Goal: Task Accomplishment & Management: Manage account settings

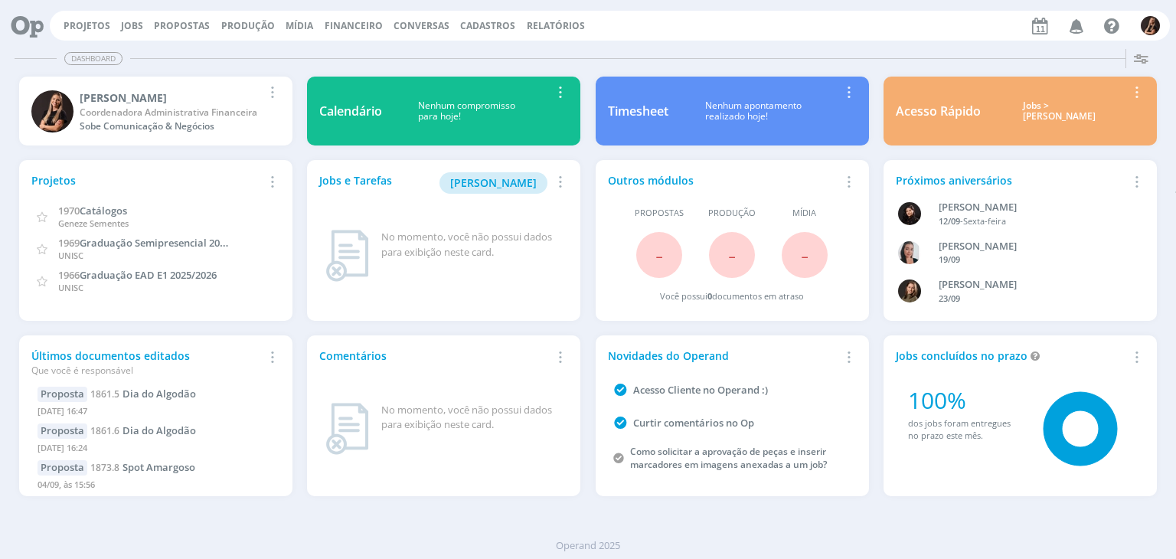
click at [334, 25] on span "Financeiro" at bounding box center [354, 25] width 58 height 13
drag, startPoint x: 319, startPoint y: 57, endPoint x: 344, endPoint y: 18, distance: 45.5
click at [319, 57] on link "Lançamentos" at bounding box center [355, 52] width 129 height 24
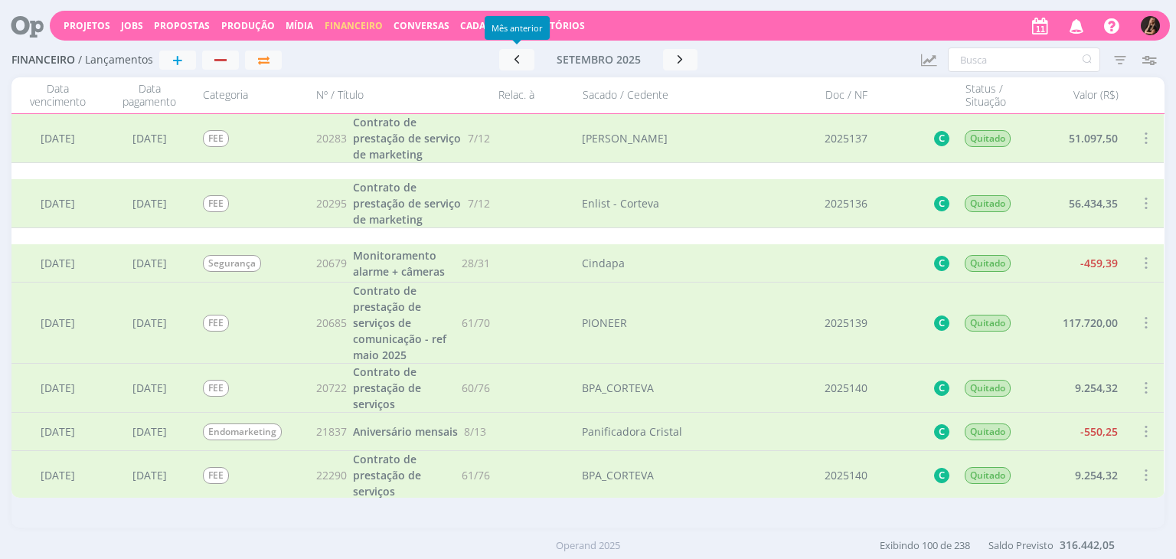
click at [540, 59] on button "setembro 2025" at bounding box center [599, 59] width 129 height 21
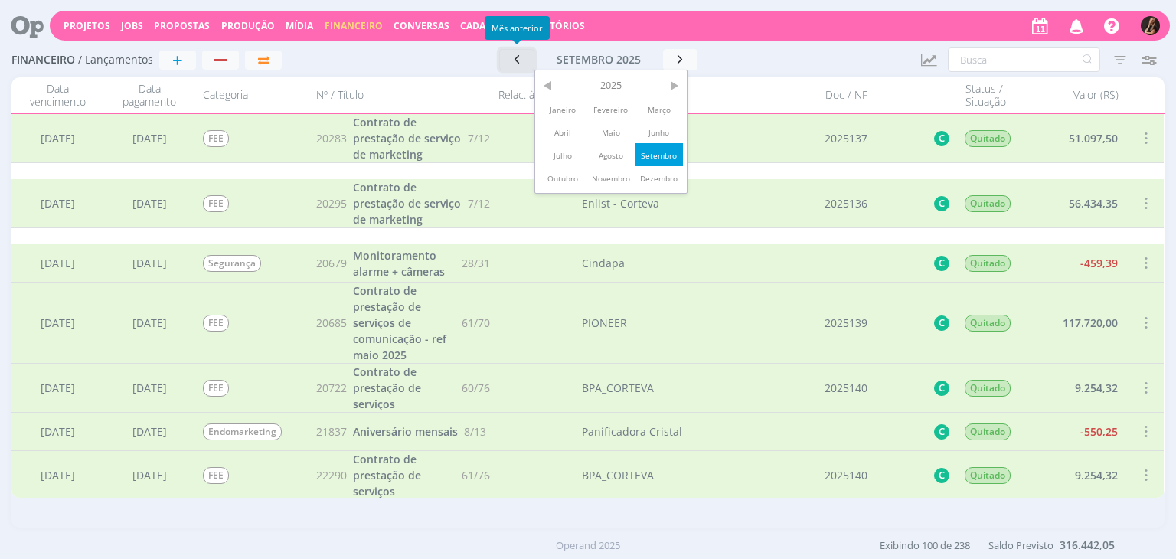
click at [521, 59] on icon "button" at bounding box center [516, 59] width 15 height 15
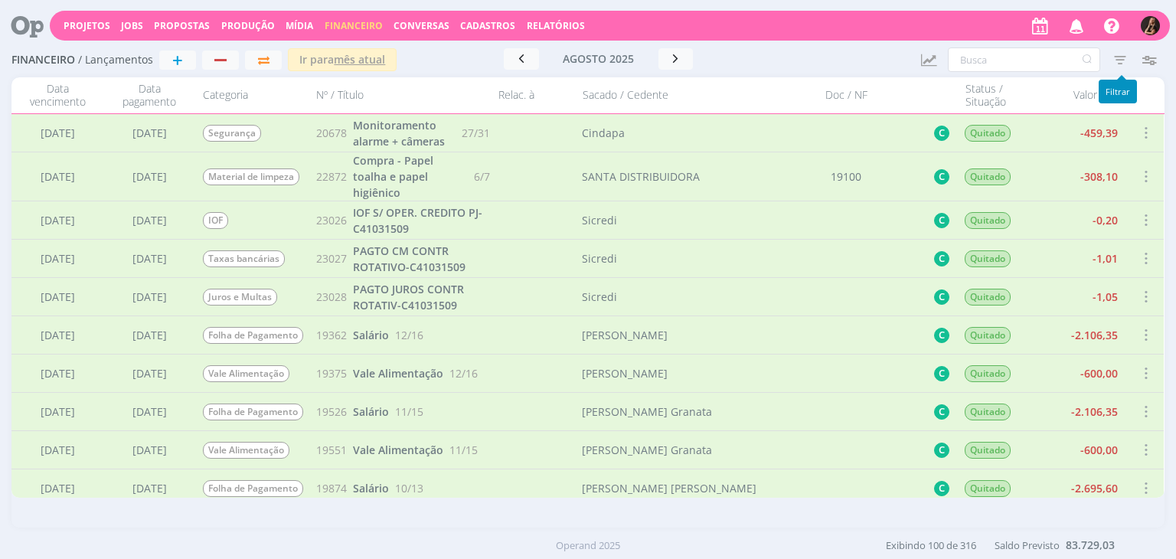
click at [1111, 54] on icon "button" at bounding box center [1121, 60] width 28 height 28
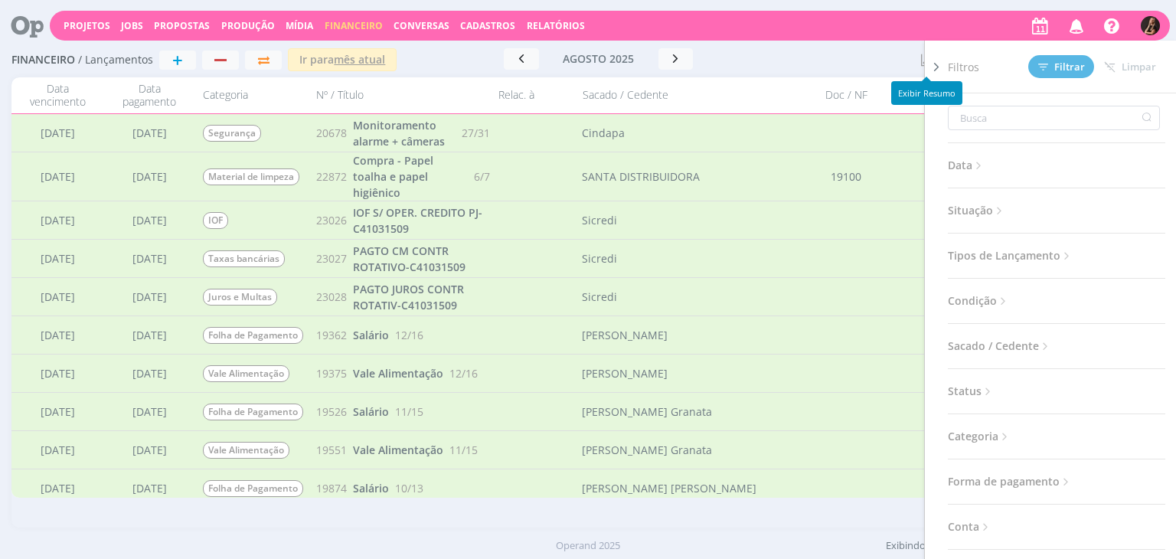
drag, startPoint x: 861, startPoint y: 67, endPoint x: 936, endPoint y: 57, distance: 75.7
click at [861, 66] on div at bounding box center [831, 59] width 155 height 23
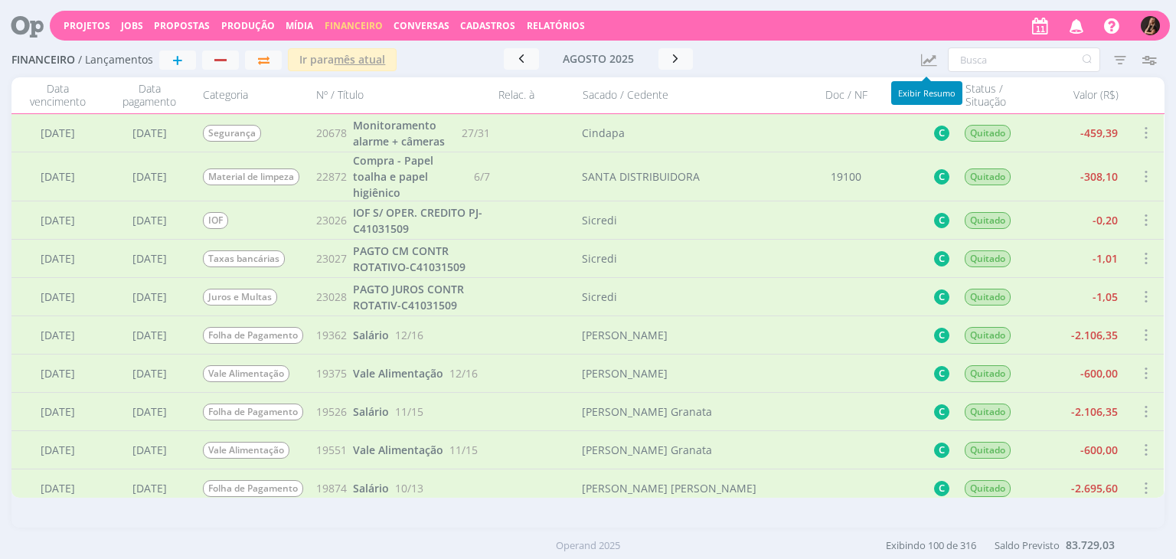
click at [932, 59] on icon "button" at bounding box center [928, 60] width 19 height 18
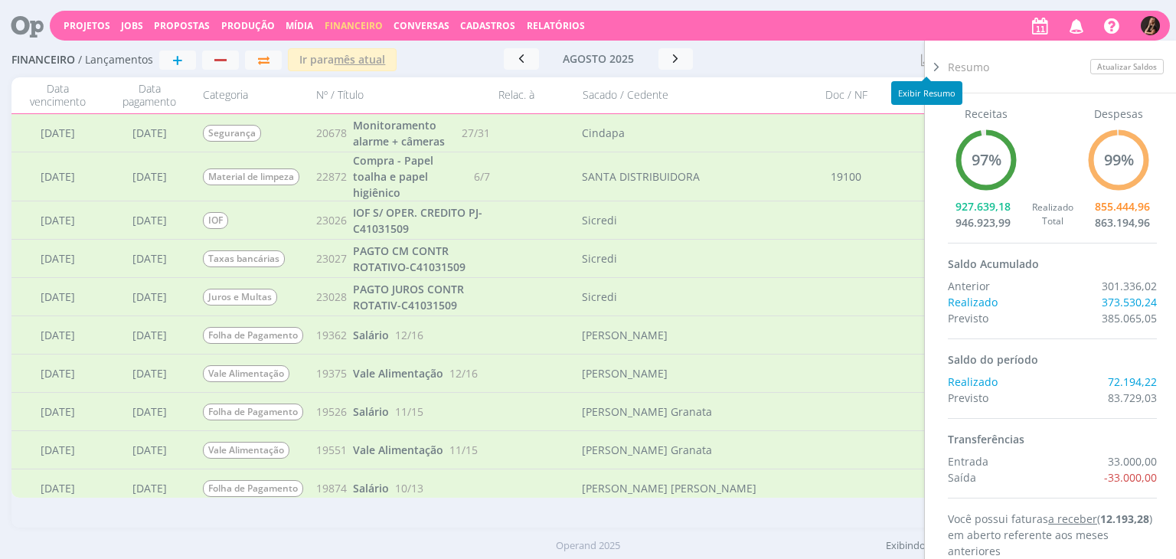
drag, startPoint x: 738, startPoint y: 53, endPoint x: 867, endPoint y: 50, distance: 129.5
click at [739, 52] on div "[DATE] < 2025 > Janeiro Fevereiro Março Abril Maio Junho Julho Agosto Setembro …" at bounding box center [598, 58] width 295 height 21
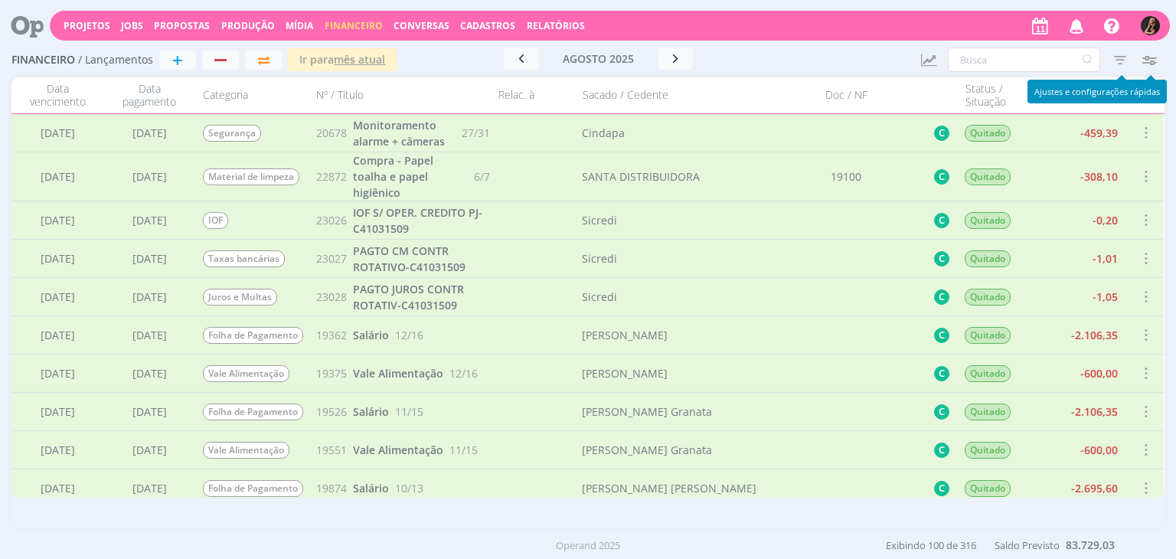
drag, startPoint x: 1140, startPoint y: 56, endPoint x: 1121, endPoint y: 57, distance: 19.2
click at [1140, 56] on icon "button" at bounding box center [1150, 60] width 28 height 28
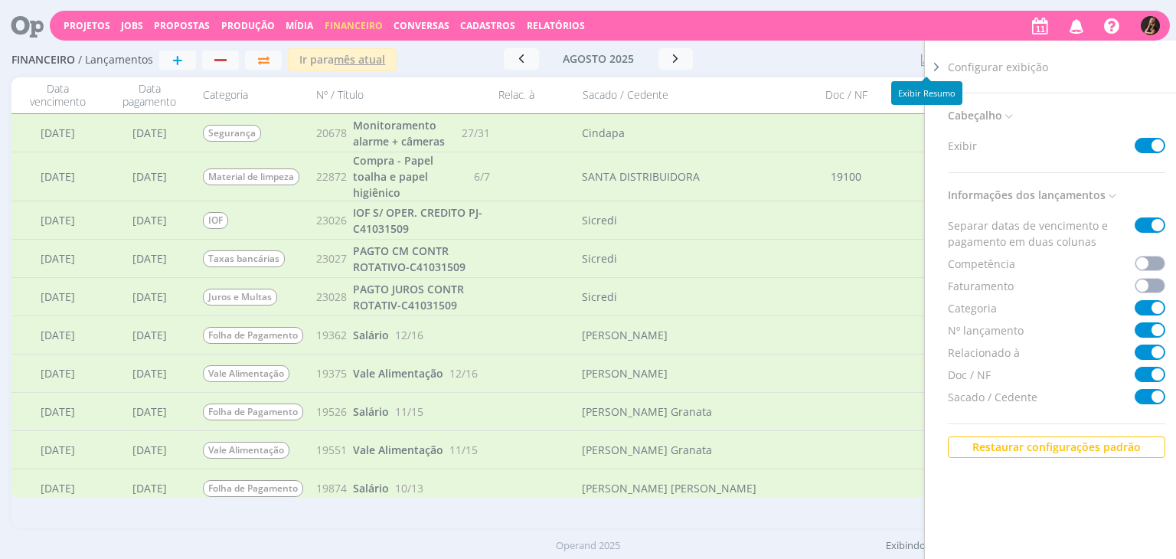
drag, startPoint x: 769, startPoint y: 61, endPoint x: 928, endPoint y: 55, distance: 159.4
click at [775, 61] on div at bounding box center [831, 59] width 155 height 23
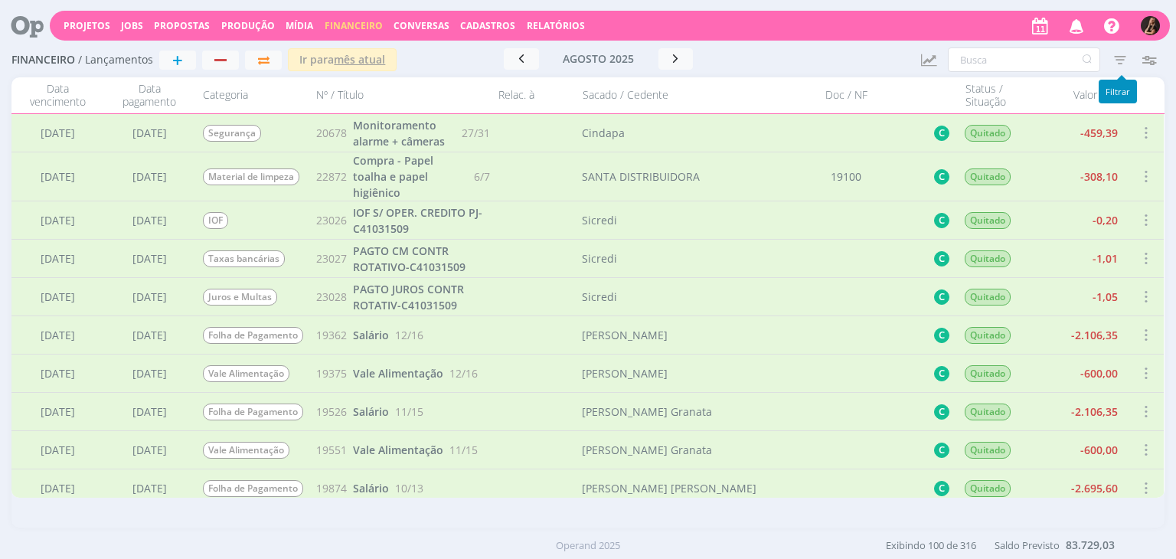
click at [1112, 61] on icon "button" at bounding box center [1121, 60] width 28 height 28
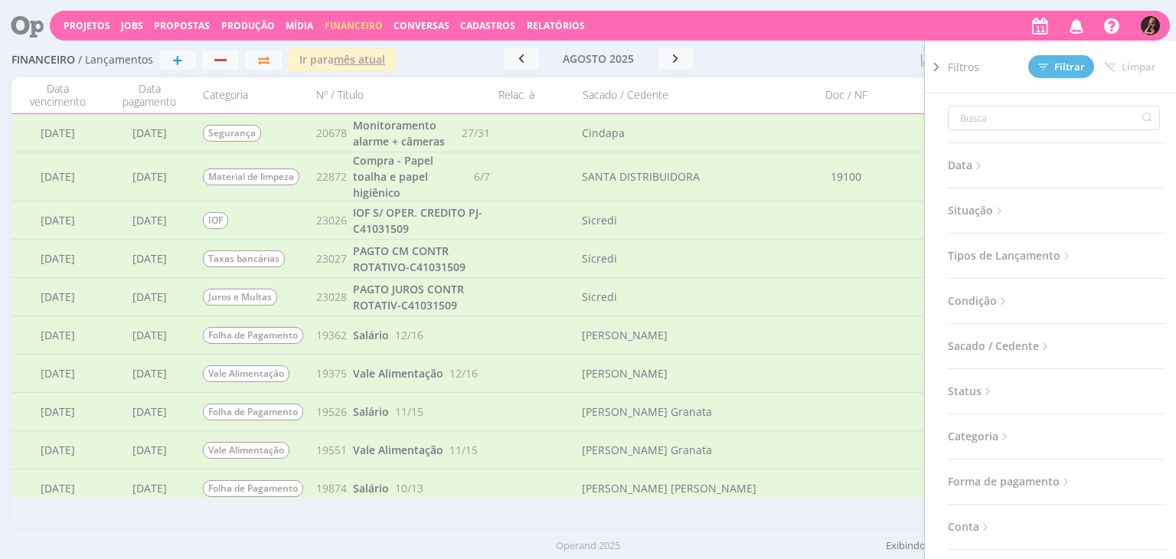
click at [967, 214] on span "Situação" at bounding box center [977, 211] width 58 height 20
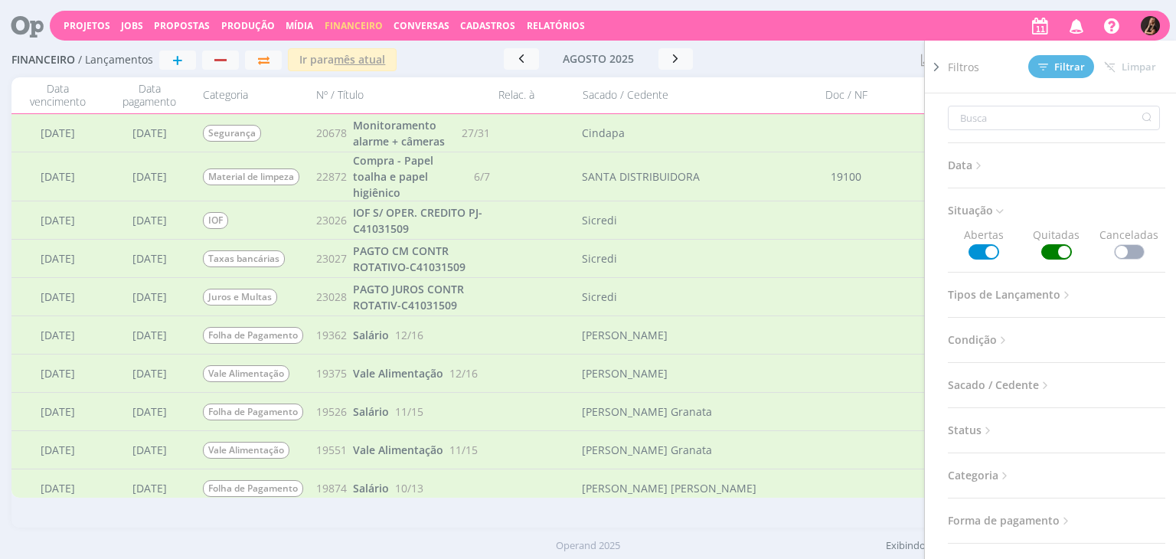
click at [1053, 247] on span at bounding box center [1057, 251] width 31 height 15
click at [1063, 66] on span "Filtrar" at bounding box center [1062, 67] width 47 height 10
click at [757, 65] on div at bounding box center [831, 59] width 155 height 21
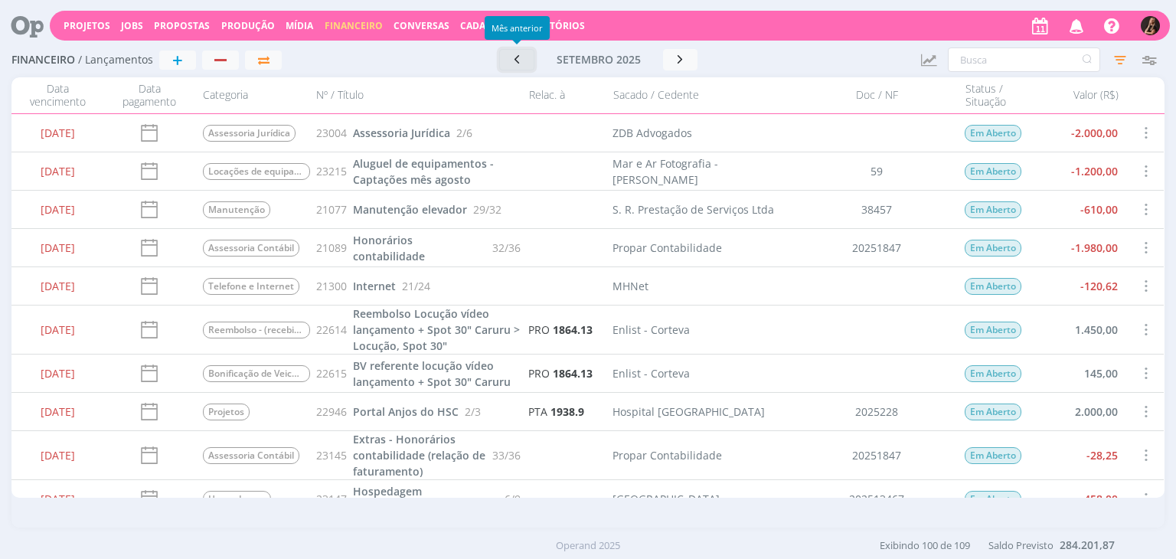
click at [515, 62] on icon "button" at bounding box center [516, 59] width 15 height 15
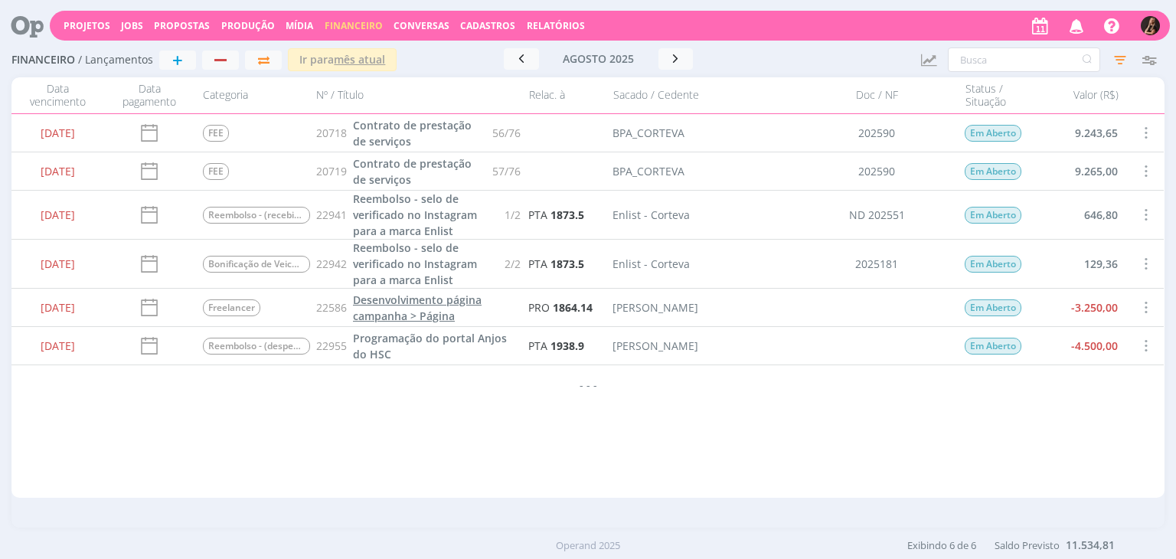
click at [451, 303] on span "Desenvolvimento página campanha > Página" at bounding box center [417, 308] width 129 height 31
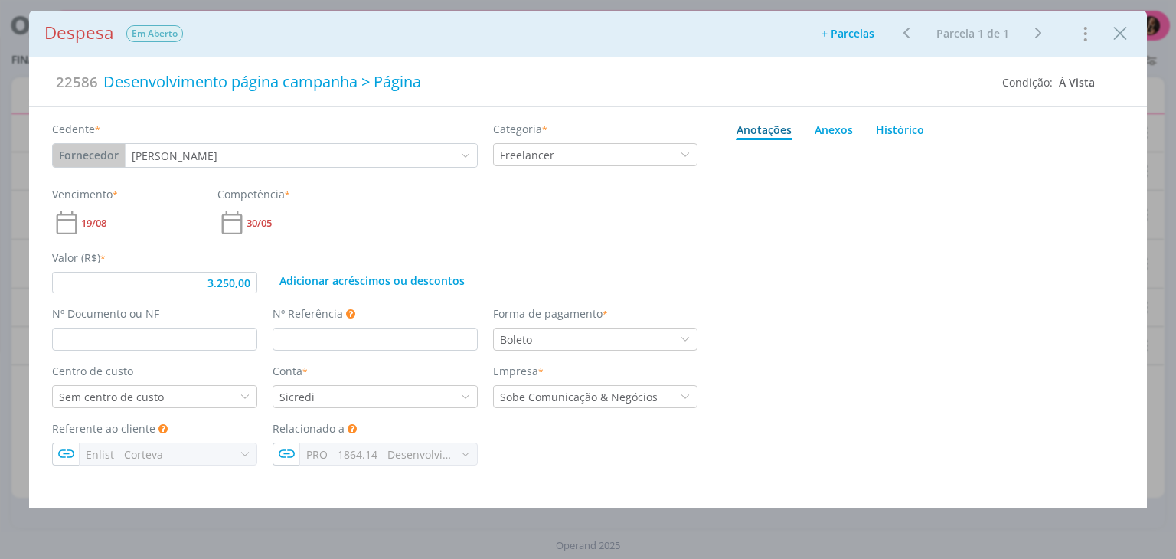
click at [89, 219] on span "19/08" at bounding box center [93, 223] width 25 height 10
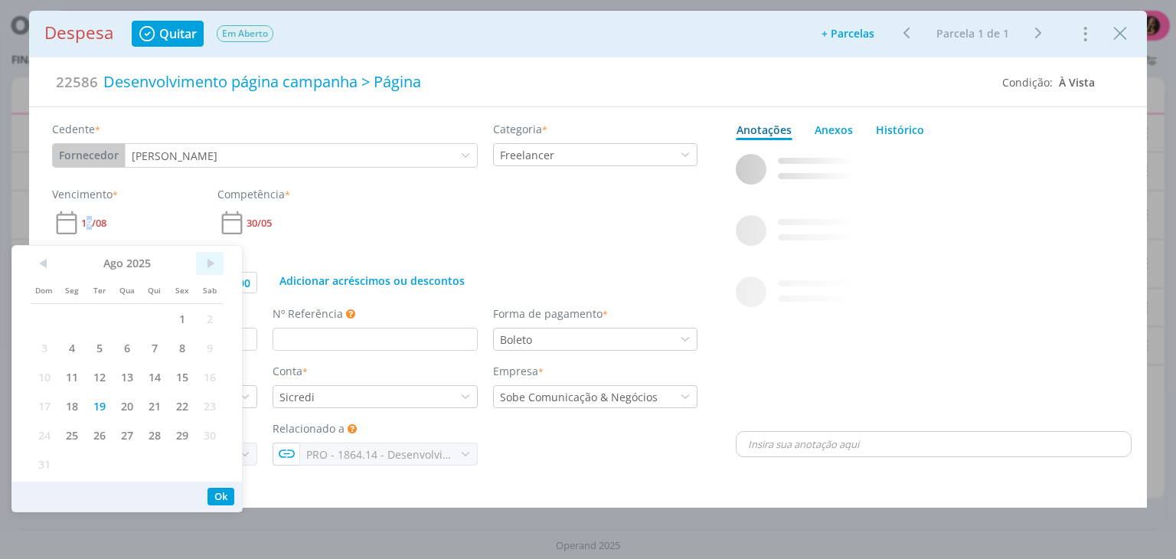
click at [223, 262] on span ">" at bounding box center [210, 263] width 28 height 23
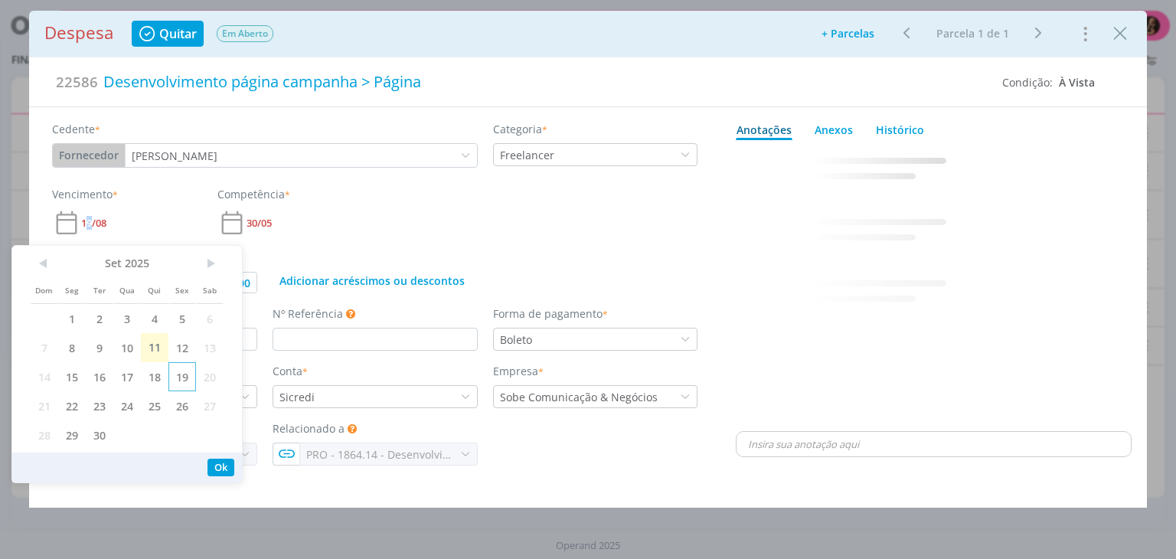
click at [181, 381] on span "19" at bounding box center [182, 376] width 28 height 29
type input "3.250,00"
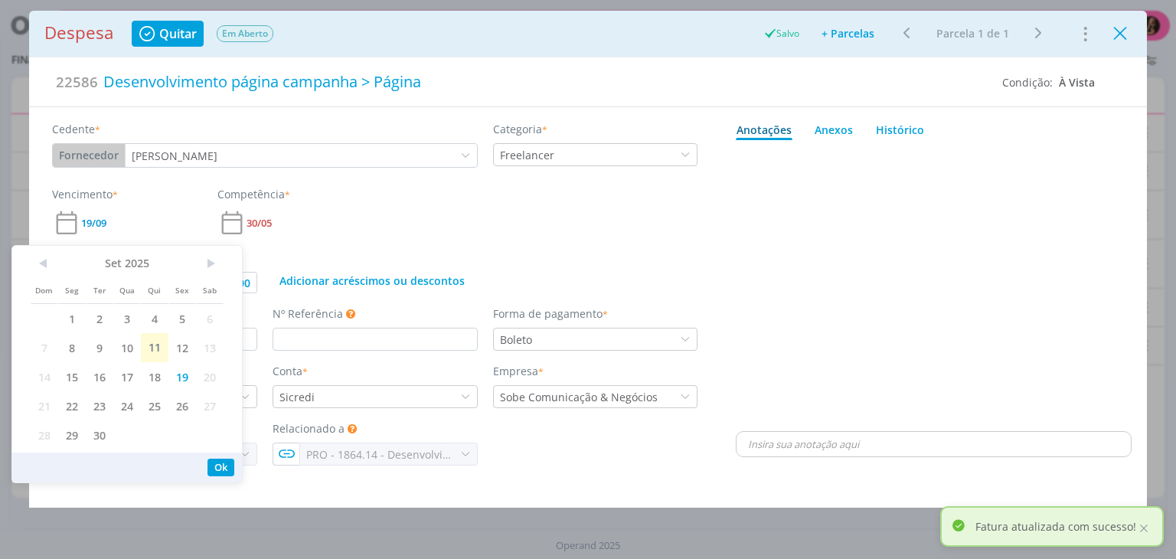
click at [1120, 38] on icon "Close" at bounding box center [1120, 33] width 23 height 23
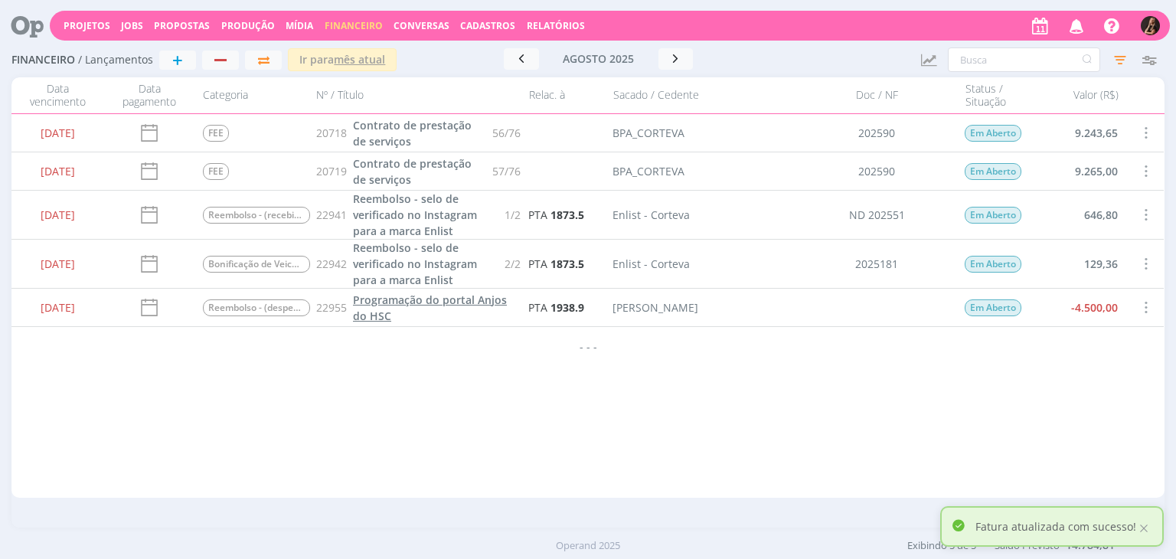
click at [437, 307] on span "Programação do portal Anjos do HSC" at bounding box center [430, 308] width 154 height 31
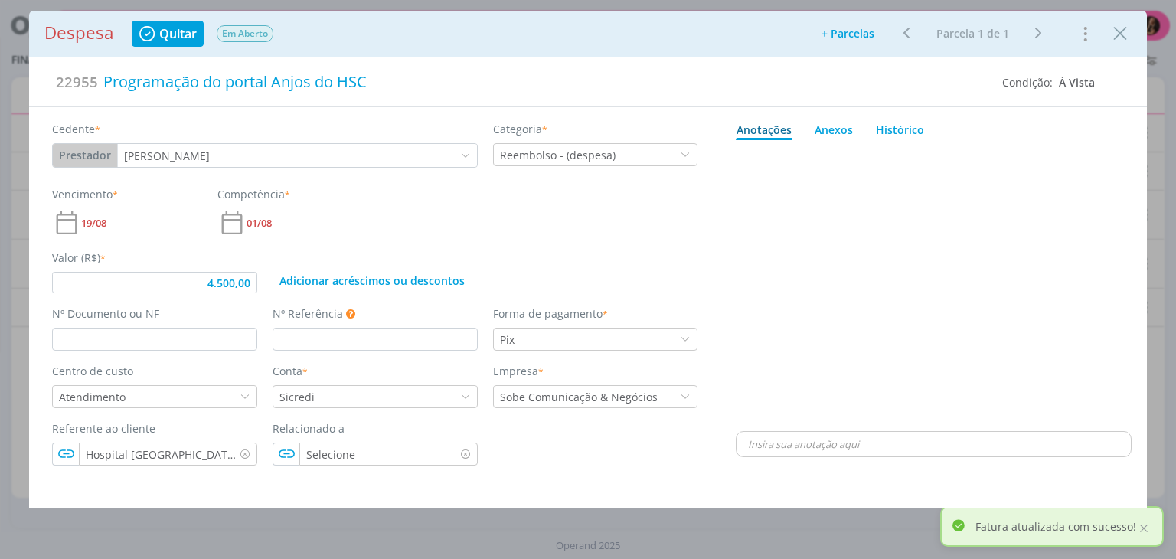
click at [103, 221] on span "19/08" at bounding box center [93, 223] width 25 height 10
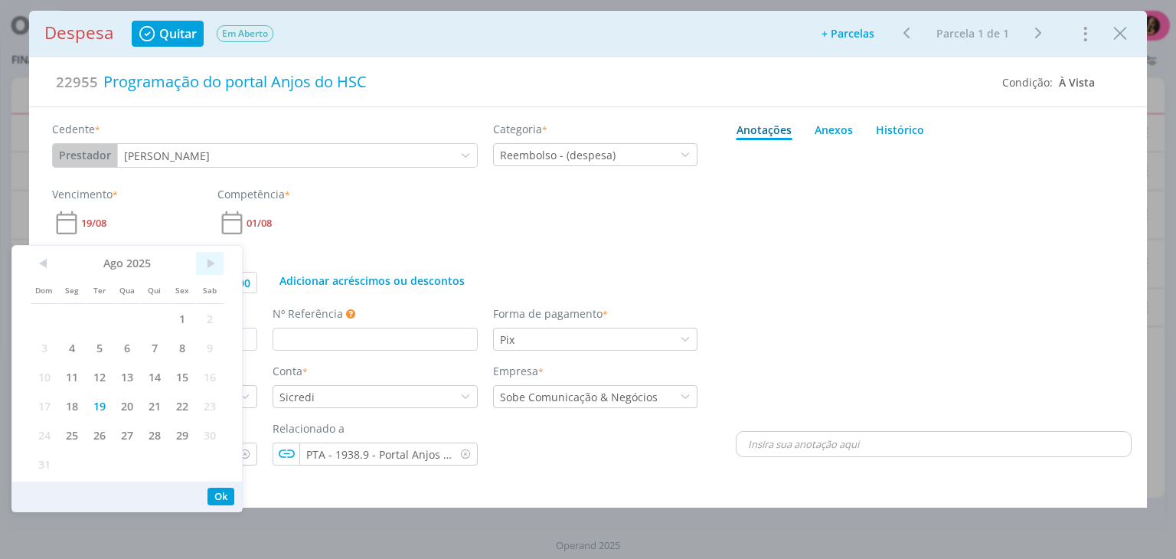
click at [210, 261] on span ">" at bounding box center [210, 263] width 28 height 23
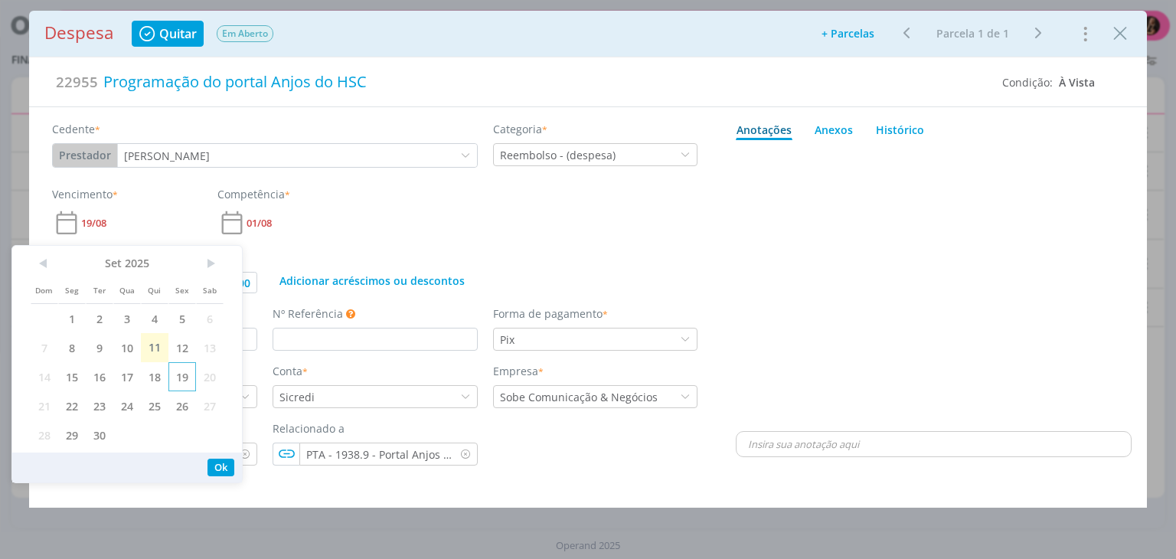
drag, startPoint x: 178, startPoint y: 375, endPoint x: 185, endPoint y: 371, distance: 8.2
click at [178, 375] on span "19" at bounding box center [182, 376] width 28 height 29
type input "4.500,00"
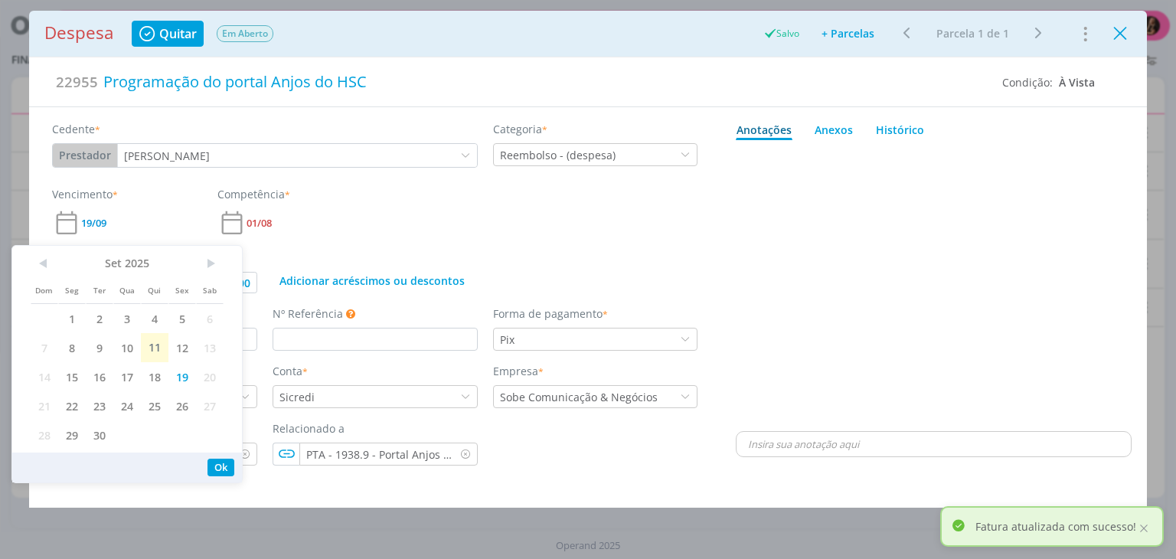
click at [1124, 36] on icon "Close" at bounding box center [1120, 33] width 23 height 23
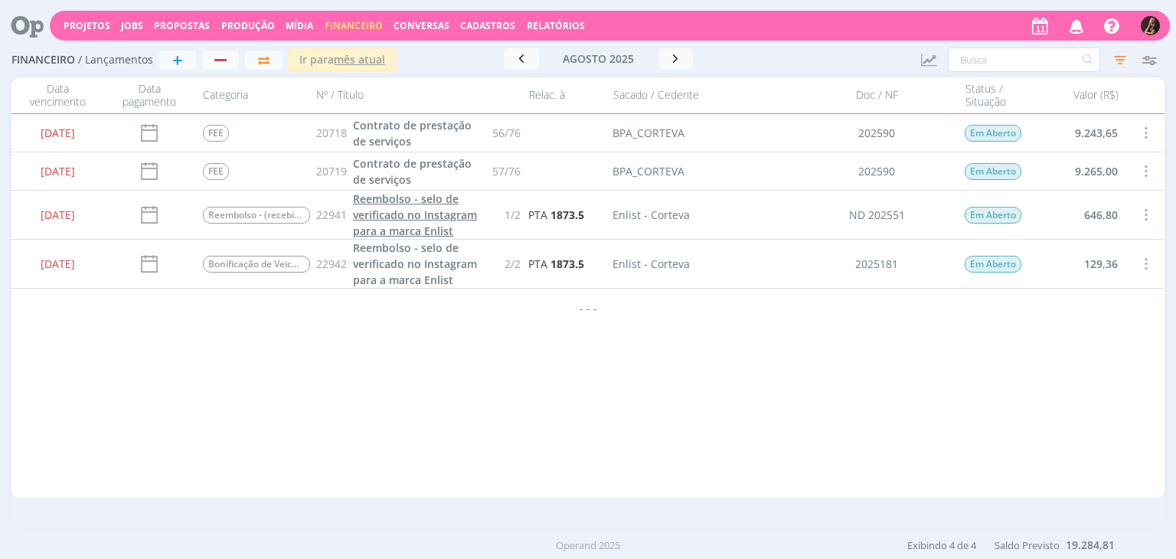
click at [404, 217] on span "Reembolso - selo de verificado no Instagram para a marca Enlist" at bounding box center [415, 214] width 124 height 47
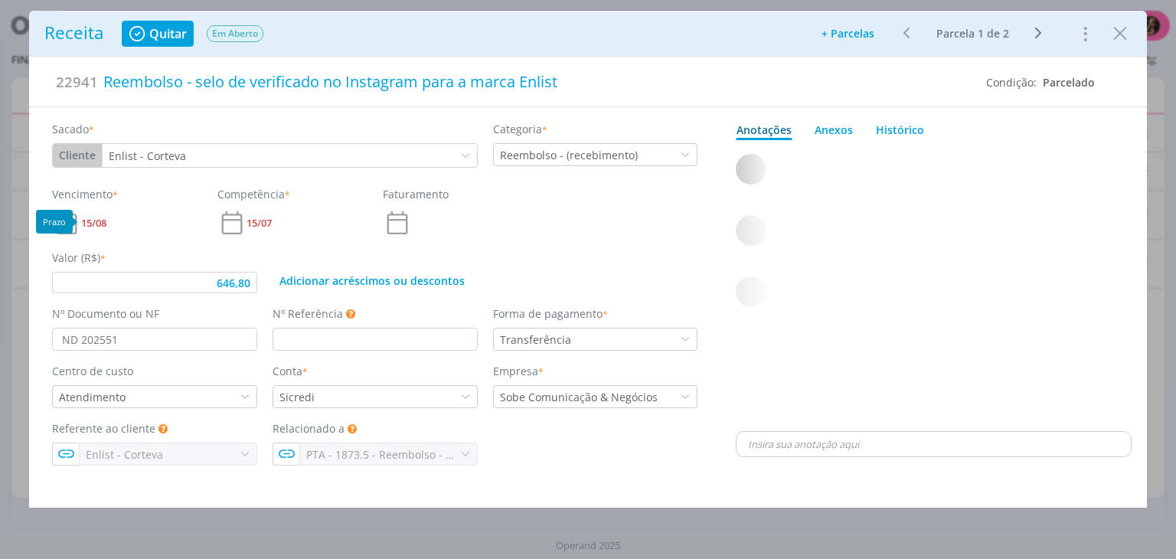
click at [100, 219] on span "15/08" at bounding box center [93, 223] width 25 height 10
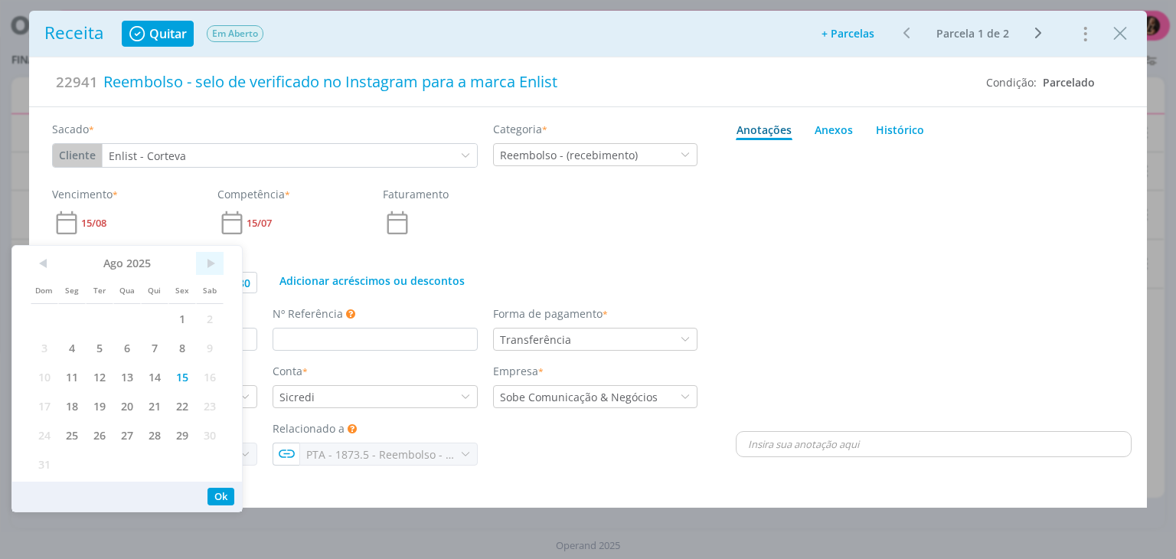
click at [221, 259] on span ">" at bounding box center [210, 263] width 28 height 23
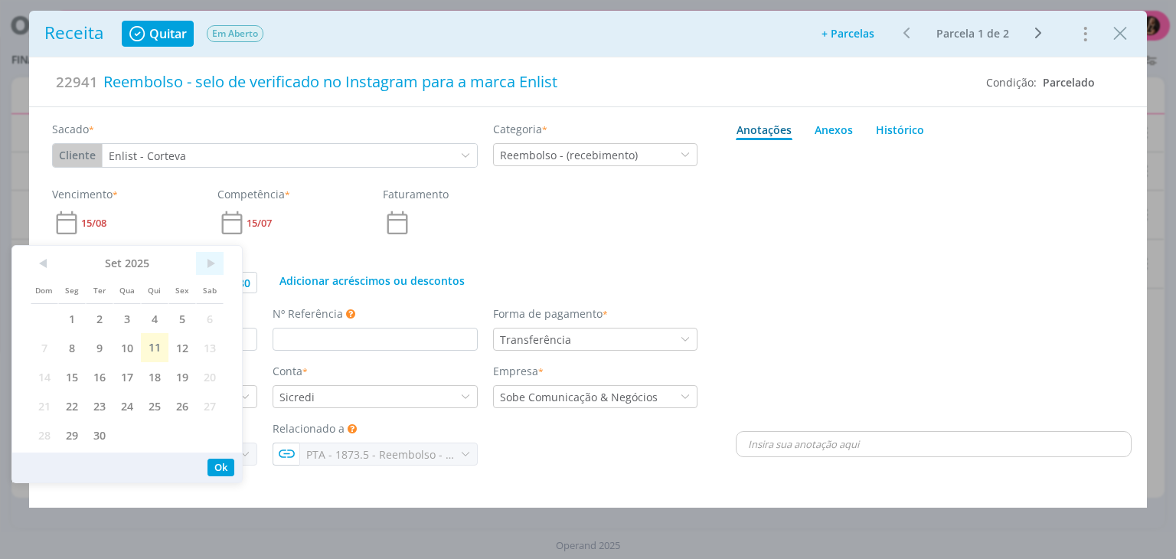
click at [215, 263] on span ">" at bounding box center [210, 263] width 28 height 23
click at [123, 378] on span "15" at bounding box center [127, 376] width 28 height 29
type input "646,80"
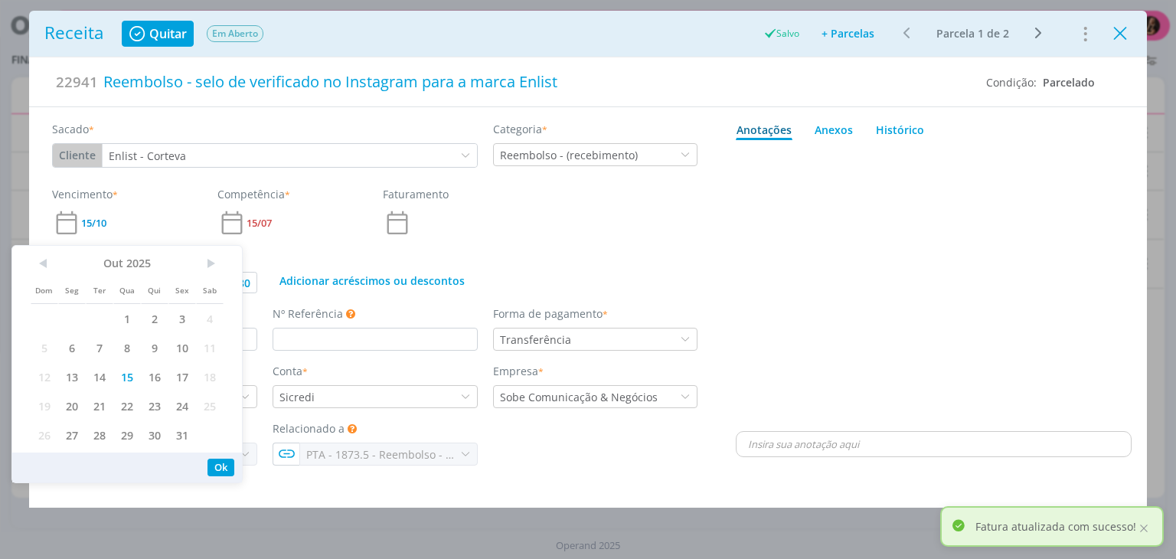
click at [1121, 31] on icon "Close" at bounding box center [1120, 33] width 23 height 23
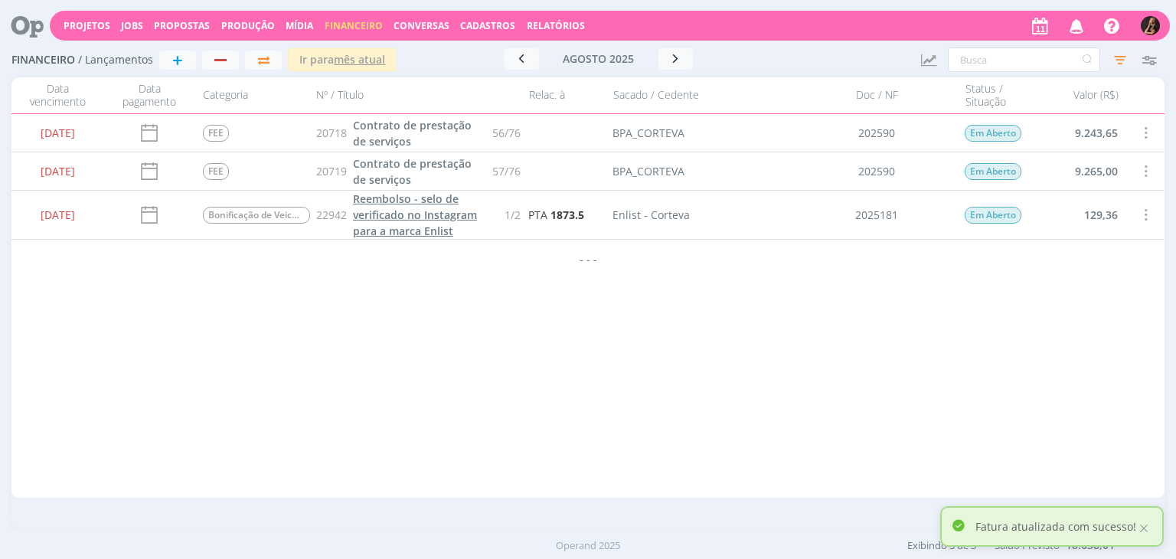
click at [433, 225] on span "Reembolso - selo de verificado no Instagram para a marca Enlist" at bounding box center [415, 214] width 124 height 47
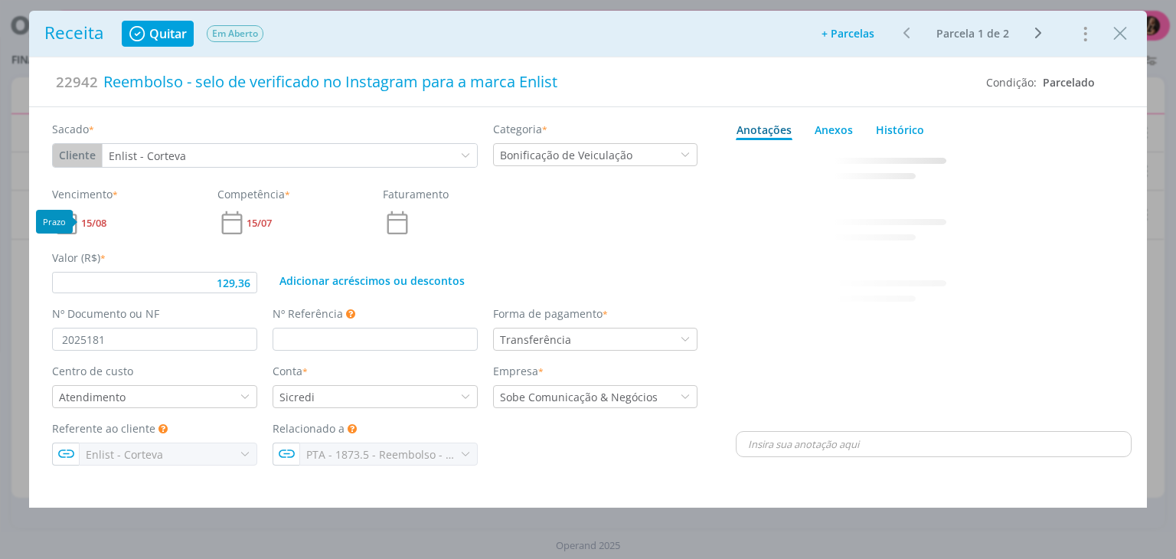
click at [92, 220] on span "15/08" at bounding box center [93, 223] width 25 height 10
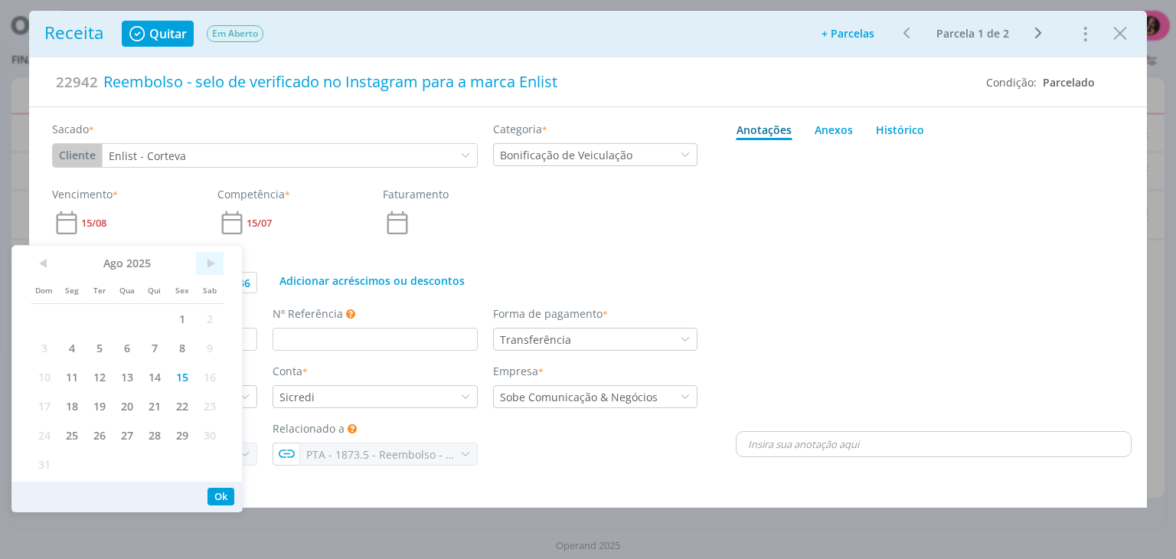
click at [221, 262] on span ">" at bounding box center [210, 263] width 28 height 23
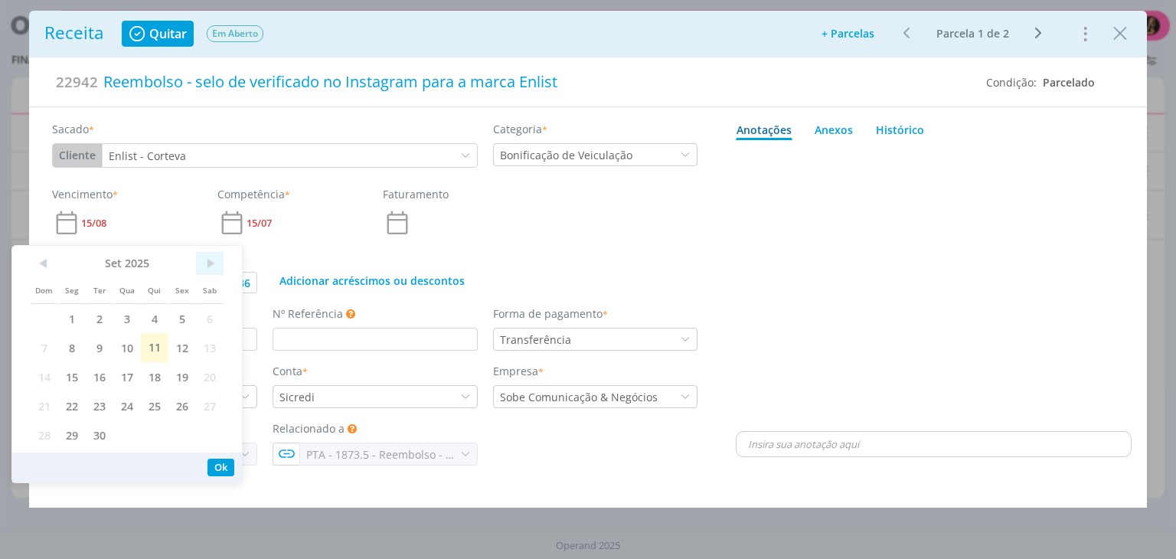
click at [221, 262] on span ">" at bounding box center [210, 263] width 28 height 23
click at [129, 373] on span "15" at bounding box center [127, 376] width 28 height 29
type input "129,36"
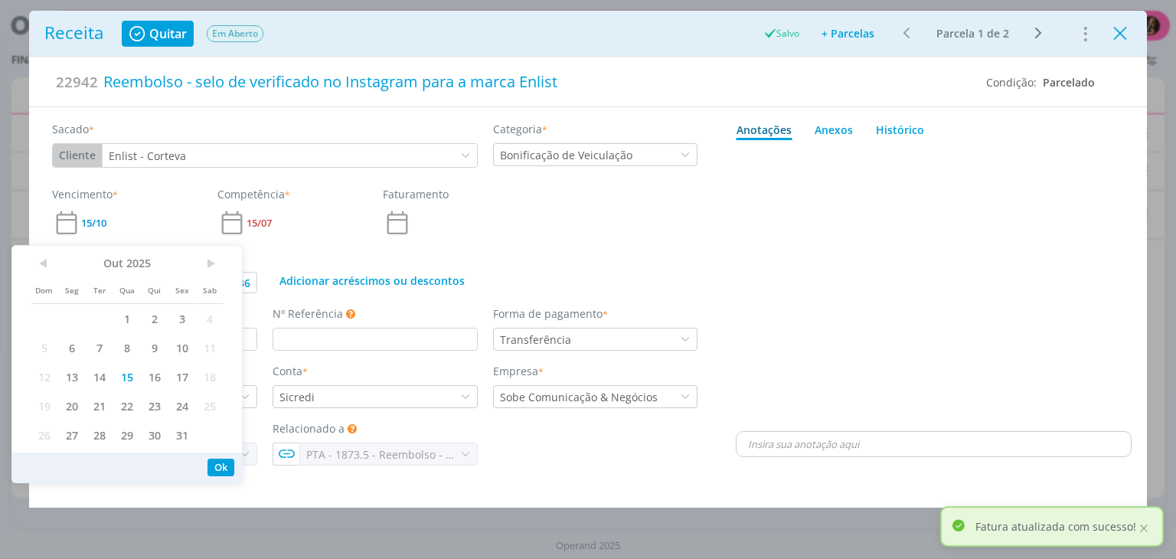
click at [1120, 31] on icon "Close" at bounding box center [1120, 33] width 23 height 23
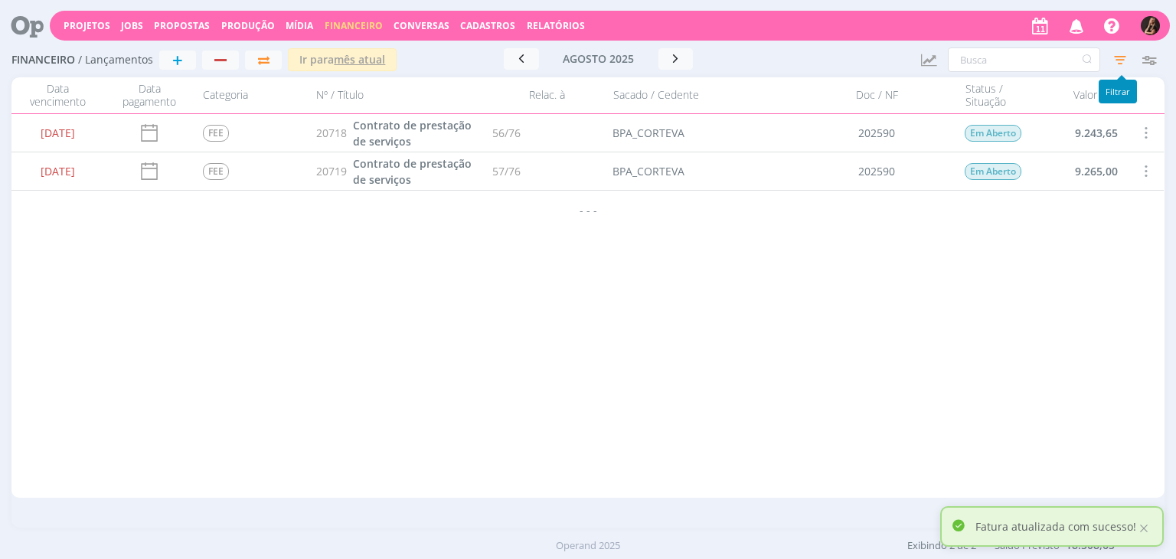
click at [1115, 60] on icon "button" at bounding box center [1121, 60] width 28 height 28
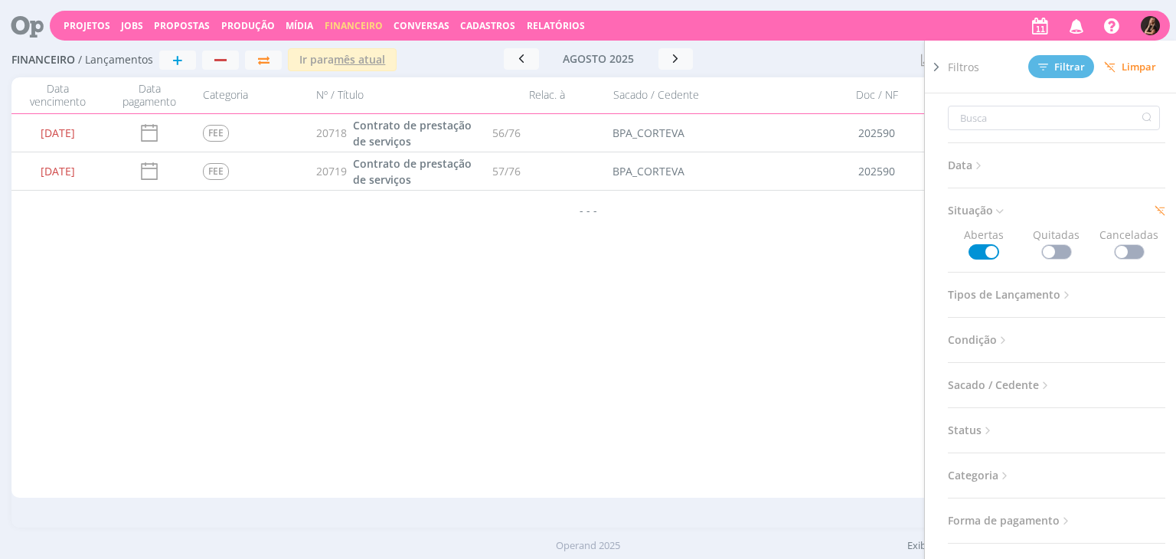
click at [977, 162] on icon at bounding box center [979, 165] width 13 height 13
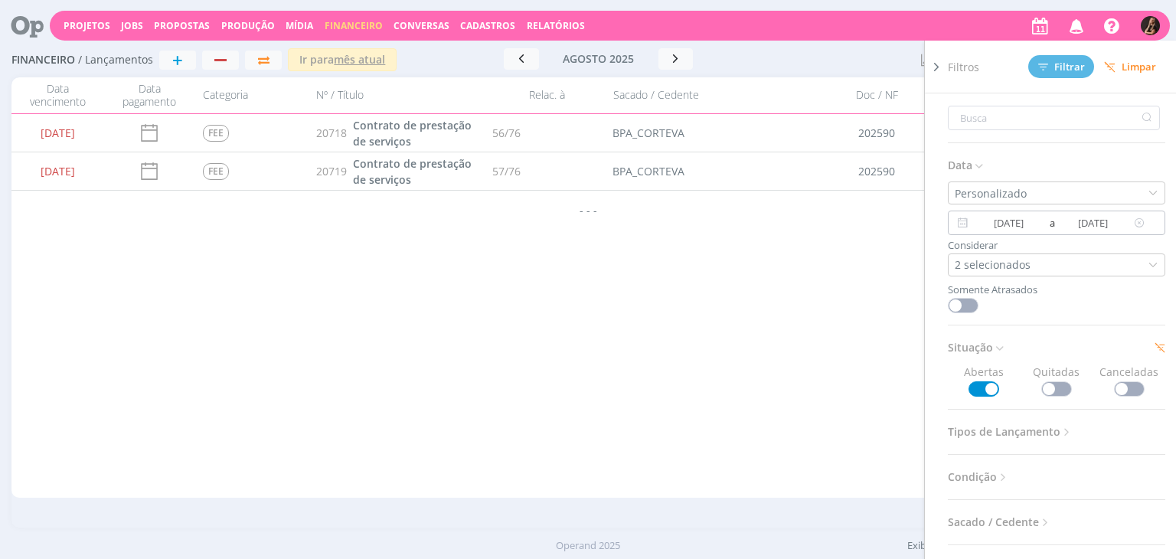
click at [959, 221] on icon at bounding box center [962, 223] width 19 height 18
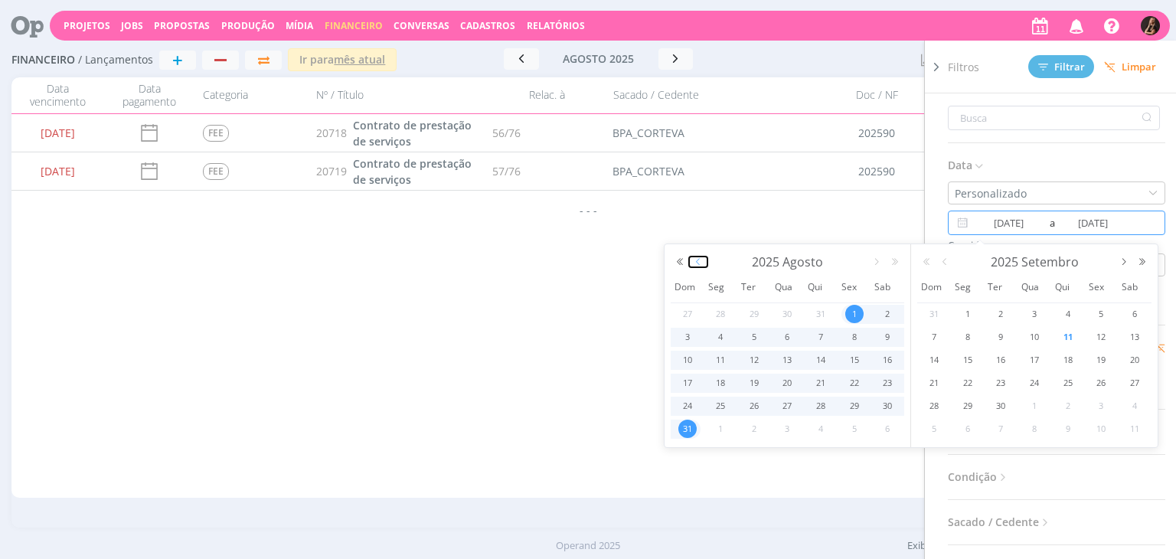
click at [699, 266] on button "button" at bounding box center [698, 262] width 18 height 11
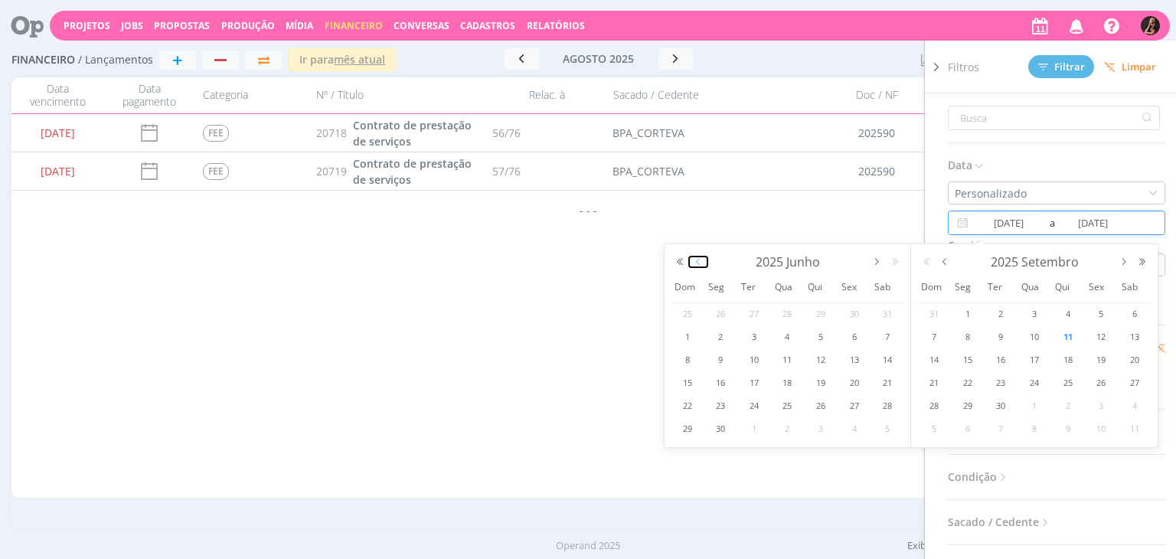
click at [698, 265] on button "button" at bounding box center [698, 262] width 18 height 11
click at [697, 265] on button "button" at bounding box center [698, 262] width 18 height 11
click at [695, 263] on button "button" at bounding box center [698, 262] width 18 height 11
click at [693, 257] on button "button" at bounding box center [698, 262] width 18 height 11
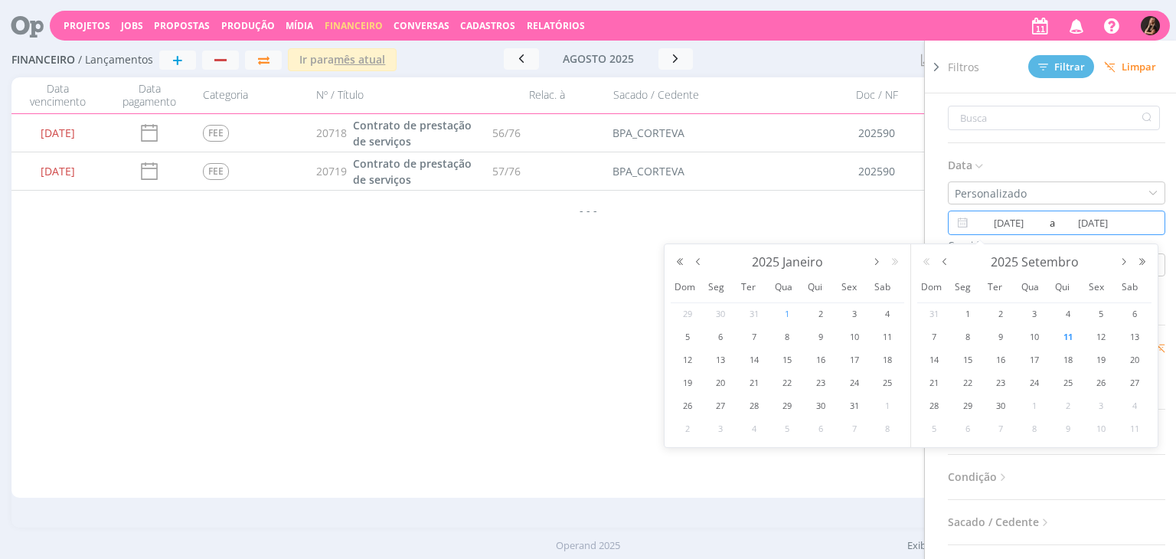
click at [788, 307] on span "1" at bounding box center [787, 314] width 18 height 18
click at [944, 262] on button "button" at bounding box center [945, 262] width 18 height 11
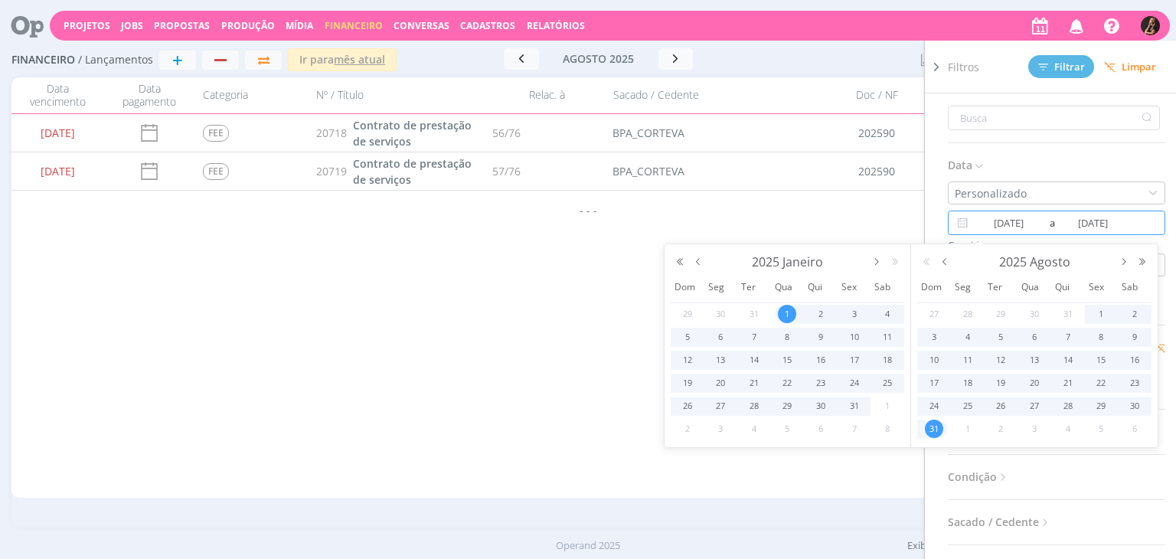
click at [941, 427] on span "31" at bounding box center [934, 429] width 18 height 18
type input "[DATE]"
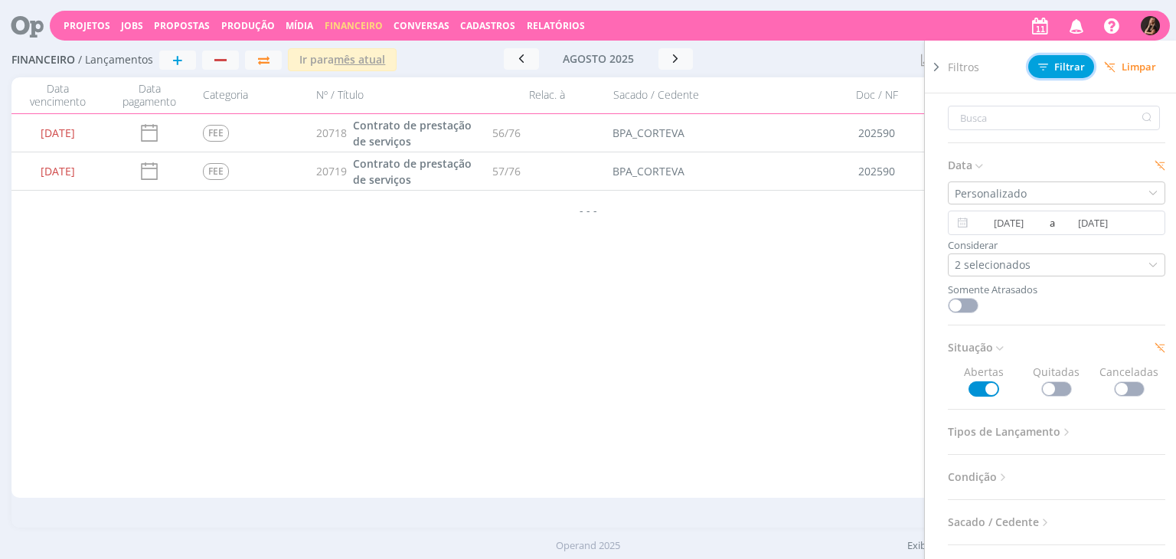
click at [1067, 68] on span "Filtrar" at bounding box center [1062, 67] width 47 height 10
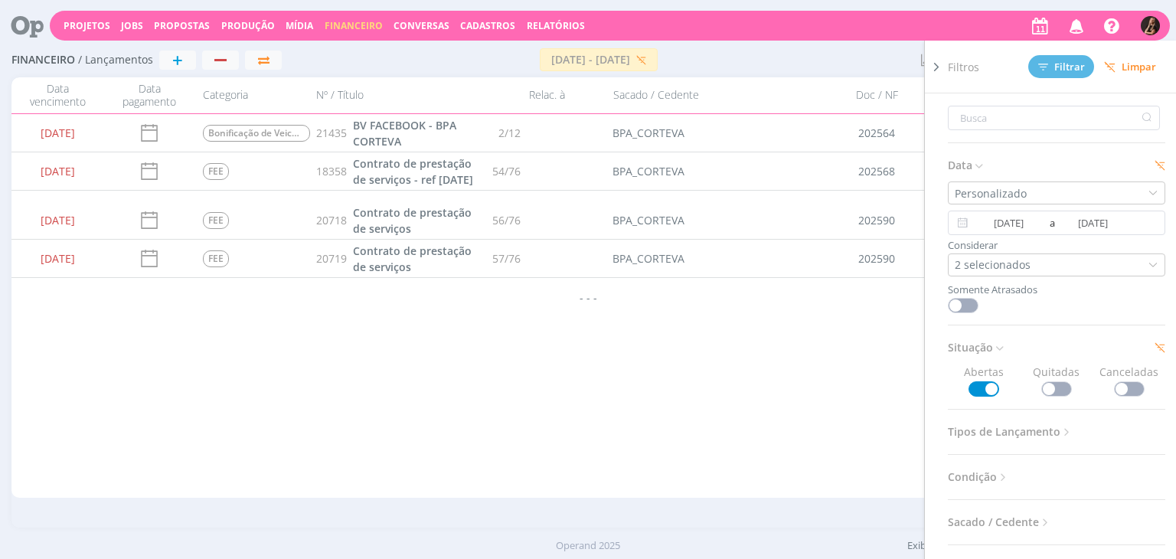
click at [695, 364] on div "[DATE] Assessoria Jurídica 23004 Assessoria Jurídica 2/6 ZDB Advogados Em [GEOG…" at bounding box center [587, 306] width 1153 height 384
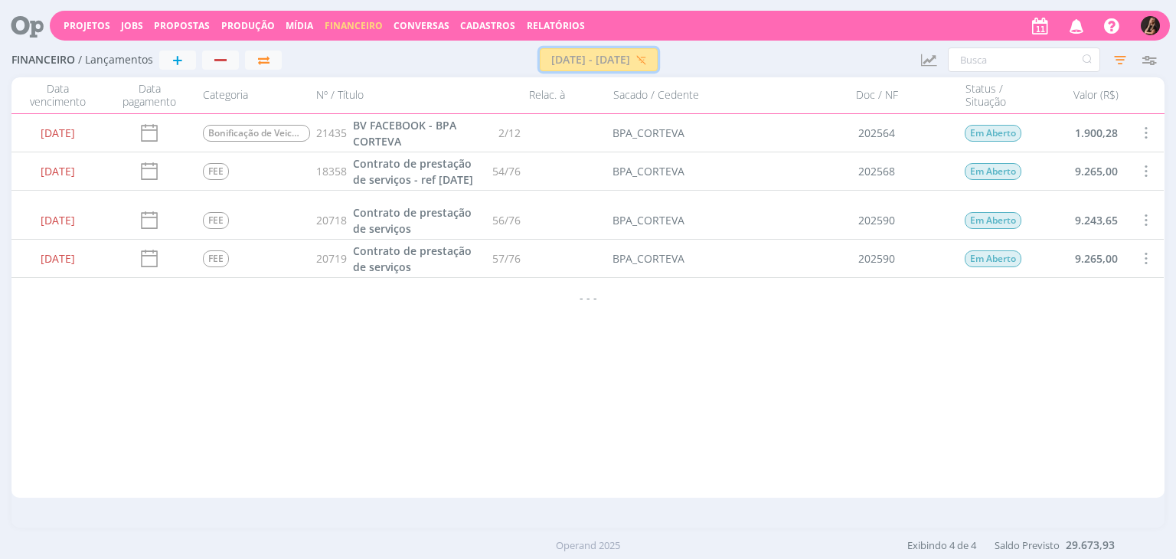
click at [646, 62] on icon "button" at bounding box center [641, 60] width 10 height 10
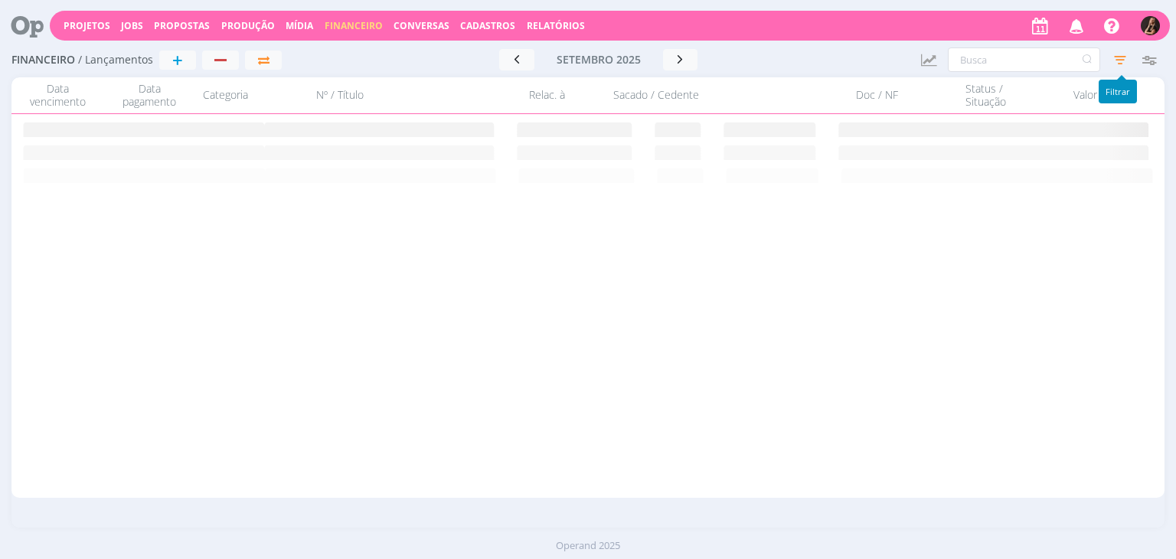
click at [1110, 59] on icon "button" at bounding box center [1121, 60] width 28 height 28
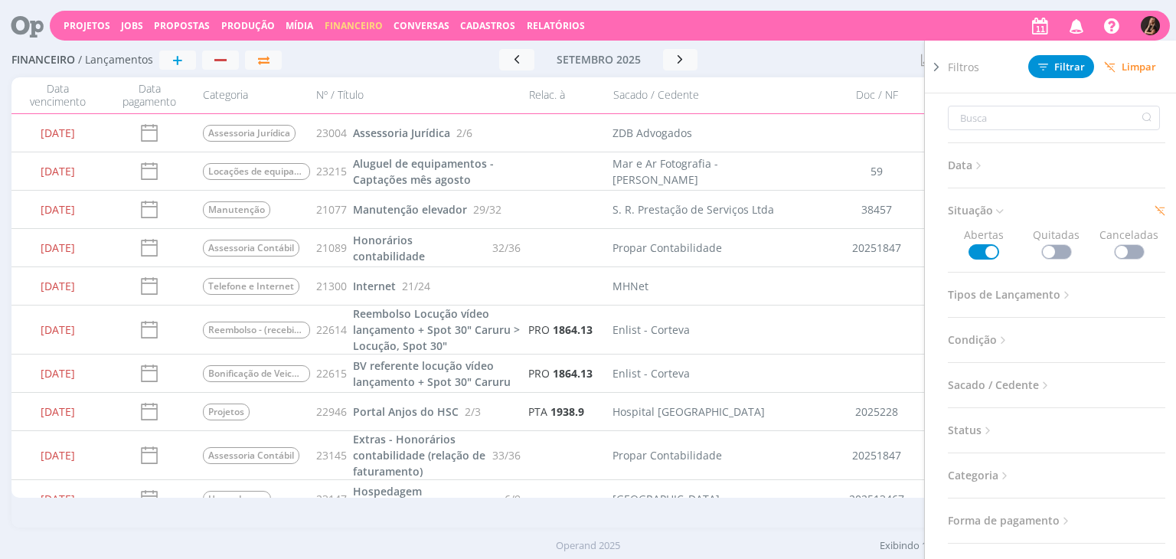
click at [1128, 70] on span "Limpar" at bounding box center [1130, 66] width 52 height 11
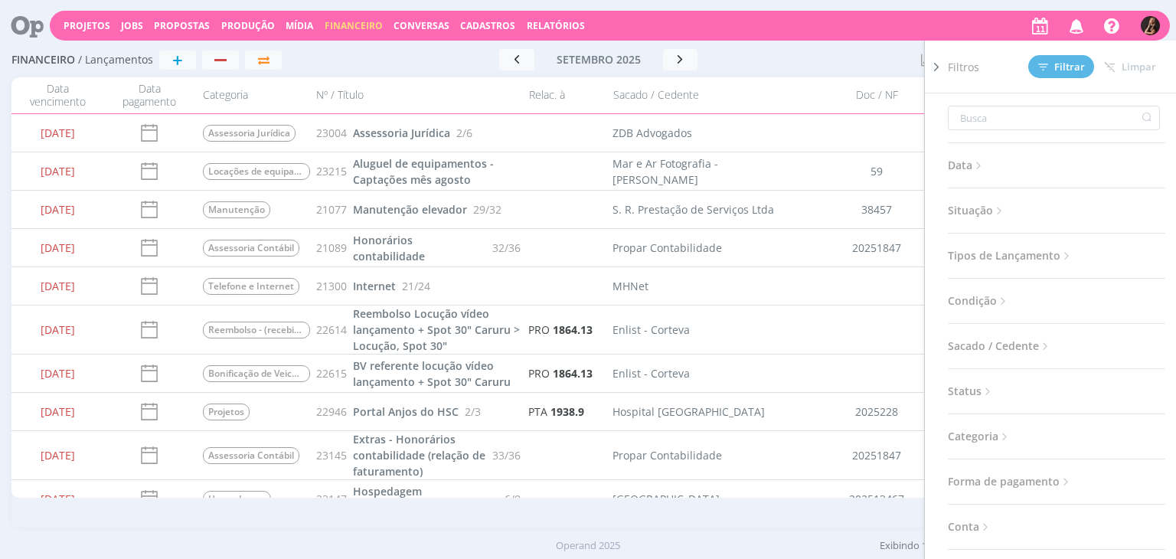
drag, startPoint x: 827, startPoint y: 57, endPoint x: 787, endPoint y: 54, distance: 40.7
click at [827, 57] on div at bounding box center [831, 59] width 155 height 21
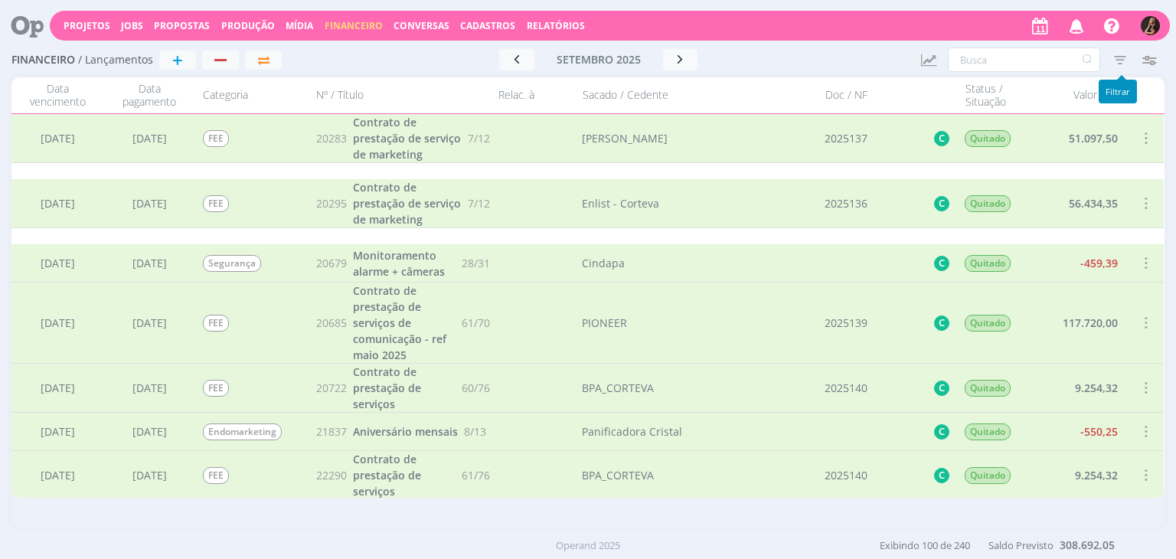
click at [1117, 61] on icon "button" at bounding box center [1121, 60] width 28 height 28
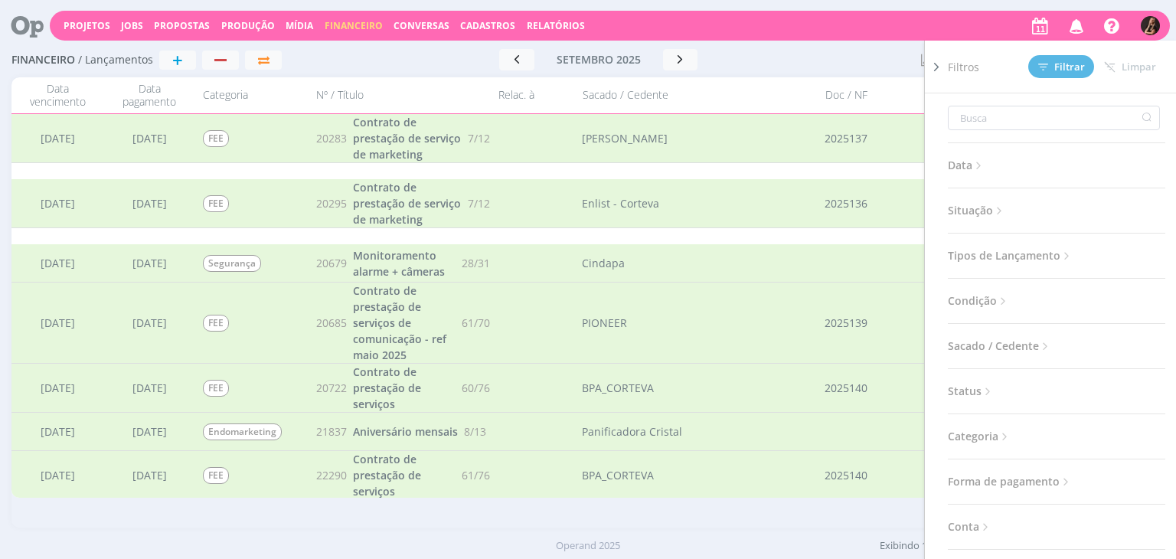
click at [858, 72] on div "Ir para mês atual [DATE] < 2025 > Janeiro Fevereiro Março Abril Maio Junho Julh…" at bounding box center [598, 60] width 620 height 46
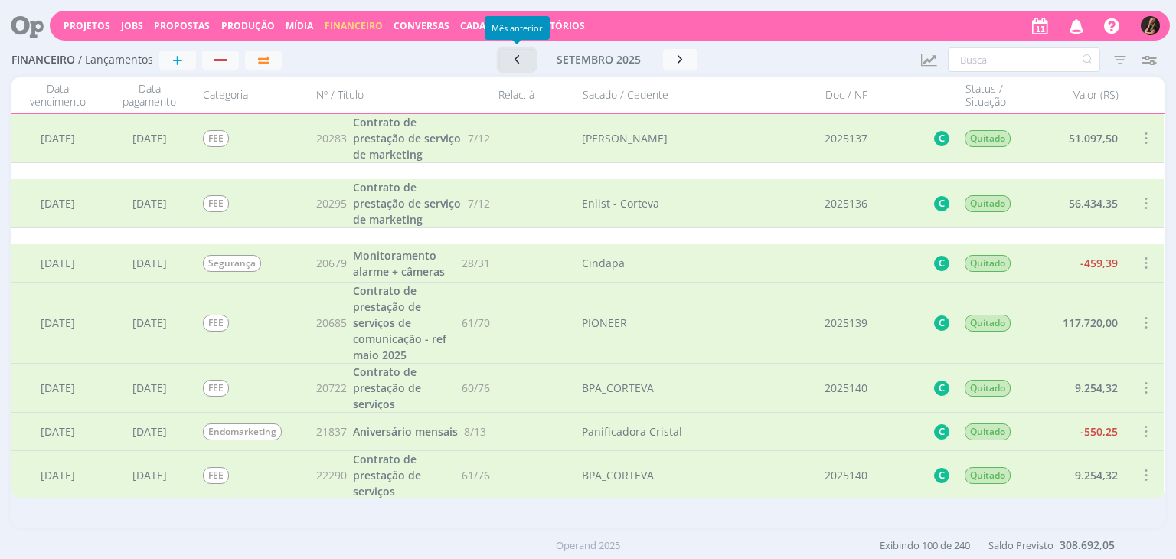
click at [512, 62] on icon "button" at bounding box center [516, 59] width 15 height 15
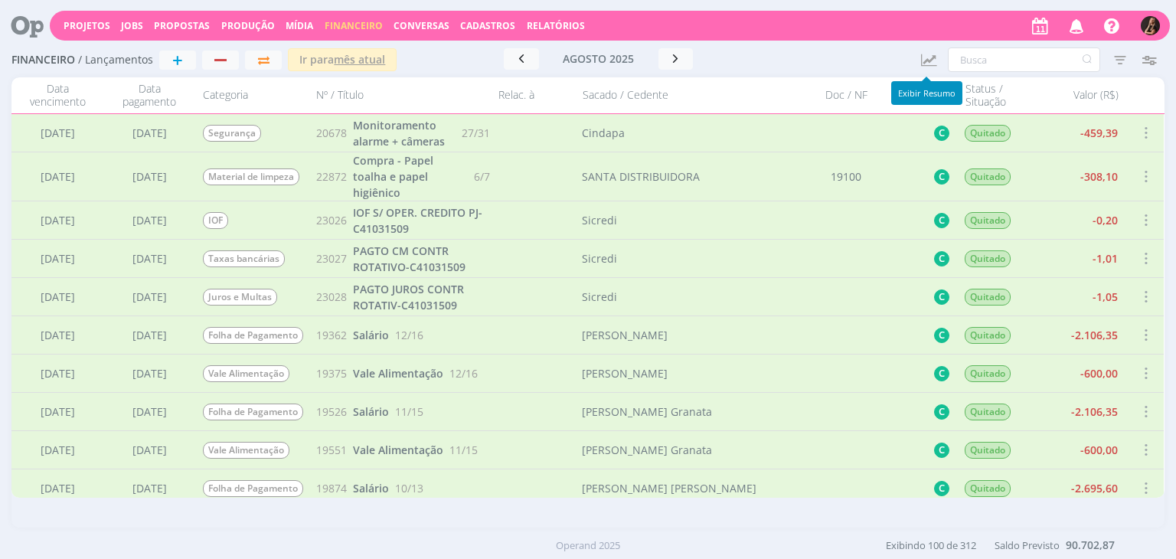
click at [934, 61] on icon "button" at bounding box center [928, 60] width 19 height 18
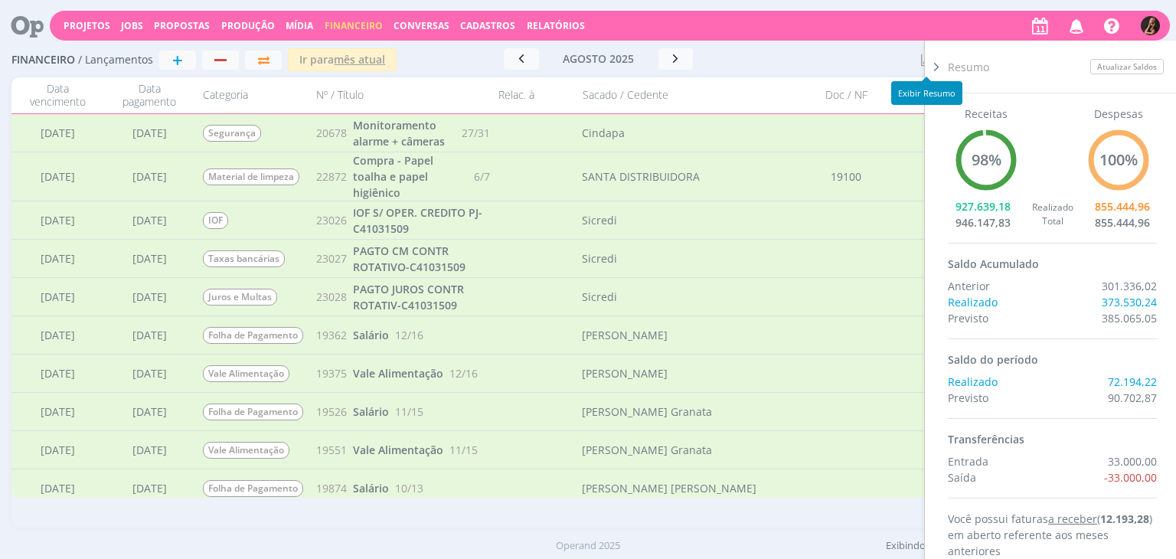
click at [731, 62] on div "[DATE] < 2025 > Janeiro Fevereiro Março Abril Maio Junho Julho Agosto Setembro …" at bounding box center [598, 58] width 295 height 21
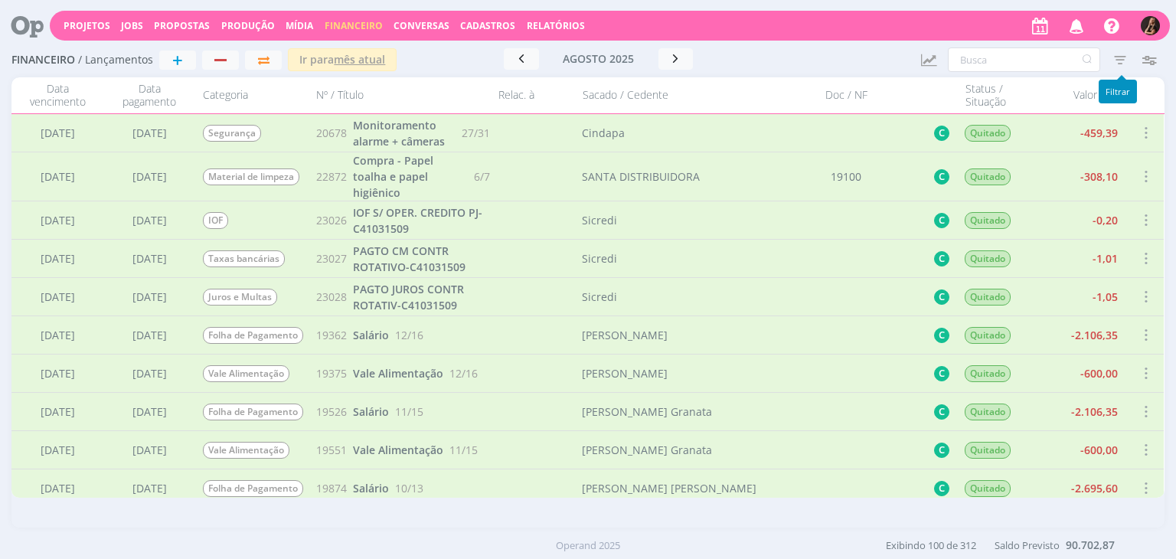
click at [1110, 56] on icon "button" at bounding box center [1121, 60] width 28 height 28
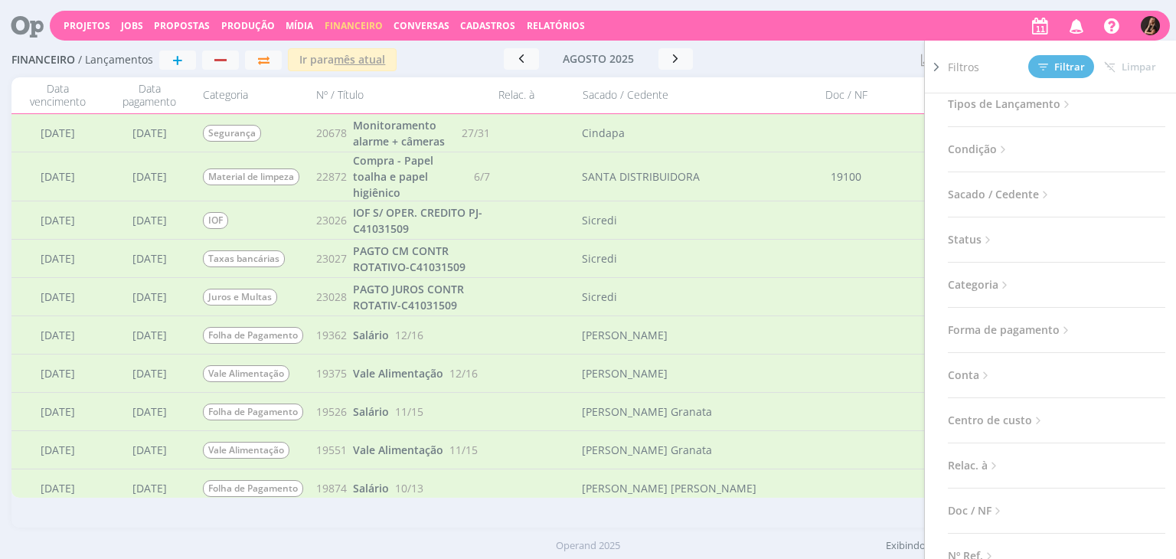
scroll to position [153, 0]
click at [981, 286] on span "Categoria" at bounding box center [980, 283] width 64 height 20
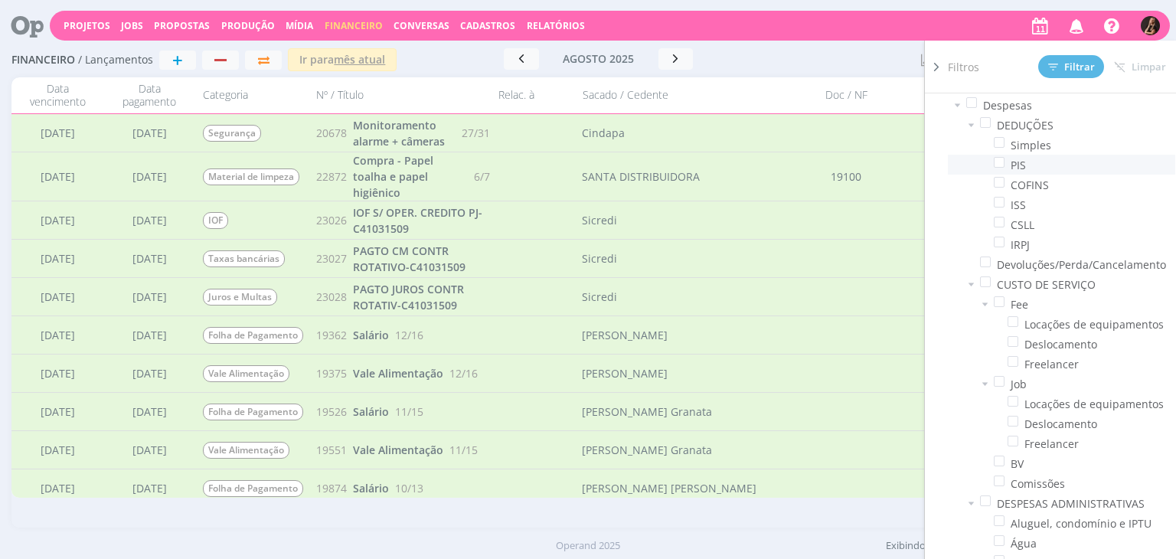
scroll to position [608, 0]
click at [987, 123] on span at bounding box center [985, 124] width 11 height 11
click at [991, 119] on input "checkbox" at bounding box center [991, 119] width 0 height 0
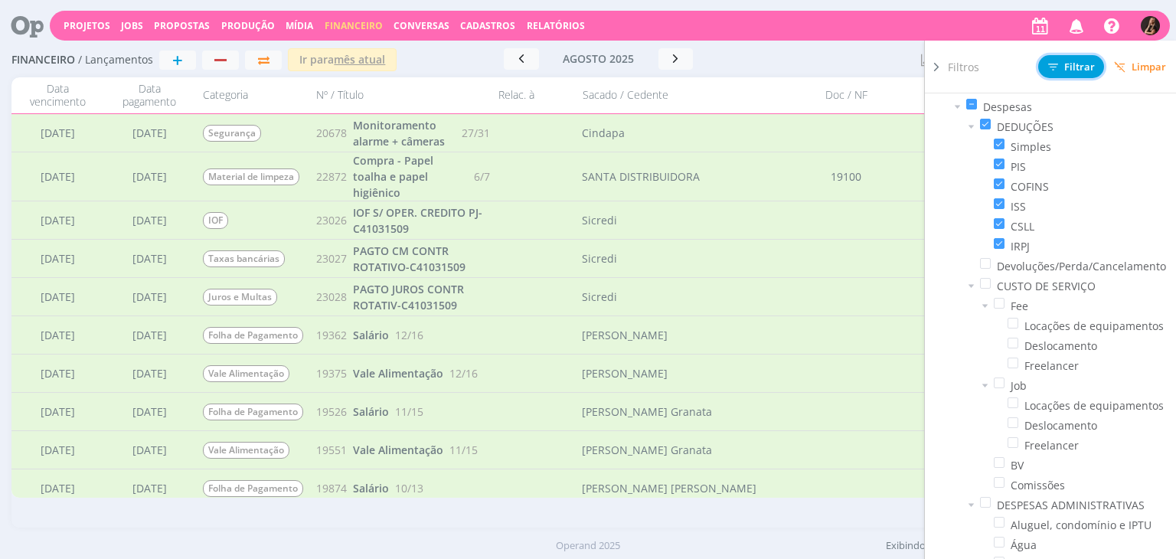
click at [1078, 62] on span "Filtrar" at bounding box center [1071, 67] width 47 height 10
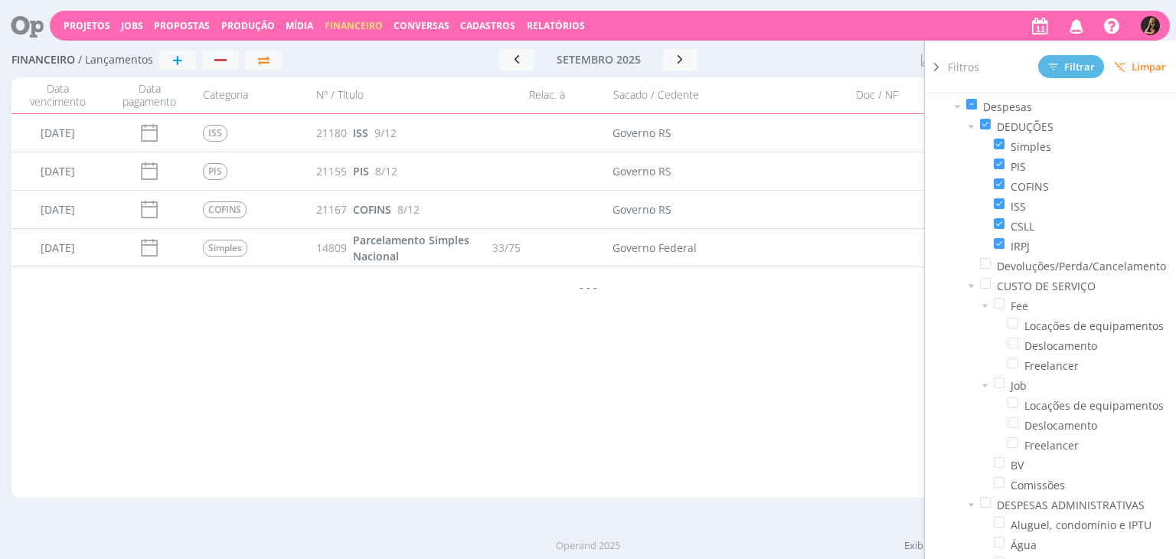
drag, startPoint x: 669, startPoint y: 350, endPoint x: 604, endPoint y: 223, distance: 142.8
click at [669, 349] on div "[DATE] [DATE] Segurança 20678 Monitoramento alarme + câmeras 27/31 [GEOGRAPHIC_…" at bounding box center [587, 306] width 1153 height 384
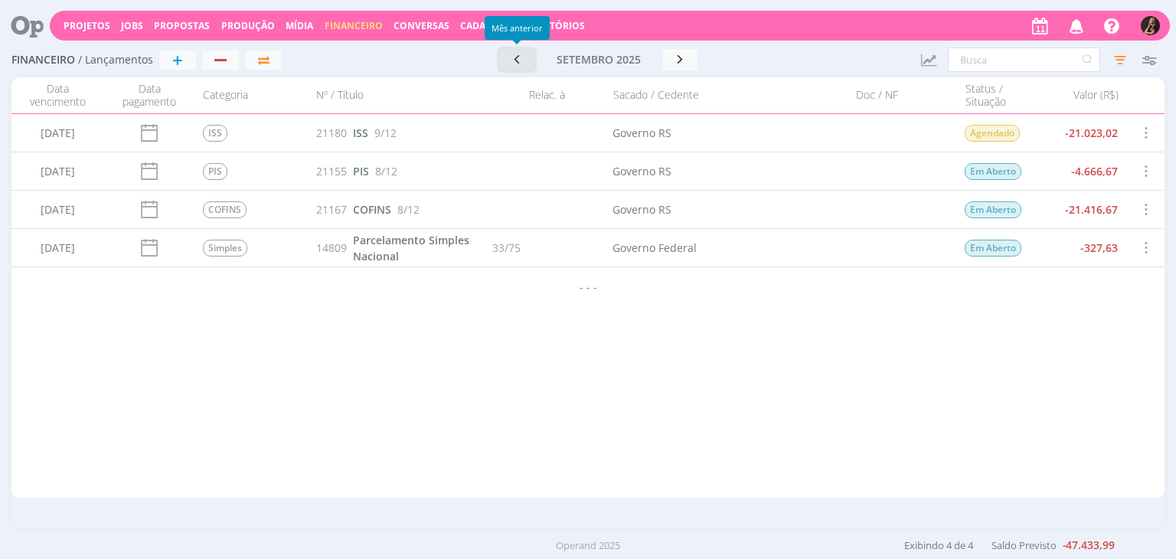
click at [530, 59] on button "button" at bounding box center [516, 59] width 35 height 21
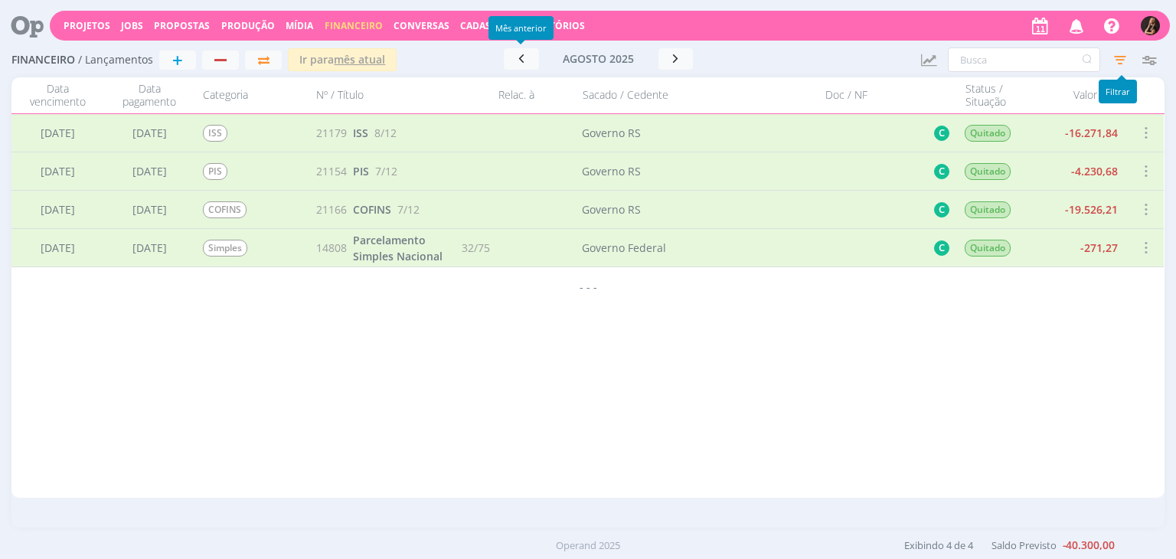
click at [1116, 57] on icon "button" at bounding box center [1121, 60] width 28 height 28
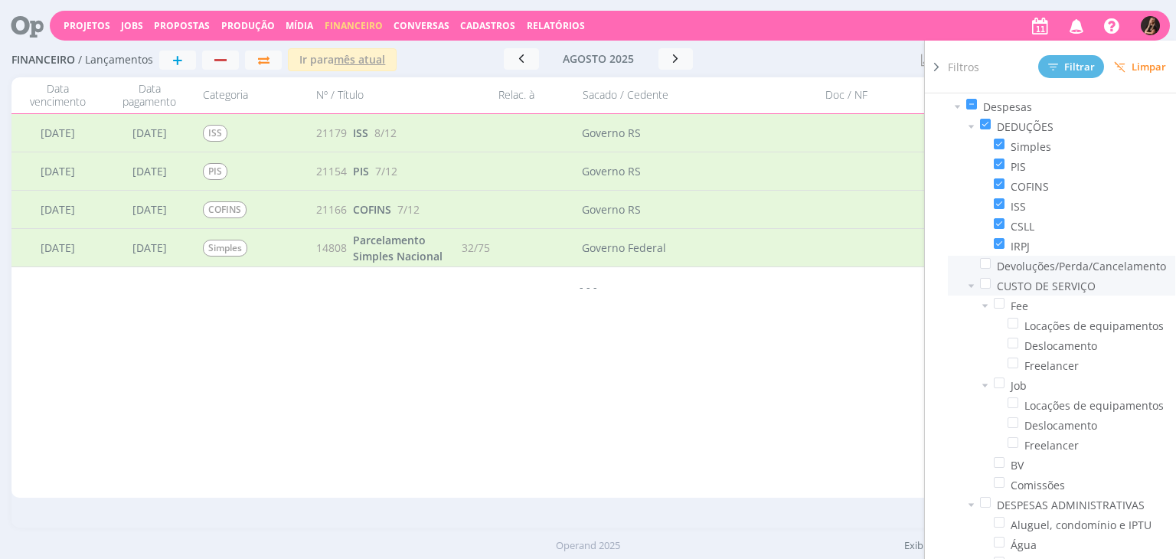
click at [986, 279] on span at bounding box center [985, 283] width 11 height 11
click at [991, 278] on input "checkbox" at bounding box center [991, 278] width 0 height 0
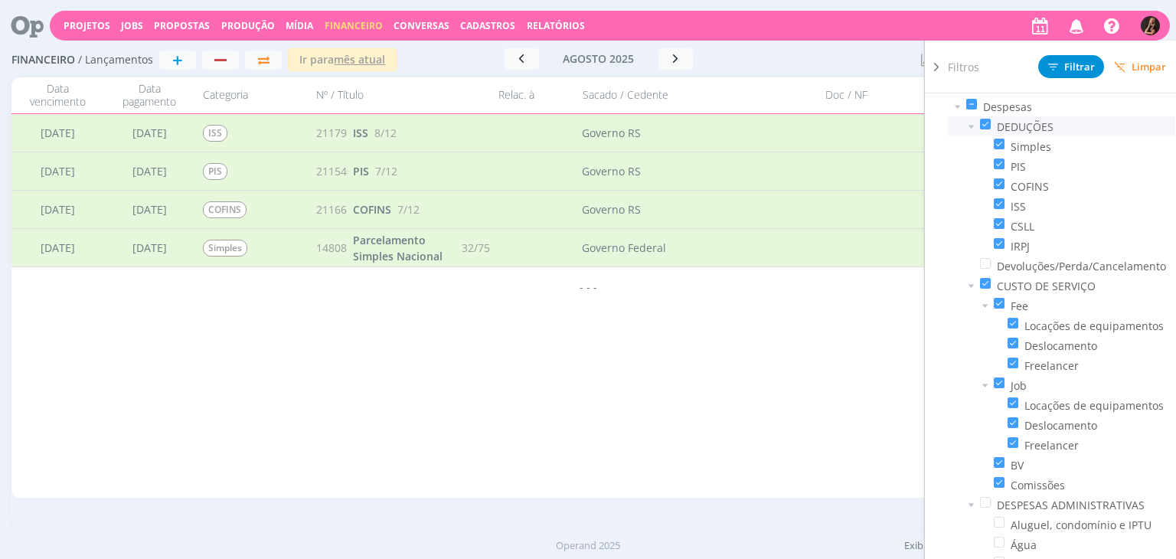
click at [984, 120] on span at bounding box center [985, 124] width 11 height 11
click at [991, 119] on input "checkbox" at bounding box center [991, 119] width 0 height 0
click at [1071, 69] on span "Filtrar" at bounding box center [1071, 67] width 47 height 10
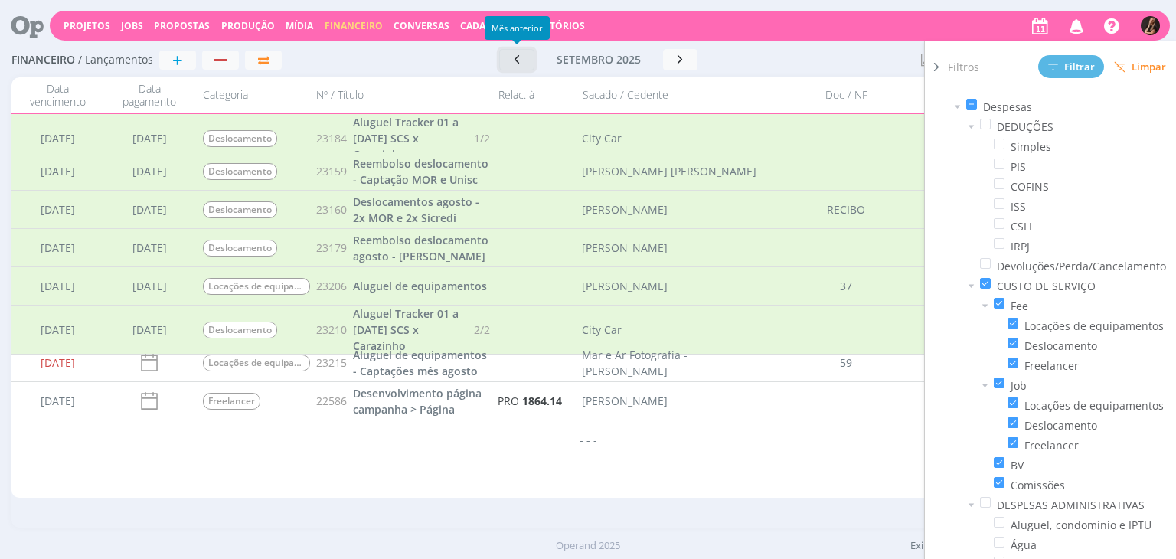
click at [527, 58] on button "button" at bounding box center [516, 59] width 35 height 21
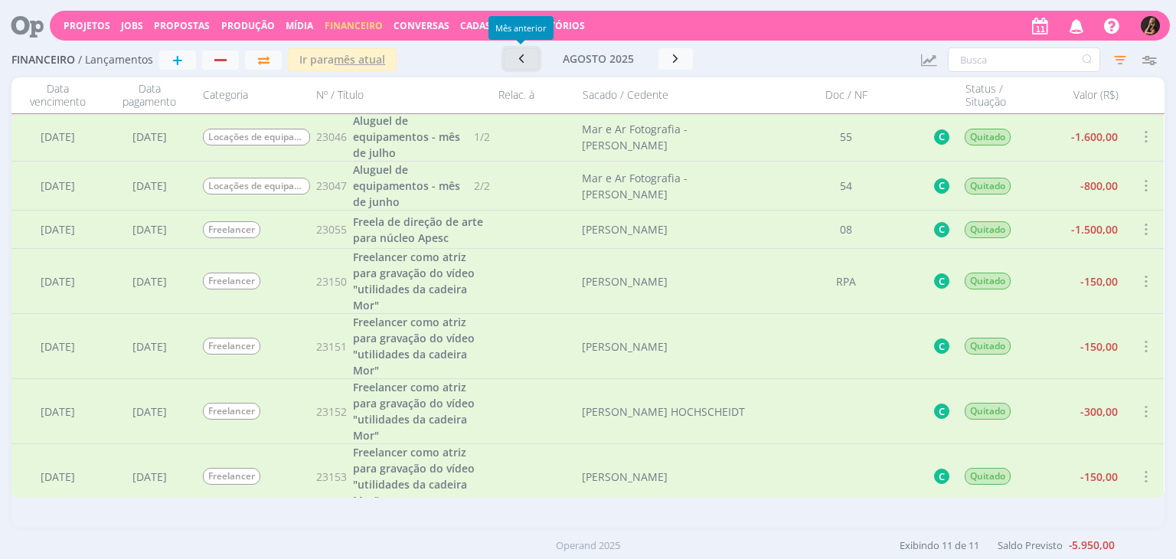
scroll to position [77, 0]
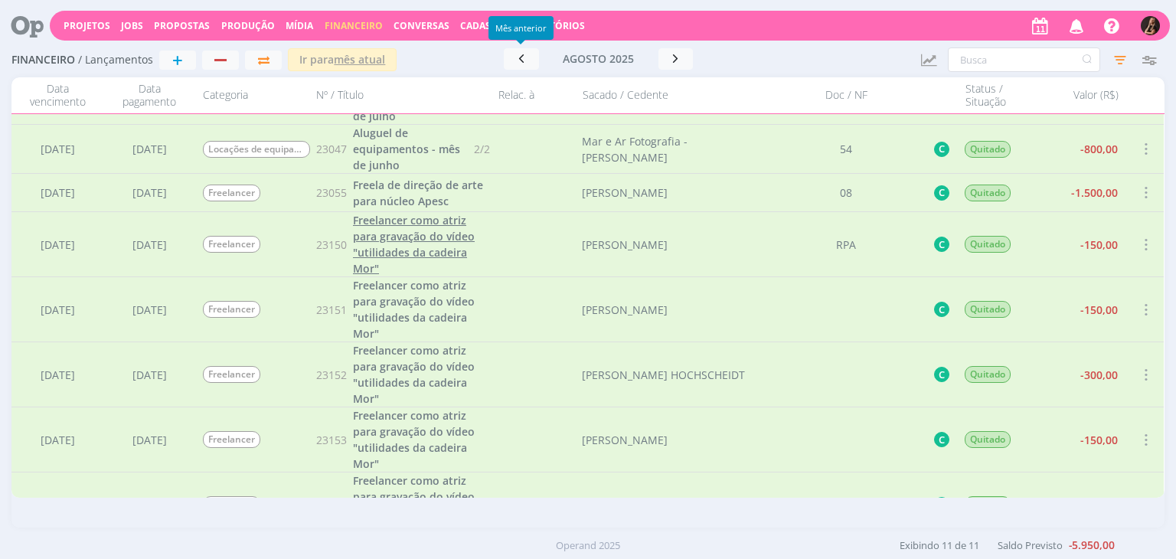
click at [412, 234] on span "Freelancer como atriz para gravação do vídeo "utilidades da cadeira Mor"" at bounding box center [414, 244] width 122 height 63
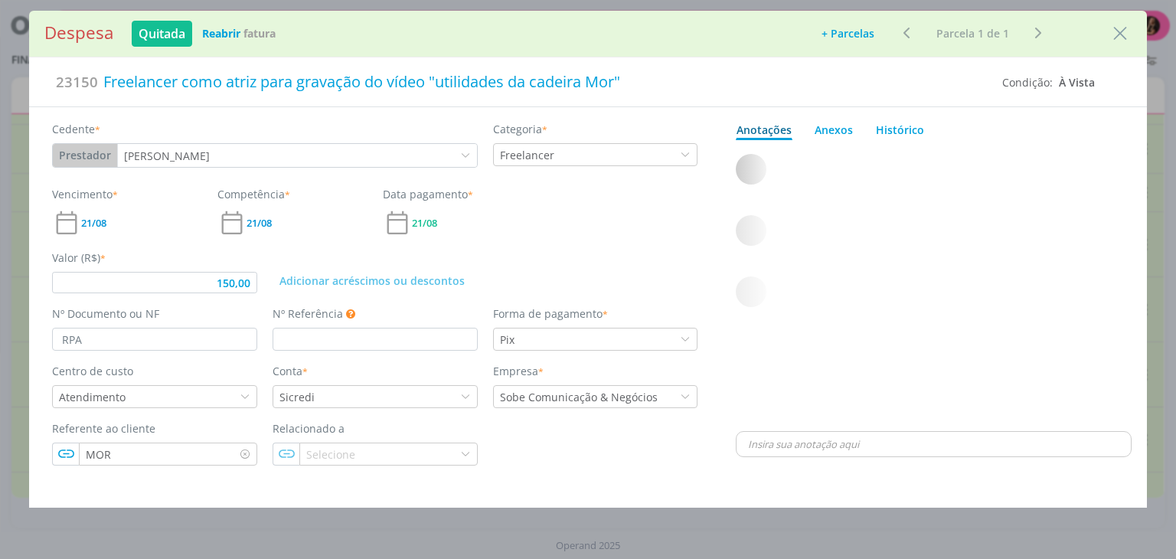
type input "150,00"
click at [532, 160] on div "Freelancer" at bounding box center [528, 155] width 57 height 16
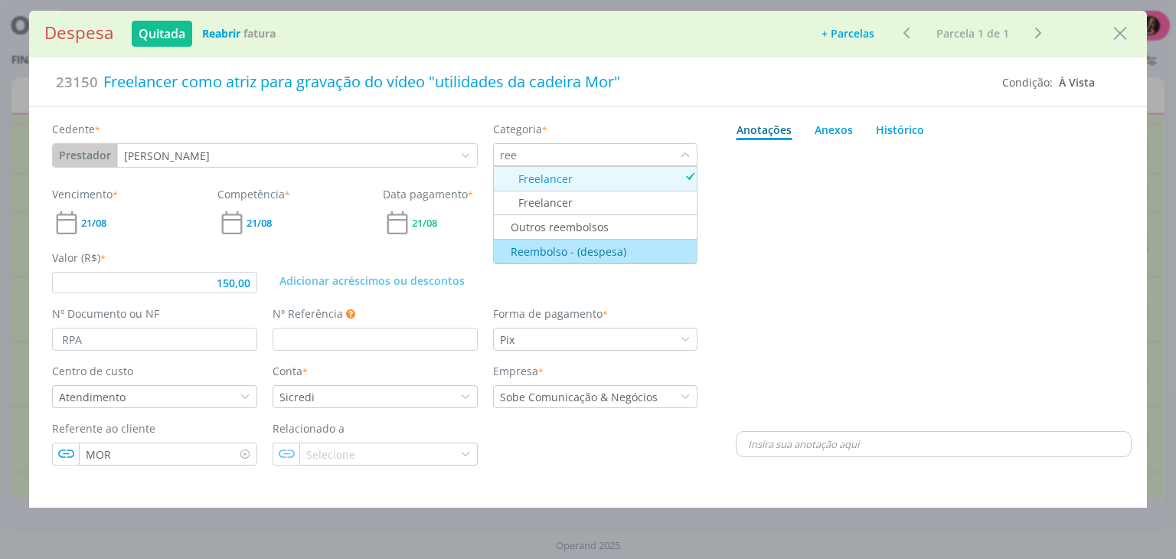
type input "ree"
click at [567, 252] on div "Reembolso - (despesa)" at bounding box center [561, 252] width 131 height 16
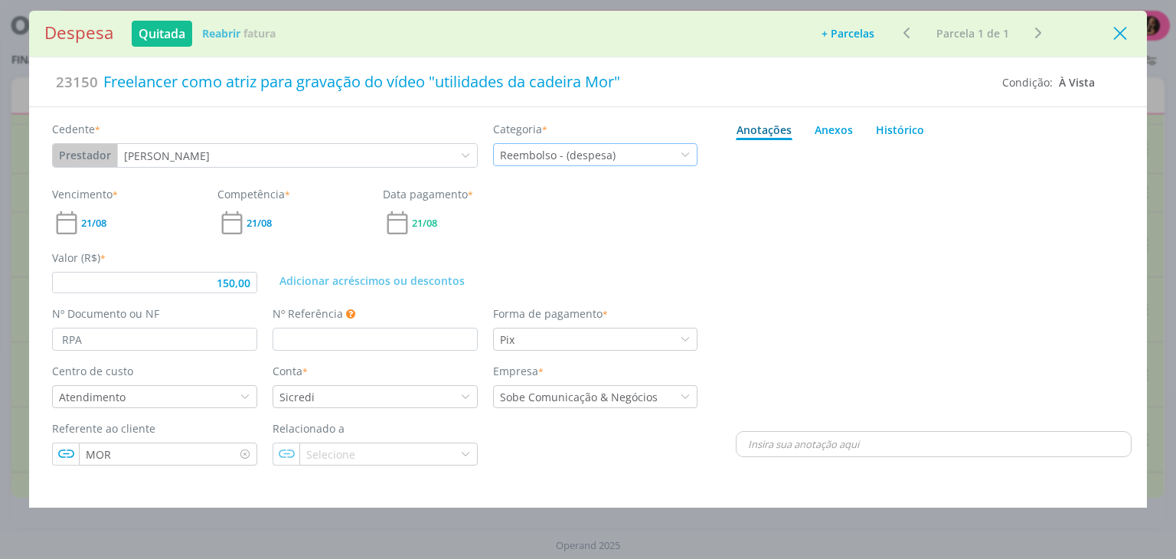
type input "150,00"
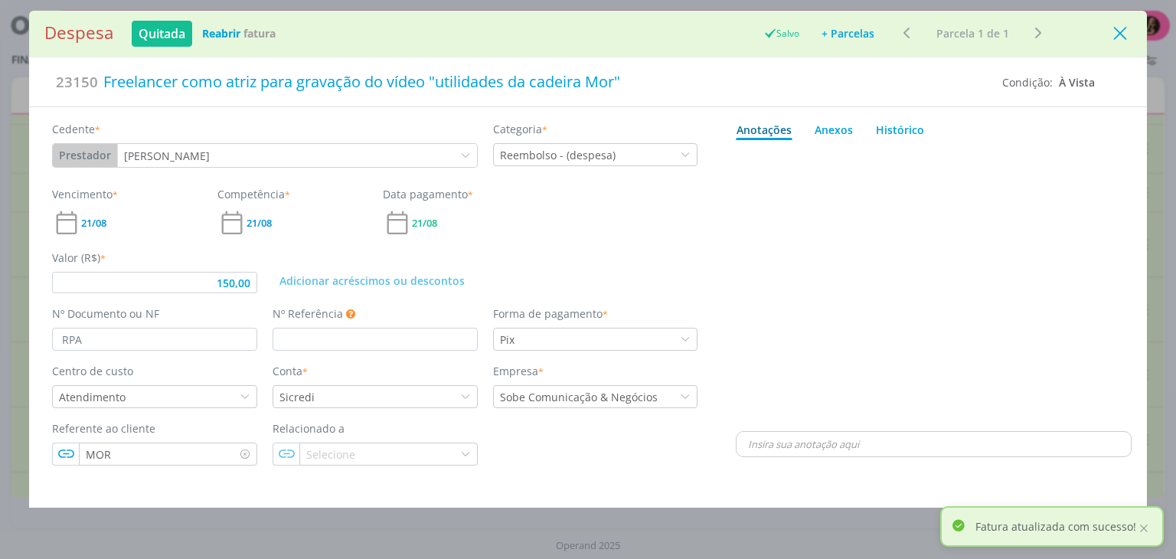
click at [1124, 32] on icon "Close" at bounding box center [1120, 33] width 23 height 23
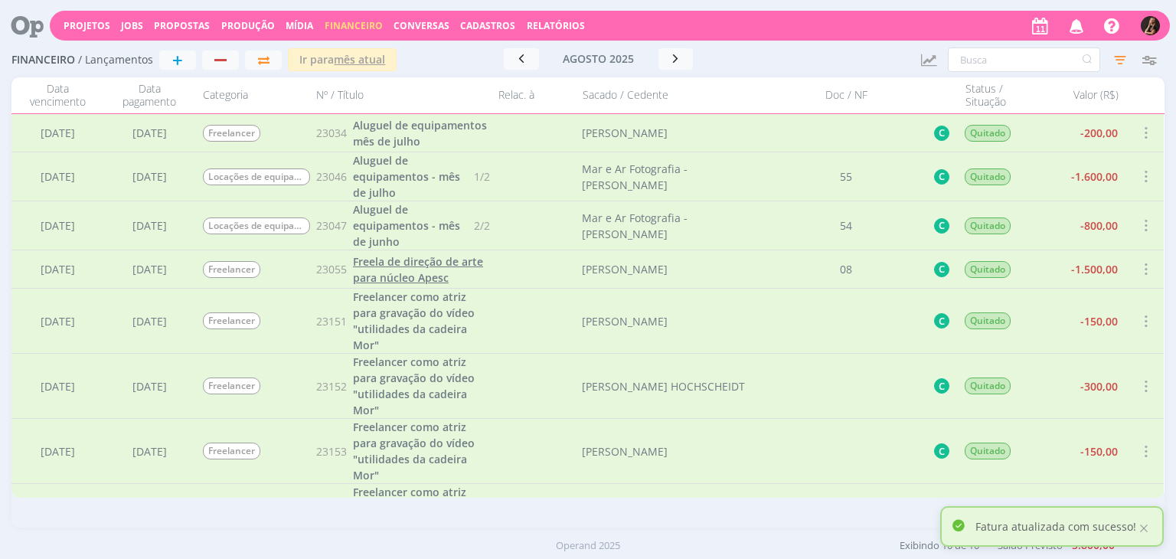
click at [417, 267] on span "Freela de direção de arte para núcleo Apesc" at bounding box center [418, 269] width 130 height 31
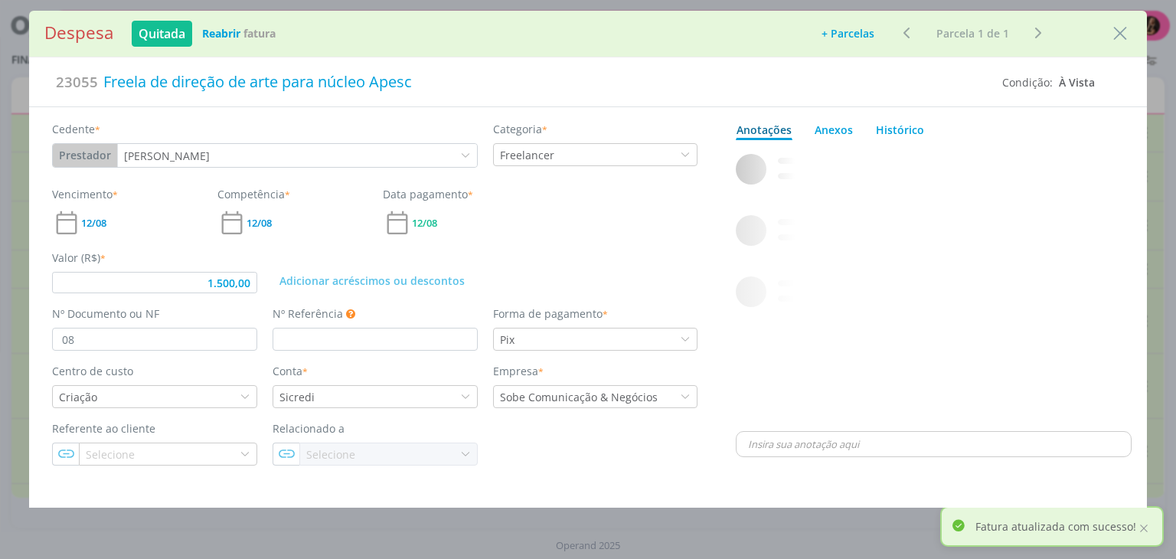
type input "1.500,00"
click at [552, 160] on div "Freelancer" at bounding box center [528, 155] width 57 height 16
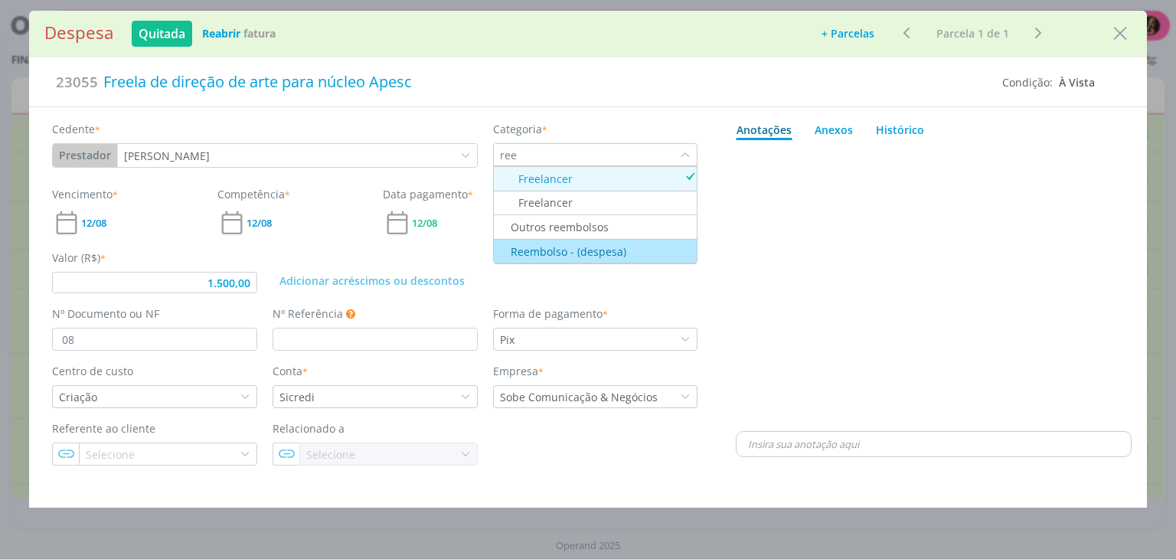
type input "ree"
click at [560, 247] on div "Reembolso - (despesa)" at bounding box center [561, 252] width 131 height 16
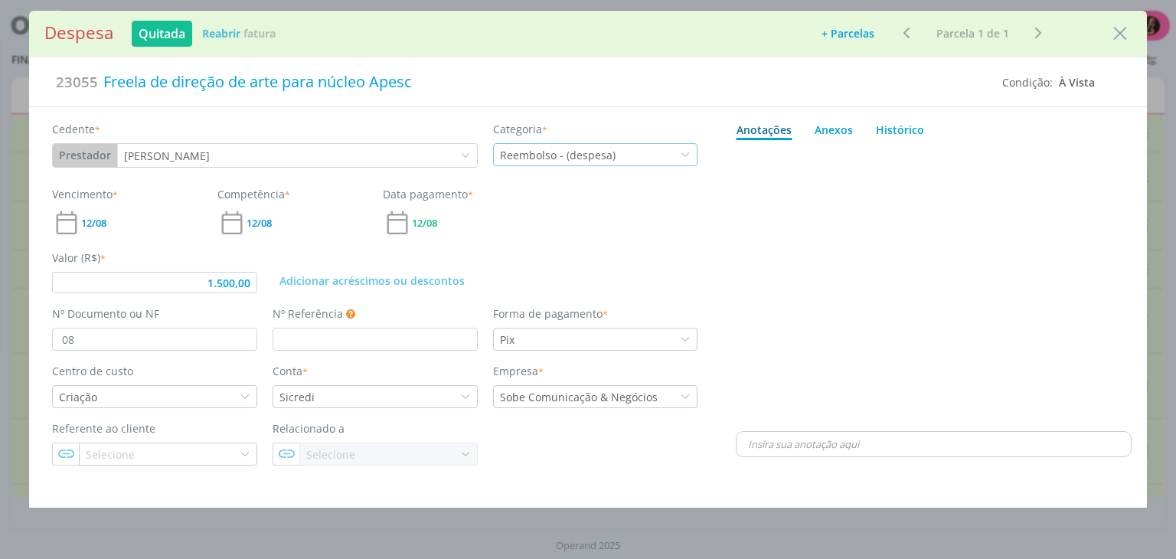
type input "1.500,00"
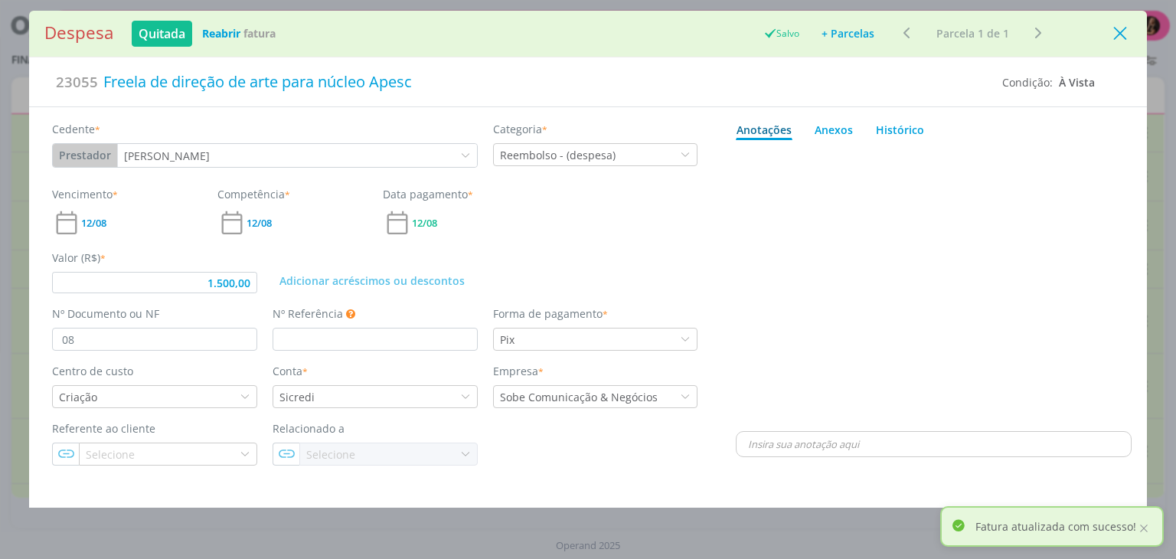
click at [1109, 36] on icon "Close" at bounding box center [1120, 33] width 23 height 23
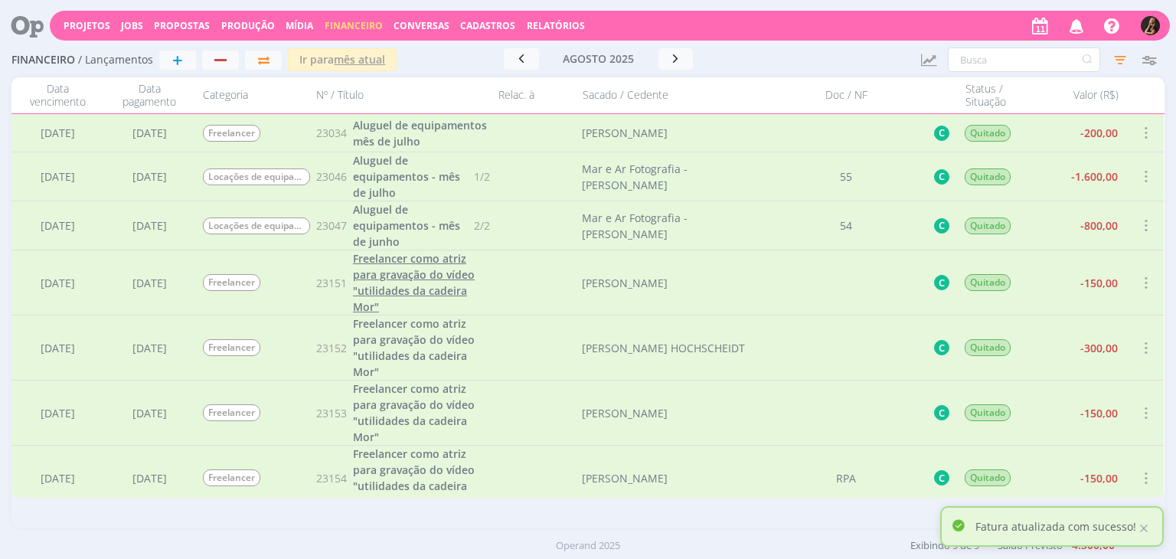
click at [429, 276] on span "Freelancer como atriz para gravação do vídeo "utilidades da cadeira Mor"" at bounding box center [414, 282] width 122 height 63
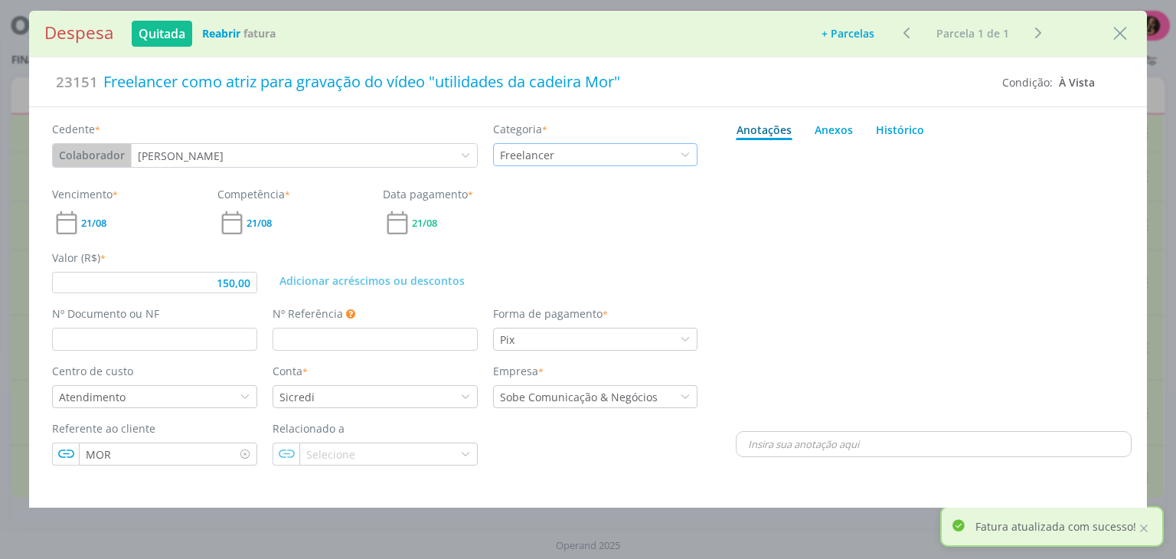
click at [597, 163] on div "Freelancer" at bounding box center [595, 154] width 205 height 23
type input "150,00"
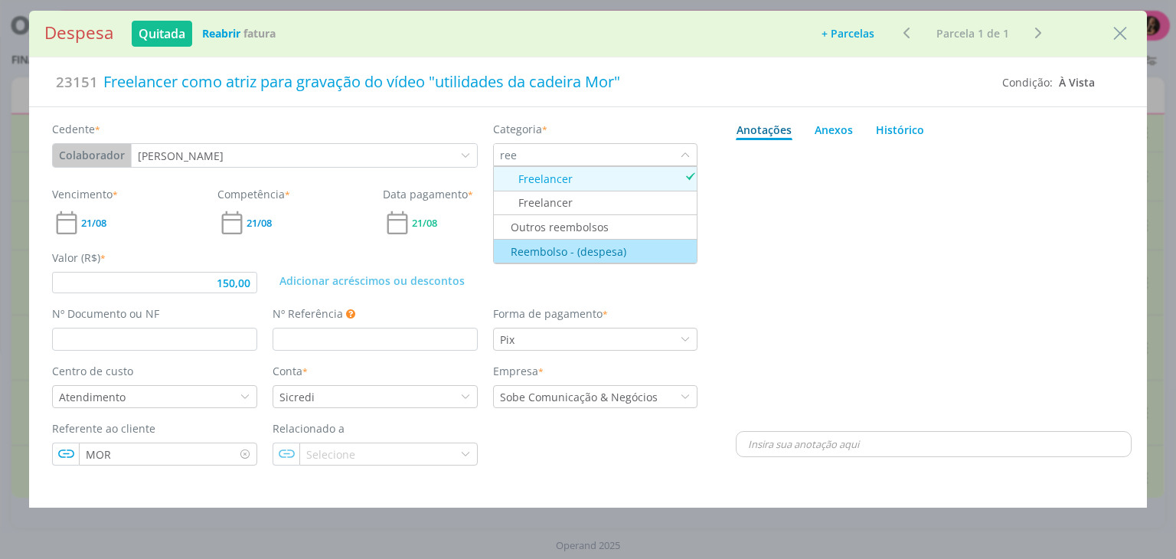
type input "ree"
click at [600, 255] on div "Reembolso - (despesa)" at bounding box center [561, 252] width 131 height 16
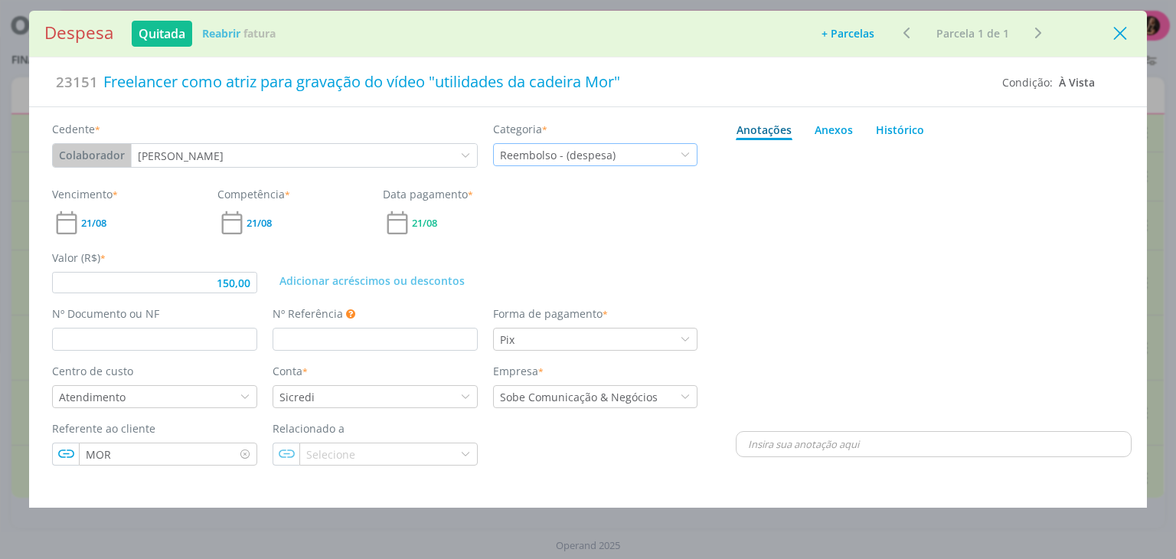
type input "150,00"
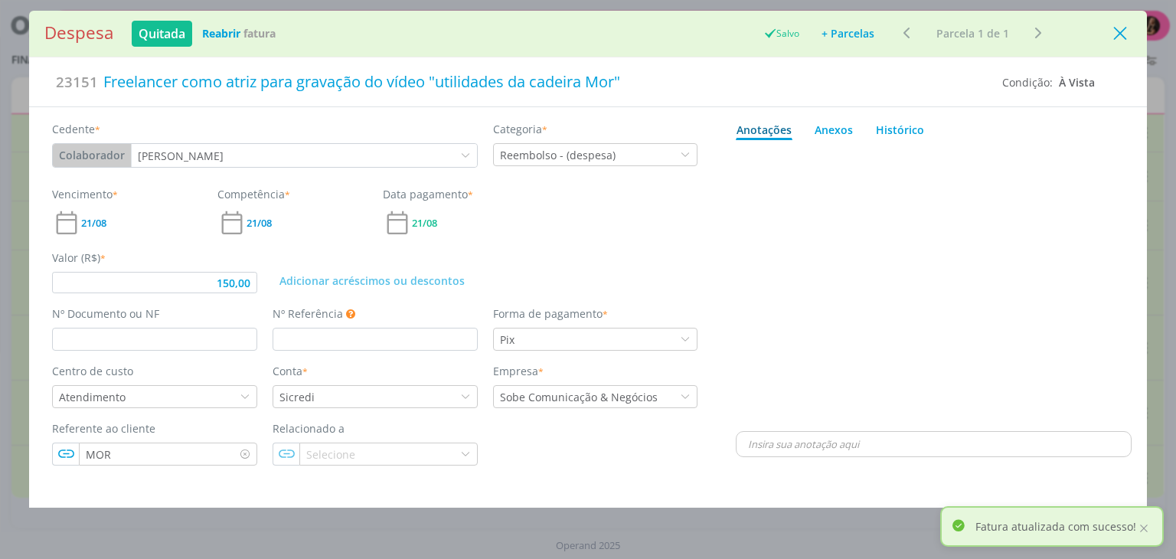
click at [1118, 36] on icon "Close" at bounding box center [1120, 33] width 23 height 23
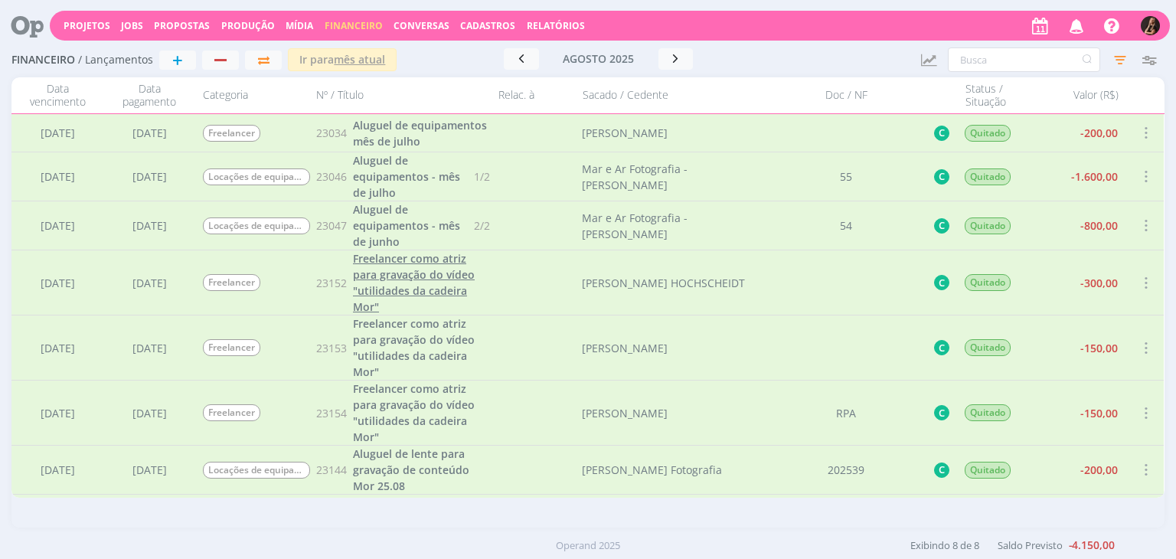
click at [406, 279] on span "Freelancer como atriz para gravação do vídeo "utilidades da cadeira Mor"" at bounding box center [414, 282] width 122 height 63
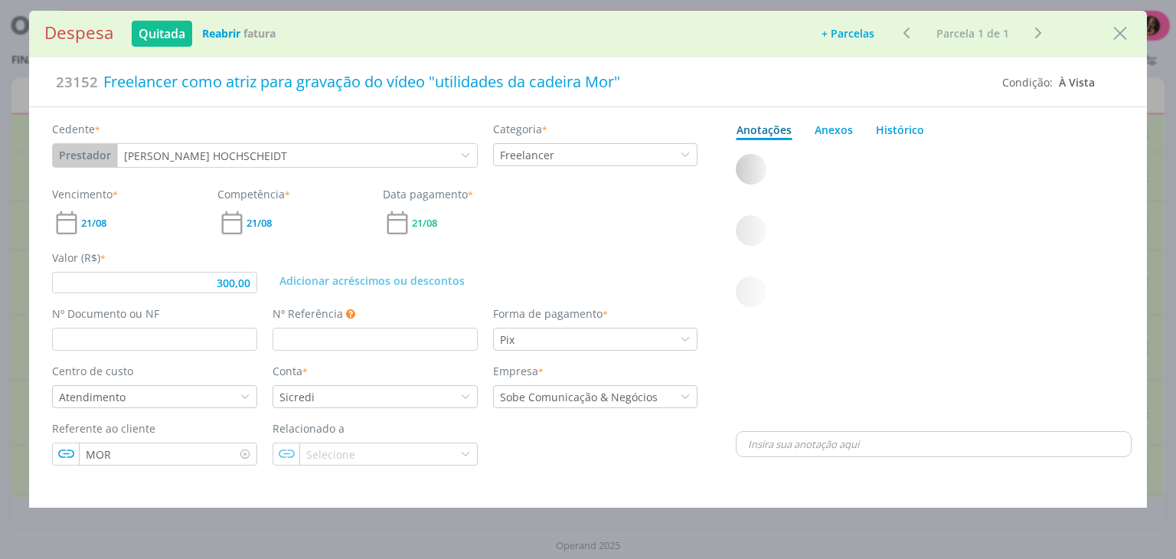
type input "300,00"
click at [536, 155] on div "Freelancer" at bounding box center [528, 155] width 57 height 16
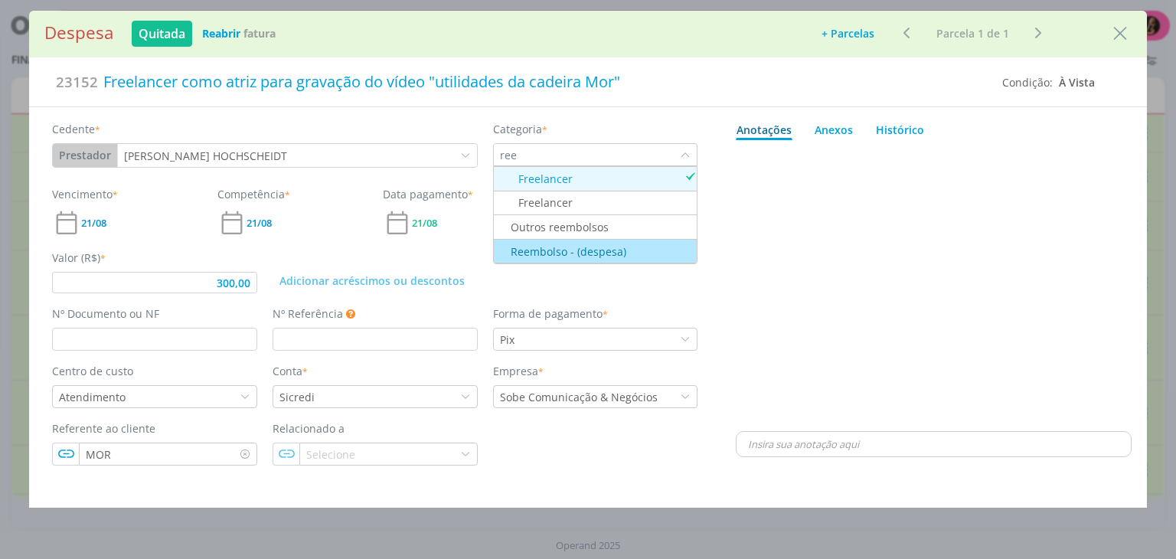
type input "ree"
click at [591, 247] on div "Reembolso - (despesa)" at bounding box center [561, 252] width 131 height 16
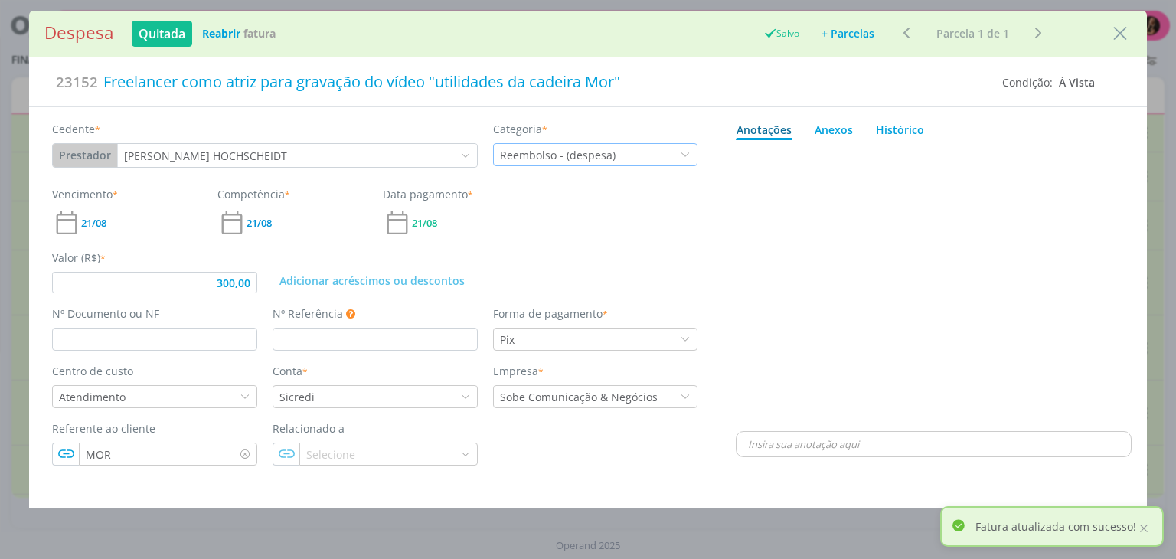
type input "300,00"
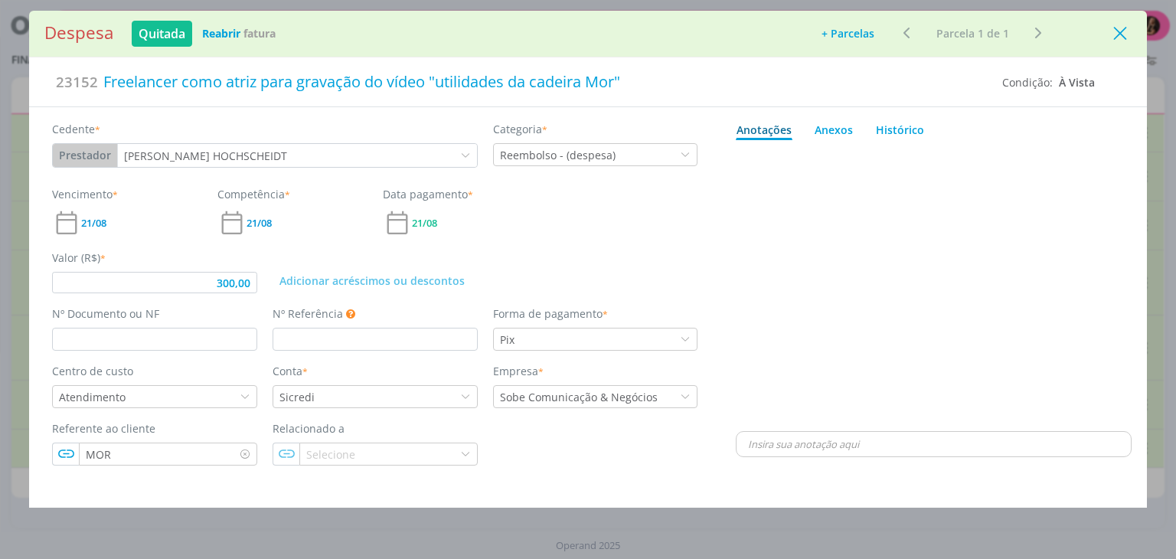
click at [1120, 36] on icon "Close" at bounding box center [1120, 33] width 23 height 23
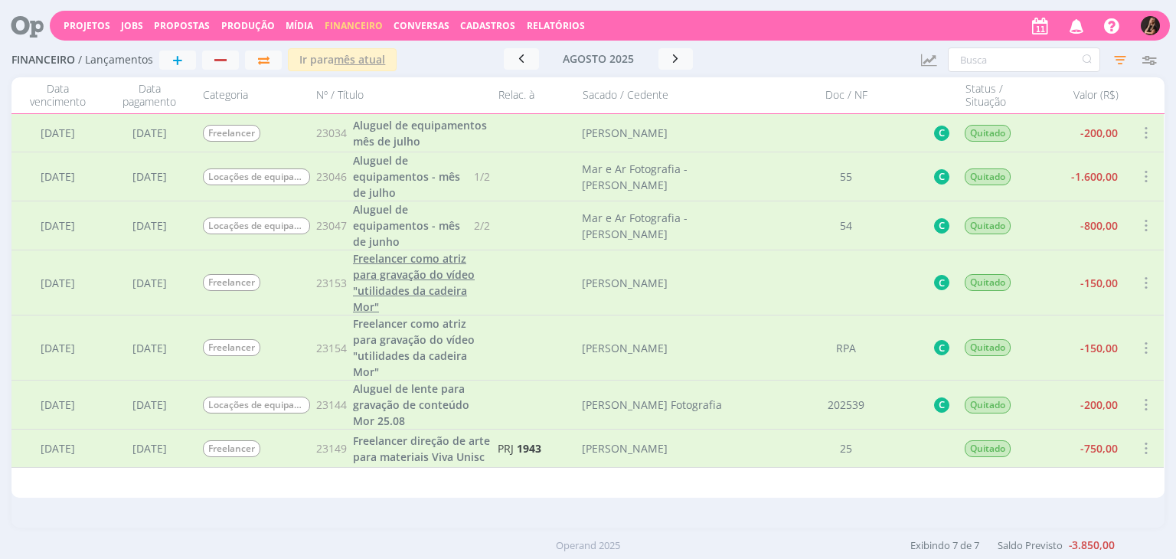
scroll to position [19, 0]
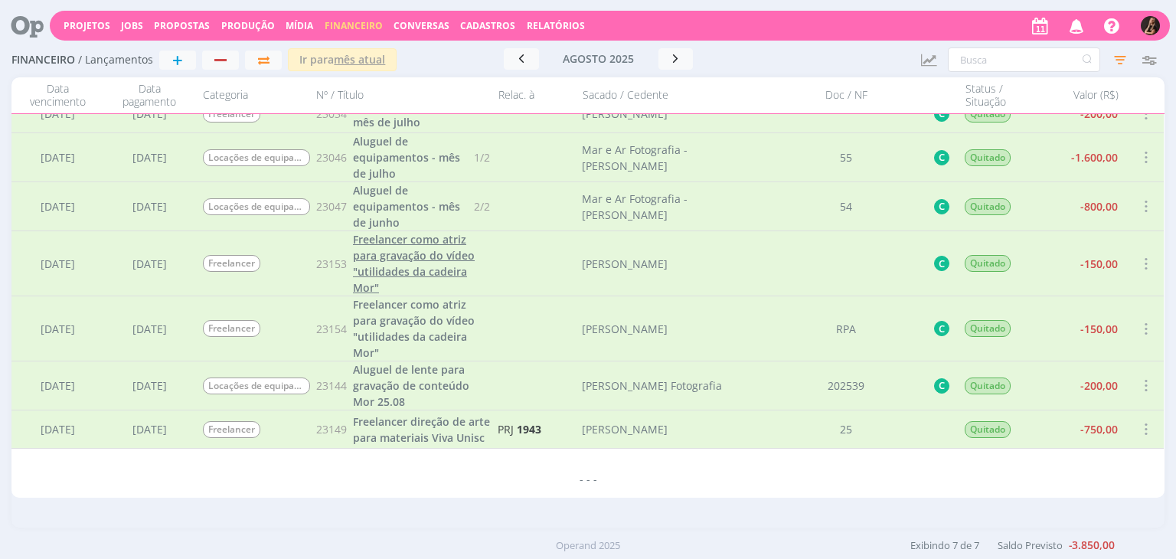
click at [408, 264] on span "Freelancer como atriz para gravação do vídeo "utilidades da cadeira Mor"" at bounding box center [414, 263] width 122 height 63
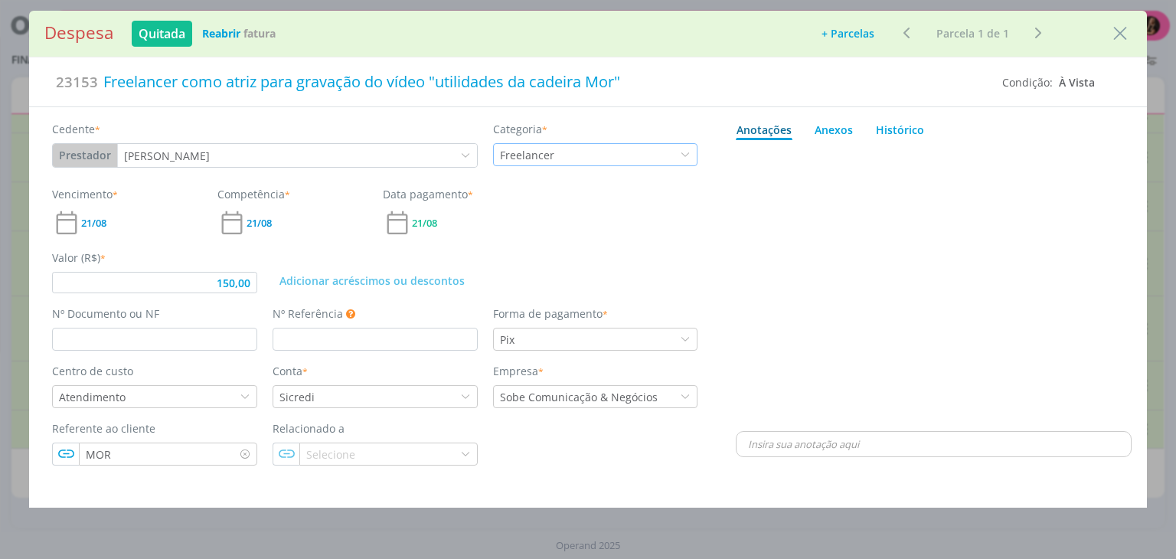
click at [554, 159] on div "Freelancer" at bounding box center [528, 155] width 57 height 16
type input "150,00"
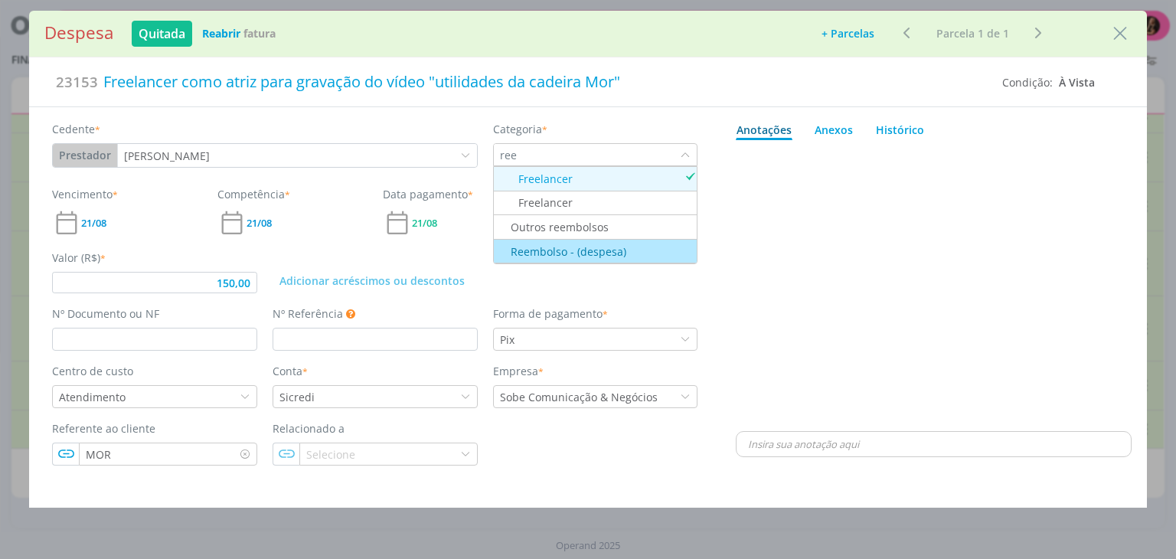
type input "ree"
click at [585, 251] on div "Reembolso - (despesa)" at bounding box center [561, 252] width 131 height 16
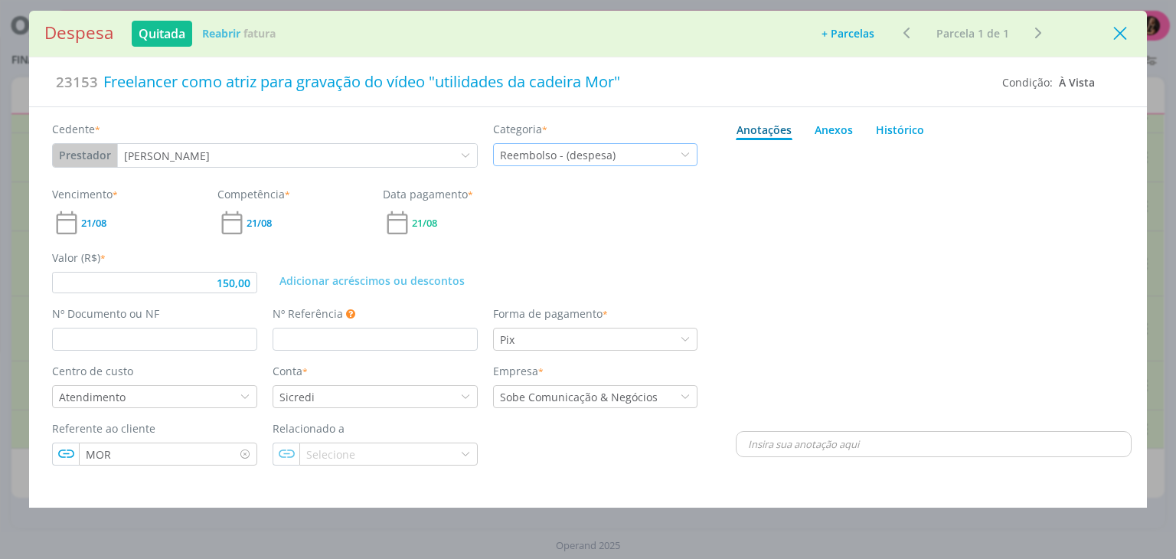
type input "150,00"
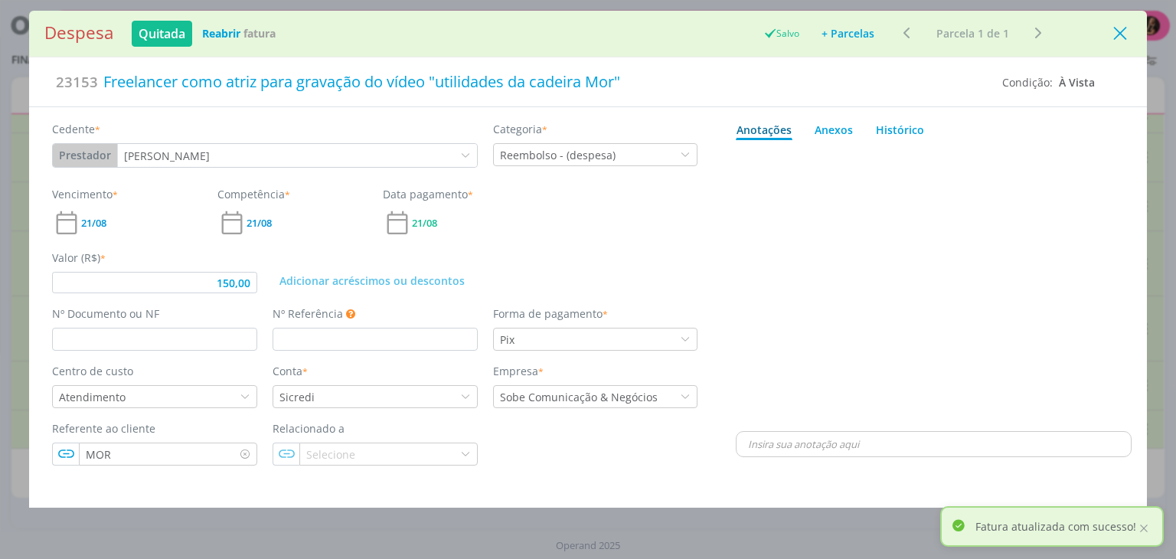
click at [1125, 38] on icon "Close" at bounding box center [1120, 33] width 23 height 23
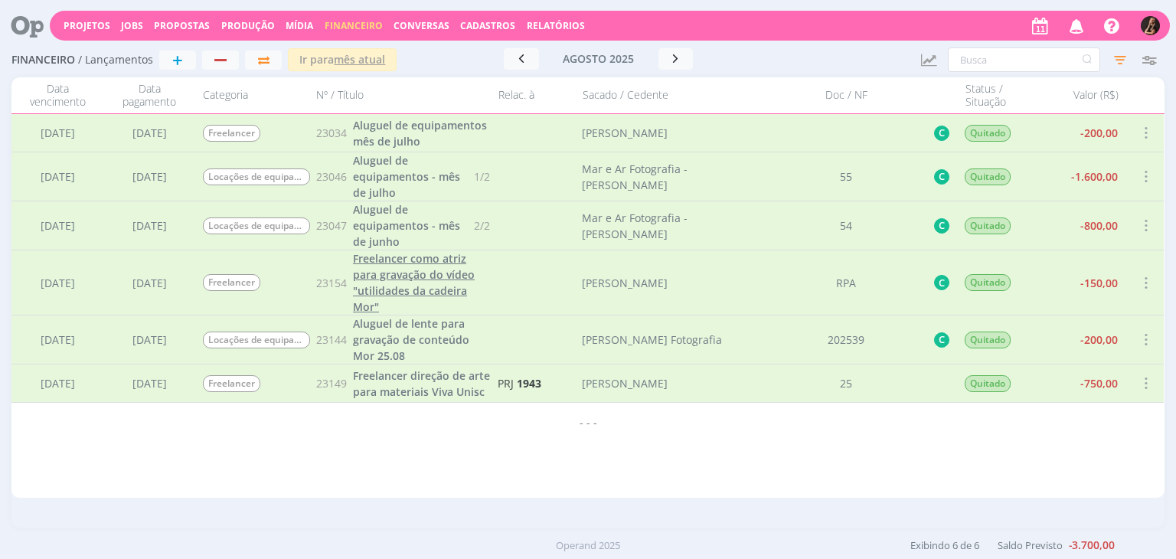
click at [434, 273] on span "Freelancer como atriz para gravação do vídeo "utilidades da cadeira Mor"" at bounding box center [414, 282] width 122 height 63
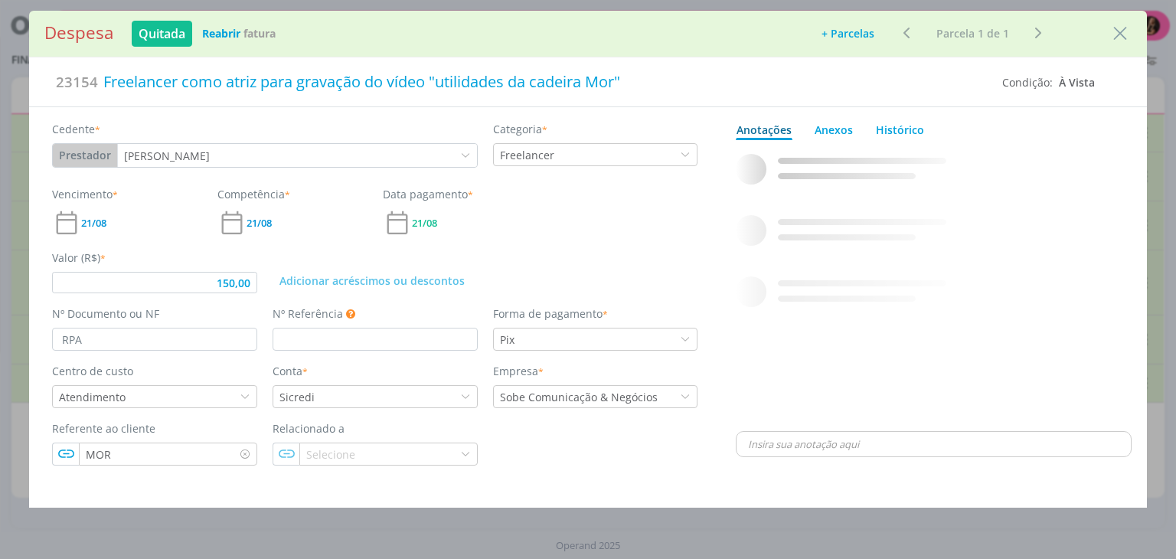
type input "150,00"
click at [546, 152] on div "Freelancer" at bounding box center [528, 155] width 57 height 16
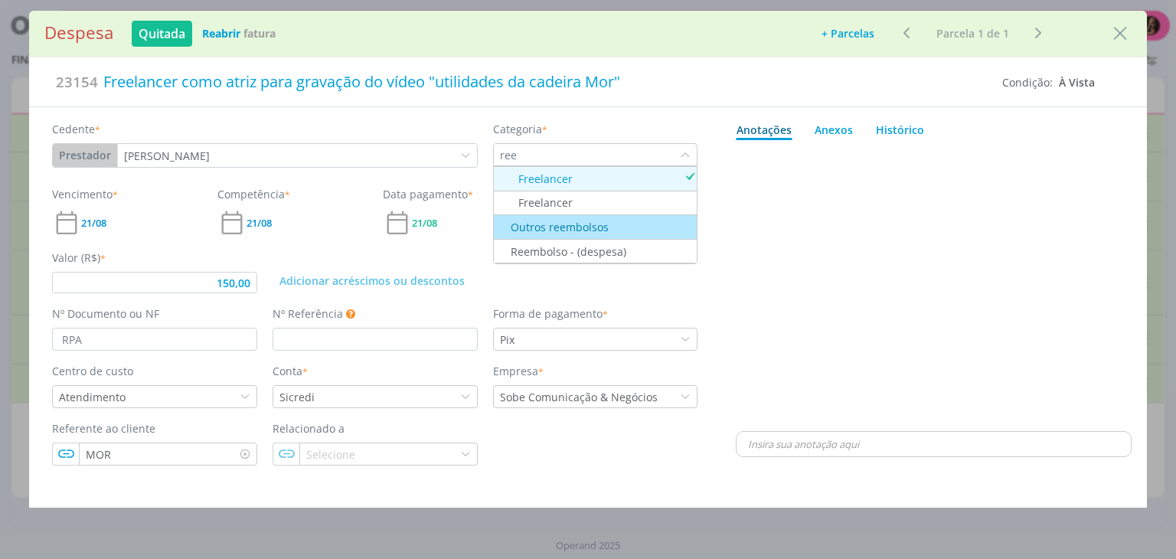
type input "ree"
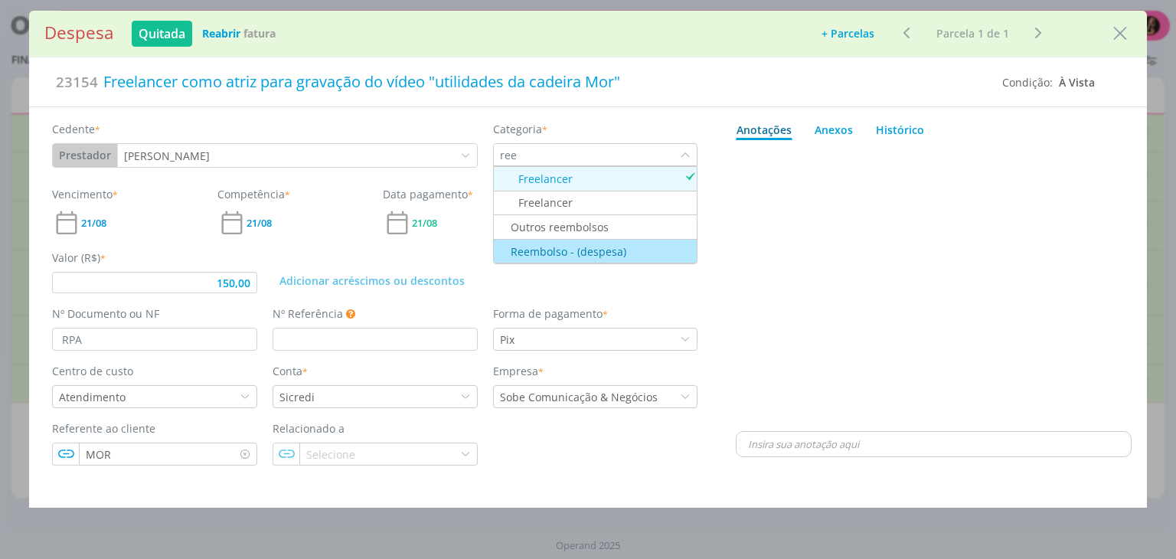
click at [567, 256] on div "Reembolso - (despesa)" at bounding box center [561, 252] width 131 height 16
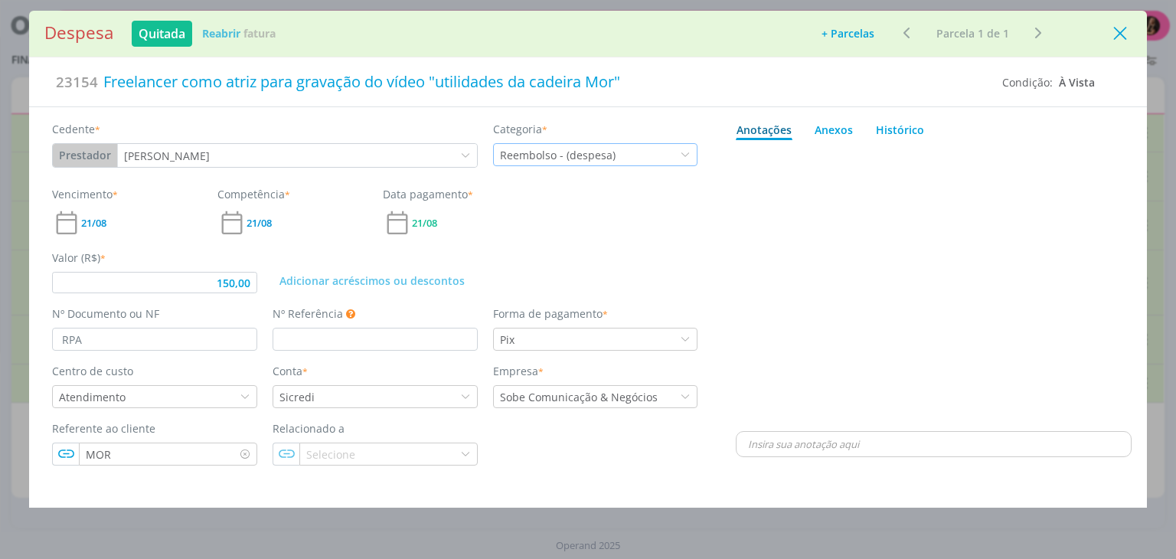
type input "150,00"
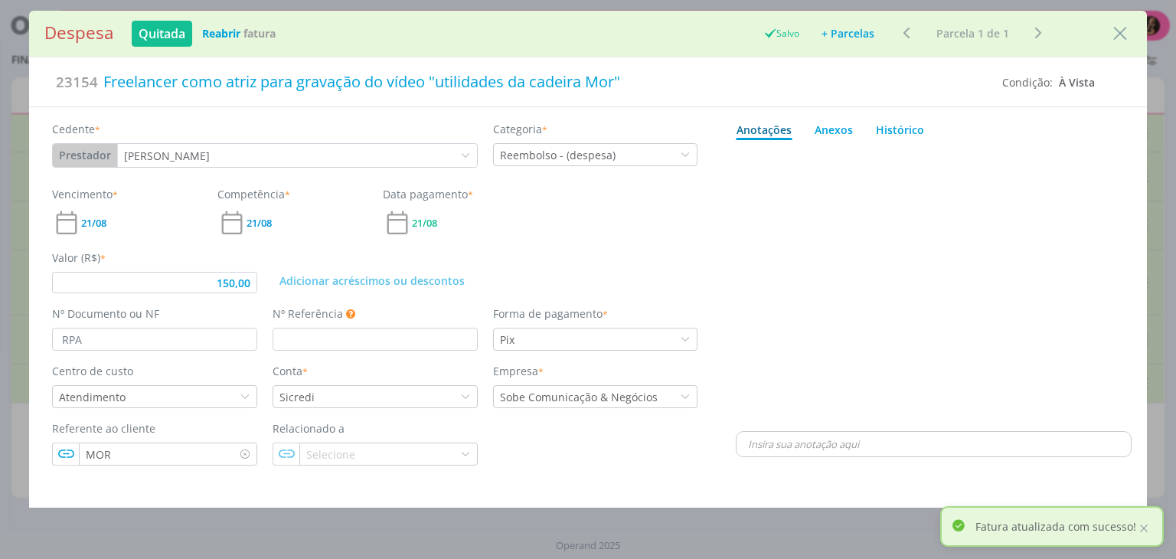
drag, startPoint x: 1118, startPoint y: 31, endPoint x: 1101, endPoint y: 37, distance: 18.4
click at [1118, 32] on icon "Close" at bounding box center [1120, 33] width 23 height 23
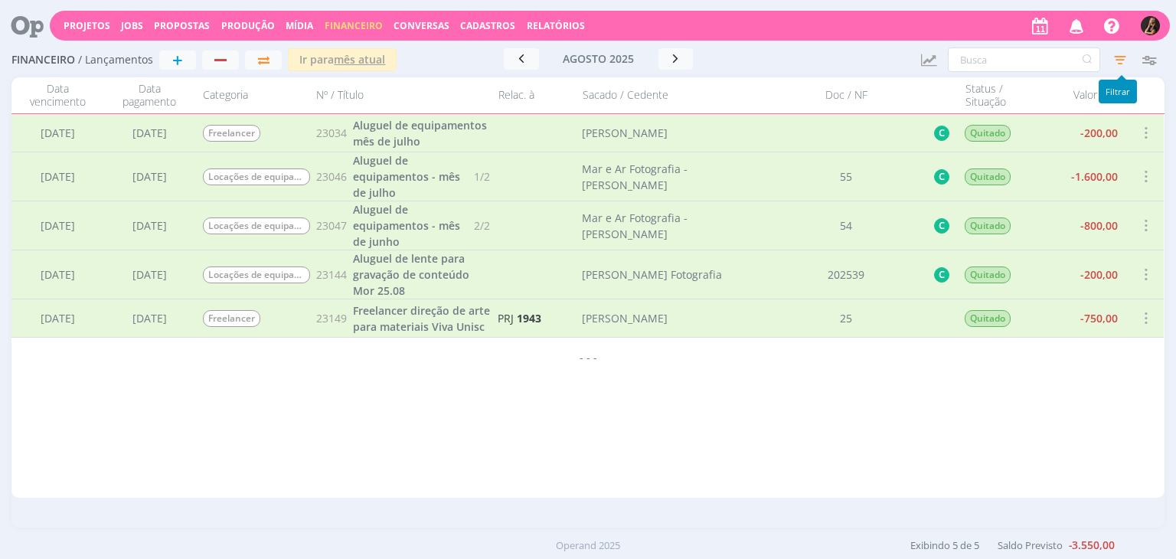
click at [1117, 60] on icon "button" at bounding box center [1121, 60] width 28 height 28
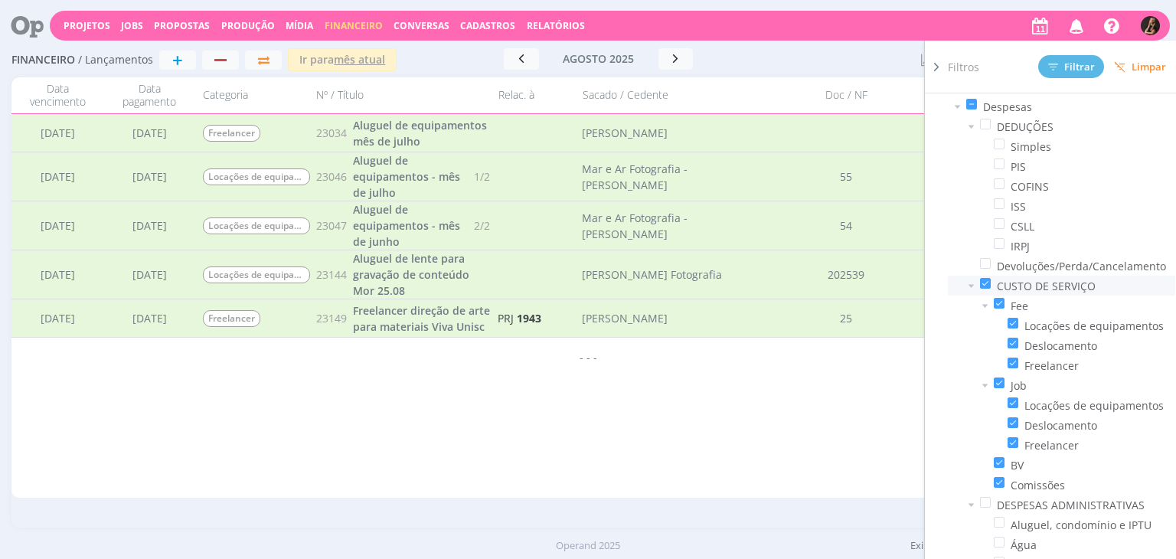
click at [990, 280] on span at bounding box center [985, 283] width 11 height 11
click at [991, 278] on input "checkbox" at bounding box center [991, 278] width 0 height 0
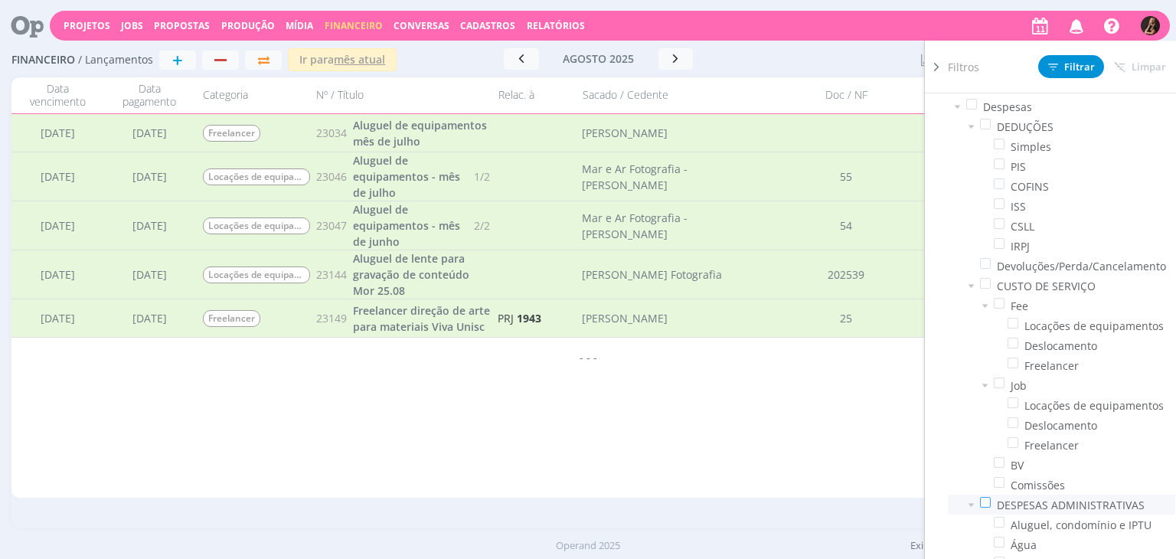
click at [990, 501] on span at bounding box center [985, 502] width 11 height 11
click at [991, 497] on input "checkbox" at bounding box center [991, 497] width 0 height 0
click at [1075, 70] on span "Filtrar" at bounding box center [1071, 67] width 47 height 10
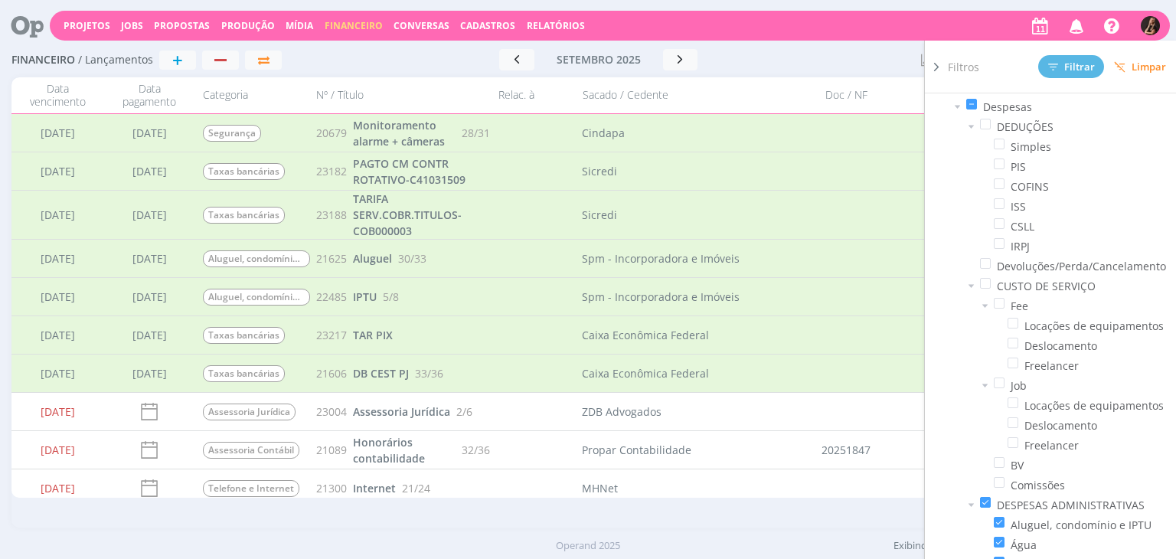
drag, startPoint x: 804, startPoint y: 66, endPoint x: 814, endPoint y: 65, distance: 10.0
click at [805, 67] on div at bounding box center [831, 59] width 155 height 21
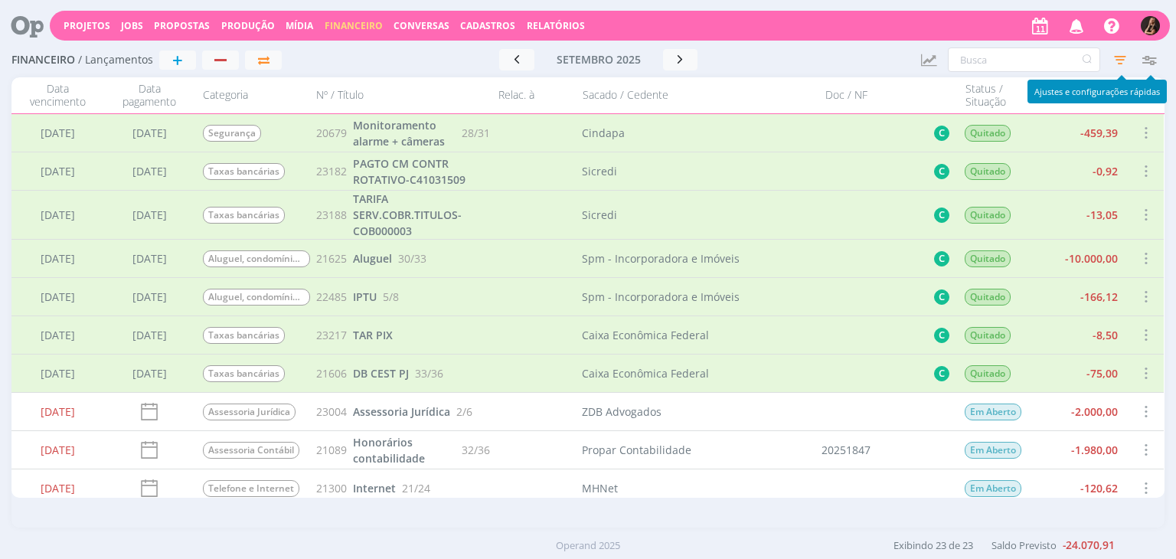
click at [1123, 62] on icon "button" at bounding box center [1121, 60] width 28 height 28
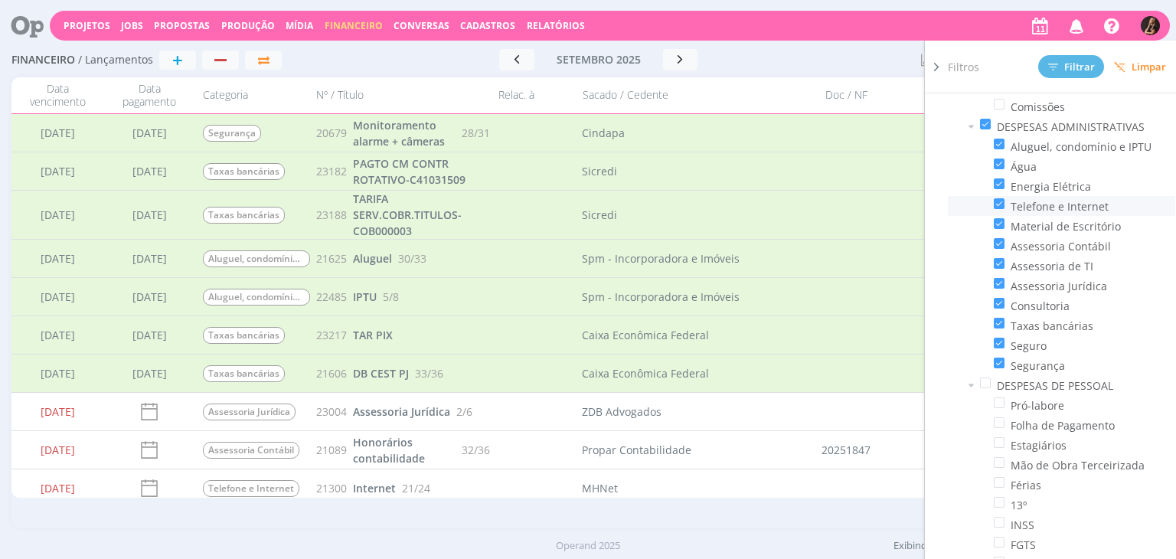
scroll to position [991, 0]
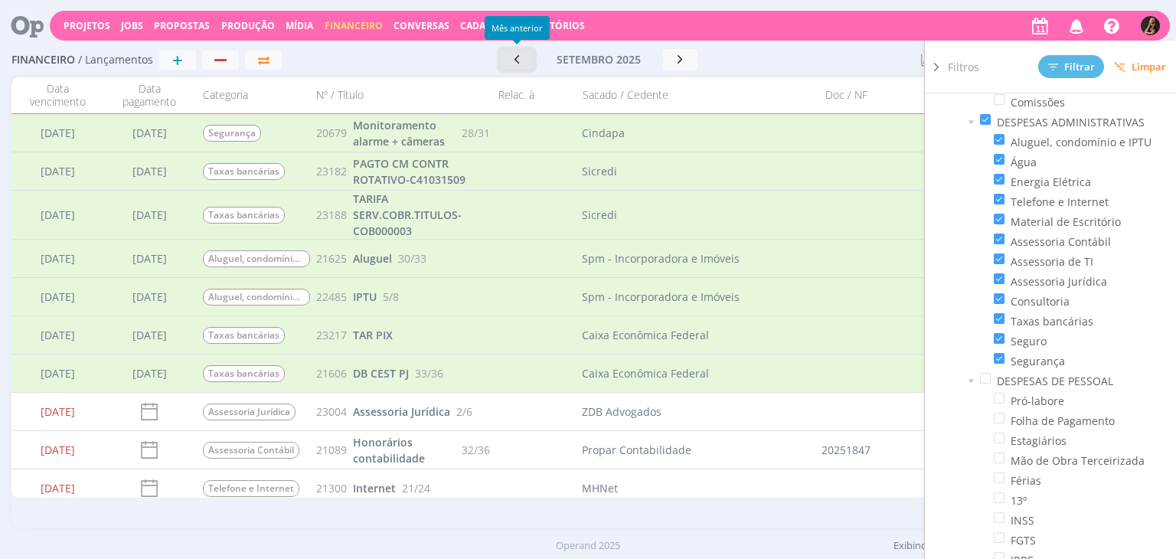
drag, startPoint x: 499, startPoint y: 56, endPoint x: 521, endPoint y: 57, distance: 21.5
click at [500, 56] on button "button" at bounding box center [516, 59] width 35 height 21
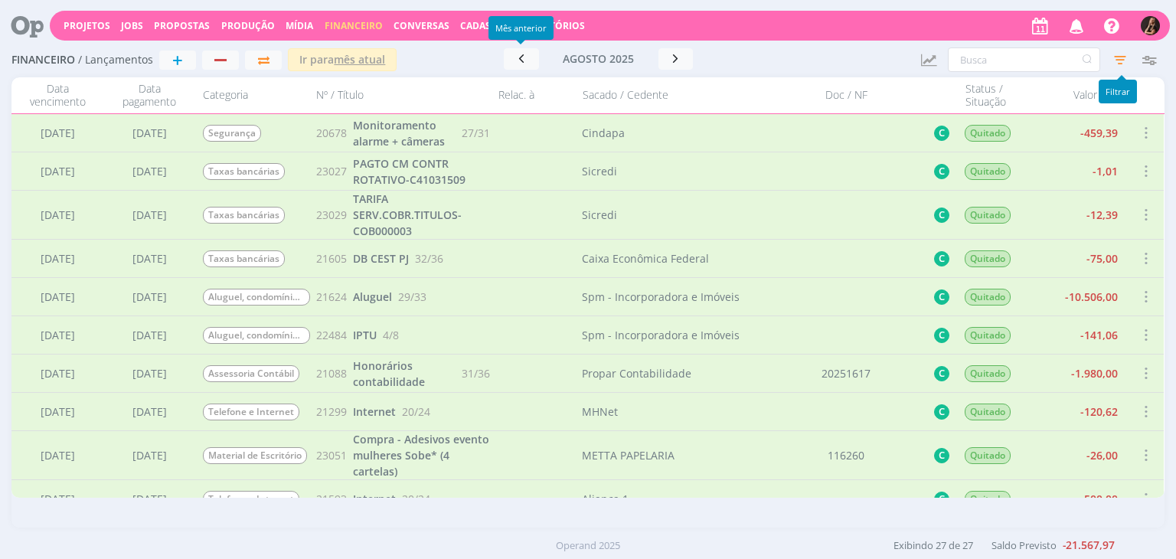
click at [1121, 56] on icon "button" at bounding box center [1121, 60] width 28 height 28
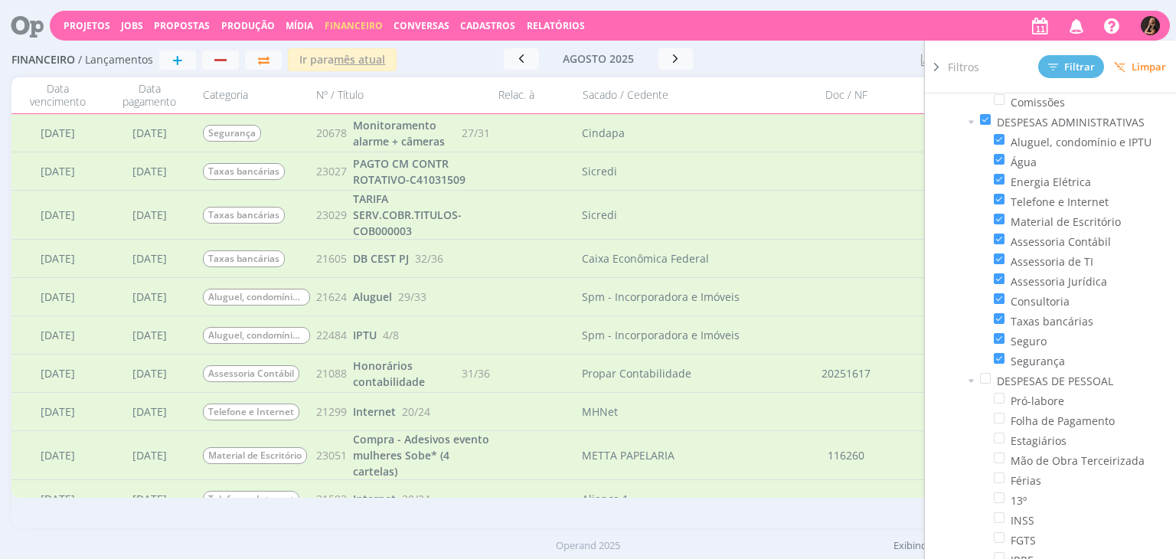
click at [835, 64] on div at bounding box center [831, 59] width 155 height 23
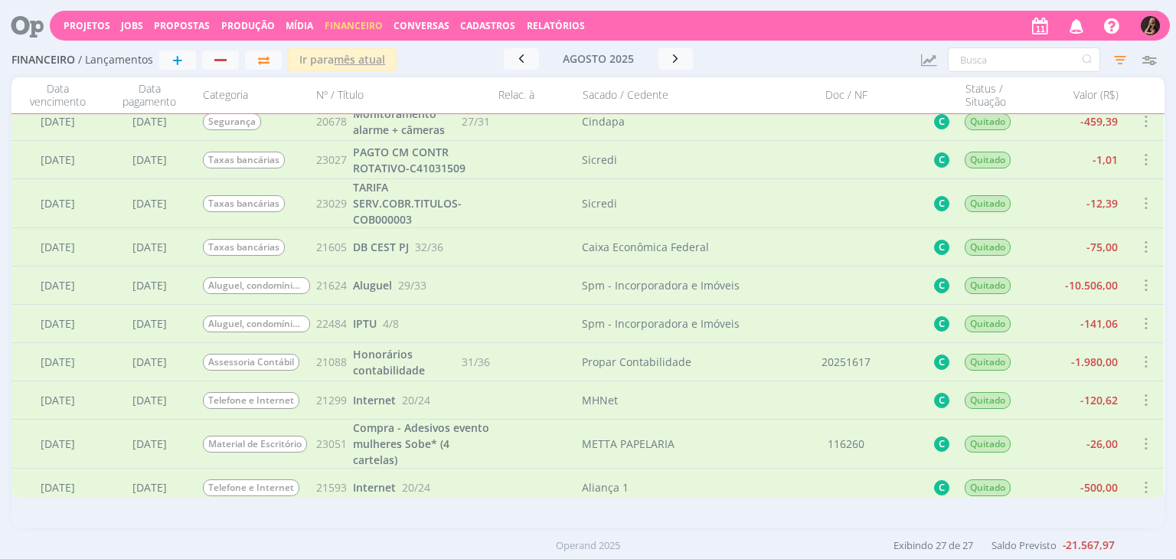
scroll to position [0, 0]
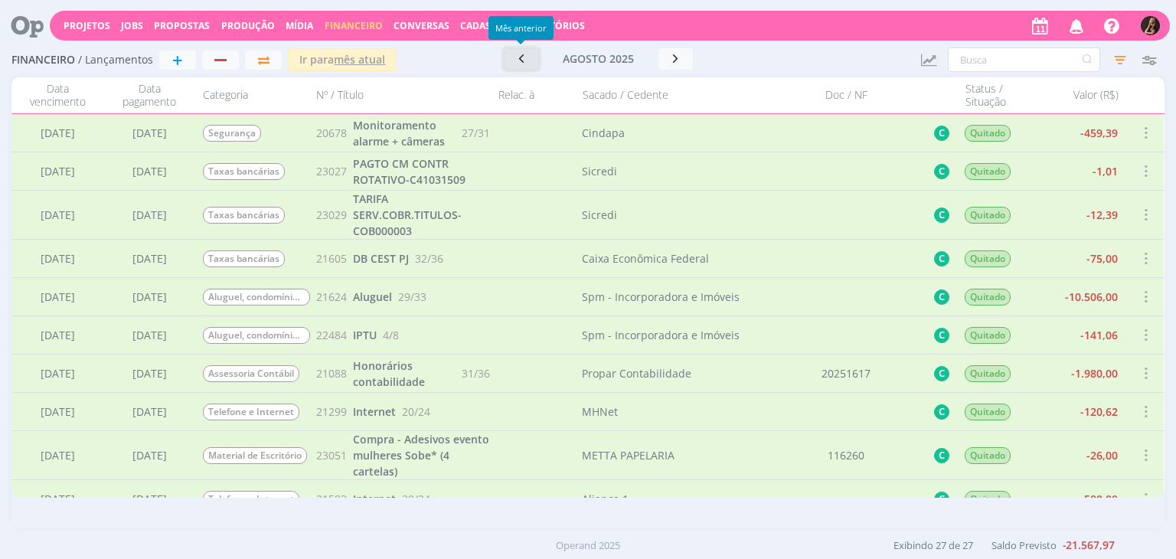
click at [519, 63] on icon "button" at bounding box center [521, 58] width 15 height 15
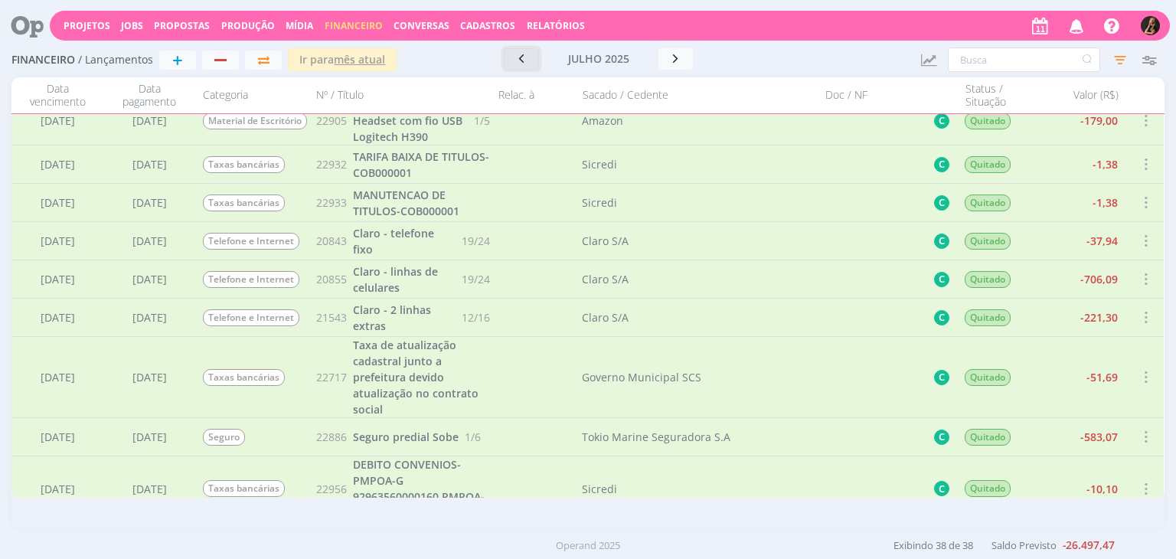
scroll to position [1249, 0]
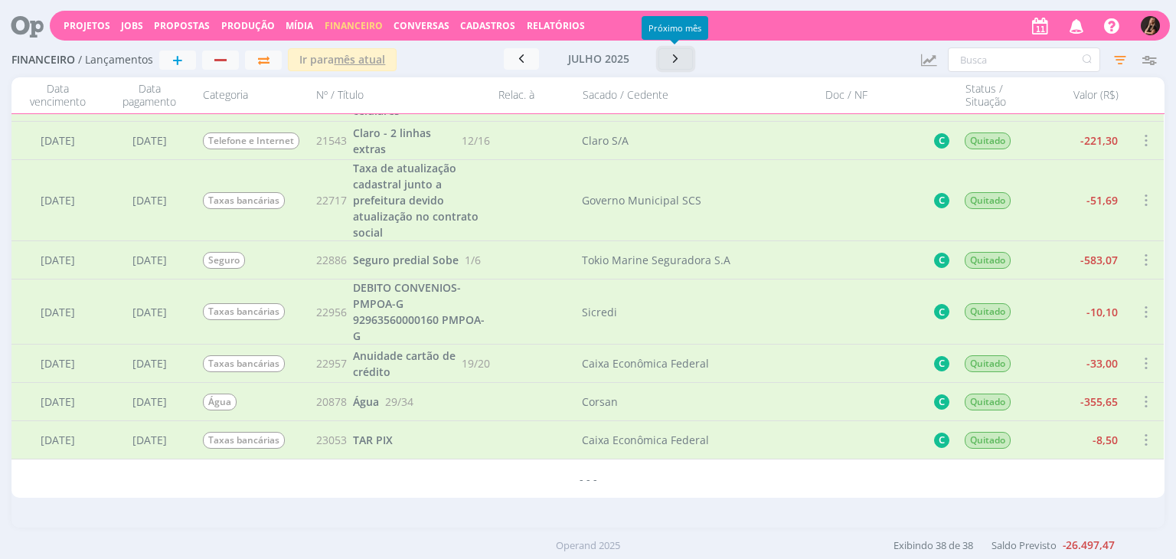
click at [674, 61] on icon "button" at bounding box center [676, 58] width 15 height 15
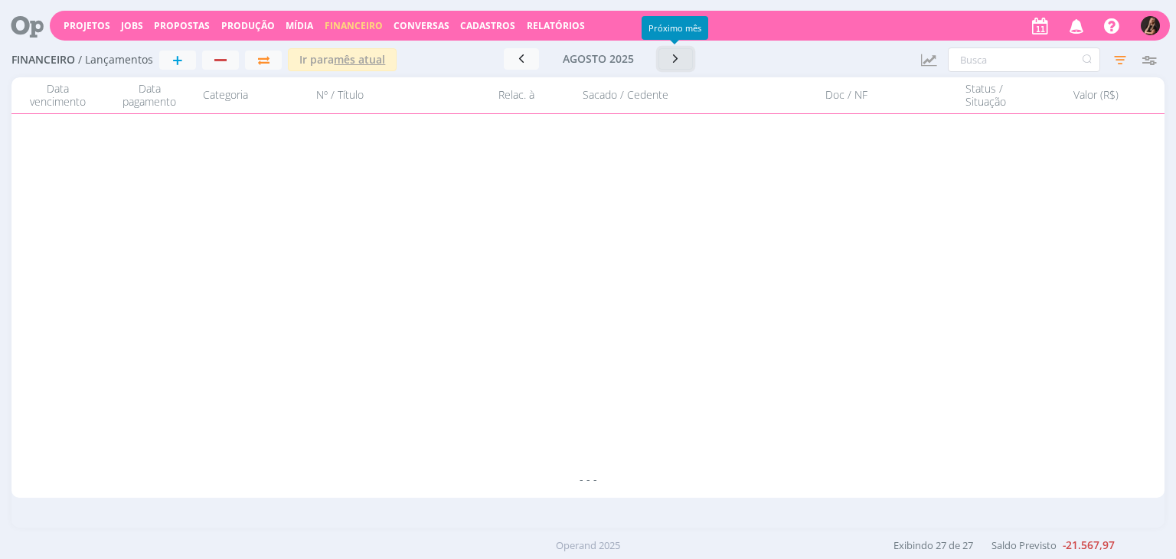
scroll to position [0, 0]
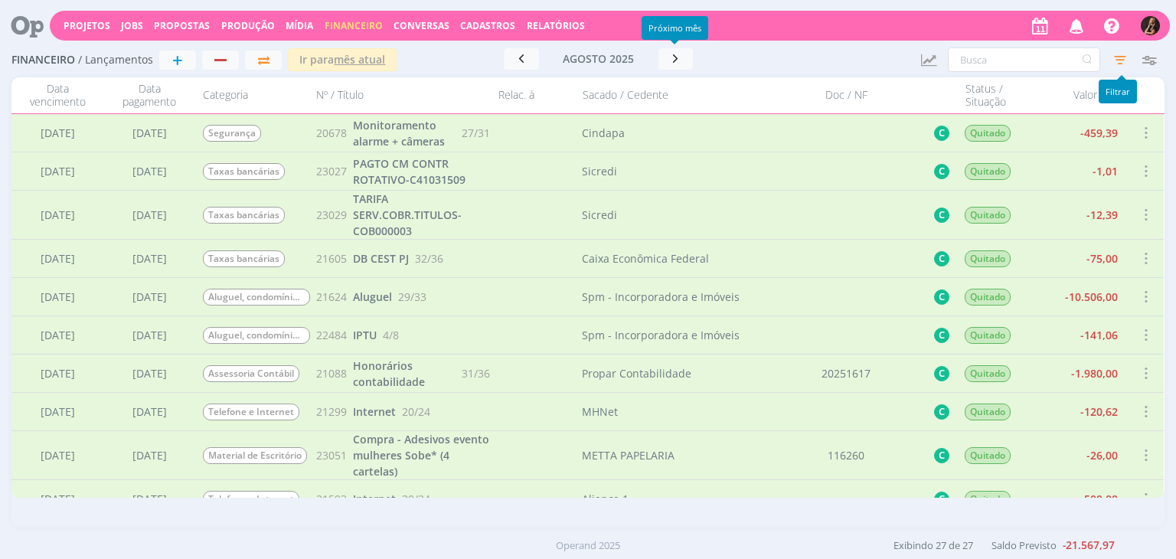
click at [1112, 60] on icon "button" at bounding box center [1121, 60] width 28 height 28
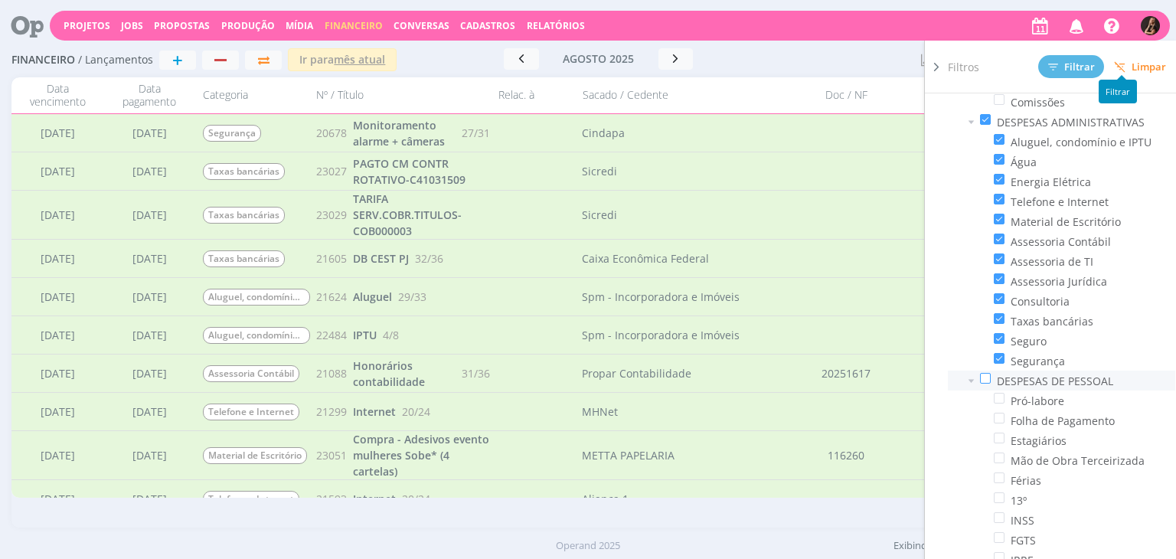
click at [990, 378] on span at bounding box center [985, 378] width 11 height 11
click at [991, 373] on input "checkbox" at bounding box center [991, 373] width 0 height 0
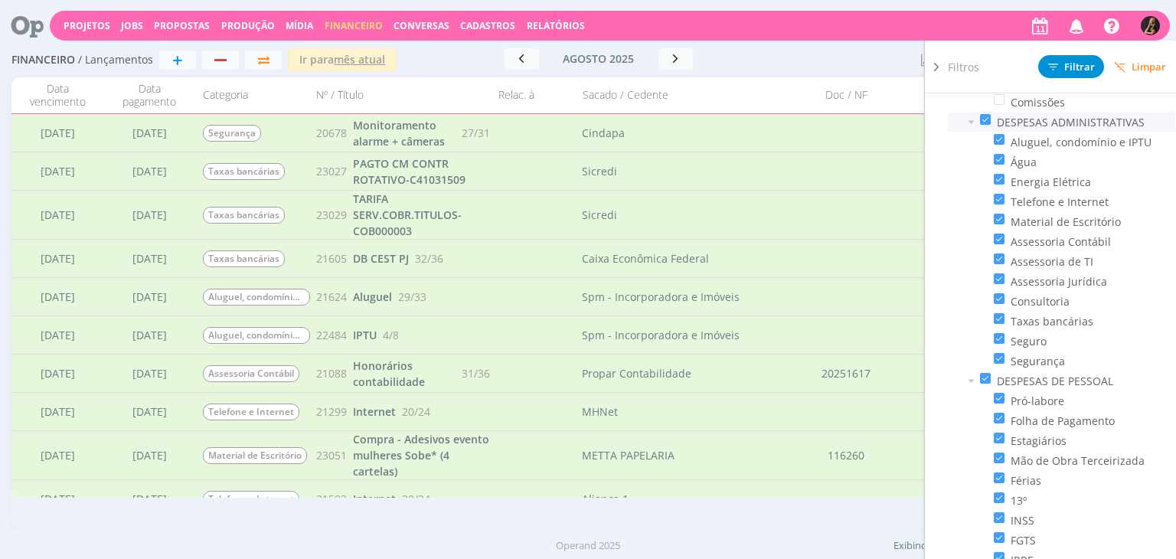
click at [980, 114] on span at bounding box center [985, 119] width 11 height 11
click at [991, 114] on input "checkbox" at bounding box center [991, 114] width 0 height 0
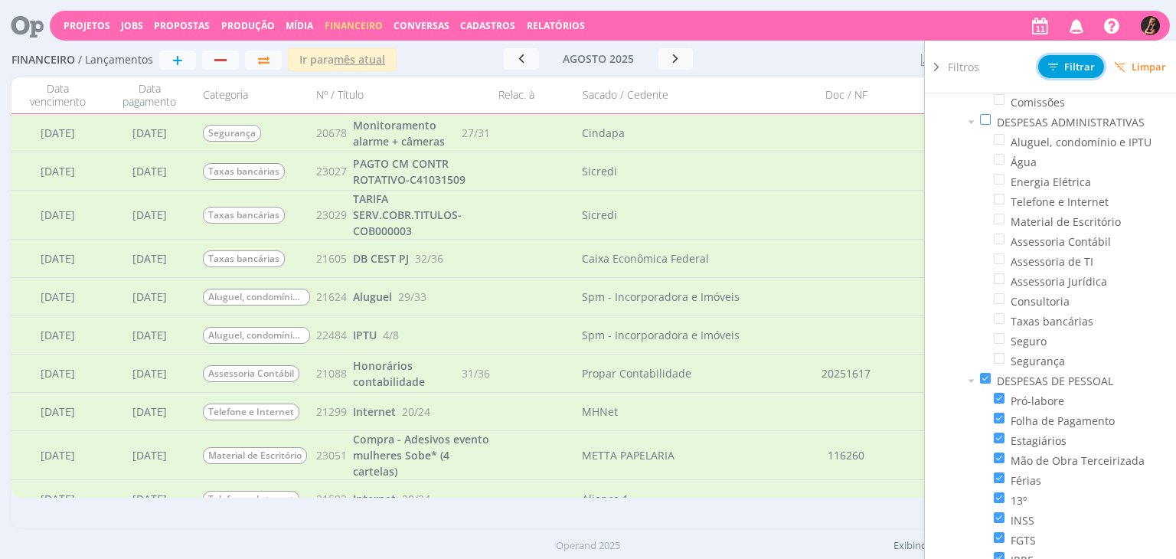
click at [1065, 69] on span "Filtrar" at bounding box center [1071, 67] width 47 height 10
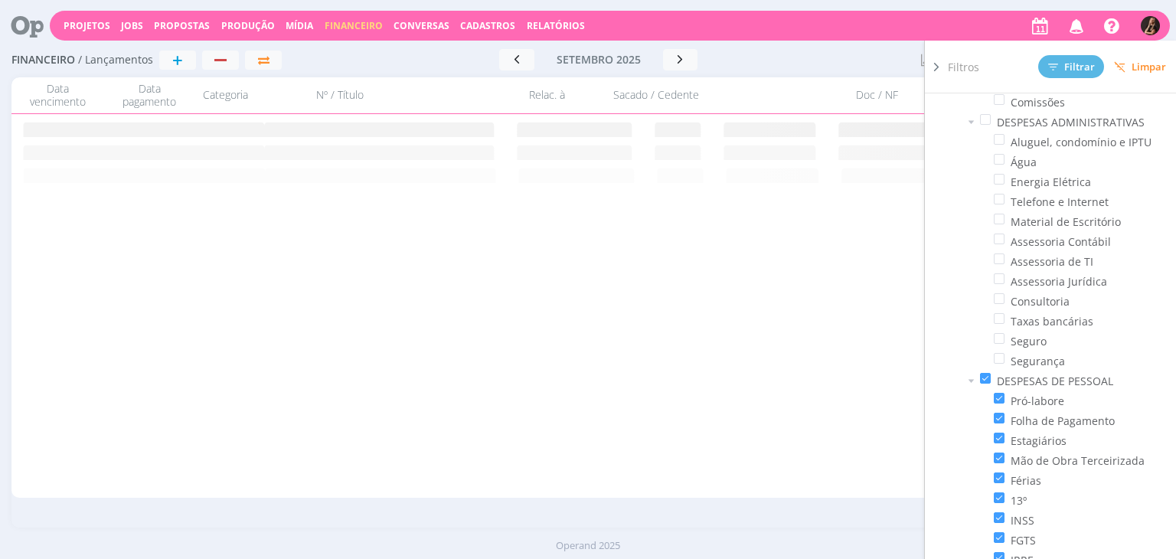
click at [834, 62] on div at bounding box center [831, 59] width 155 height 21
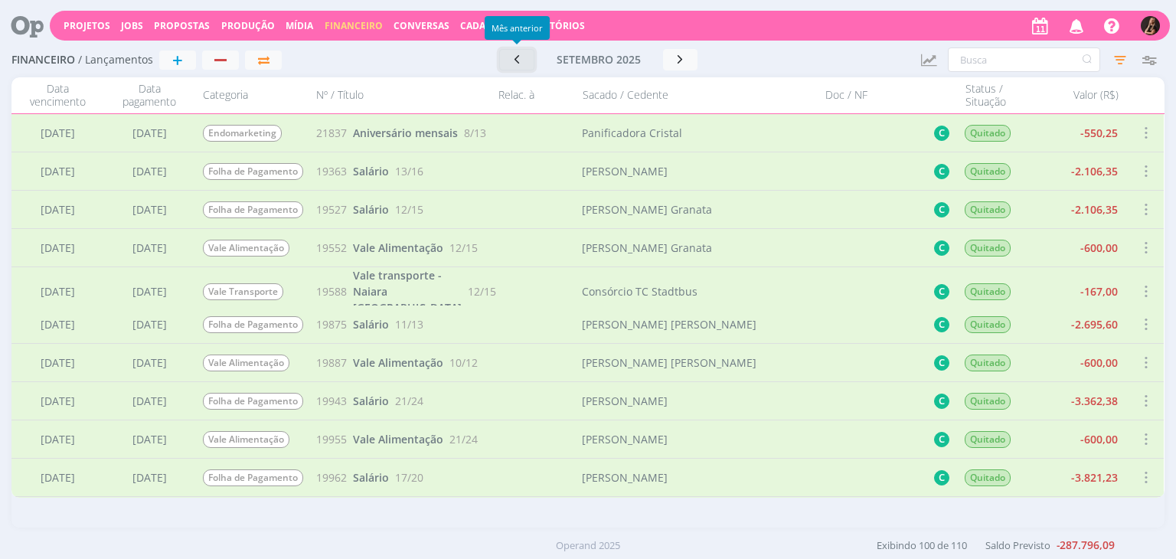
click at [519, 63] on icon "button" at bounding box center [516, 59] width 15 height 15
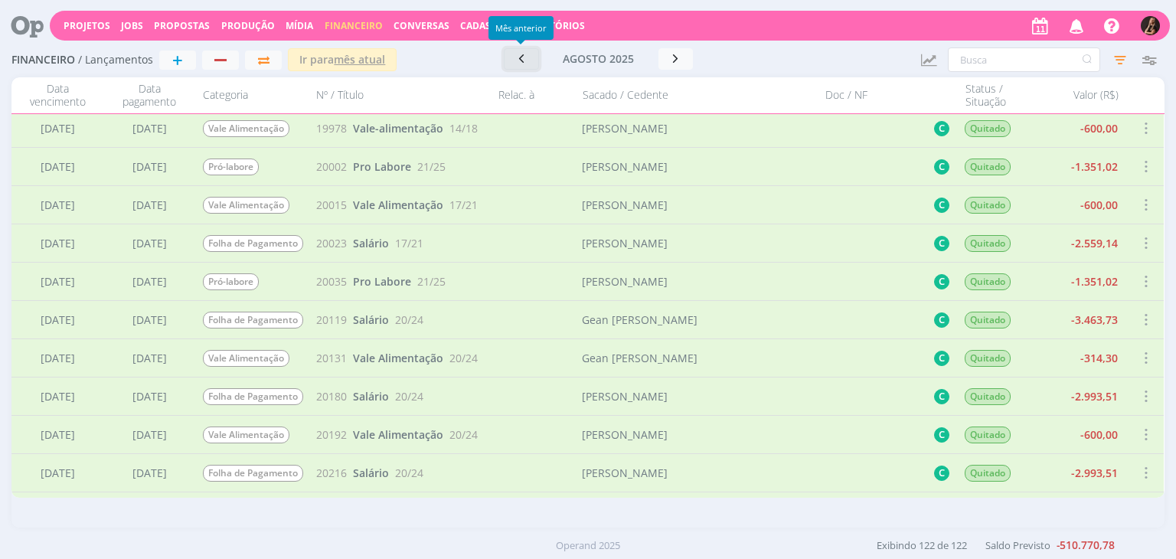
scroll to position [165, 0]
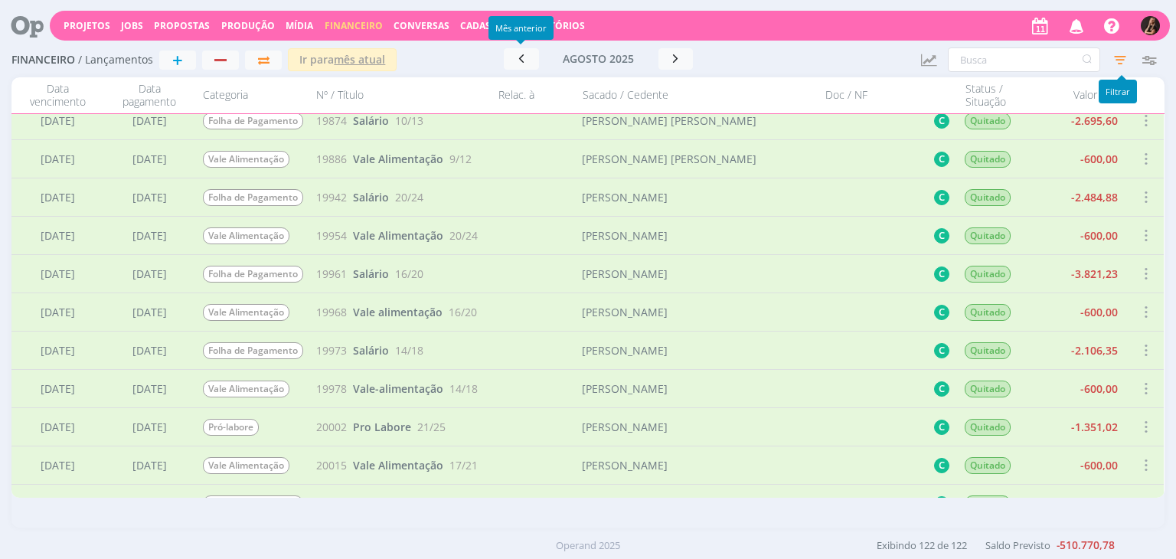
click at [1127, 54] on icon "button" at bounding box center [1121, 60] width 28 height 28
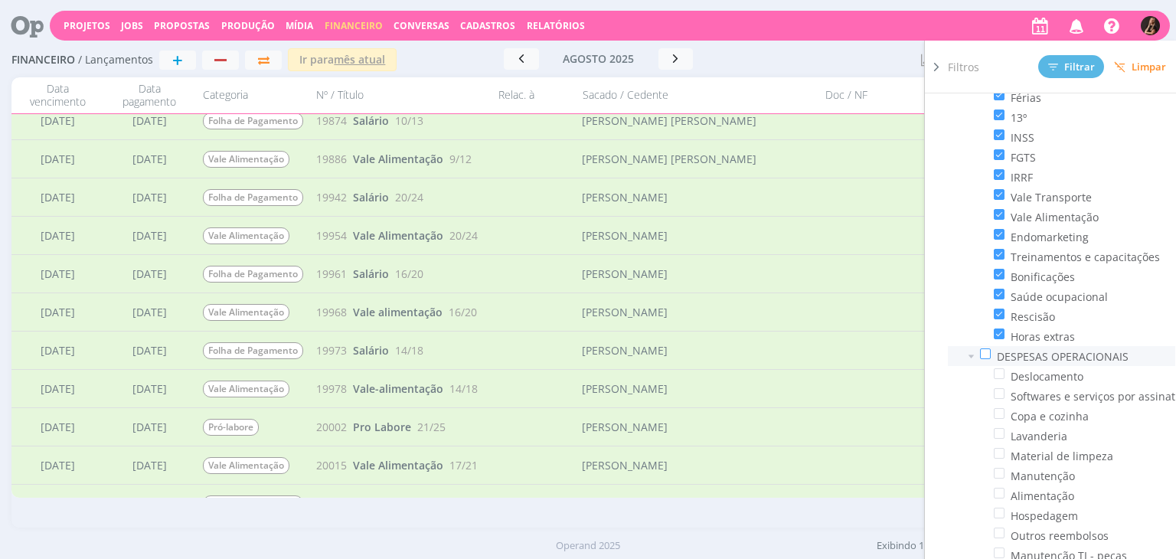
click at [986, 355] on span at bounding box center [985, 353] width 11 height 11
click at [991, 348] on input "checkbox" at bounding box center [991, 348] width 0 height 0
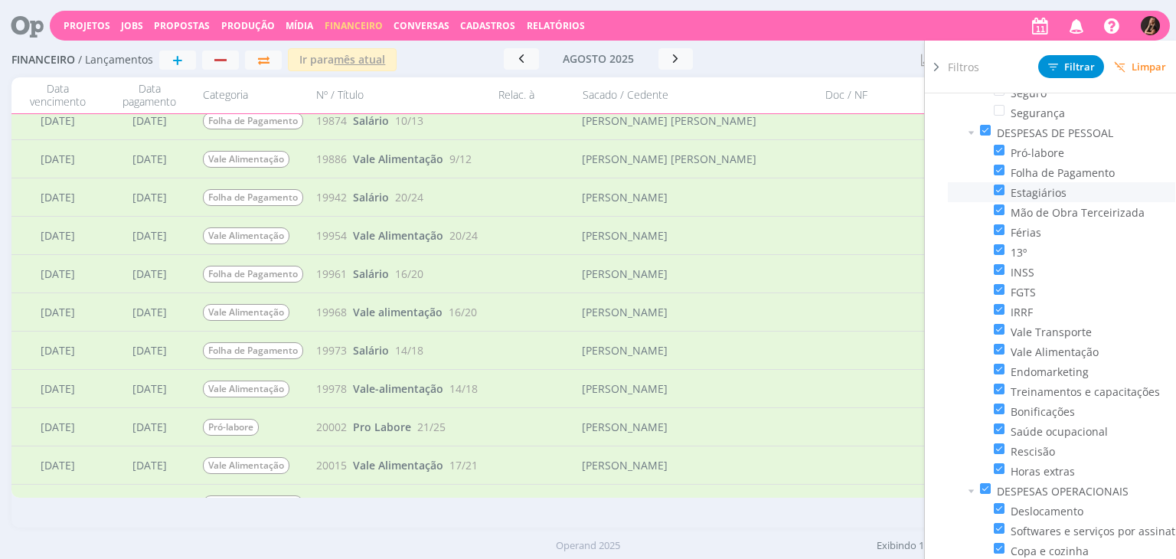
scroll to position [1221, 0]
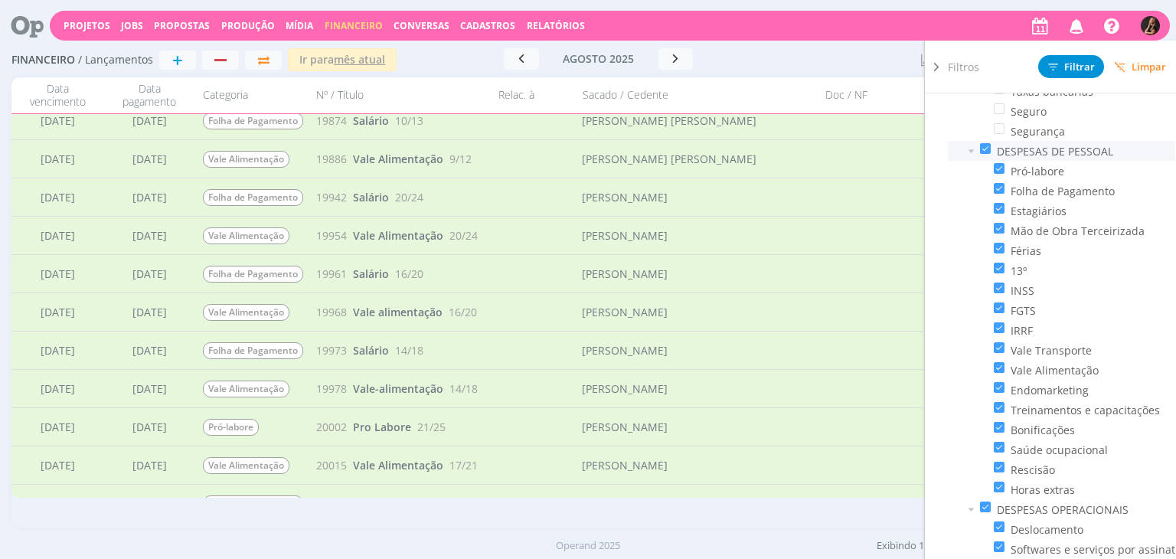
click at [985, 146] on span at bounding box center [985, 148] width 11 height 11
click at [991, 143] on input "checkbox" at bounding box center [991, 143] width 0 height 0
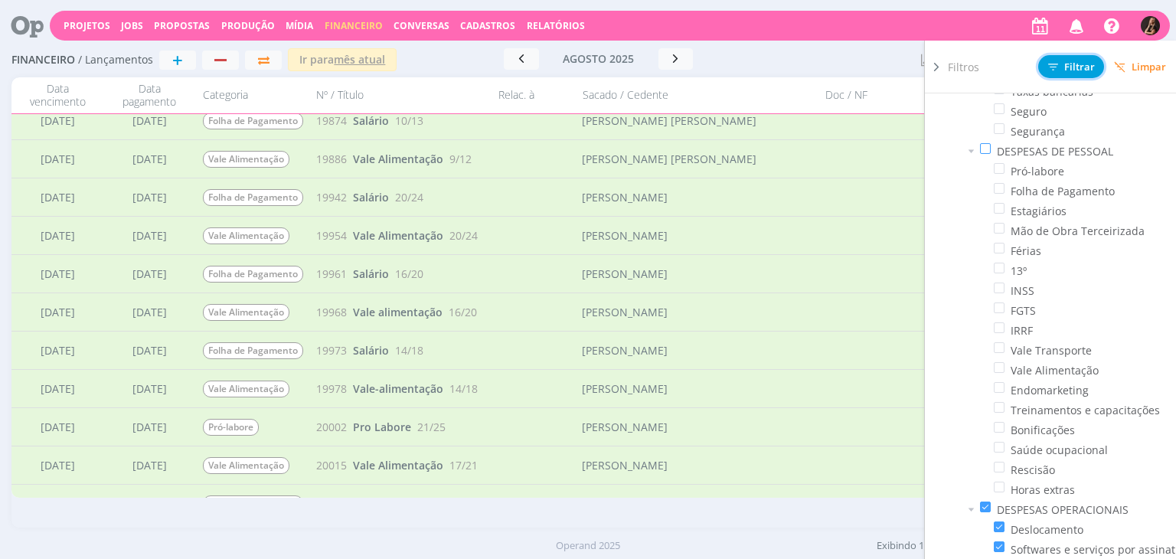
click at [1078, 70] on span "Filtrar" at bounding box center [1071, 67] width 47 height 10
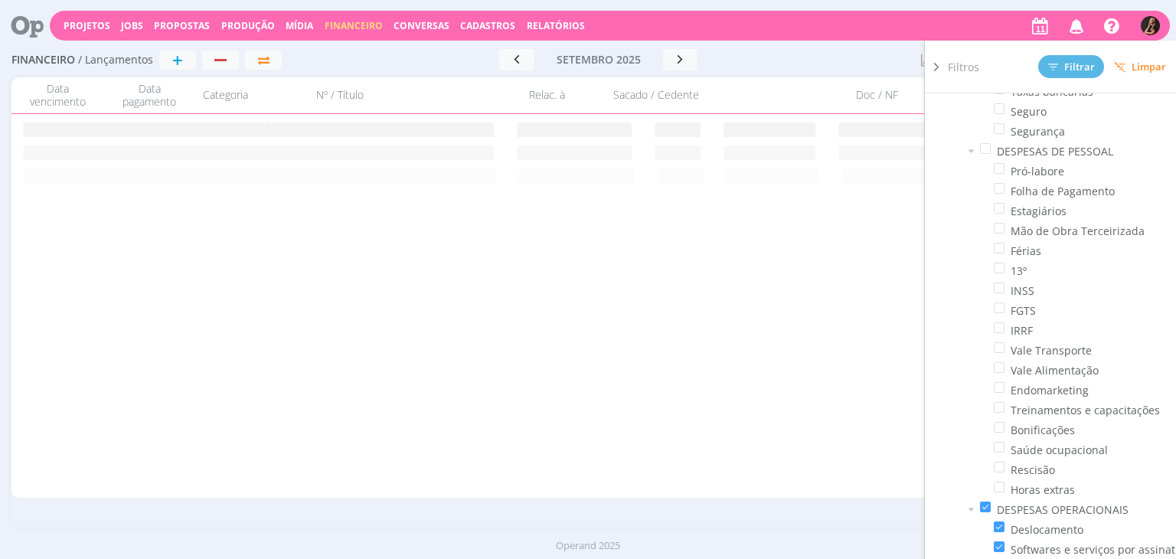
scroll to position [0, 0]
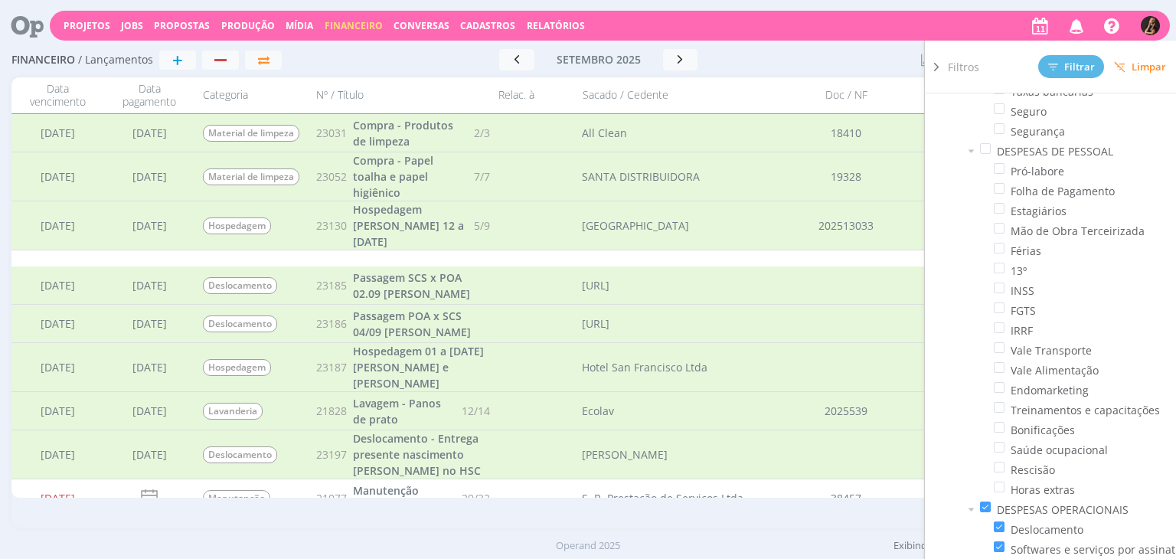
click at [748, 57] on div "[DATE] < 2025 > Janeiro Fevereiro Março Abril Maio Junho Julho Agosto Setembro …" at bounding box center [598, 59] width 310 height 21
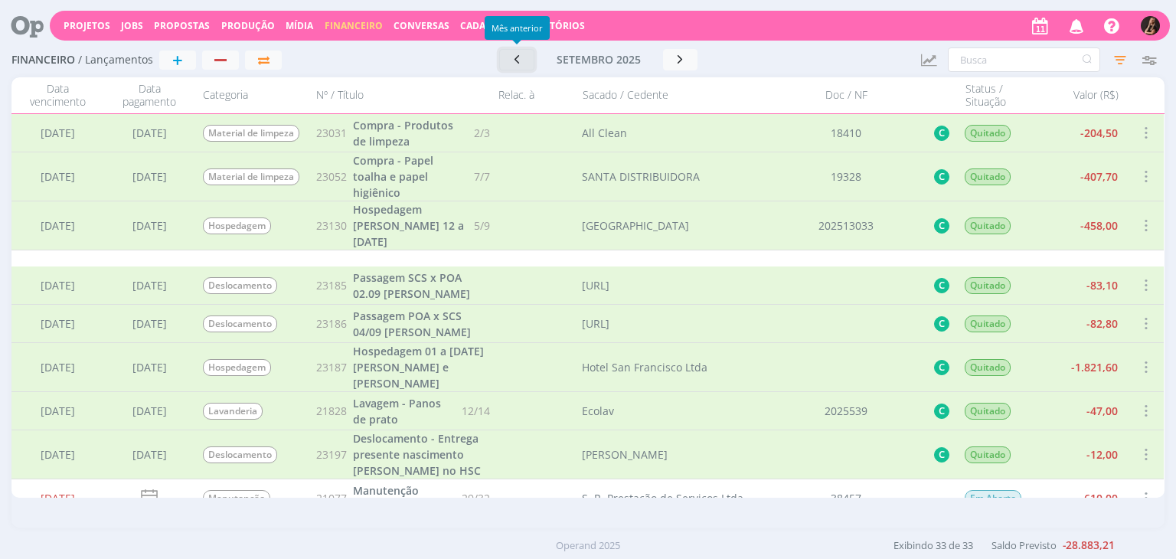
click at [521, 54] on icon "button" at bounding box center [516, 59] width 15 height 15
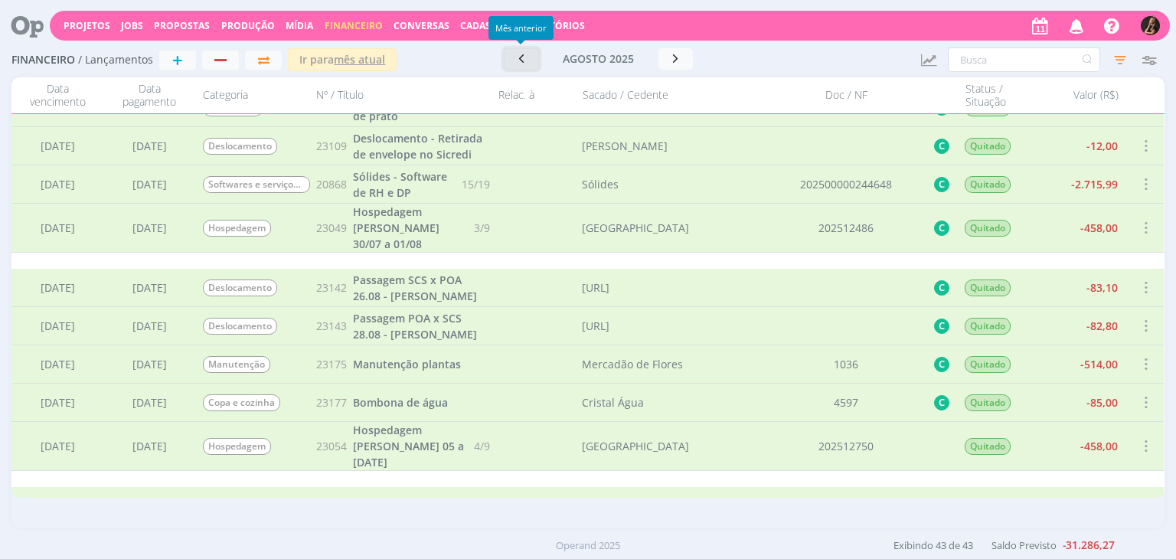
scroll to position [1521, 0]
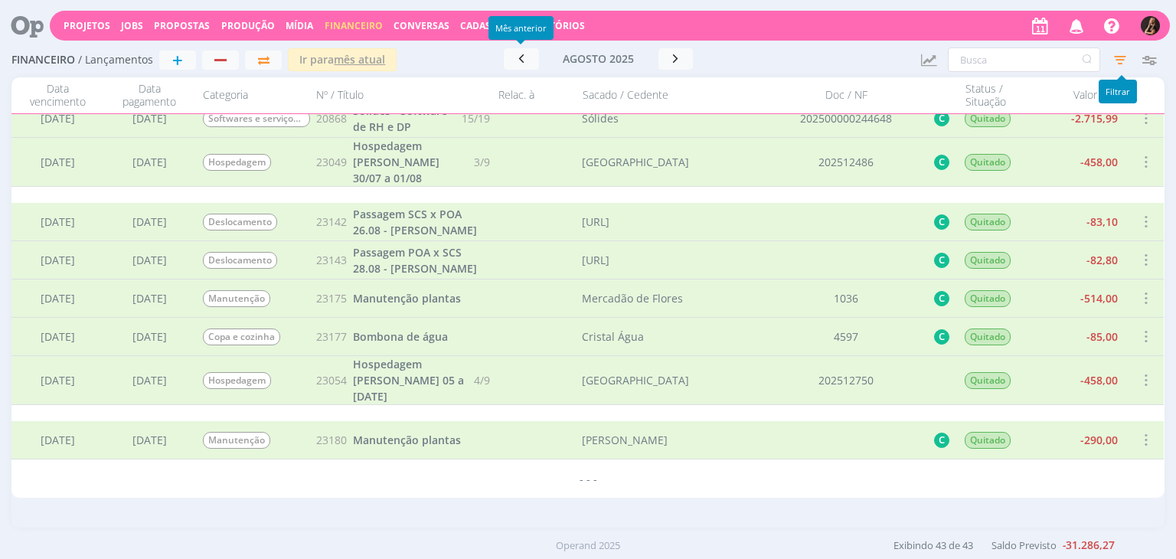
click at [1117, 60] on icon "button" at bounding box center [1121, 60] width 28 height 28
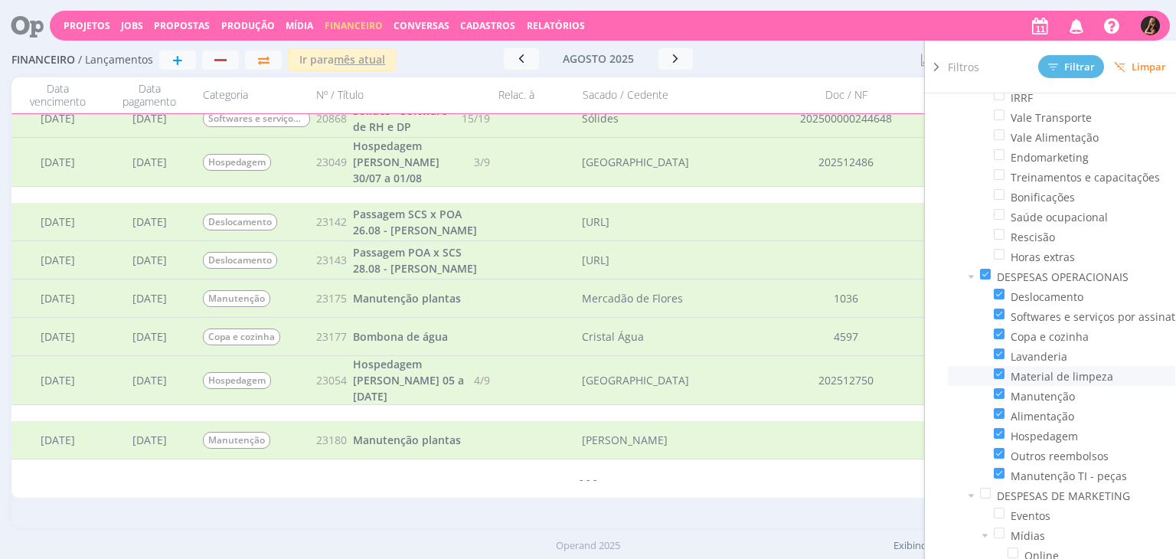
scroll to position [1527, 0]
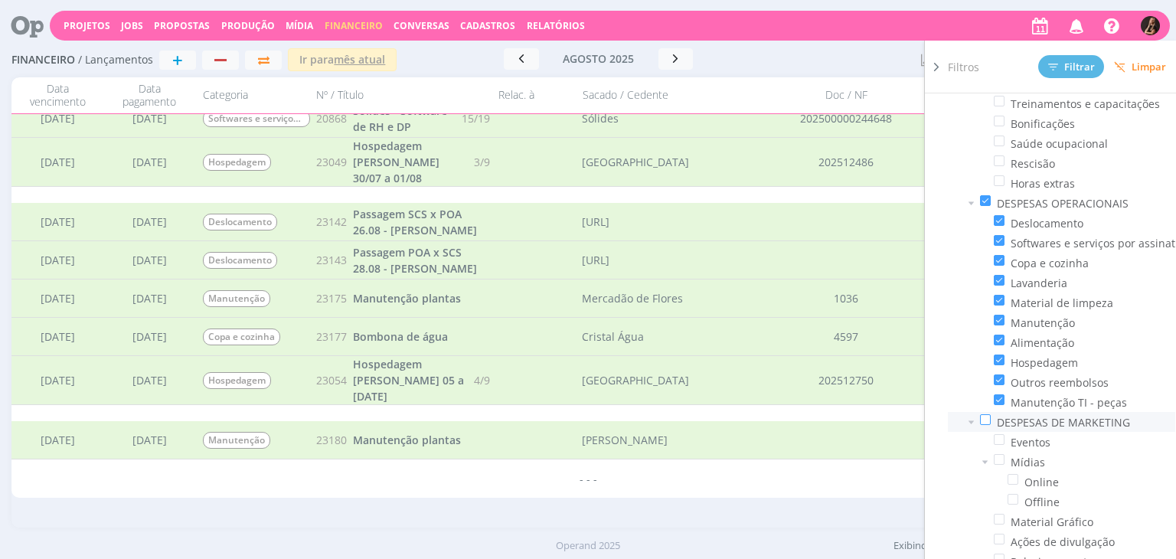
click at [990, 420] on span at bounding box center [985, 419] width 11 height 11
click at [991, 414] on input "checkbox" at bounding box center [991, 414] width 0 height 0
click at [983, 200] on span at bounding box center [985, 200] width 11 height 11
click at [991, 195] on input "checkbox" at bounding box center [991, 195] width 0 height 0
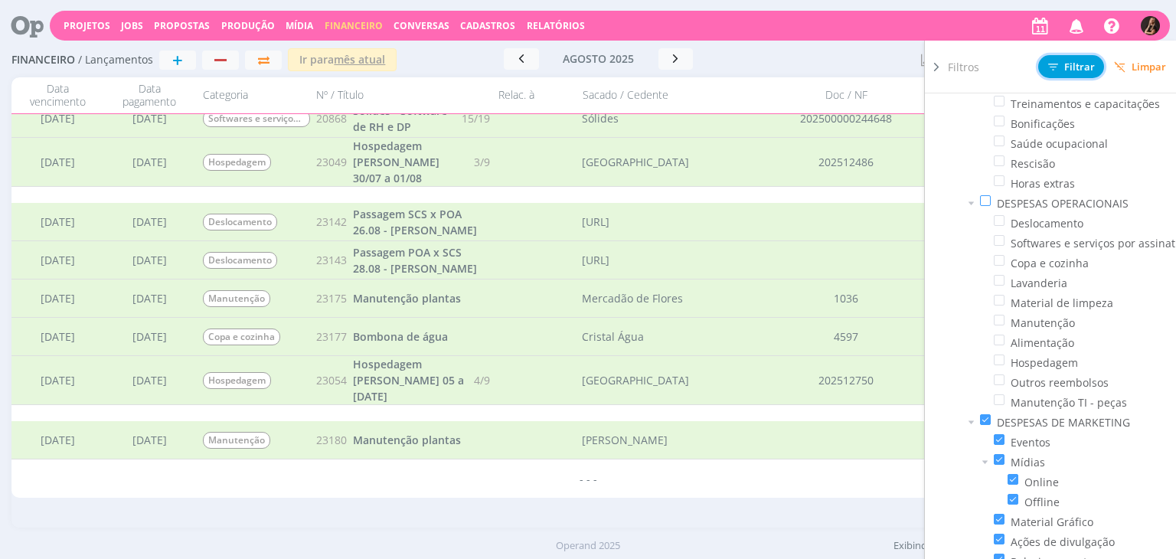
click at [1062, 67] on span "Filtrar" at bounding box center [1071, 67] width 47 height 10
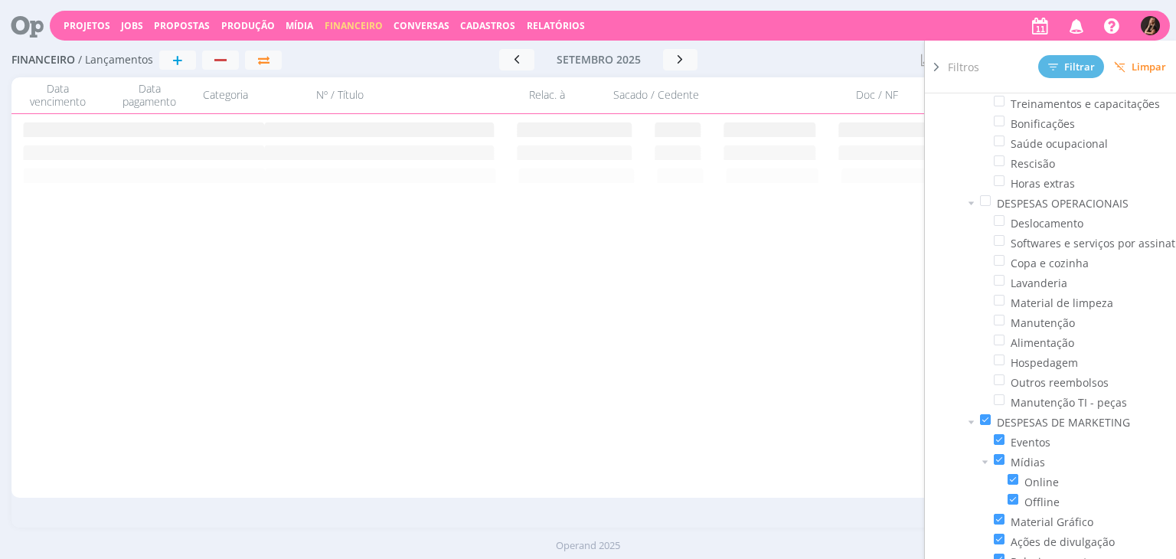
scroll to position [0, 0]
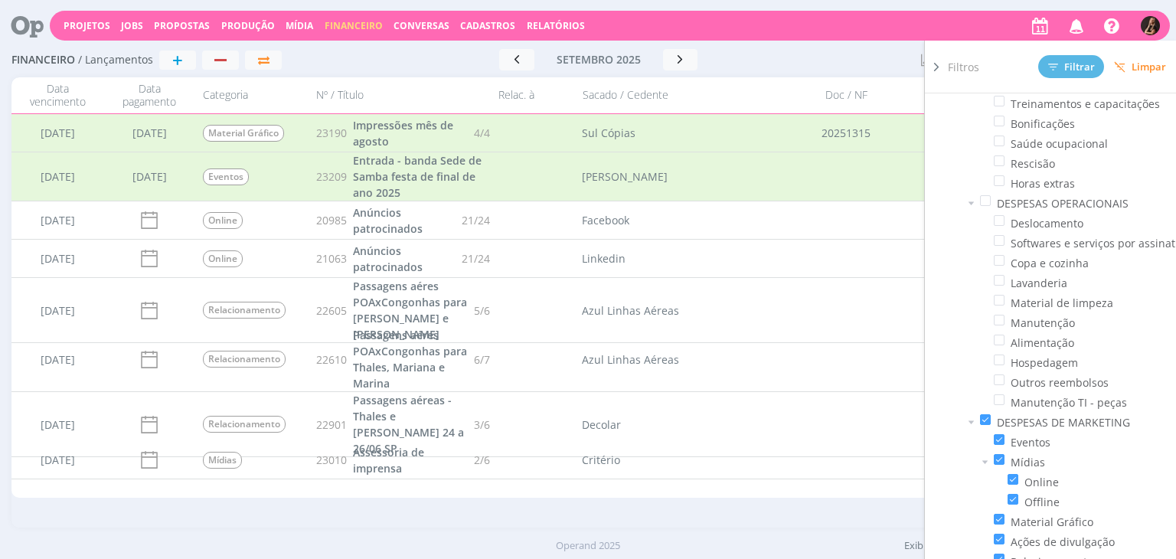
click at [731, 65] on div "[DATE] < 2025 > Janeiro Fevereiro Março Abril Maio Junho Julho Agosto Setembro …" at bounding box center [598, 59] width 295 height 21
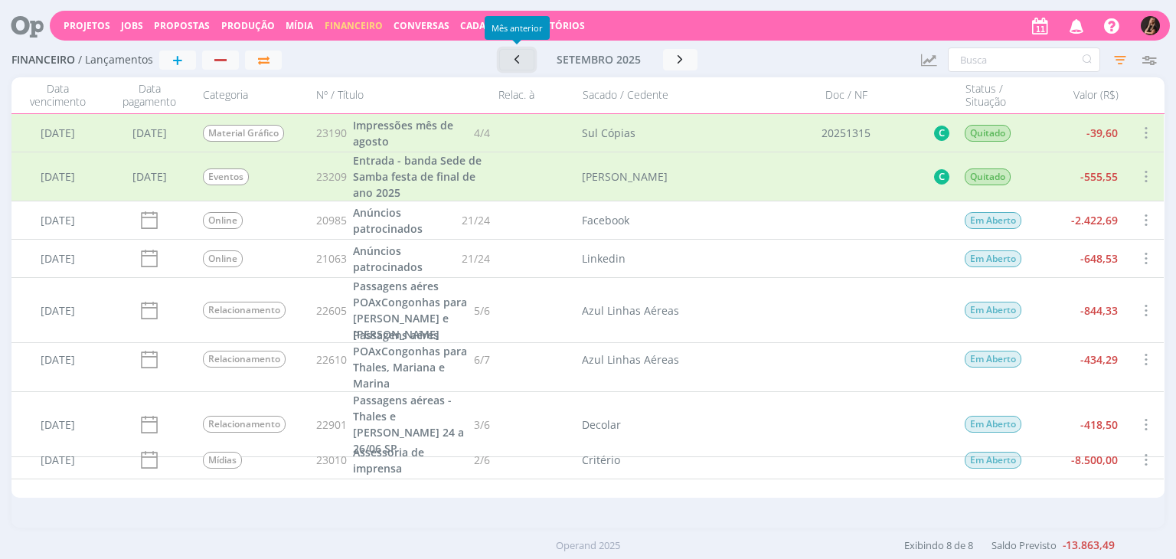
click at [505, 63] on button "button" at bounding box center [516, 59] width 35 height 21
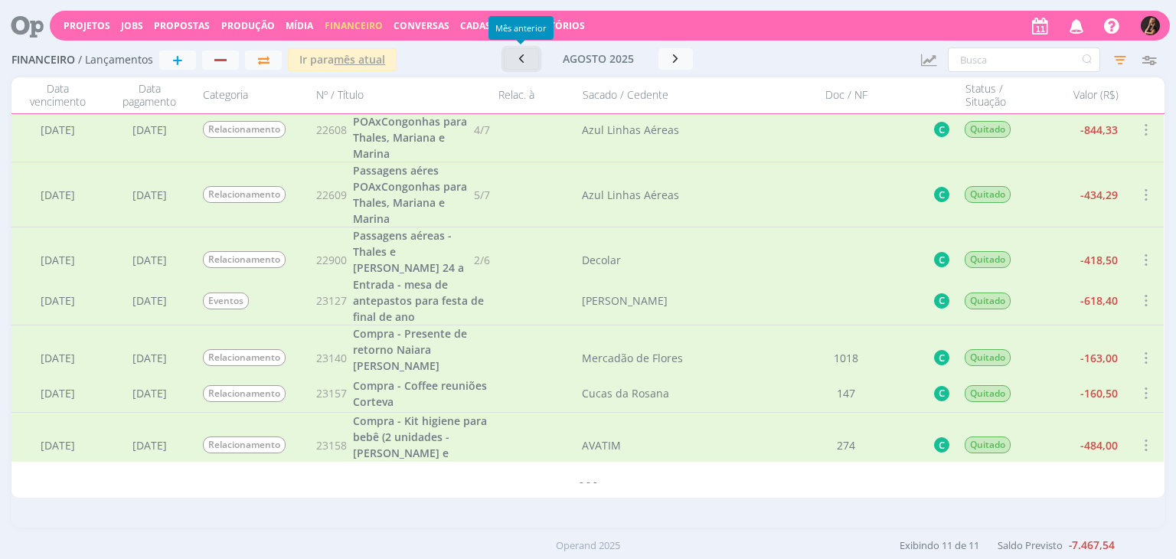
scroll to position [183, 0]
click at [1113, 56] on icon "button" at bounding box center [1121, 60] width 28 height 28
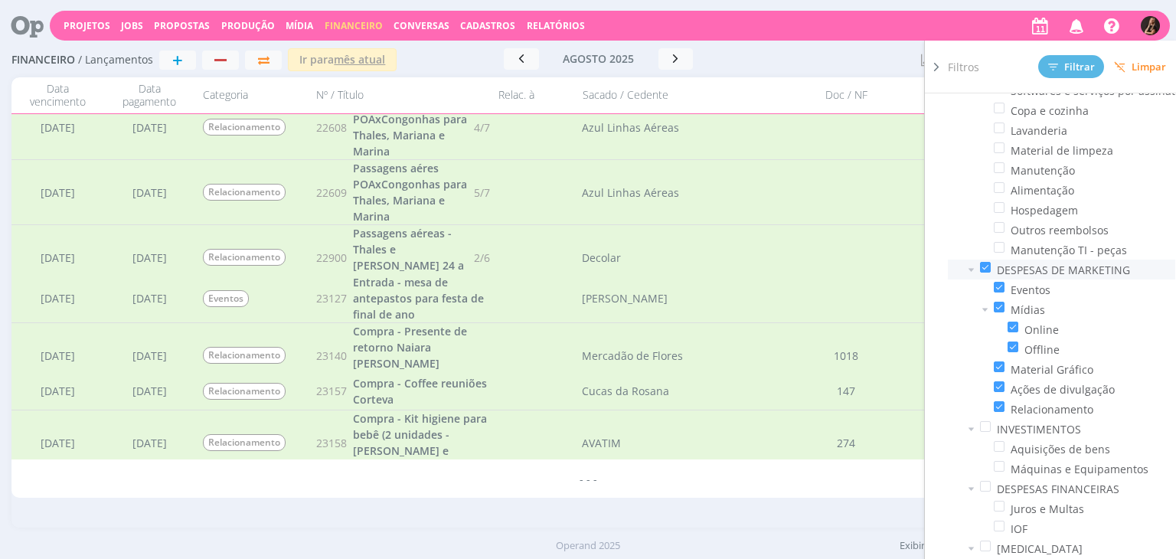
scroll to position [1680, 0]
click at [986, 420] on span at bounding box center [985, 425] width 11 height 11
click at [991, 420] on input "checkbox" at bounding box center [991, 420] width 0 height 0
click at [982, 264] on span at bounding box center [985, 266] width 11 height 11
click at [991, 261] on input "checkbox" at bounding box center [991, 261] width 0 height 0
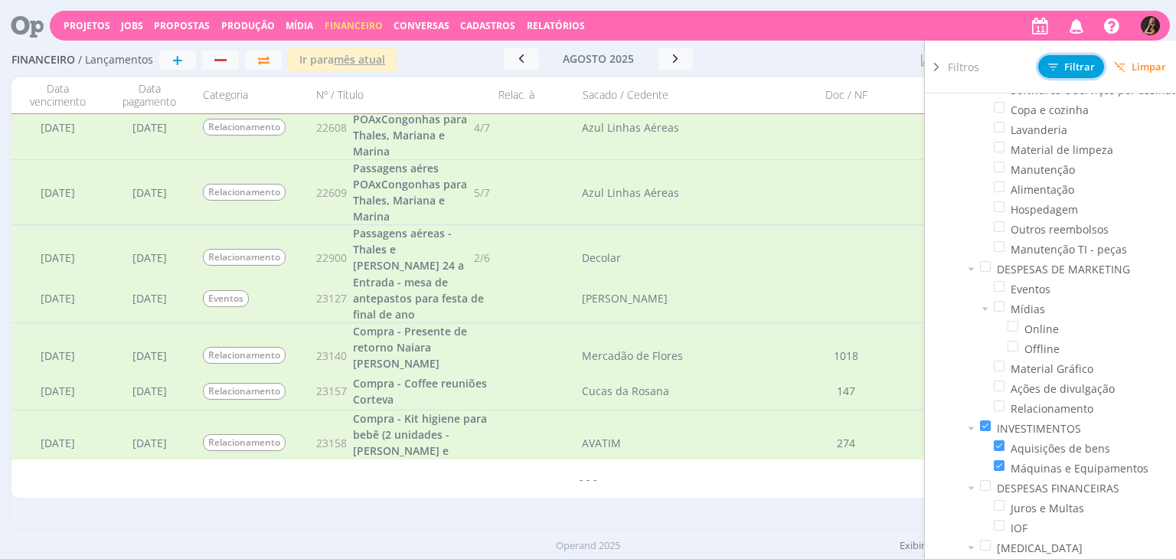
click at [1071, 64] on span "Filtrar" at bounding box center [1071, 67] width 47 height 10
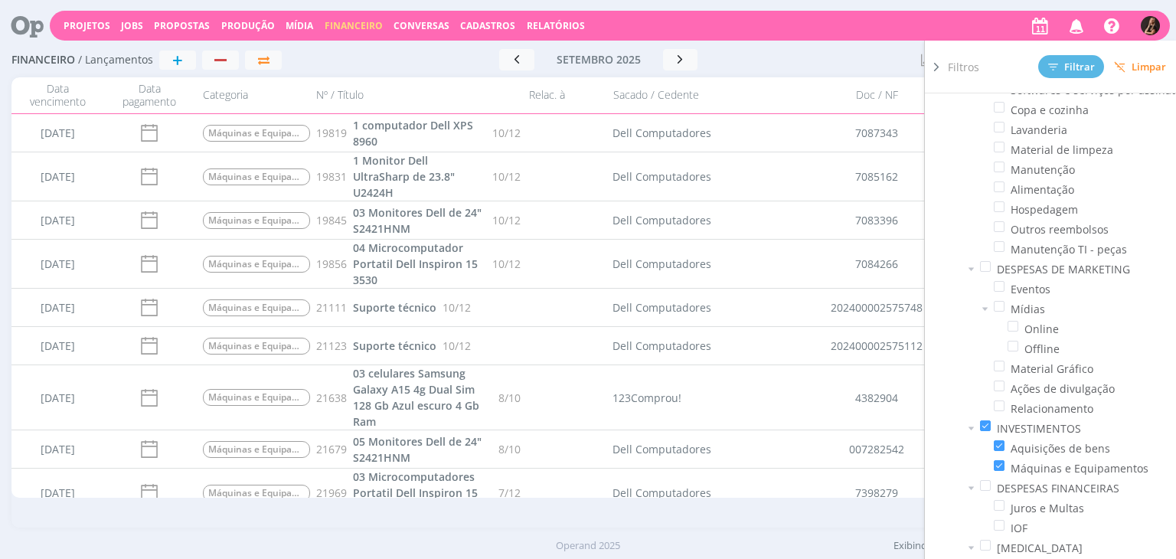
click at [750, 62] on div "[DATE] < 2025 > Janeiro Fevereiro Março Abril Maio Junho Julho Agosto Setembro …" at bounding box center [598, 59] width 310 height 21
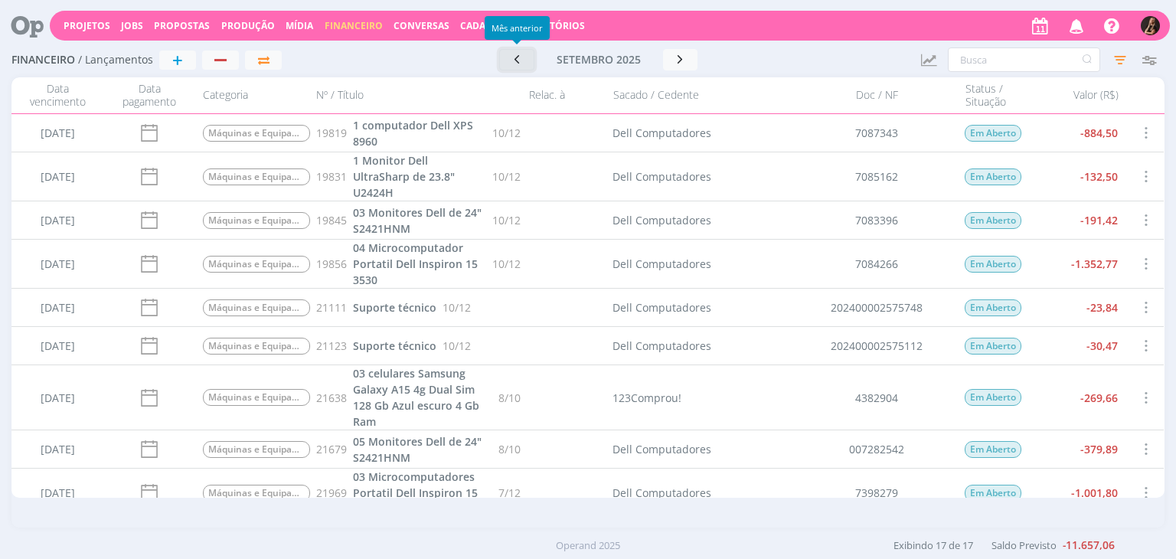
click at [502, 61] on button "button" at bounding box center [516, 59] width 35 height 21
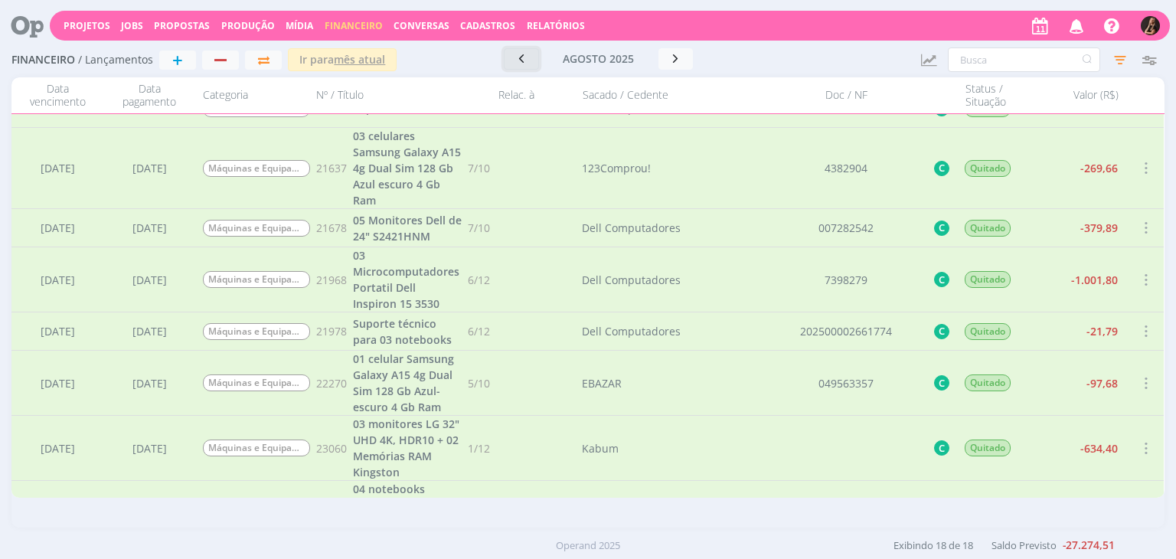
scroll to position [623, 0]
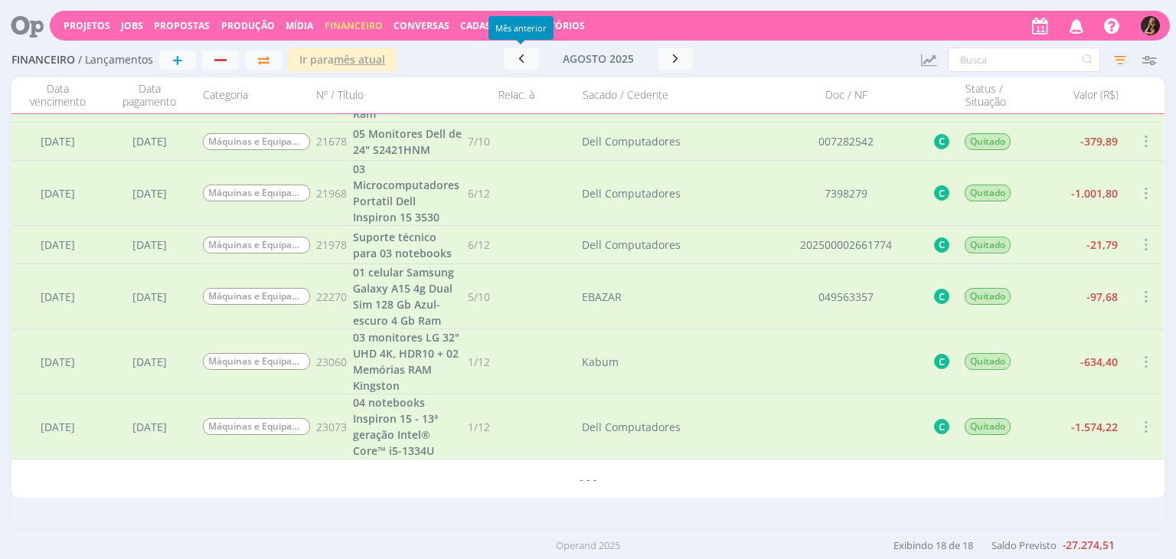
click at [1107, 57] on icon "button" at bounding box center [1121, 60] width 28 height 28
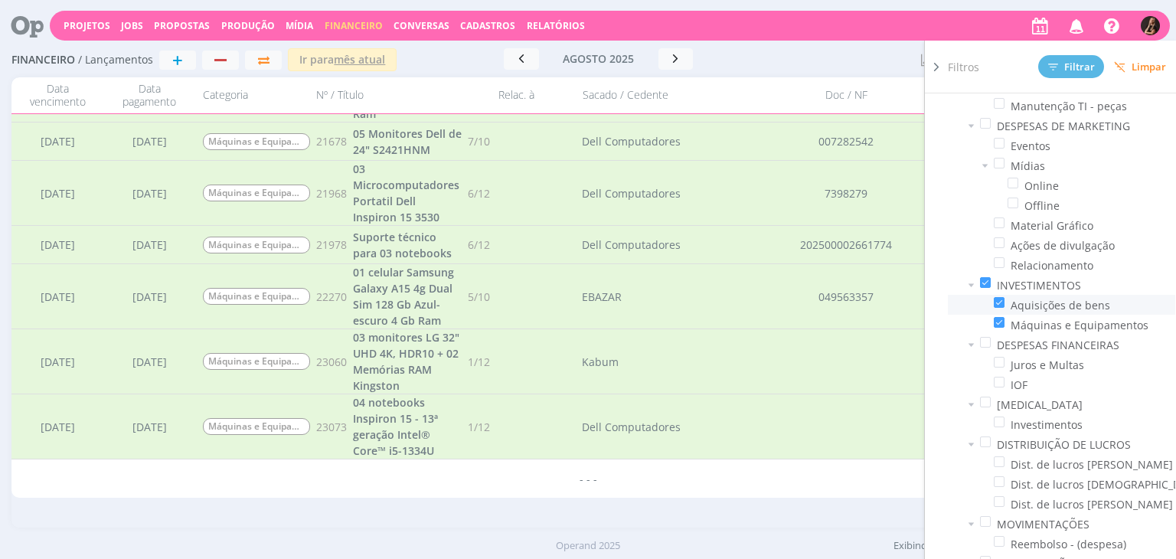
scroll to position [1834, 0]
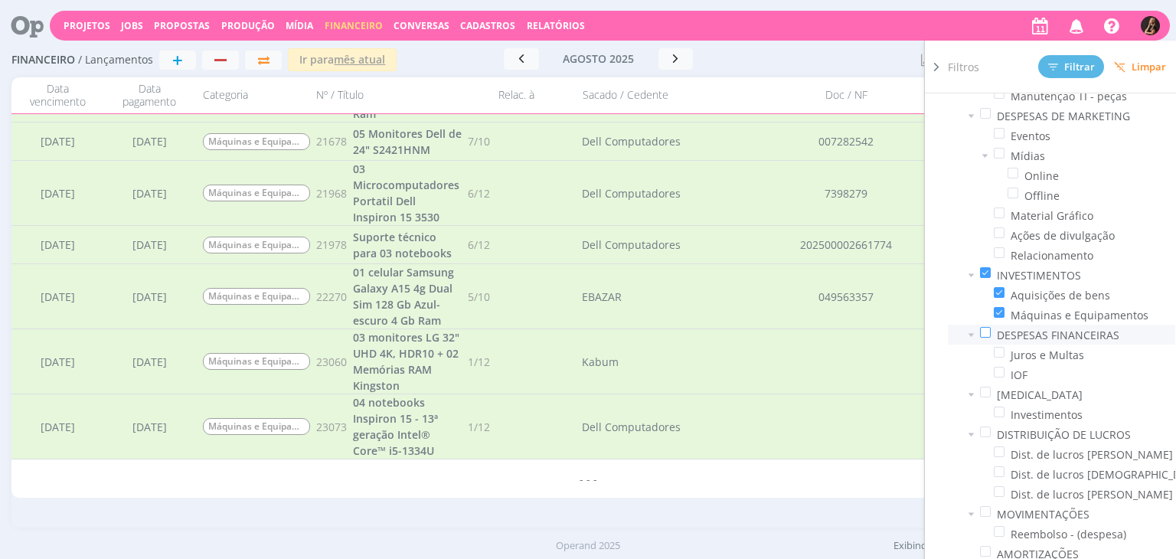
click at [986, 328] on span at bounding box center [985, 332] width 11 height 11
click at [991, 327] on input "checkbox" at bounding box center [991, 327] width 0 height 0
click at [981, 267] on span at bounding box center [985, 272] width 11 height 11
click at [991, 267] on input "checkbox" at bounding box center [991, 267] width 0 height 0
click at [1081, 62] on span "Filtrar" at bounding box center [1071, 67] width 47 height 10
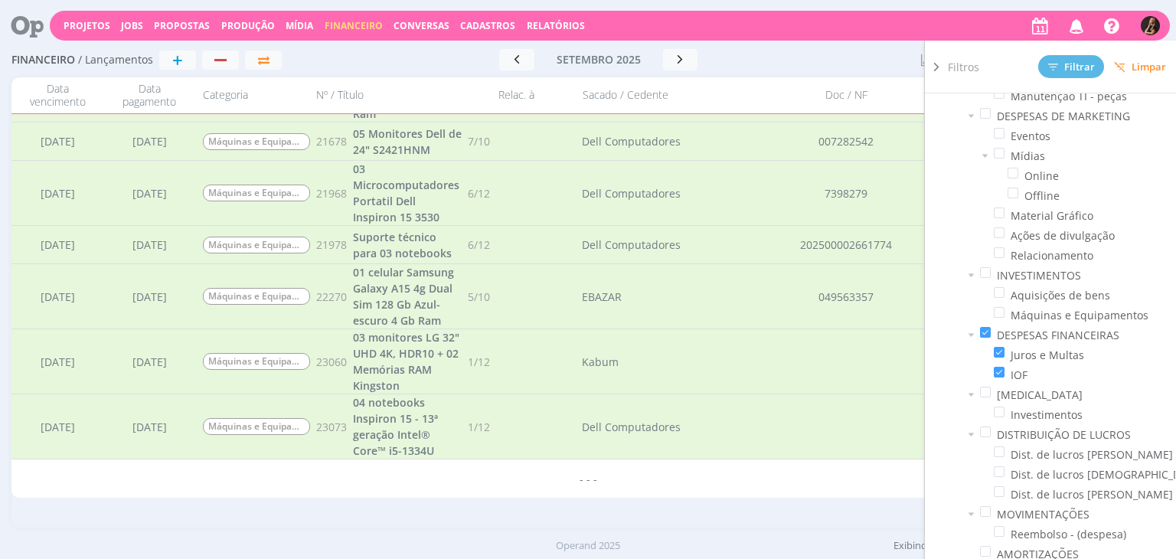
scroll to position [0, 0]
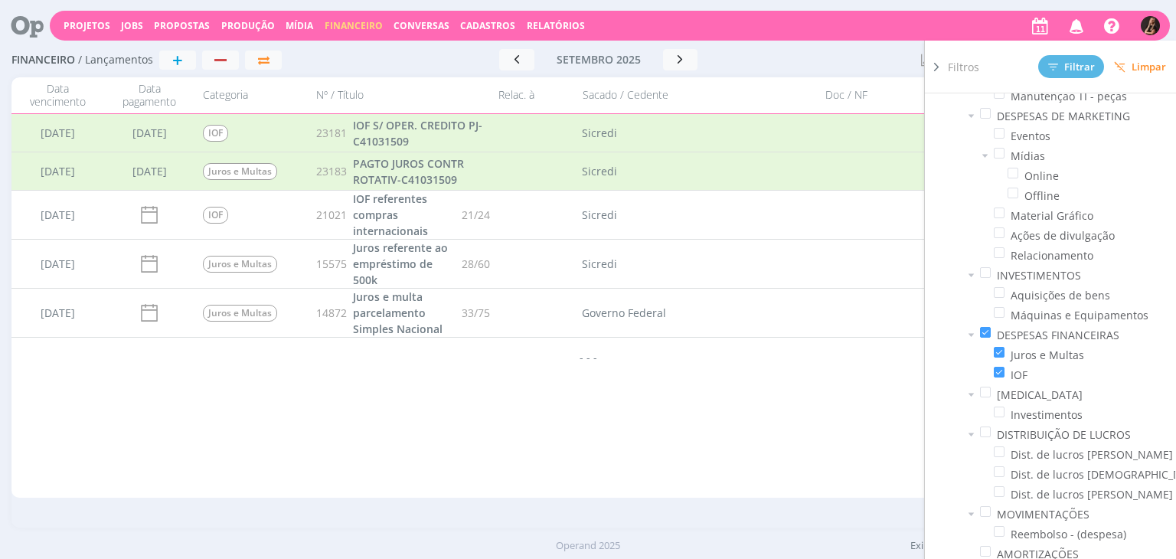
drag, startPoint x: 653, startPoint y: 463, endPoint x: 655, endPoint y: 455, distance: 7.8
click at [654, 460] on div "[DATE] [DATE] Máquinas e Equipamentos 23044 Servidor NAS Synology Diskstation 6…" at bounding box center [587, 306] width 1153 height 384
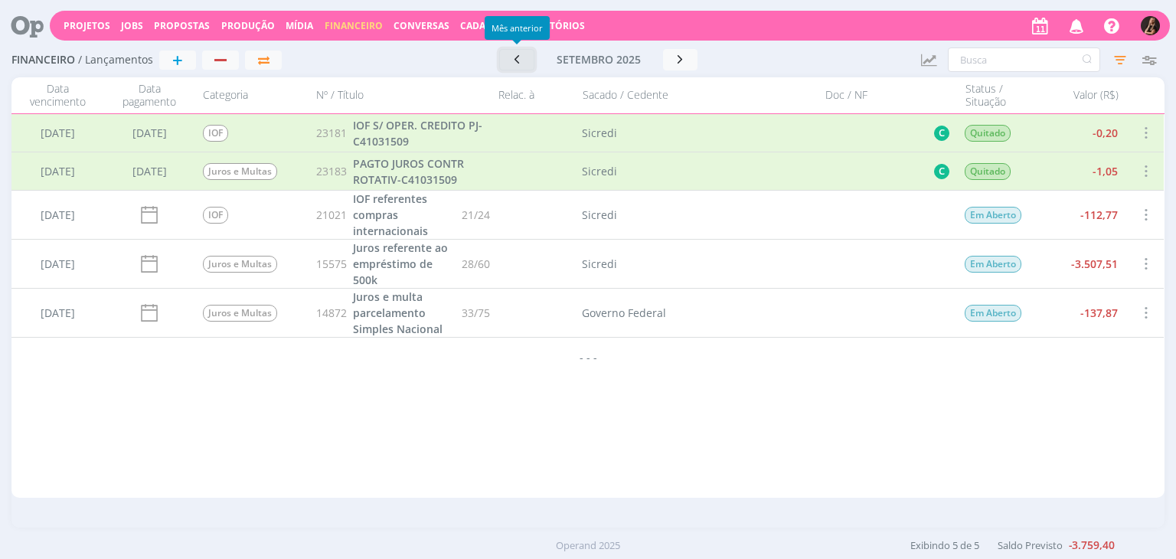
click at [522, 57] on icon "button" at bounding box center [516, 59] width 15 height 15
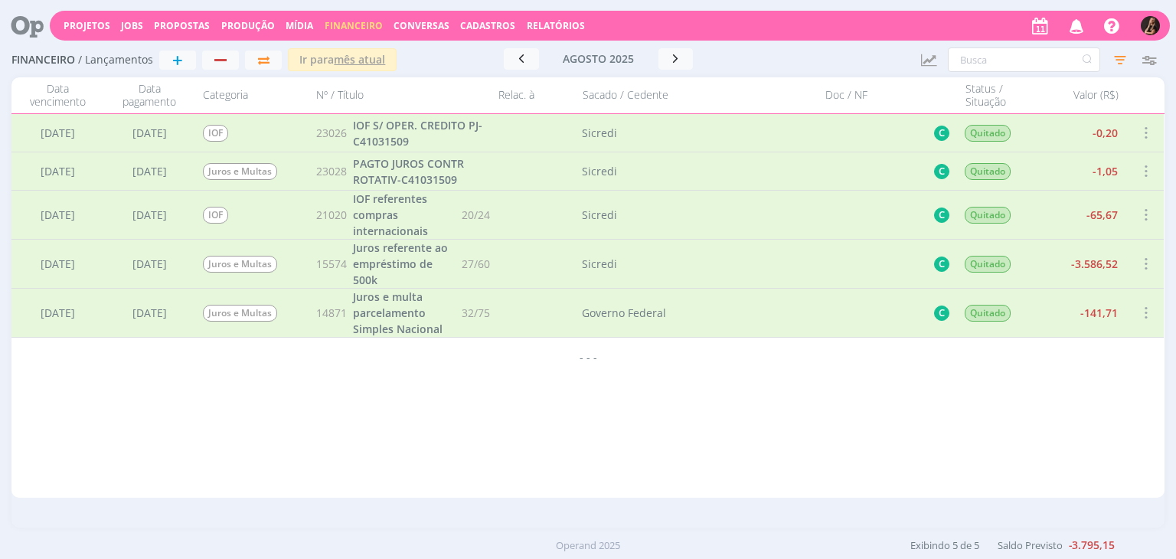
click at [515, 399] on div "[DATE] [DATE] IOF 23026 IOF S/ OPER. CREDITO PJ-C41031509 [GEOGRAPHIC_DATA] C Q…" at bounding box center [587, 306] width 1153 height 384
click at [1117, 50] on icon "button" at bounding box center [1121, 60] width 28 height 28
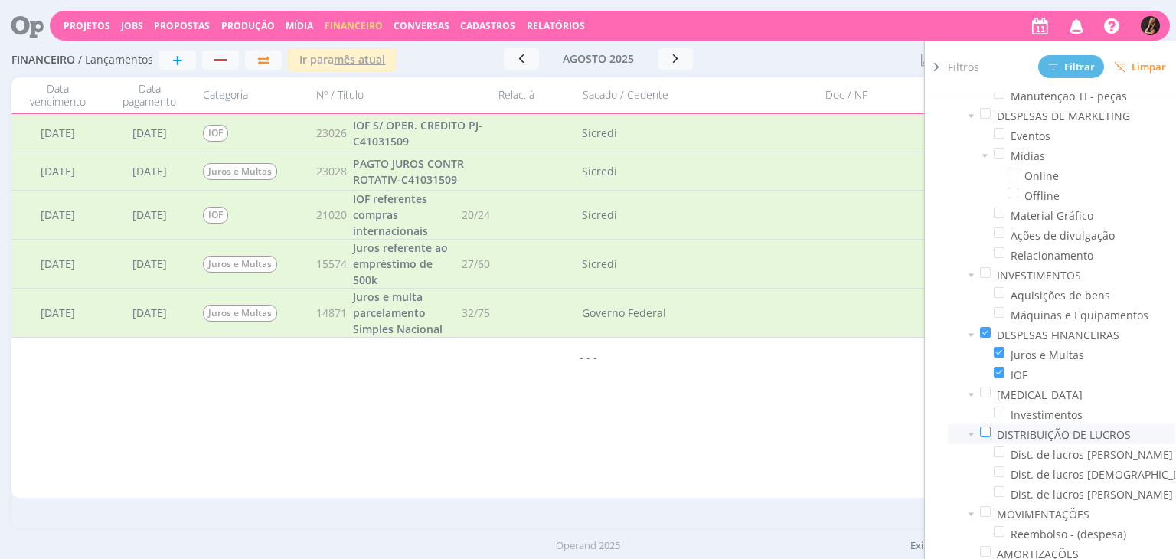
click at [980, 430] on span at bounding box center [985, 432] width 11 height 11
click at [991, 427] on input "checkbox" at bounding box center [991, 427] width 0 height 0
drag, startPoint x: 983, startPoint y: 327, endPoint x: 1024, endPoint y: 239, distance: 97.3
click at [983, 327] on span at bounding box center [985, 332] width 11 height 11
click at [991, 327] on input "checkbox" at bounding box center [991, 327] width 0 height 0
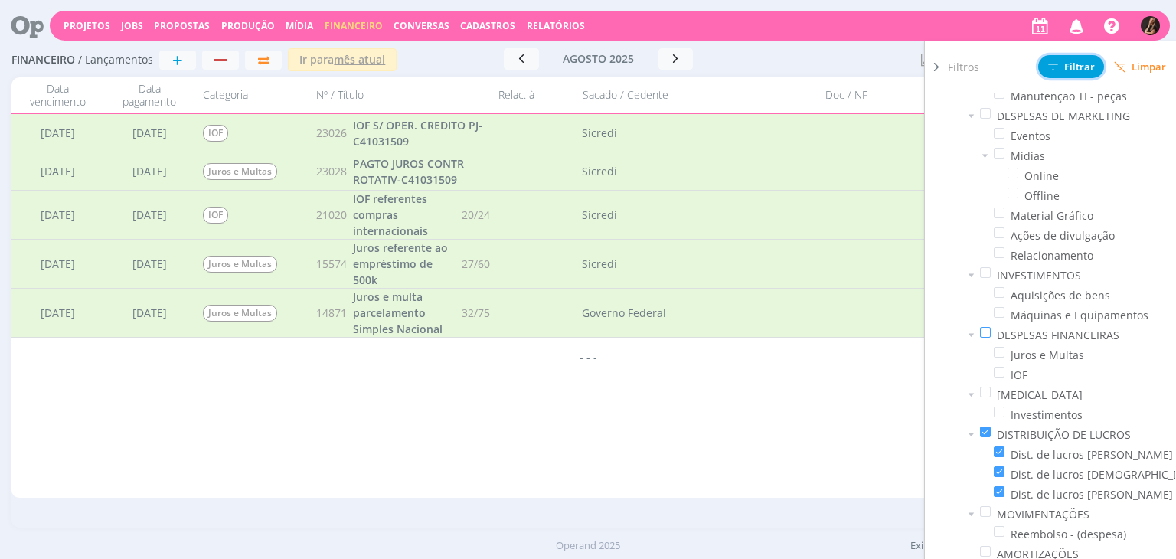
click at [1060, 71] on span "Filtrar" at bounding box center [1071, 67] width 47 height 10
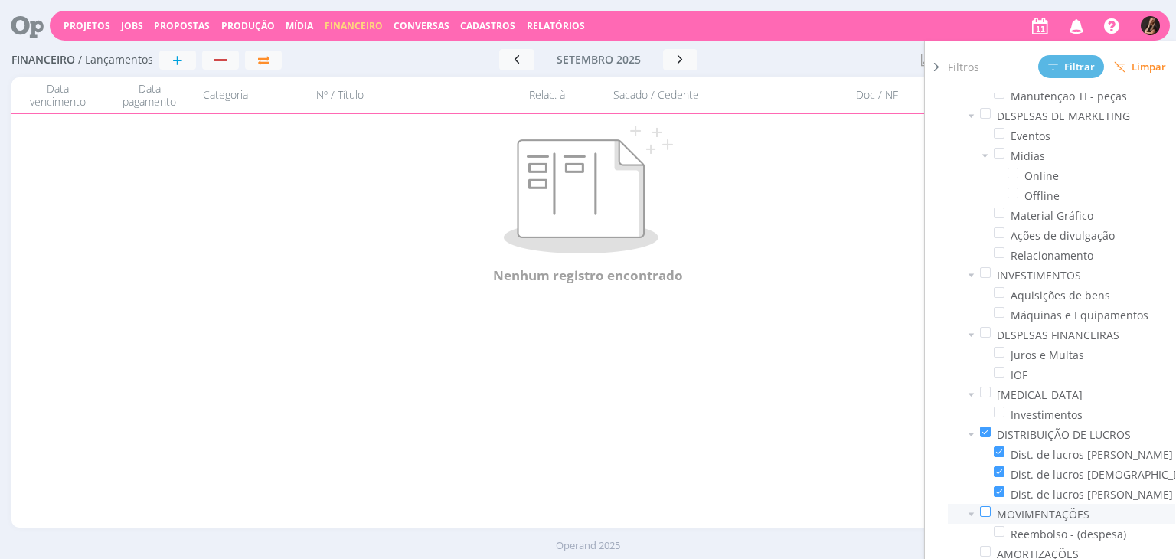
click at [985, 506] on span at bounding box center [985, 511] width 11 height 11
click at [991, 506] on input "checkbox" at bounding box center [991, 506] width 0 height 0
click at [985, 430] on span at bounding box center [985, 432] width 11 height 11
click at [991, 427] on input "checkbox" at bounding box center [991, 427] width 0 height 0
click at [1063, 78] on div "Filtros Filtrar [GEOGRAPHIC_DATA]" at bounding box center [1068, 67] width 240 height 52
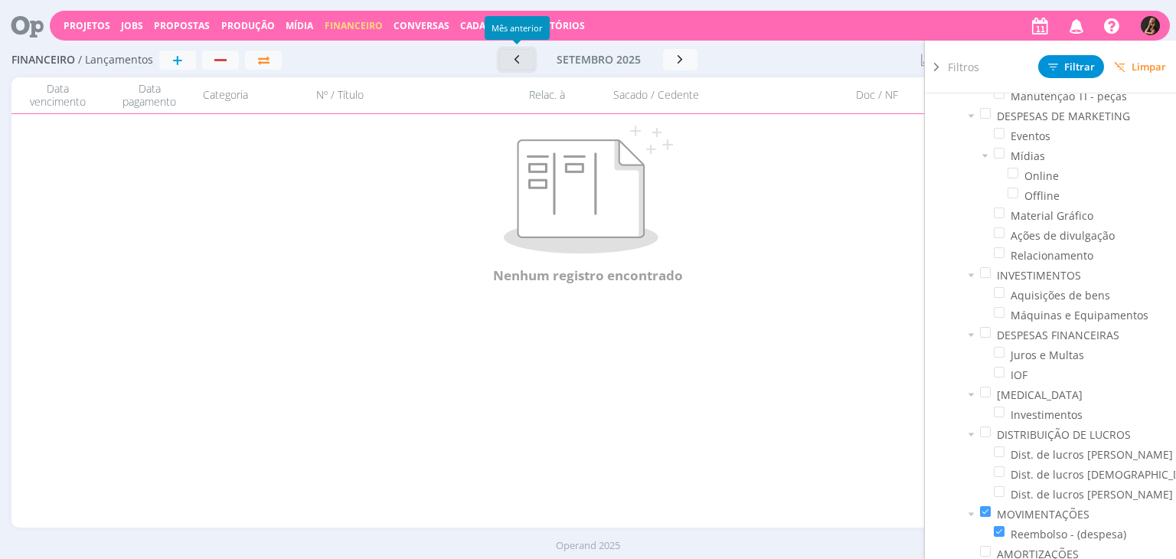
click at [522, 64] on icon "button" at bounding box center [516, 59] width 15 height 15
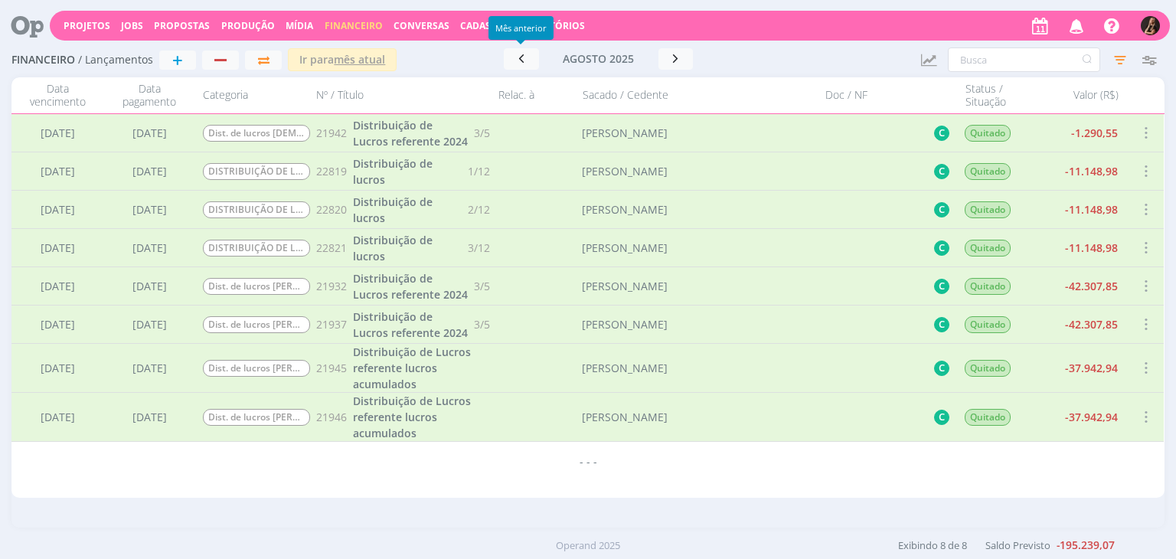
click at [539, 477] on div "- - -" at bounding box center [587, 461] width 1153 height 38
click at [1119, 54] on icon "button" at bounding box center [1121, 60] width 28 height 28
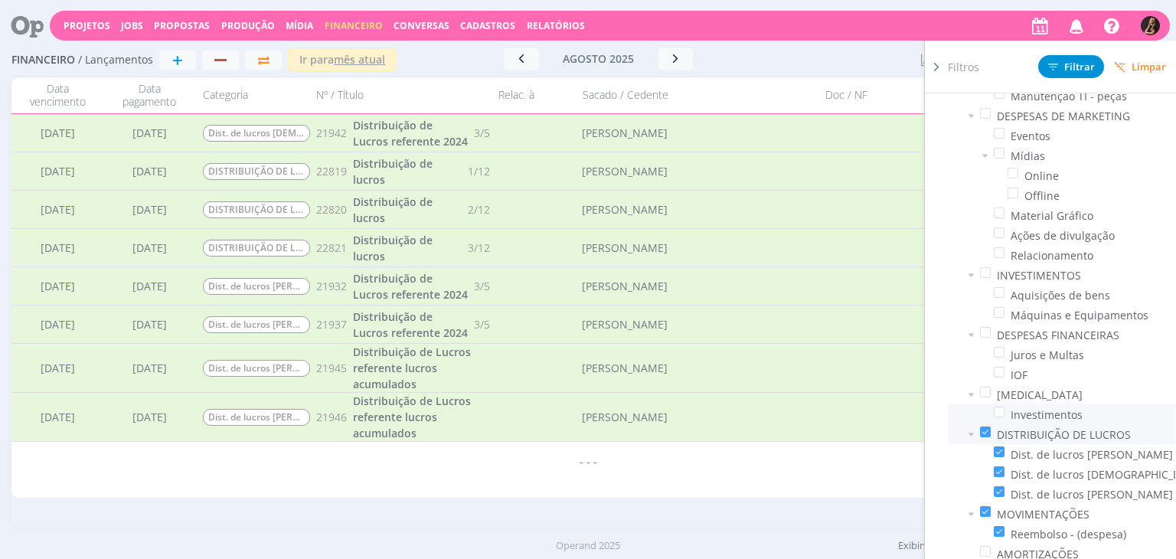
drag, startPoint x: 983, startPoint y: 429, endPoint x: 992, endPoint y: 405, distance: 25.2
click at [983, 428] on span at bounding box center [985, 432] width 11 height 11
click at [991, 427] on input "checkbox" at bounding box center [991, 427] width 0 height 0
click at [1068, 65] on span "Filtrar" at bounding box center [1071, 67] width 47 height 10
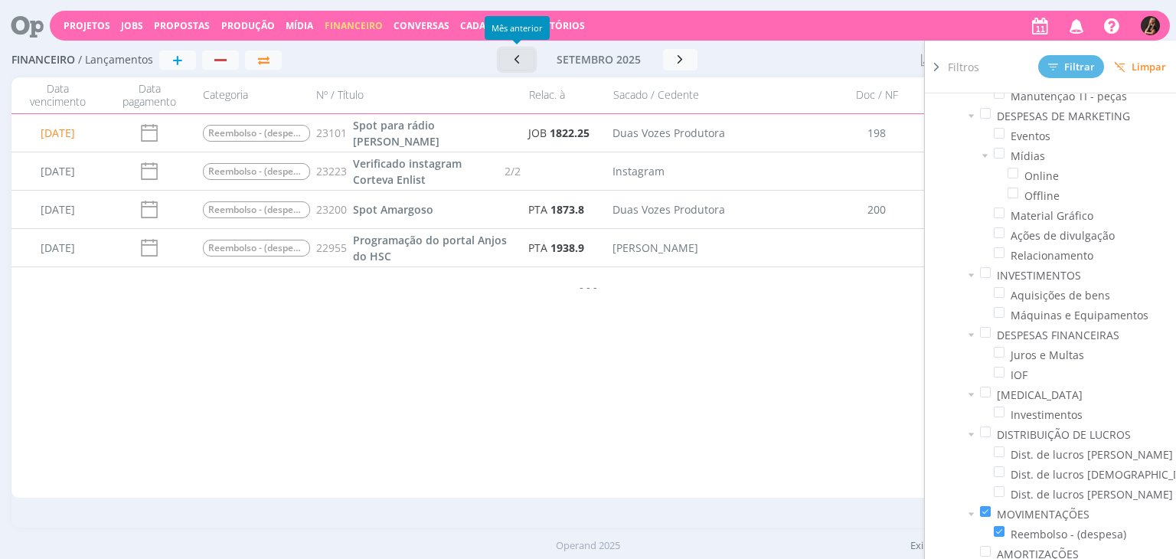
click at [524, 66] on button "button" at bounding box center [516, 59] width 35 height 21
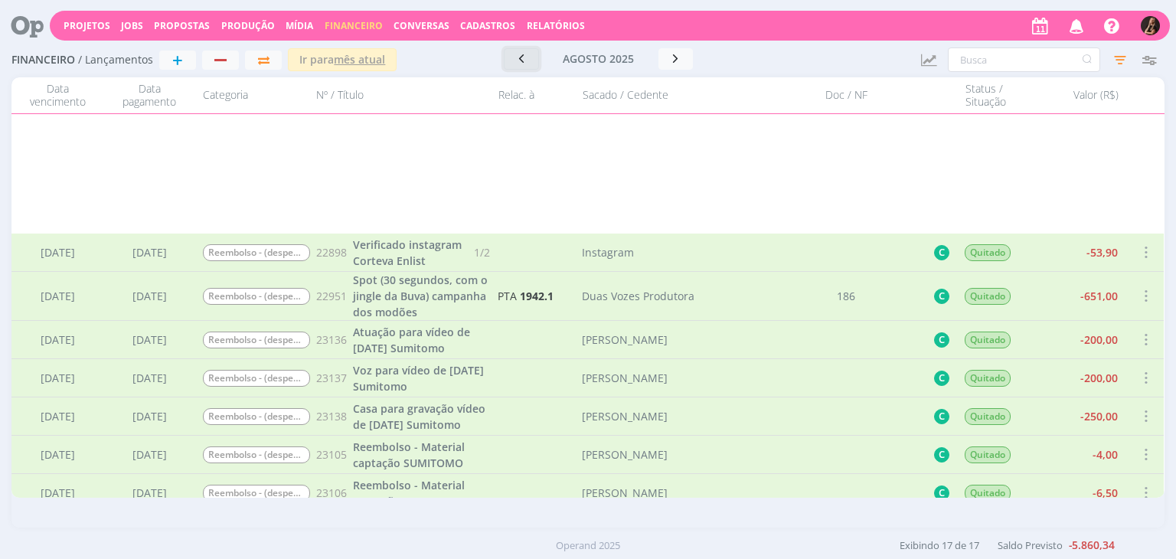
scroll to position [493, 0]
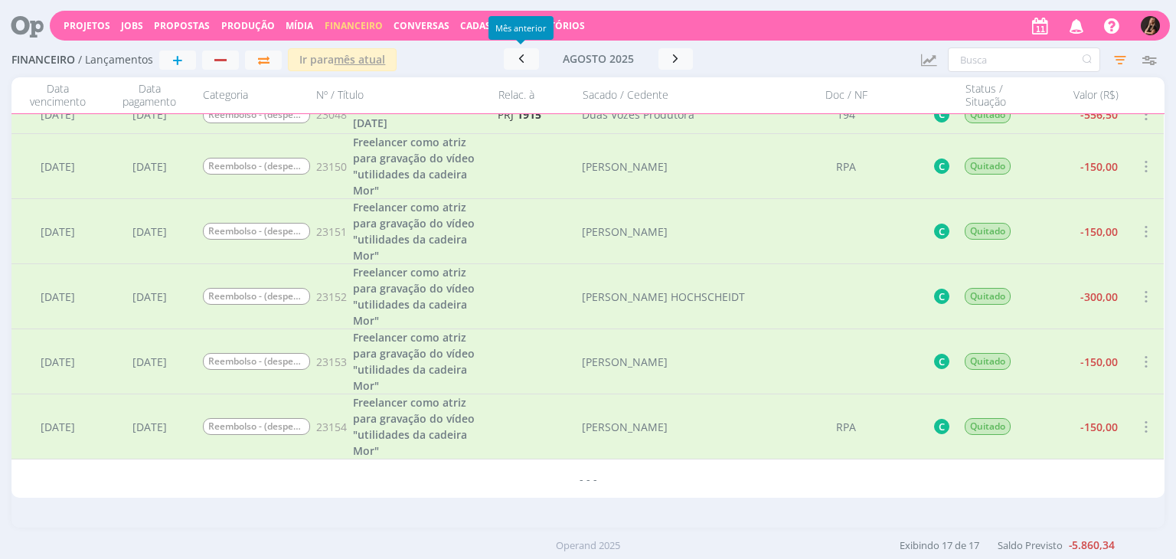
click at [1103, 56] on div "Filtros Filtrar [GEOGRAPHIC_DATA] Data Personalizado [DATE] a [DATE] Considerar…" at bounding box center [1056, 59] width 217 height 25
click at [1118, 61] on icon "button" at bounding box center [1121, 60] width 28 height 28
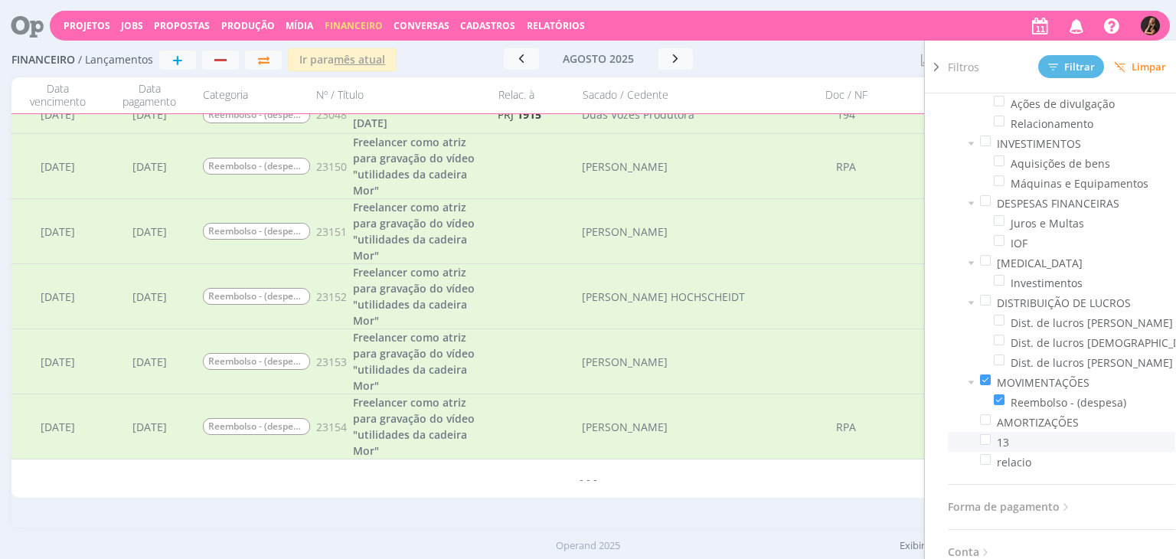
scroll to position [1987, 0]
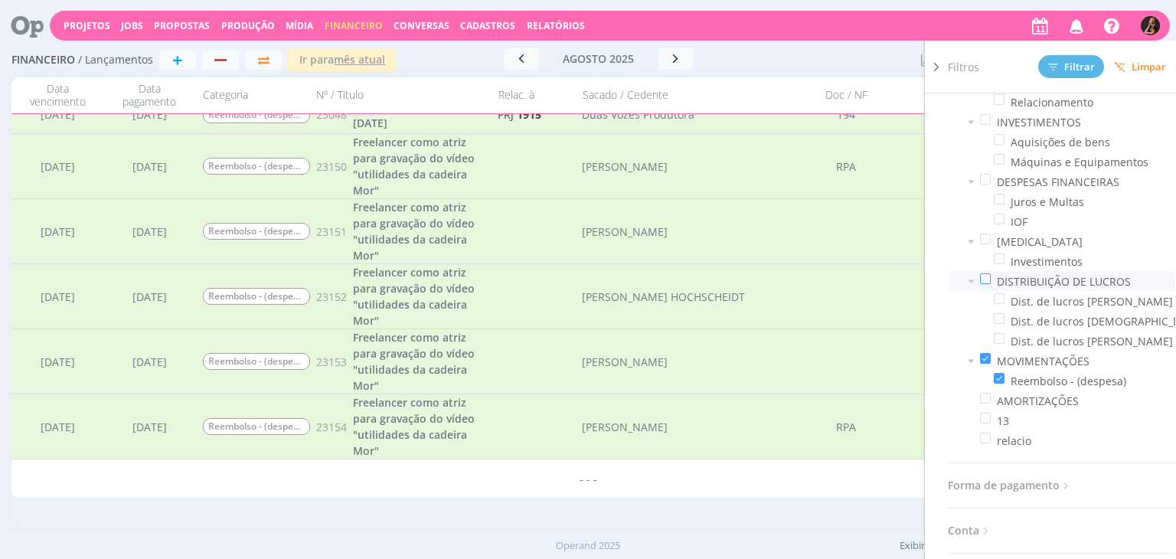
click at [986, 273] on span at bounding box center [985, 278] width 11 height 11
click at [991, 273] on input "checkbox" at bounding box center [991, 273] width 0 height 0
click at [987, 355] on span at bounding box center [985, 358] width 11 height 11
click at [991, 353] on input "checkbox" at bounding box center [991, 353] width 0 height 0
click at [1068, 62] on span "Filtrar" at bounding box center [1071, 67] width 47 height 10
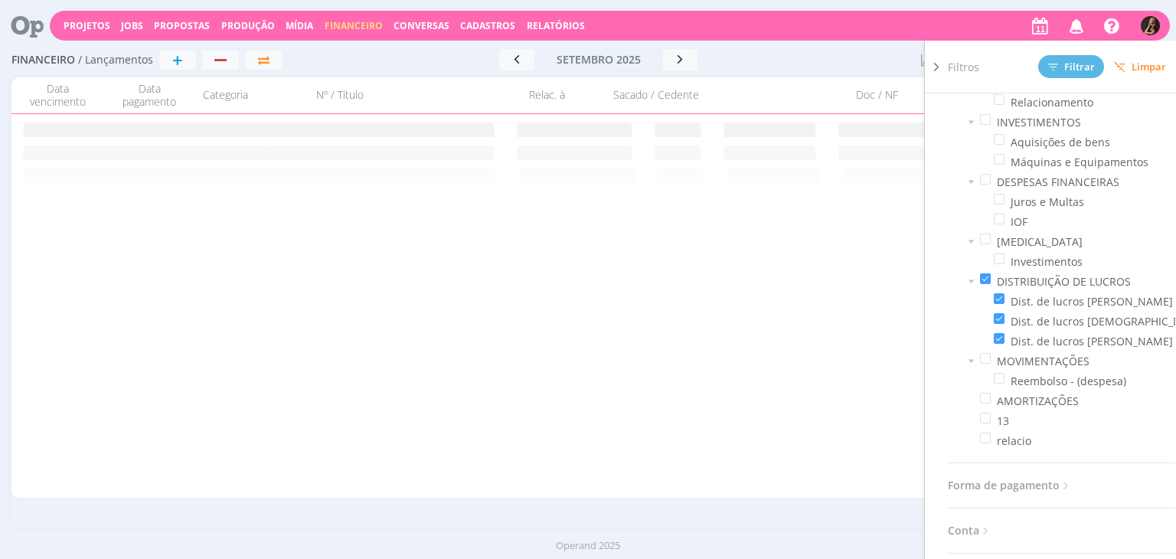
scroll to position [0, 0]
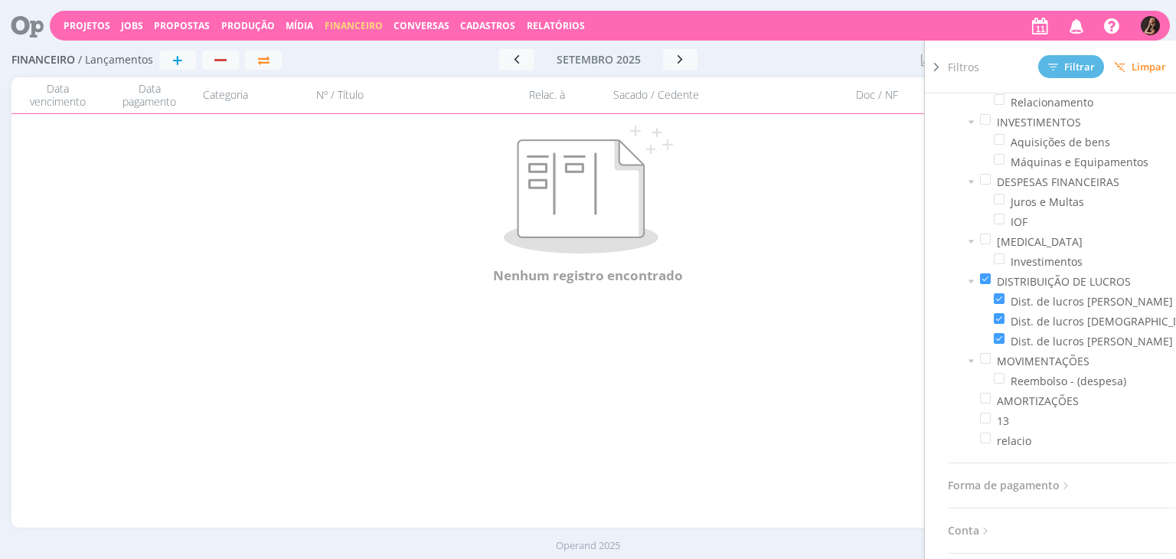
click at [725, 68] on div "[DATE] < 2025 > Janeiro Fevereiro Março Abril Maio Junho Julho Agosto Setembro …" at bounding box center [598, 59] width 295 height 21
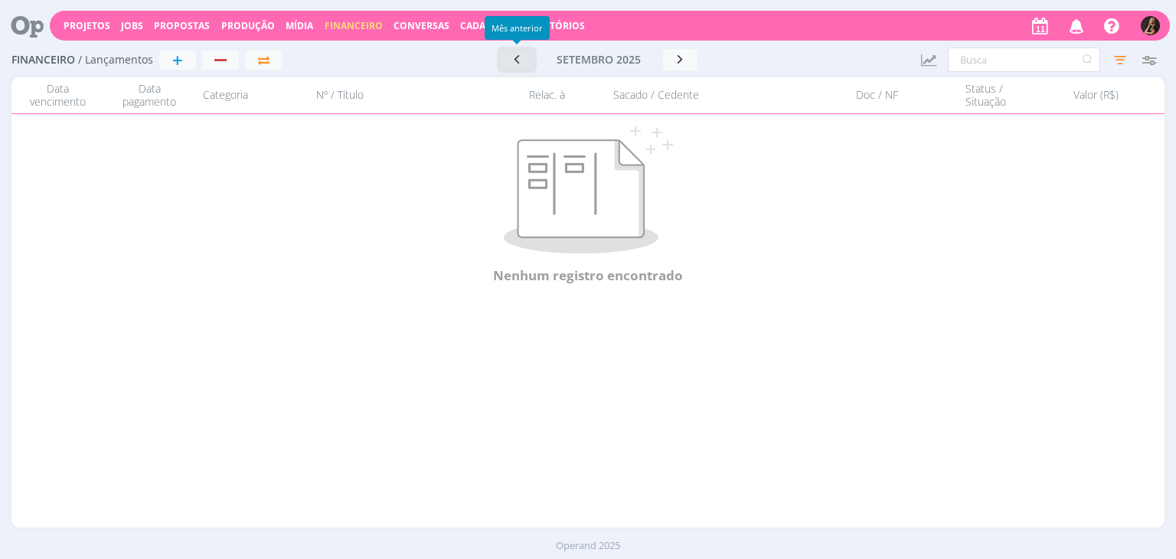
click at [506, 62] on button "button" at bounding box center [516, 59] width 35 height 21
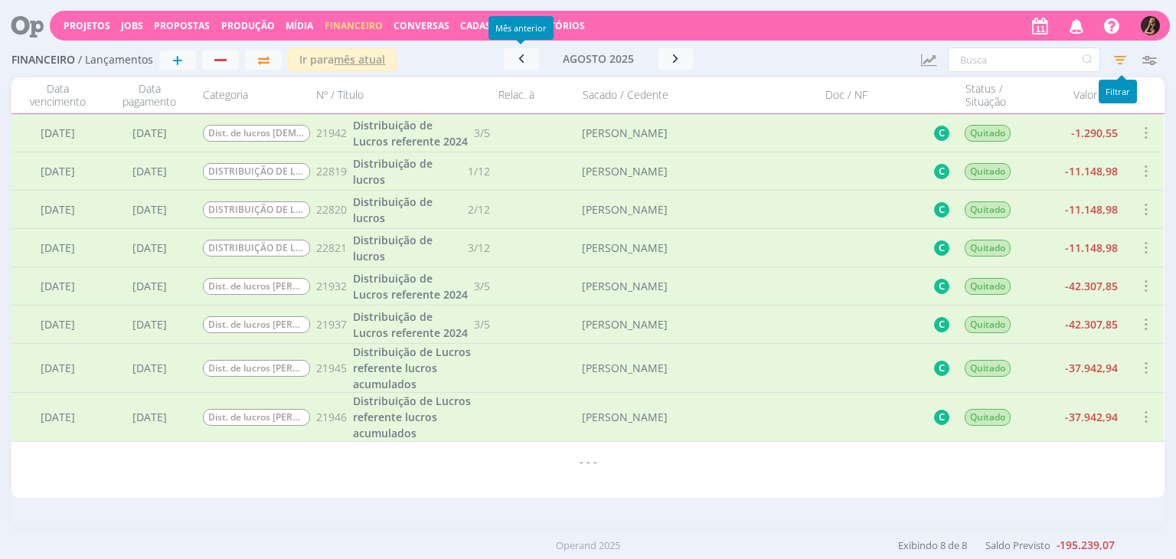
click at [1115, 54] on icon "button" at bounding box center [1121, 60] width 28 height 28
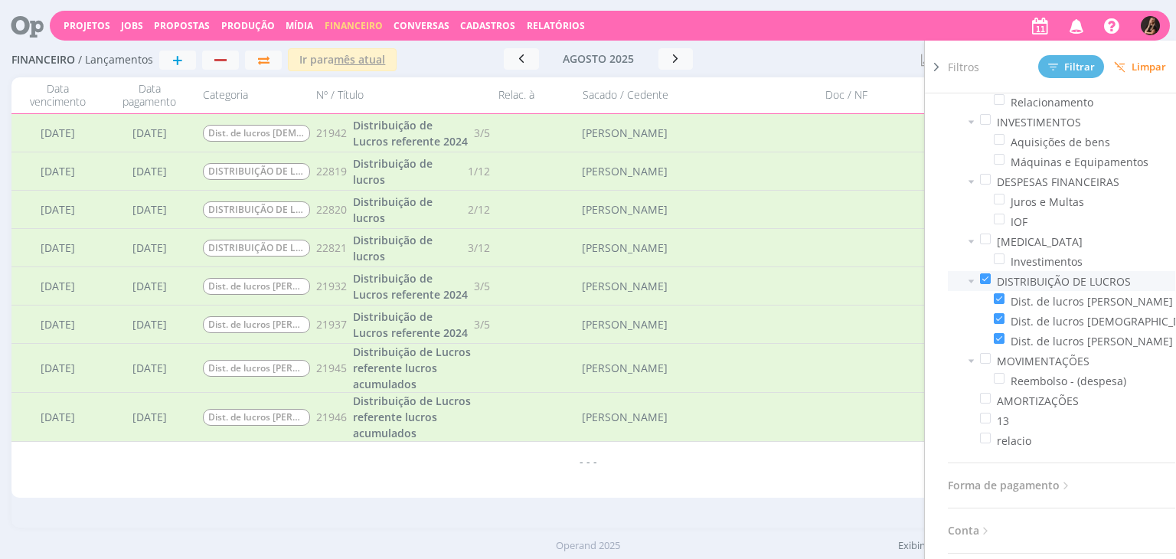
click at [980, 276] on span at bounding box center [985, 278] width 11 height 11
click at [991, 273] on input "checkbox" at bounding box center [991, 273] width 0 height 0
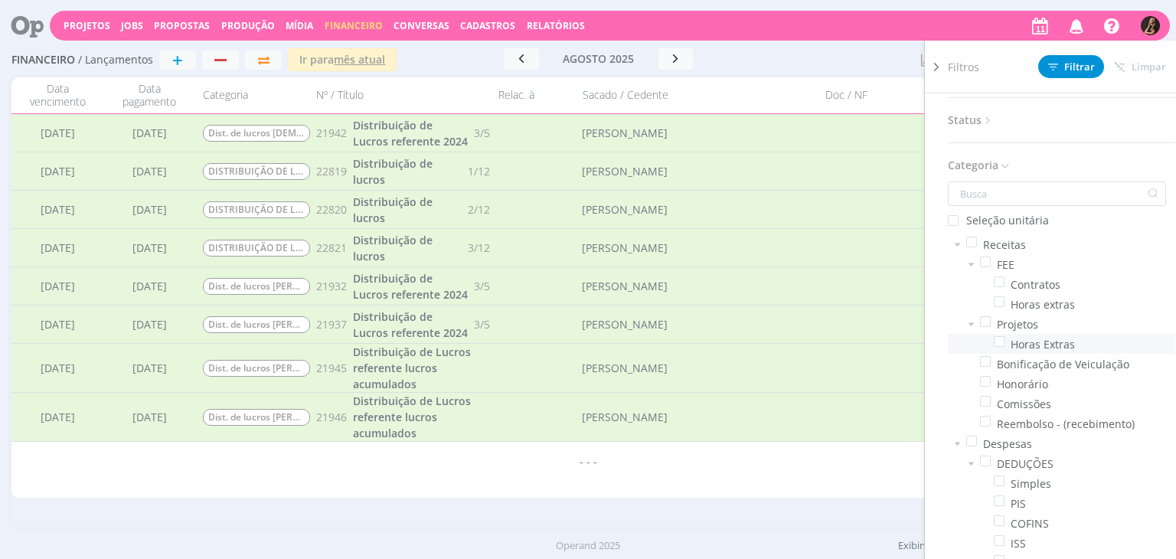
scroll to position [306, 0]
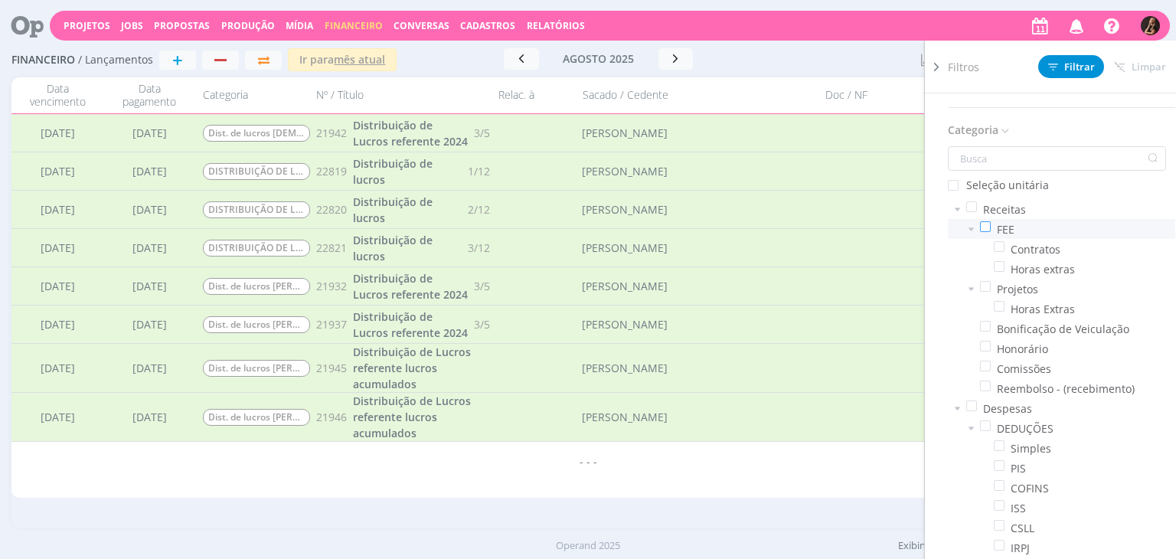
click at [987, 221] on span at bounding box center [985, 226] width 11 height 11
click at [991, 221] on input "checkbox" at bounding box center [991, 221] width 0 height 0
click at [998, 262] on span at bounding box center [999, 266] width 11 height 11
click at [1005, 261] on input "checkbox" at bounding box center [1005, 261] width 0 height 0
click at [1075, 62] on span "Filtrar" at bounding box center [1071, 67] width 47 height 10
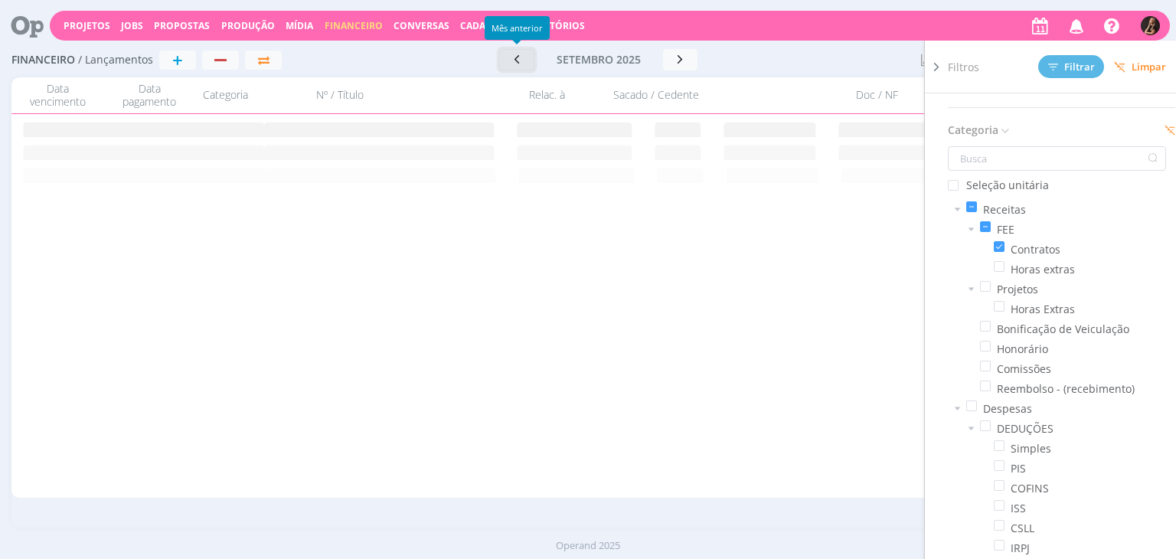
click at [512, 61] on icon "button" at bounding box center [516, 59] width 15 height 15
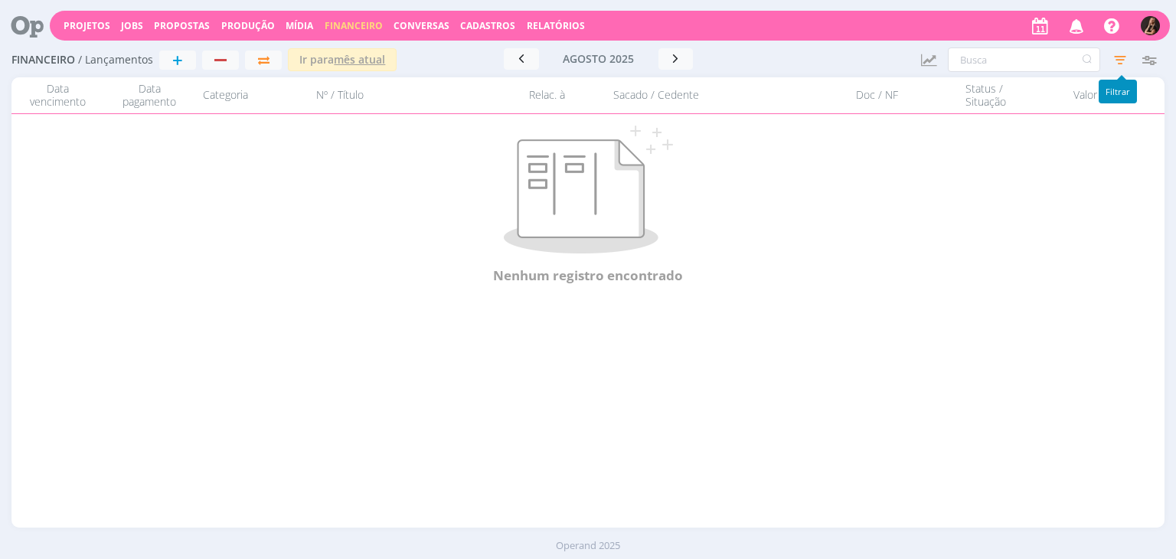
click at [1112, 56] on icon "button" at bounding box center [1121, 60] width 28 height 28
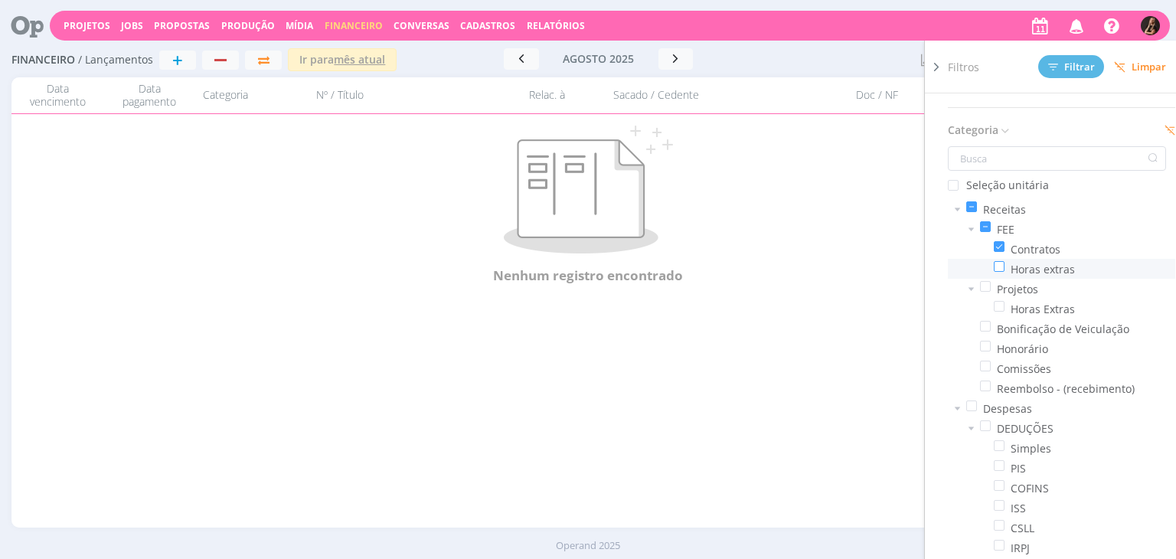
click at [998, 264] on span at bounding box center [999, 266] width 11 height 11
click at [1005, 261] on input "checkbox" at bounding box center [1005, 261] width 0 height 0
click at [1061, 62] on span "Filtrar" at bounding box center [1071, 67] width 47 height 10
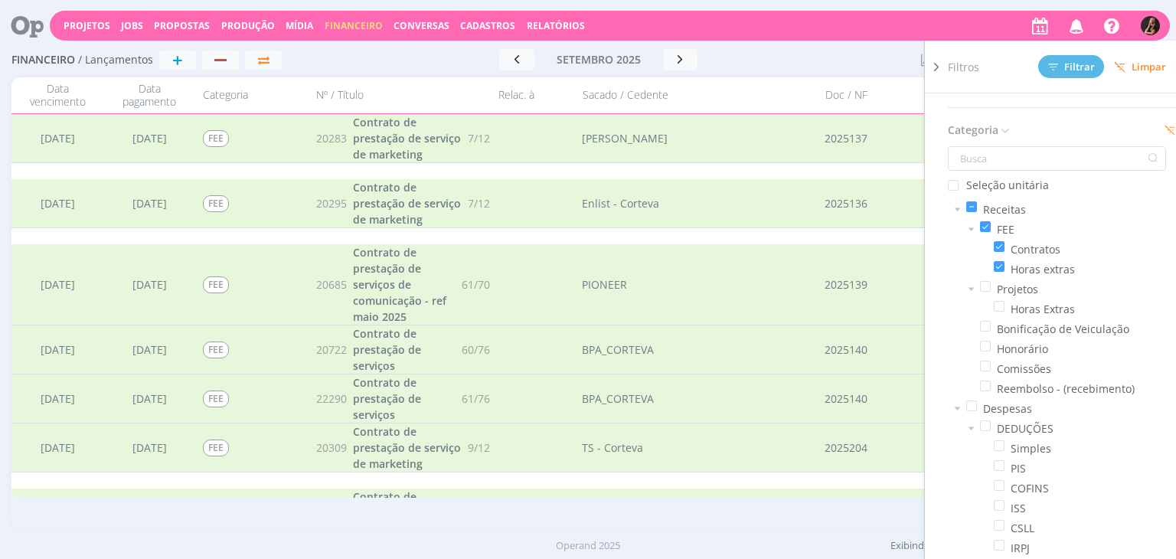
click at [787, 61] on div at bounding box center [831, 59] width 155 height 21
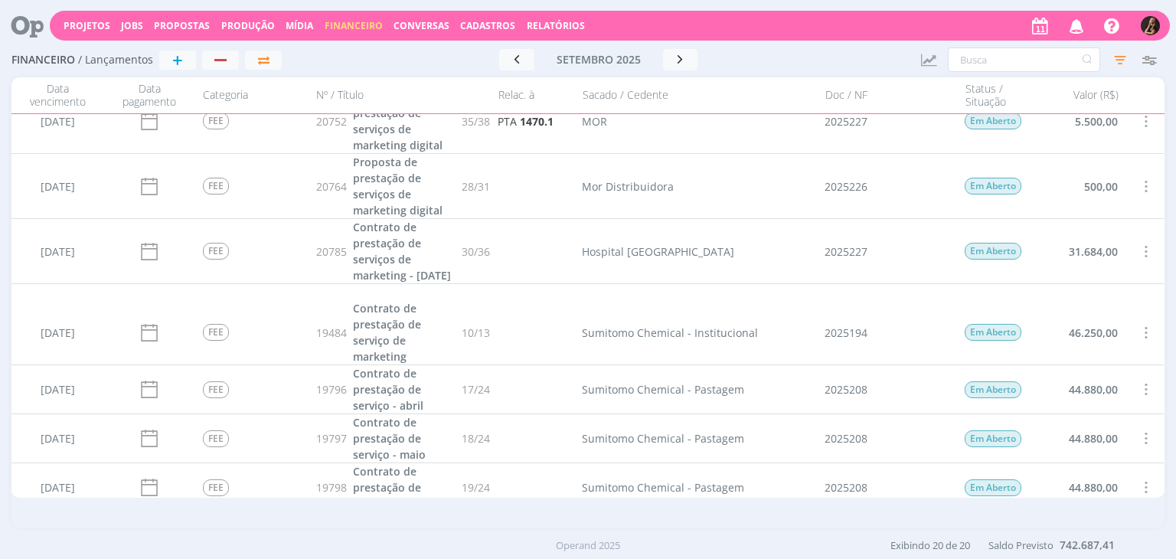
scroll to position [833, 0]
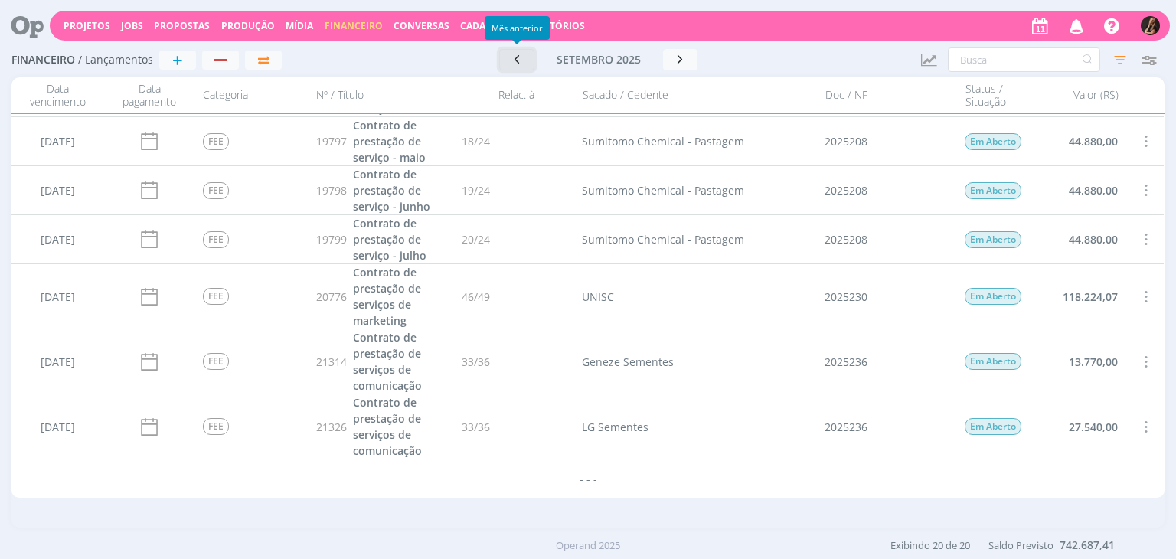
drag, startPoint x: 525, startPoint y: 65, endPoint x: 536, endPoint y: 67, distance: 10.8
click at [524, 65] on button "button" at bounding box center [516, 59] width 35 height 21
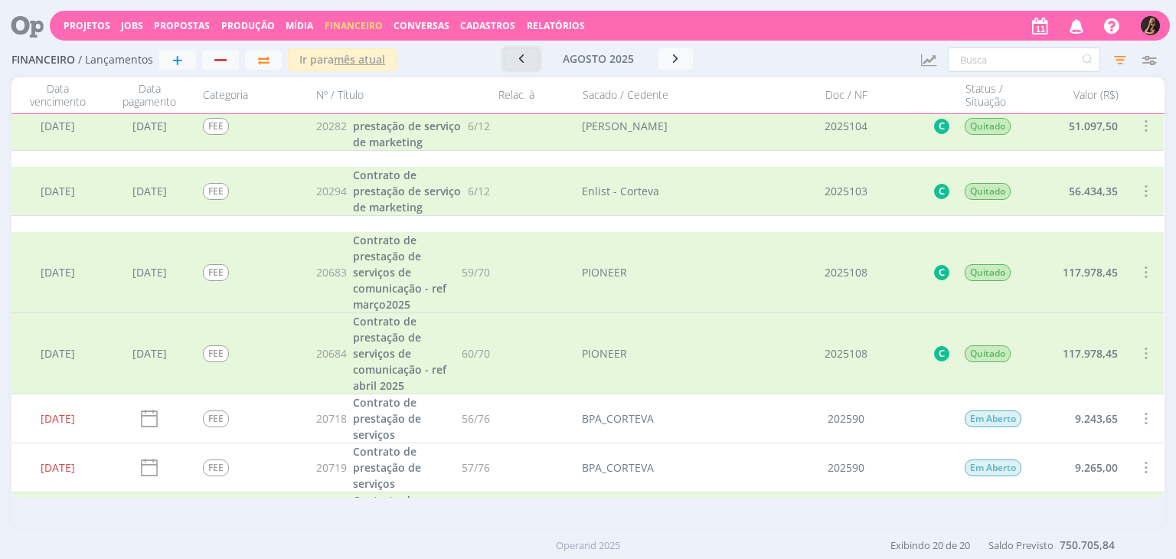
scroll to position [0, 0]
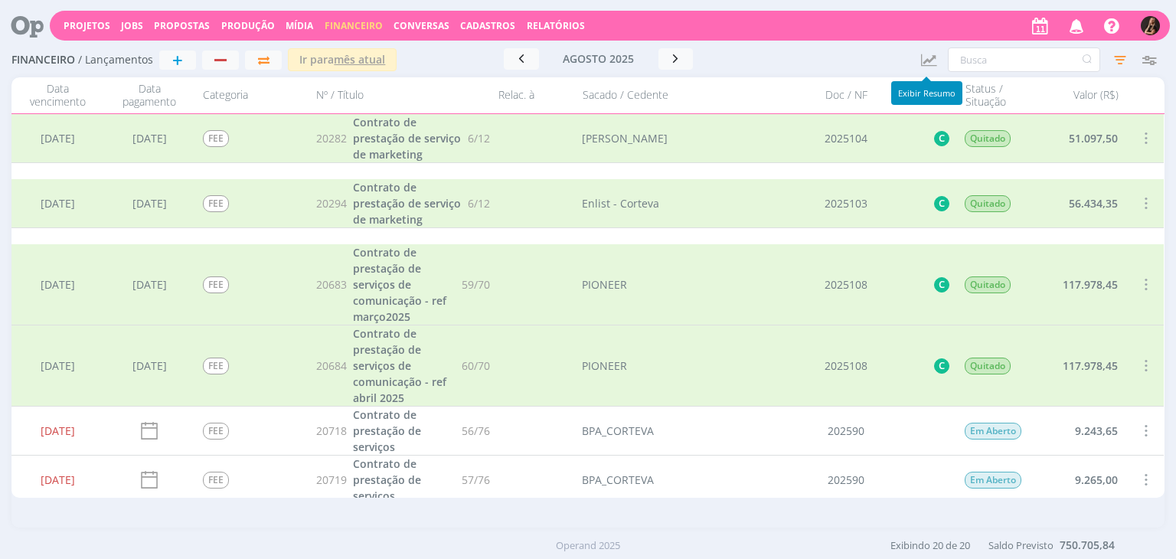
click at [931, 53] on icon "button" at bounding box center [928, 60] width 19 height 18
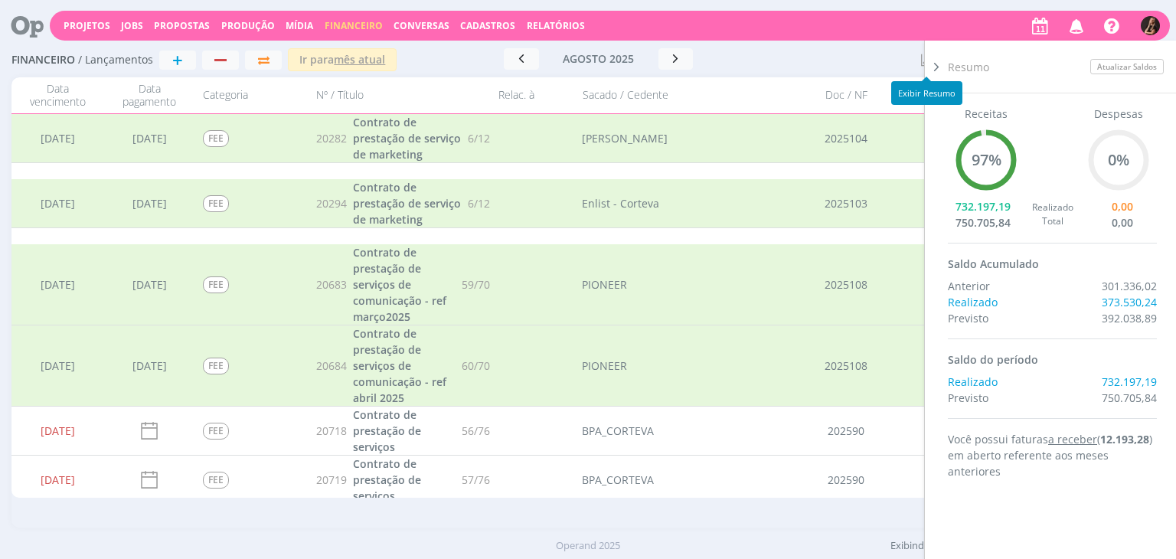
click at [754, 54] on div at bounding box center [831, 59] width 155 height 23
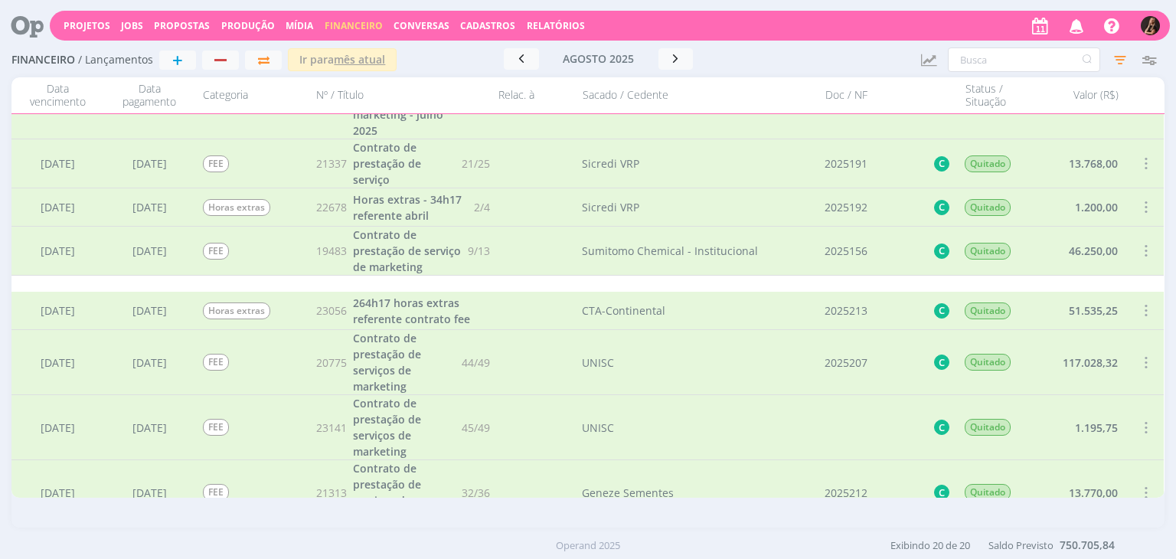
scroll to position [766, 0]
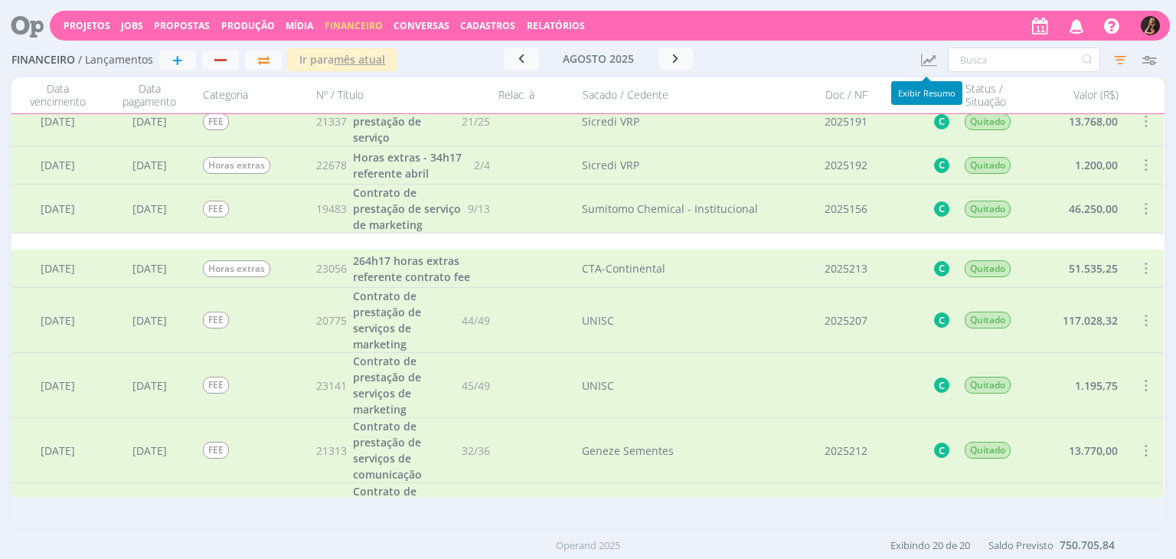
click at [929, 56] on icon "button" at bounding box center [928, 60] width 19 height 18
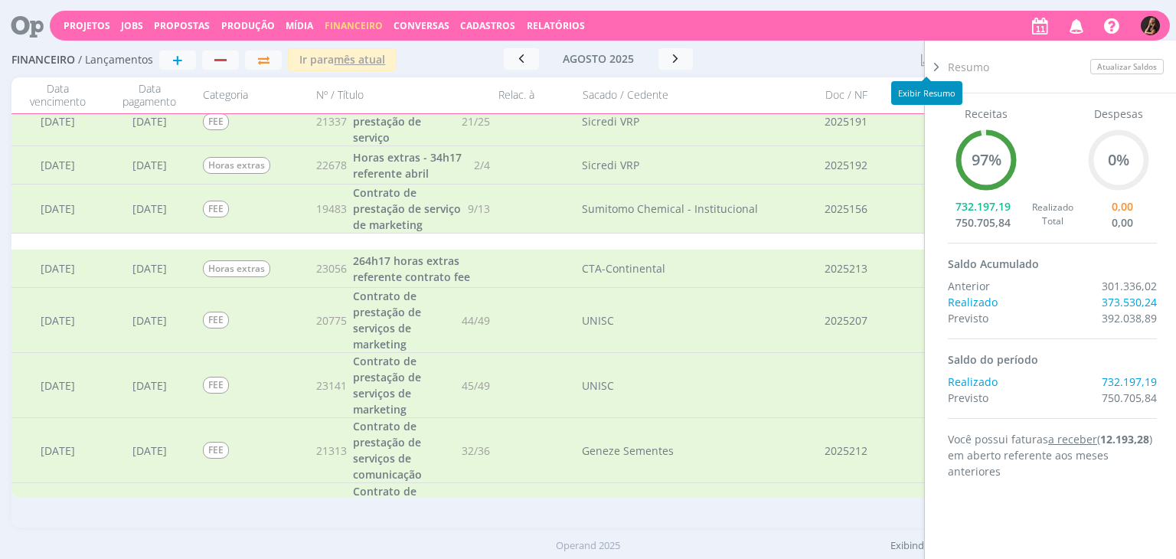
click at [852, 68] on div at bounding box center [831, 59] width 155 height 23
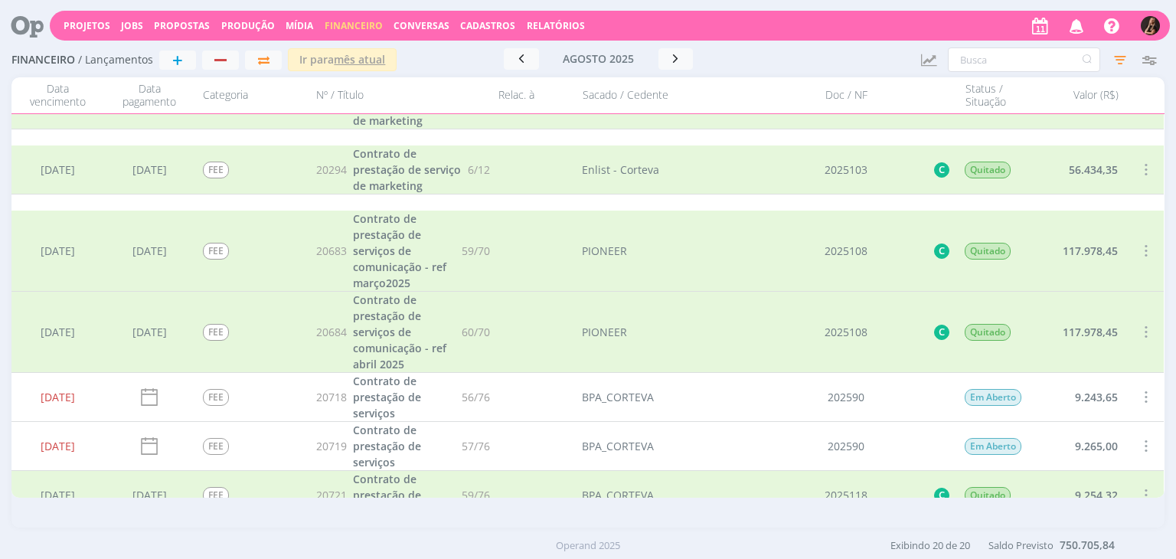
scroll to position [77, 0]
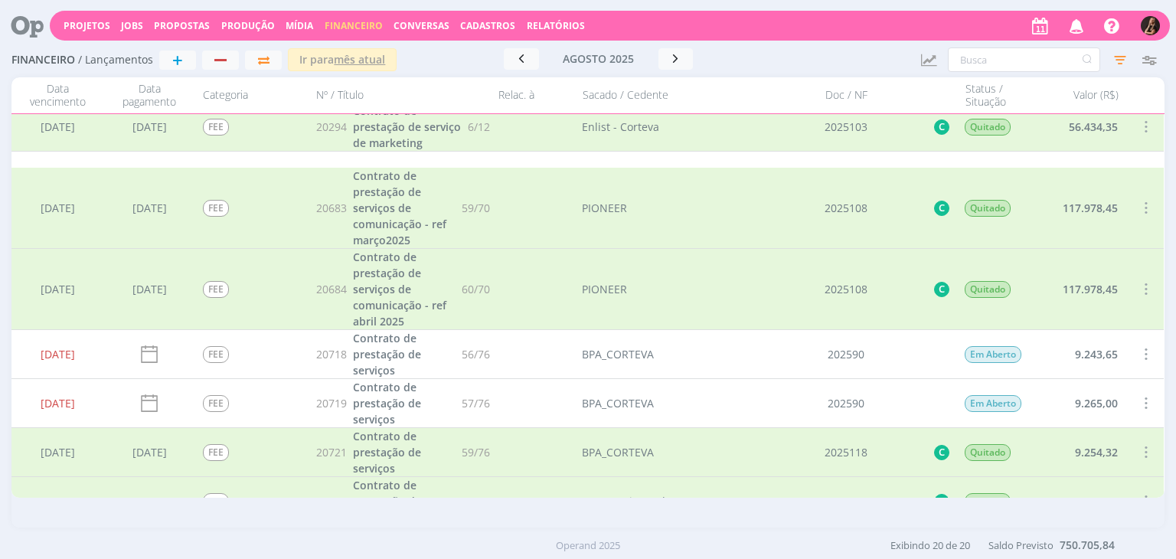
click at [1106, 49] on div "Filtros Filtrar [GEOGRAPHIC_DATA] Data Personalizado [DATE] a [DATE] Considerar…" at bounding box center [1120, 60] width 29 height 22
click at [1112, 61] on icon "button" at bounding box center [1121, 60] width 28 height 28
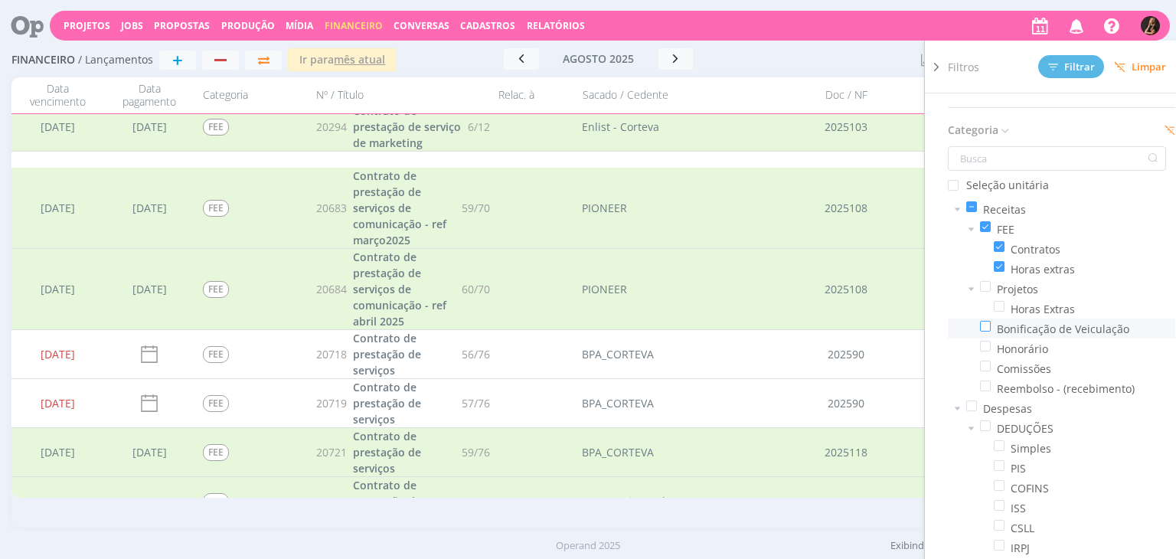
click at [987, 325] on span at bounding box center [985, 326] width 11 height 11
click at [991, 321] on input "checkbox" at bounding box center [991, 321] width 0 height 0
click at [983, 224] on span at bounding box center [985, 226] width 11 height 11
click at [991, 221] on input "checkbox" at bounding box center [991, 221] width 0 height 0
click at [1070, 68] on span "Filtrar" at bounding box center [1071, 67] width 47 height 10
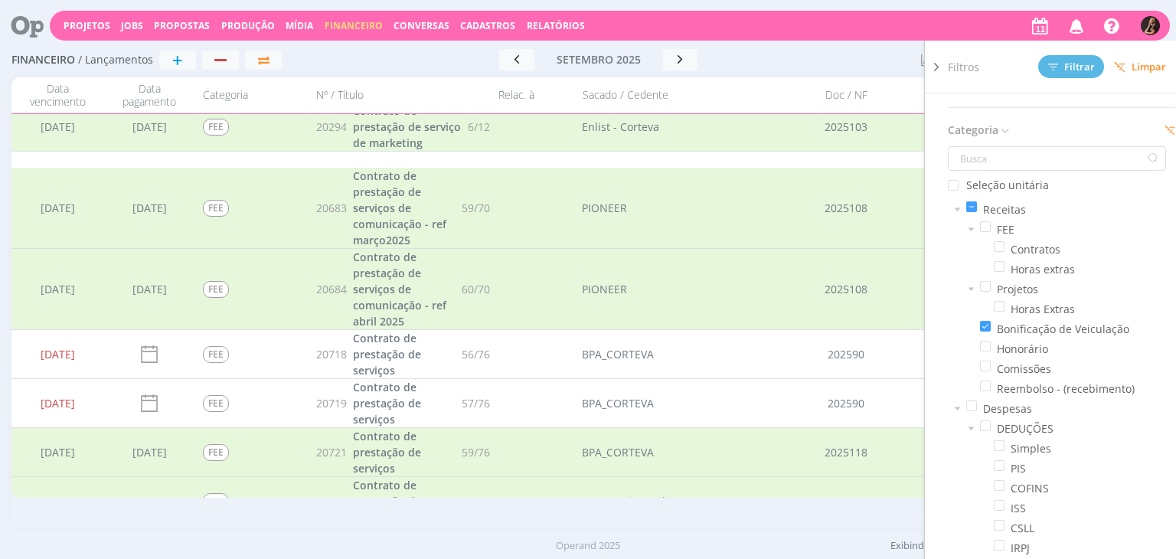
scroll to position [0, 0]
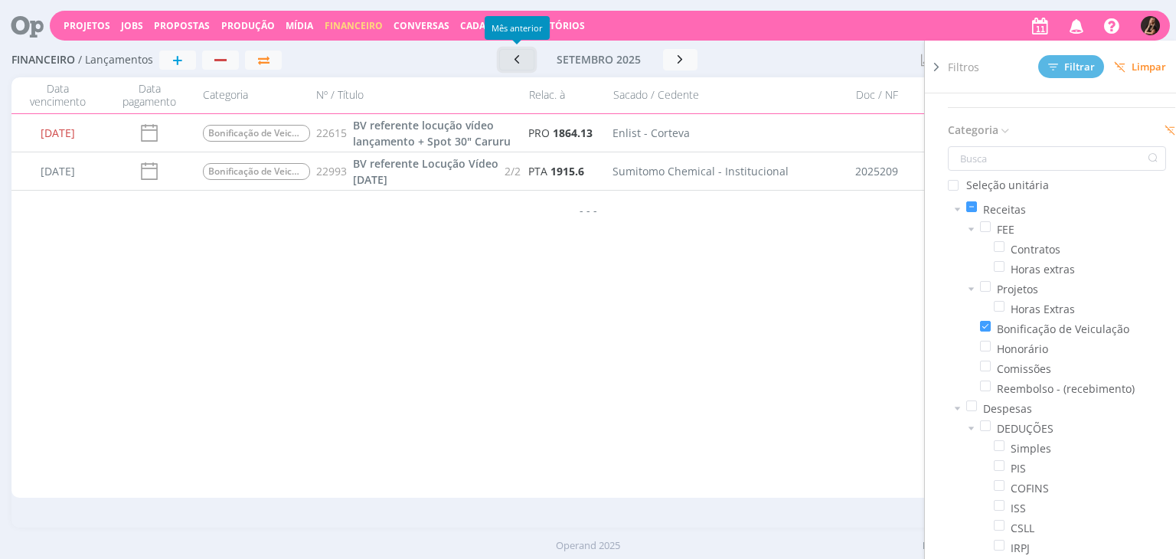
click at [515, 55] on icon "button" at bounding box center [516, 59] width 15 height 15
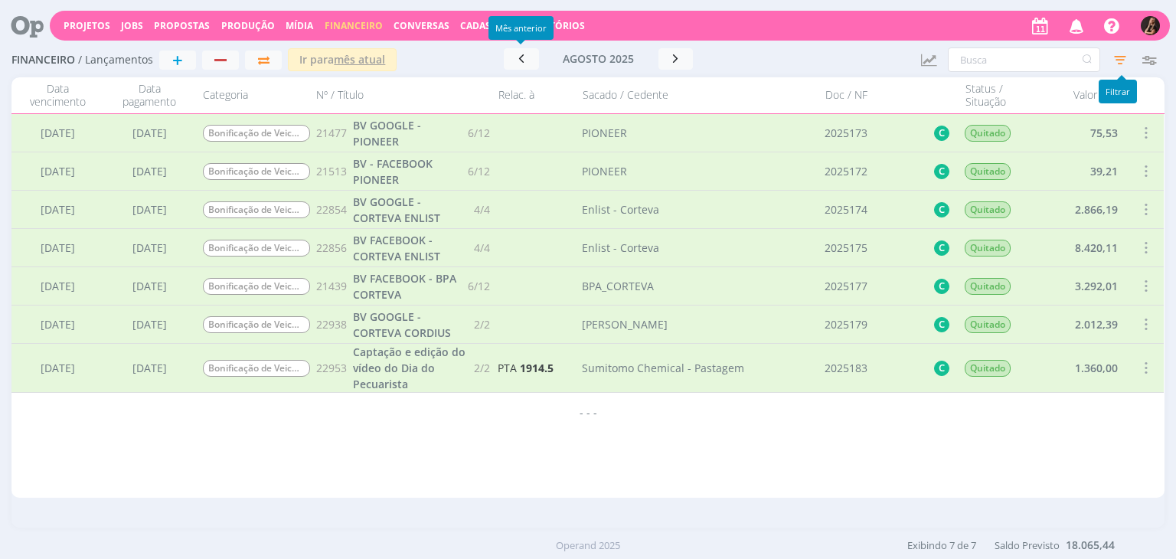
click at [1129, 56] on icon "button" at bounding box center [1121, 60] width 28 height 28
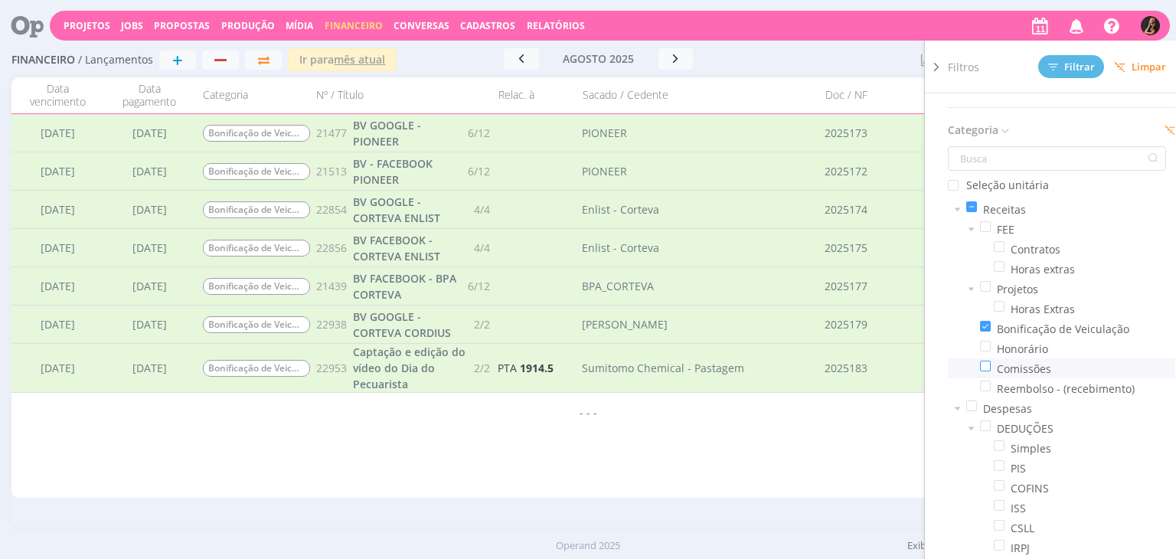
click at [983, 364] on span at bounding box center [985, 366] width 11 height 11
click at [991, 361] on input "checkbox" at bounding box center [991, 361] width 0 height 0
drag, startPoint x: 986, startPoint y: 322, endPoint x: 989, endPoint y: 313, distance: 8.7
click at [986, 321] on span at bounding box center [985, 326] width 11 height 11
click at [991, 321] on input "checkbox" at bounding box center [991, 321] width 0 height 0
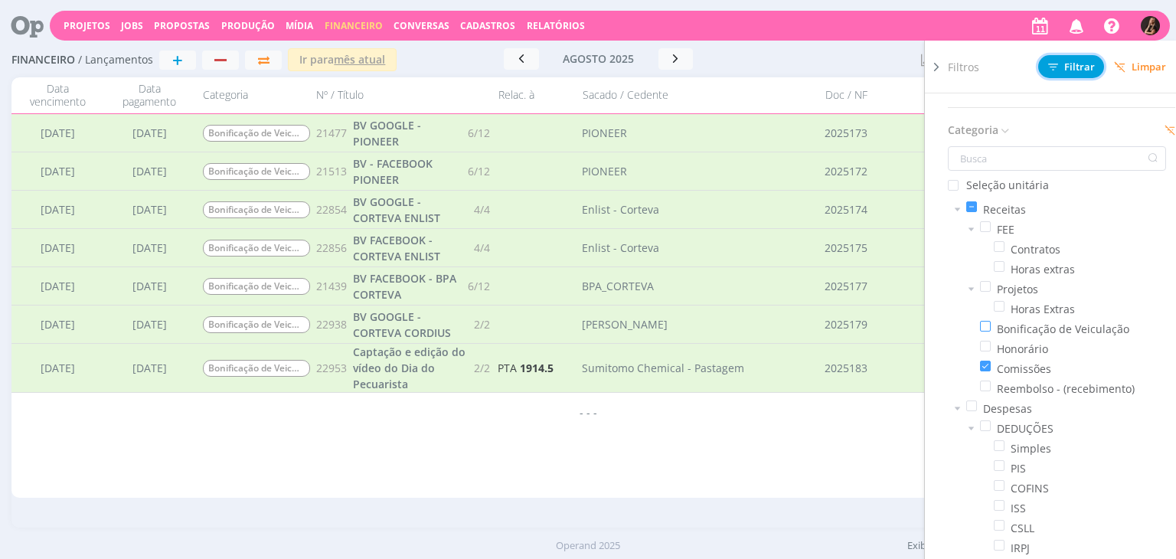
click at [1072, 64] on span "Filtrar" at bounding box center [1071, 67] width 47 height 10
click at [809, 74] on div "Ir para mês atual [DATE] < 2025 > Janeiro Fevereiro Março Abril Maio Junho Julh…" at bounding box center [598, 60] width 620 height 46
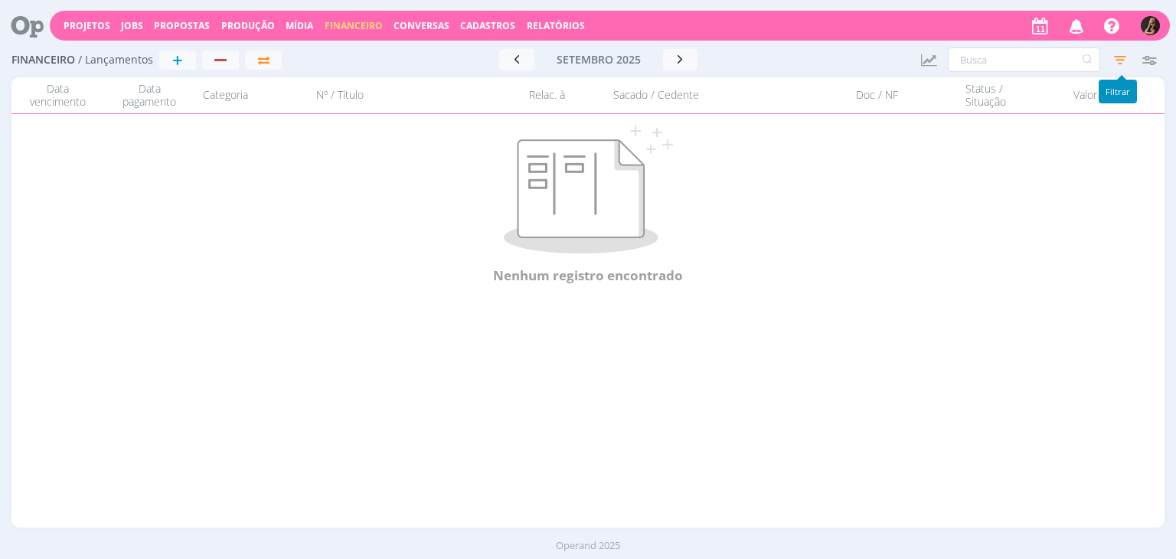
click at [1113, 52] on icon "button" at bounding box center [1121, 60] width 28 height 28
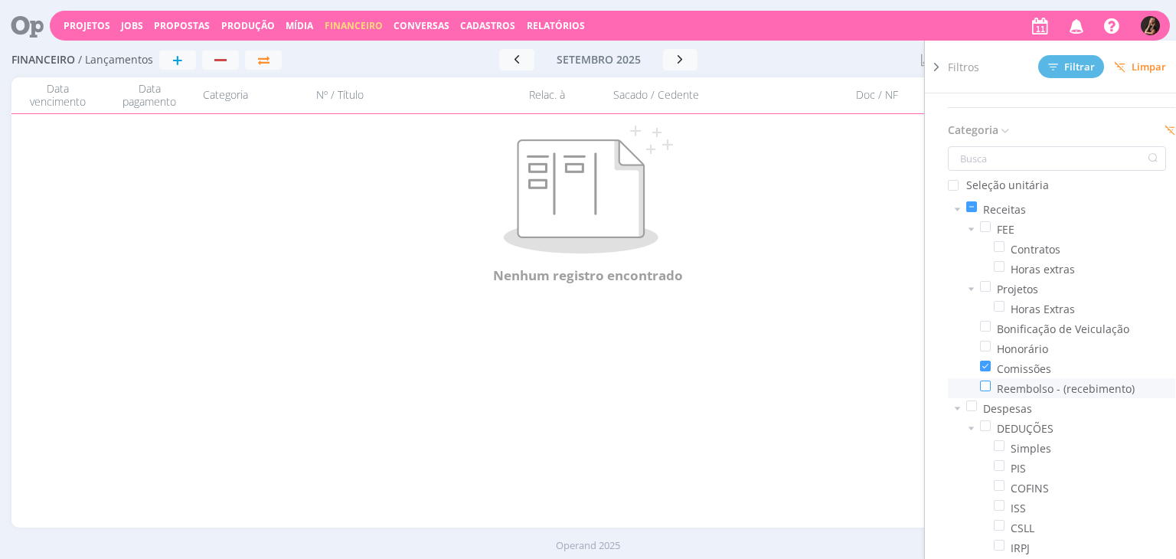
click at [989, 384] on span at bounding box center [985, 386] width 11 height 11
click at [991, 381] on input "checkbox" at bounding box center [991, 381] width 0 height 0
drag, startPoint x: 988, startPoint y: 361, endPoint x: 1012, endPoint y: 311, distance: 55.5
click at [988, 361] on span at bounding box center [985, 366] width 11 height 11
click at [991, 361] on input "checkbox" at bounding box center [991, 361] width 0 height 0
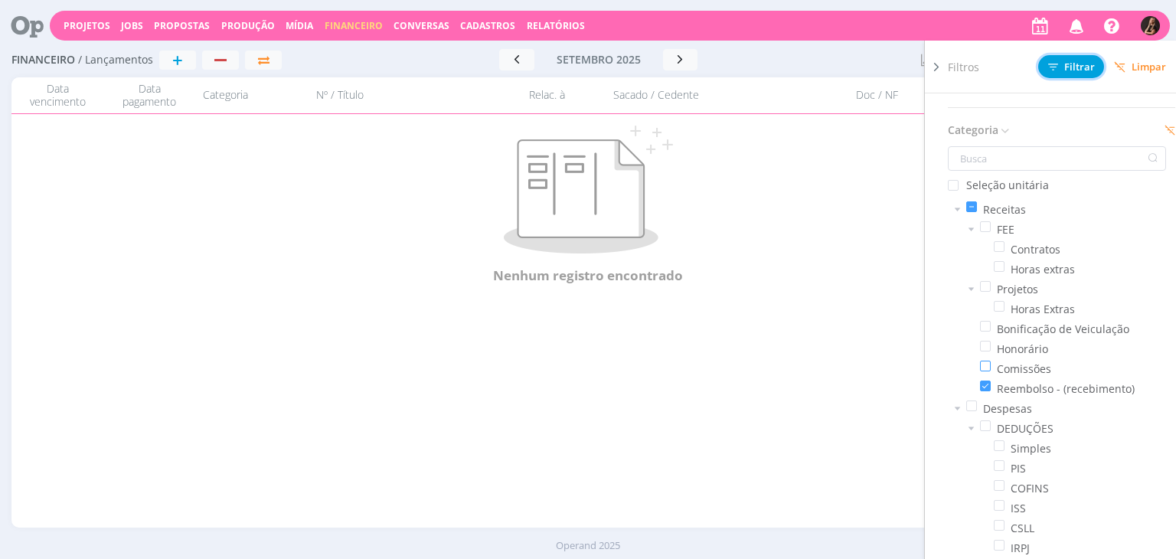
drag, startPoint x: 1077, startPoint y: 72, endPoint x: 1069, endPoint y: 74, distance: 8.0
click at [1075, 72] on span "Filtrar" at bounding box center [1071, 67] width 47 height 10
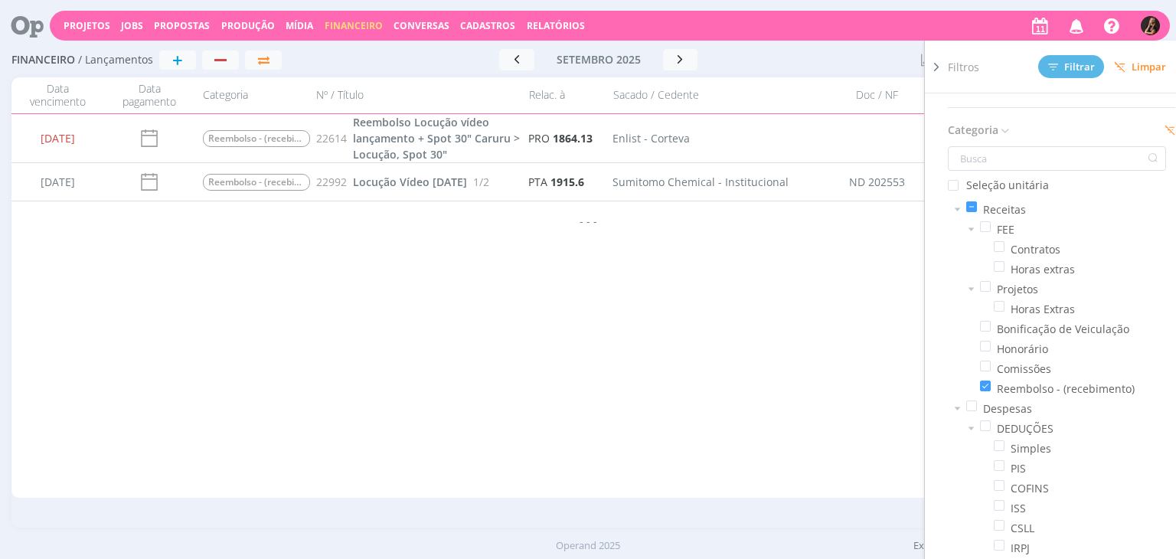
click at [755, 378] on div "[DATE] [DATE] FEE 20282 Contrato de prestação de serviço de marketing 6/12 [PER…" at bounding box center [587, 306] width 1153 height 384
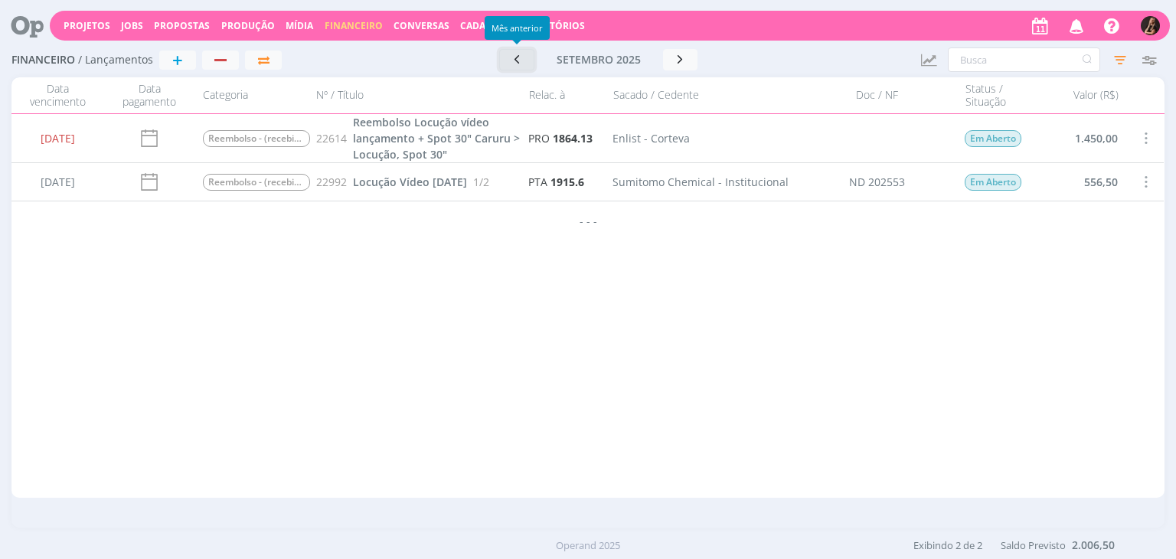
click at [509, 59] on icon "button" at bounding box center [516, 59] width 15 height 15
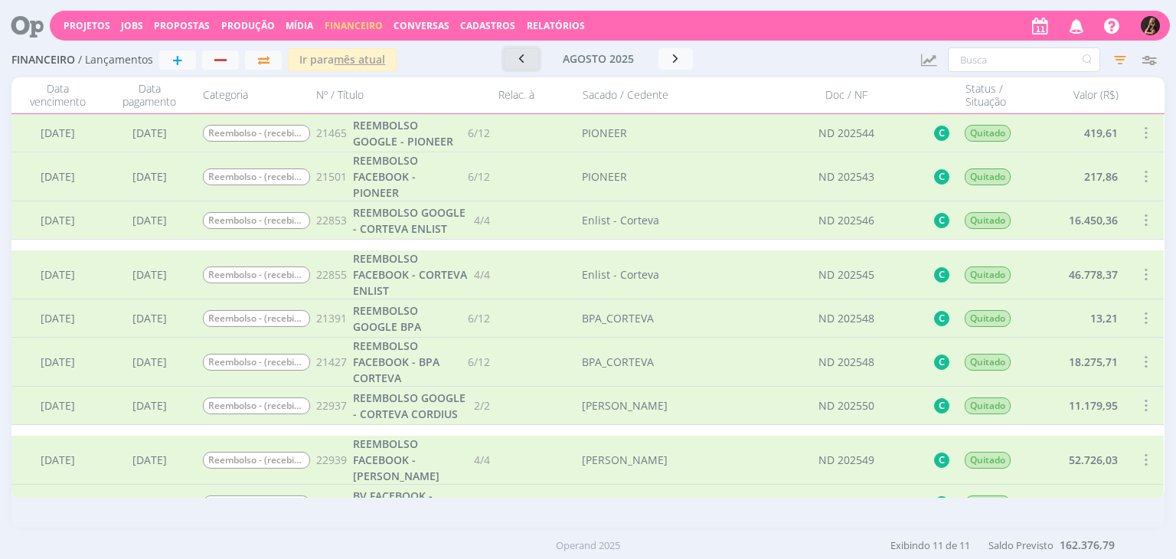
scroll to position [162, 0]
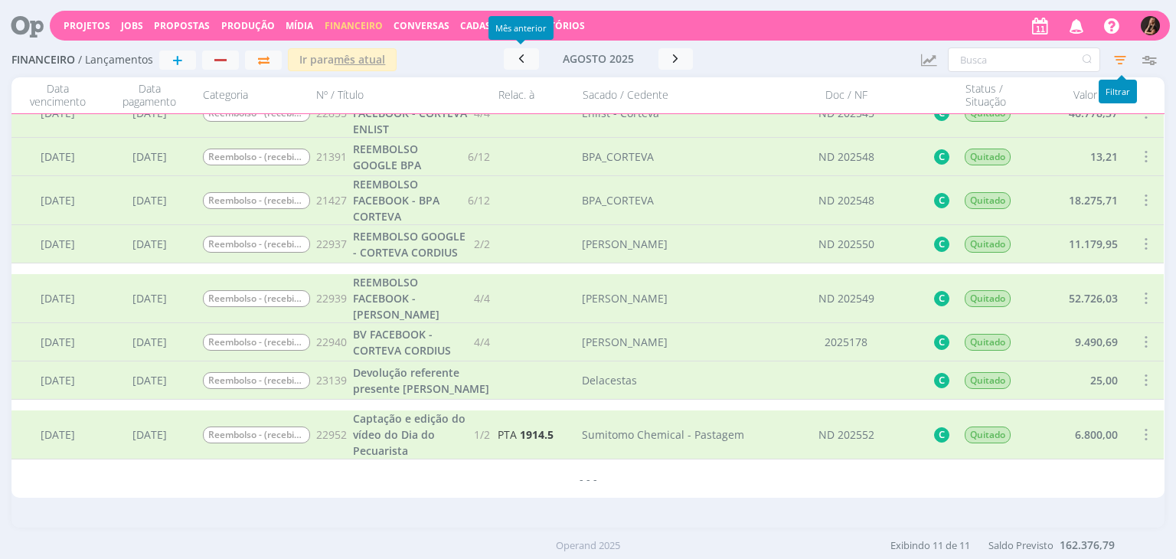
click at [1115, 61] on icon "button" at bounding box center [1121, 60] width 28 height 28
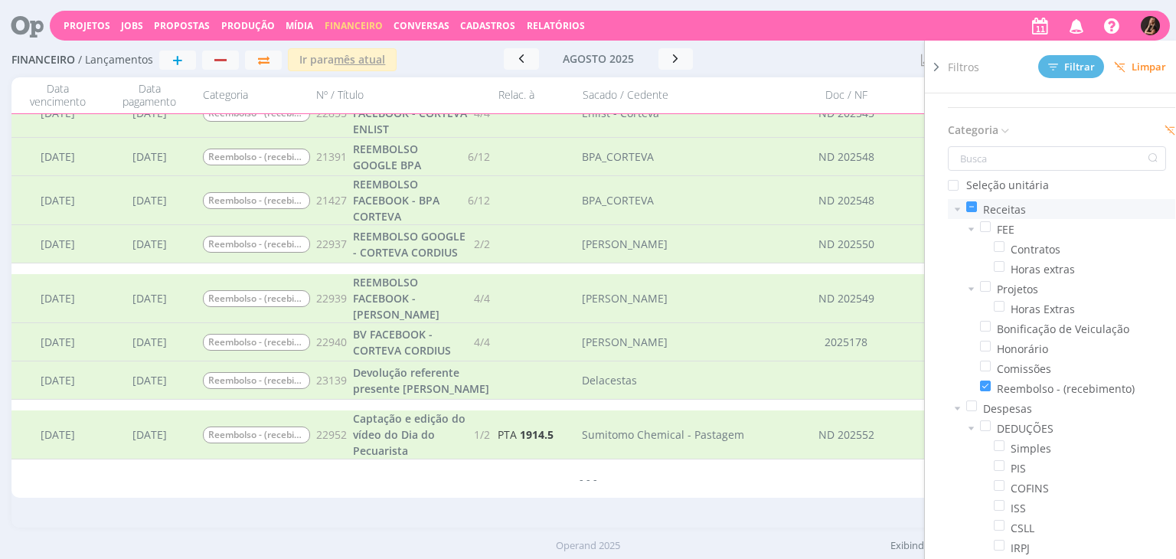
click at [976, 206] on span at bounding box center [972, 206] width 11 height 11
click at [977, 201] on input "checkbox" at bounding box center [977, 201] width 0 height 0
drag, startPoint x: 1075, startPoint y: 56, endPoint x: 1048, endPoint y: 61, distance: 28.0
click at [1073, 58] on button "Filtrar" at bounding box center [1072, 66] width 66 height 23
click at [778, 62] on div at bounding box center [831, 59] width 155 height 21
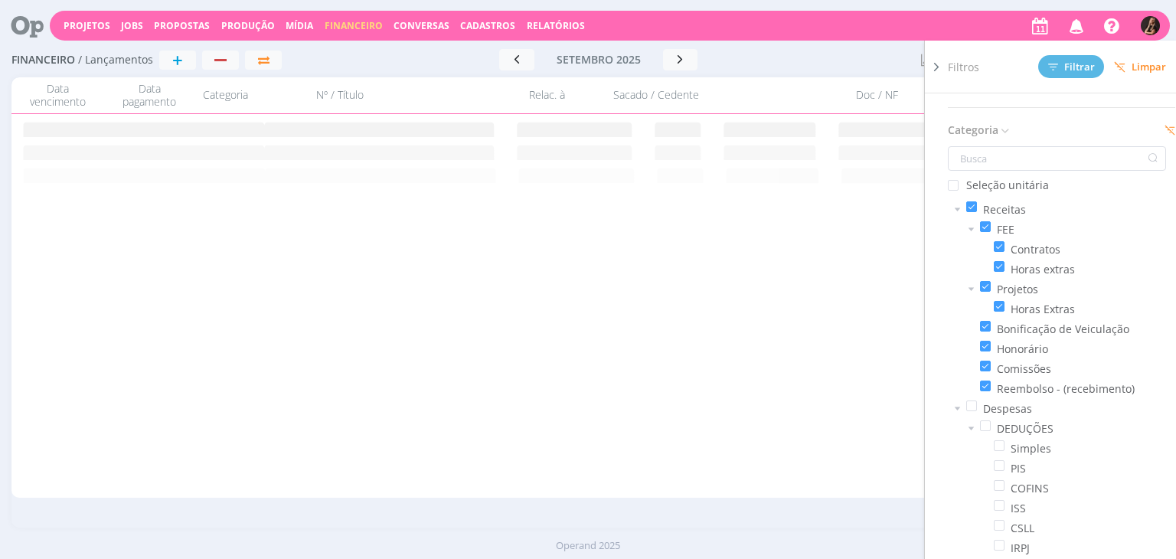
scroll to position [0, 0]
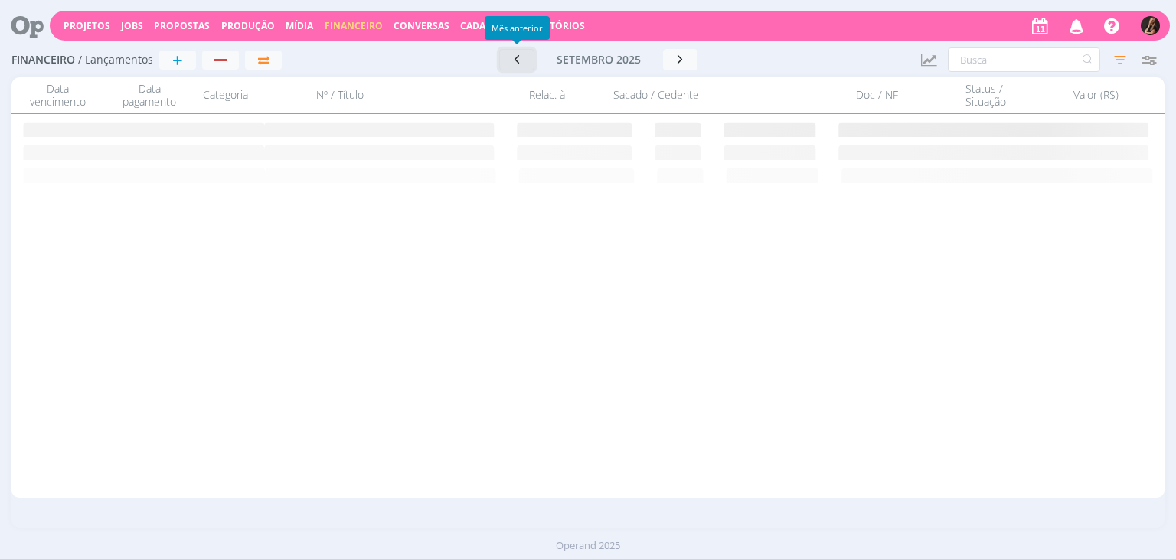
click at [522, 56] on icon "button" at bounding box center [516, 59] width 15 height 15
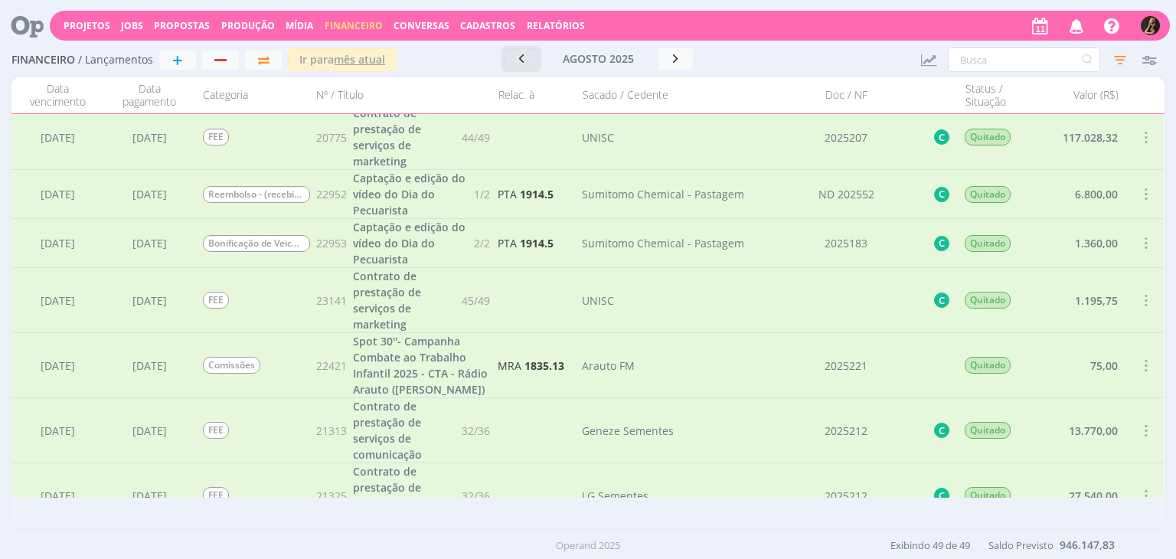
scroll to position [2330, 0]
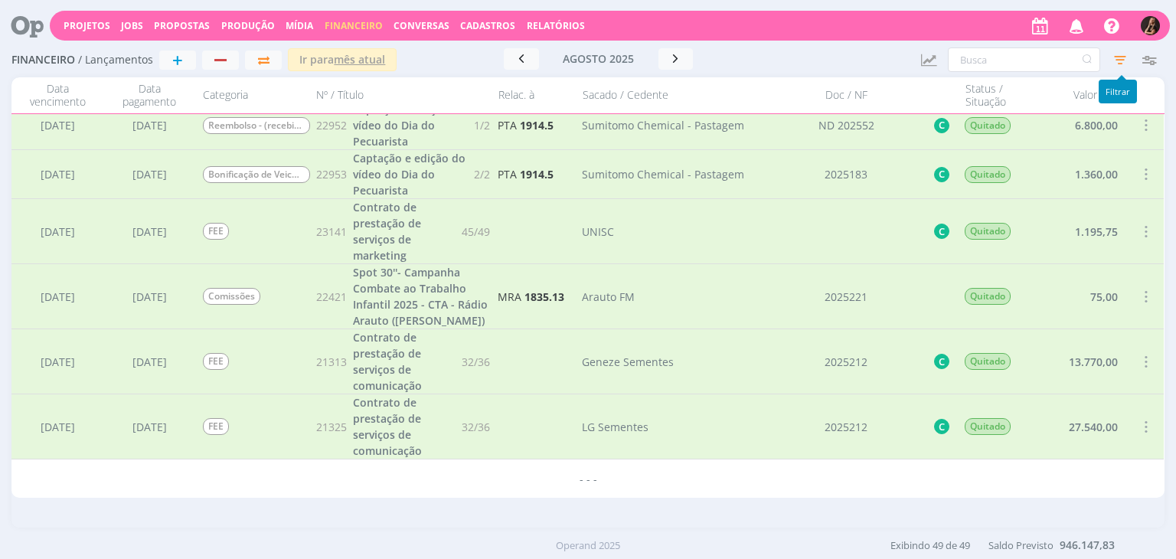
click at [1117, 62] on icon "button" at bounding box center [1121, 60] width 28 height 28
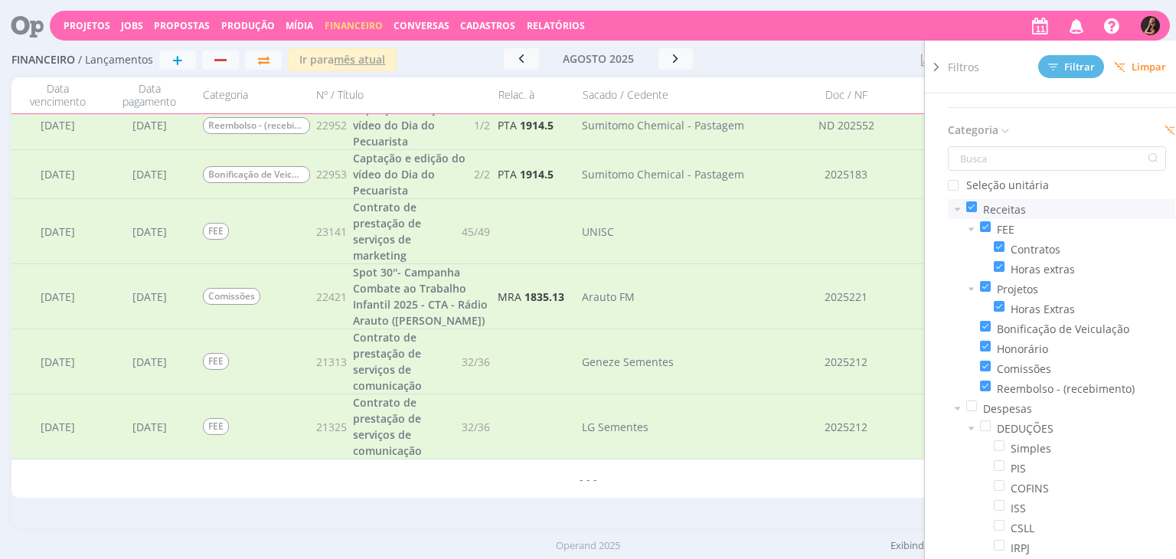
click at [975, 201] on span at bounding box center [972, 206] width 11 height 11
click at [977, 201] on input "checkbox" at bounding box center [977, 201] width 0 height 0
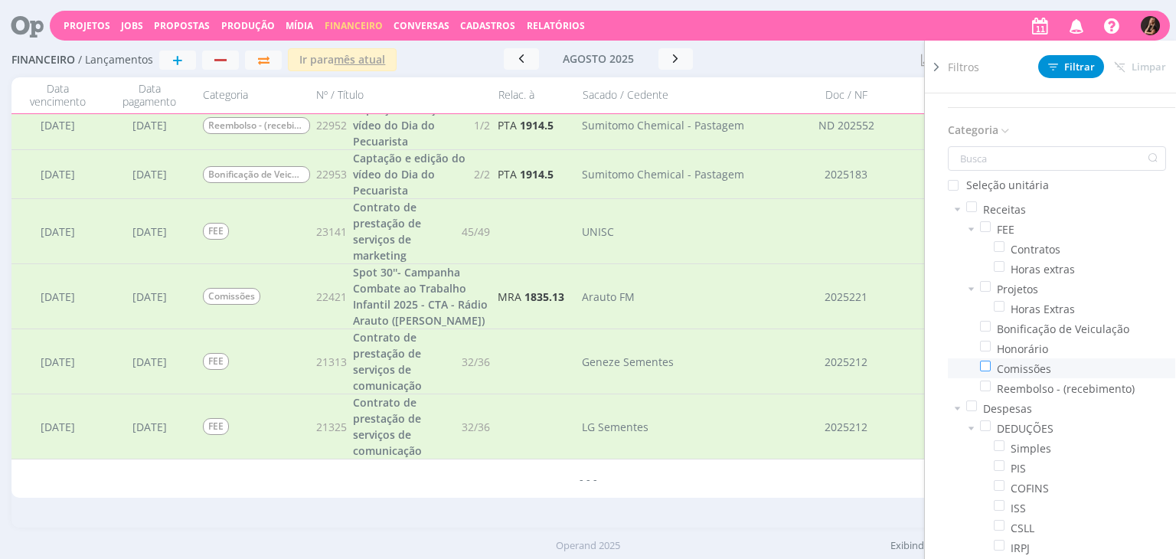
click at [986, 365] on span at bounding box center [985, 366] width 11 height 11
click at [991, 361] on input "checkbox" at bounding box center [991, 361] width 0 height 0
click at [1075, 67] on span "Filtrar" at bounding box center [1071, 67] width 47 height 10
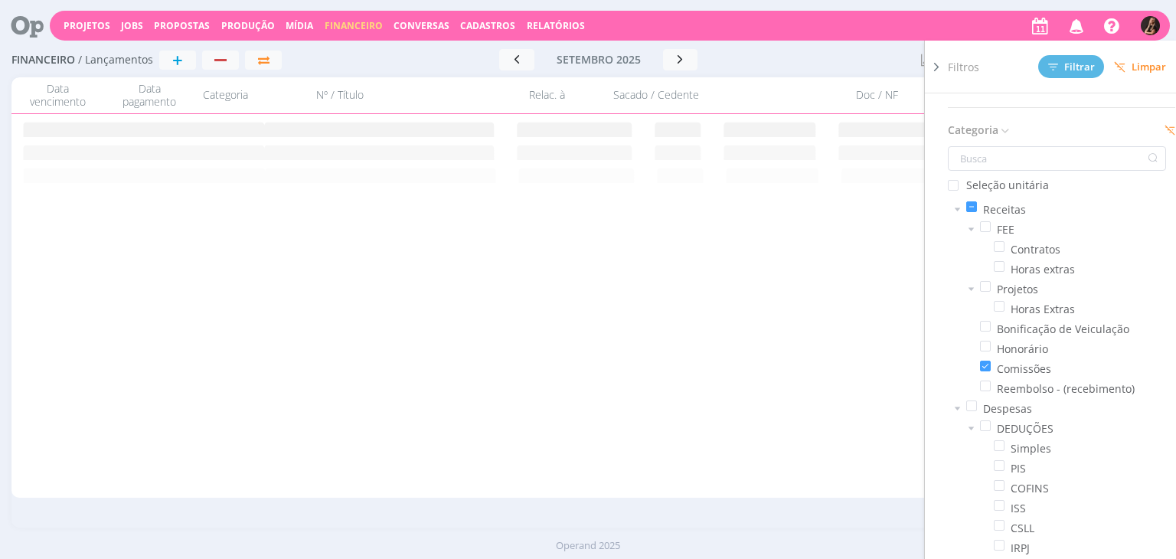
scroll to position [0, 0]
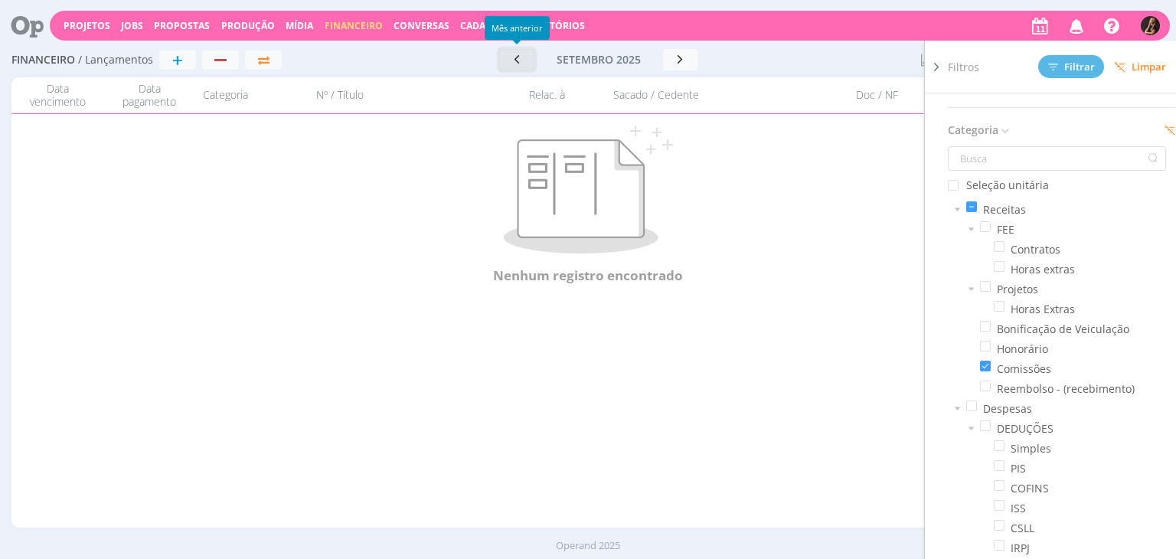
click at [510, 61] on icon "button" at bounding box center [516, 59] width 15 height 15
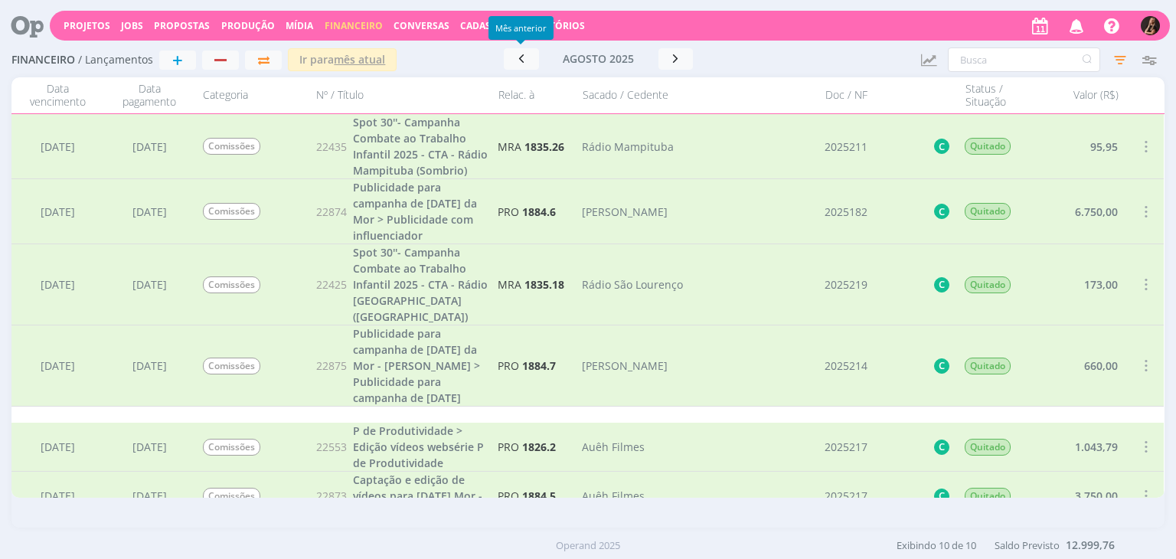
click at [766, 63] on div at bounding box center [831, 59] width 155 height 23
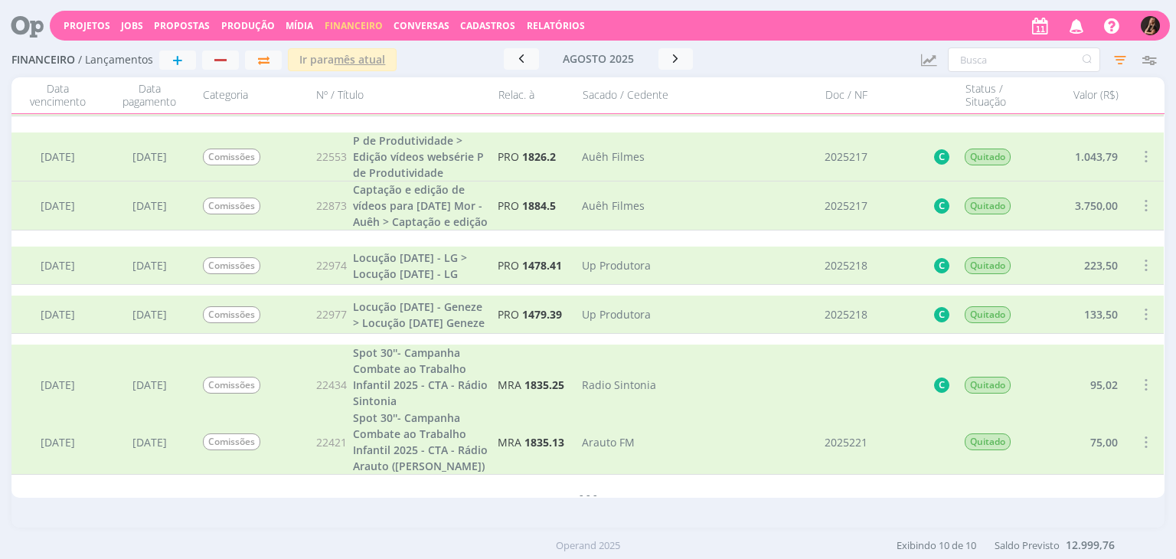
scroll to position [306, 0]
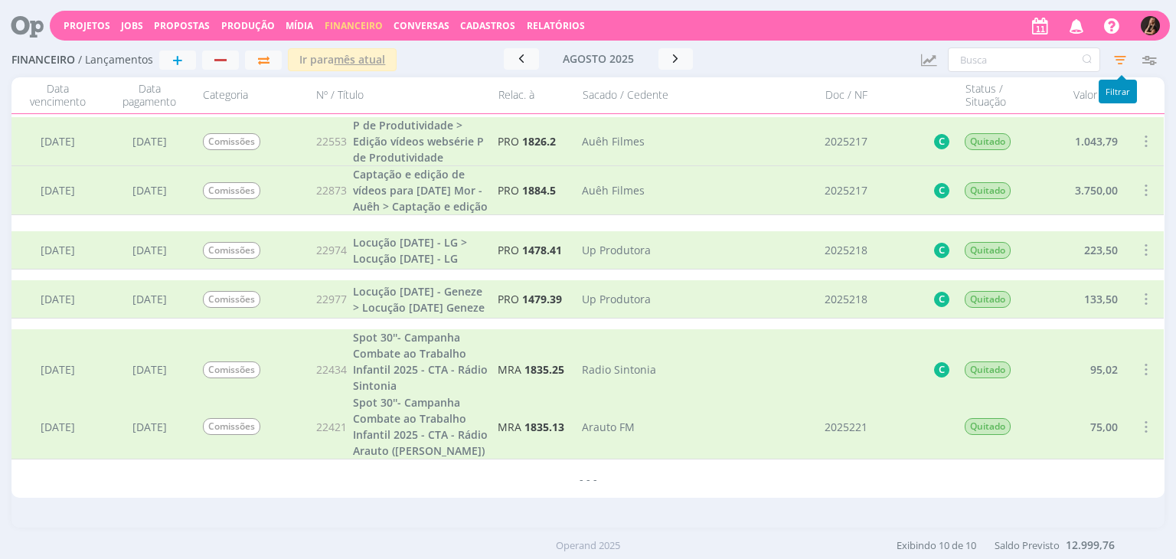
click at [1110, 64] on icon "button" at bounding box center [1121, 60] width 28 height 28
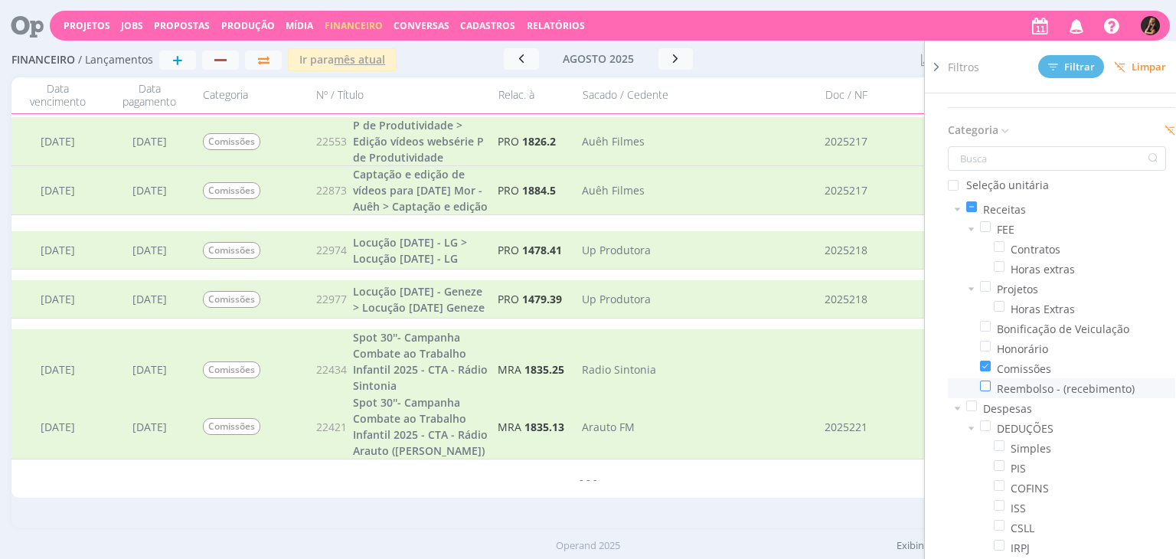
click at [982, 384] on span at bounding box center [985, 386] width 11 height 11
click at [991, 381] on input "checkbox" at bounding box center [991, 381] width 0 height 0
click at [984, 365] on span at bounding box center [985, 366] width 11 height 11
click at [991, 361] on input "checkbox" at bounding box center [991, 361] width 0 height 0
click at [1065, 64] on span "Filtrar" at bounding box center [1071, 67] width 47 height 10
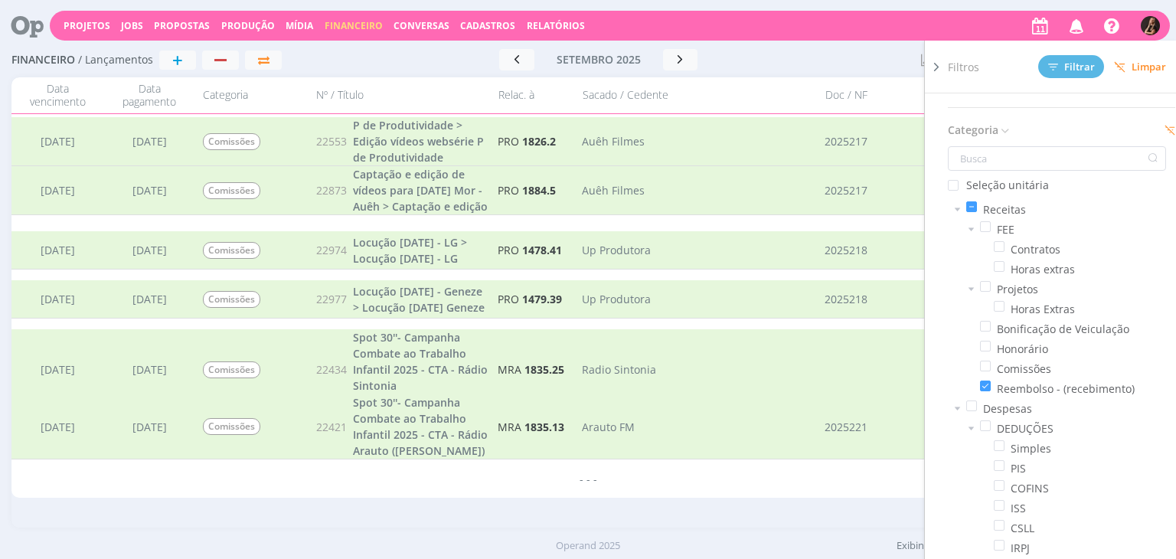
scroll to position [0, 0]
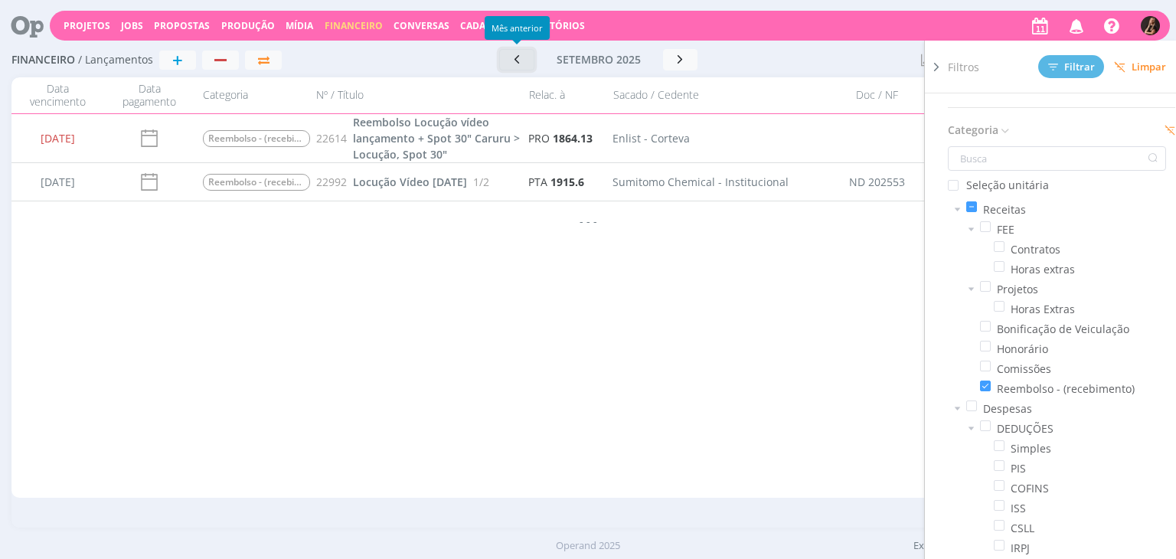
click at [512, 61] on icon "button" at bounding box center [516, 59] width 15 height 15
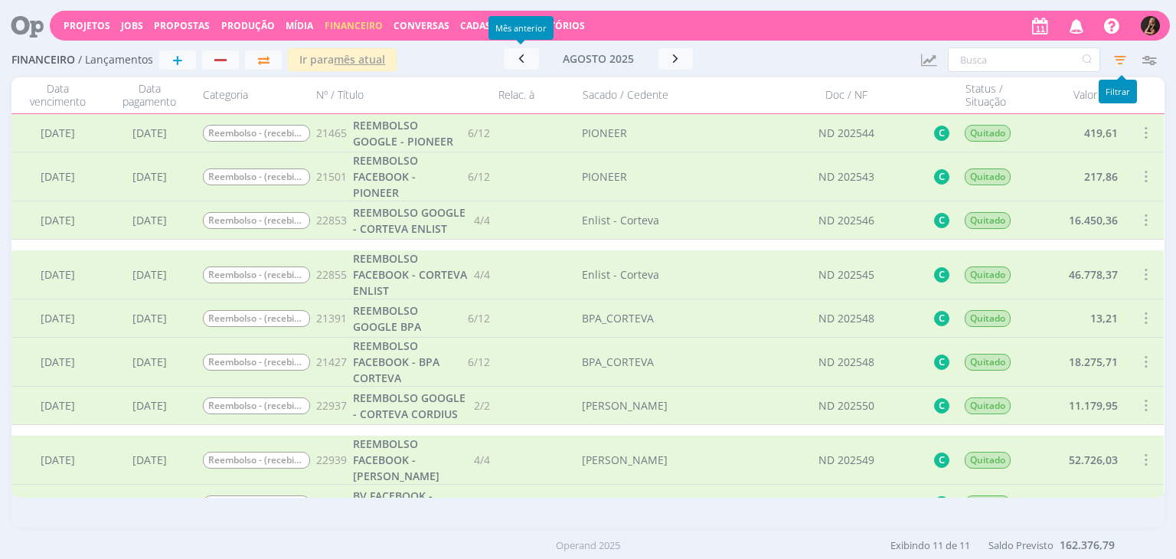
click at [1116, 58] on icon "button" at bounding box center [1121, 60] width 28 height 28
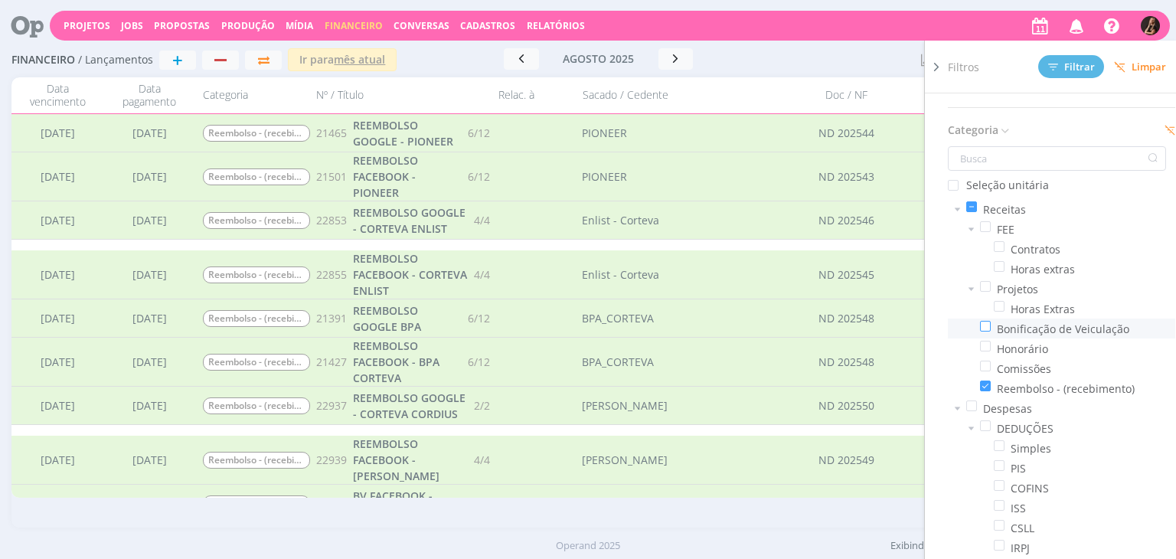
click at [987, 326] on span at bounding box center [985, 326] width 11 height 11
click at [991, 321] on input "checkbox" at bounding box center [991, 321] width 0 height 0
click at [986, 343] on span at bounding box center [985, 346] width 11 height 11
click at [991, 341] on input "checkbox" at bounding box center [991, 341] width 0 height 0
click at [983, 381] on span at bounding box center [985, 386] width 11 height 11
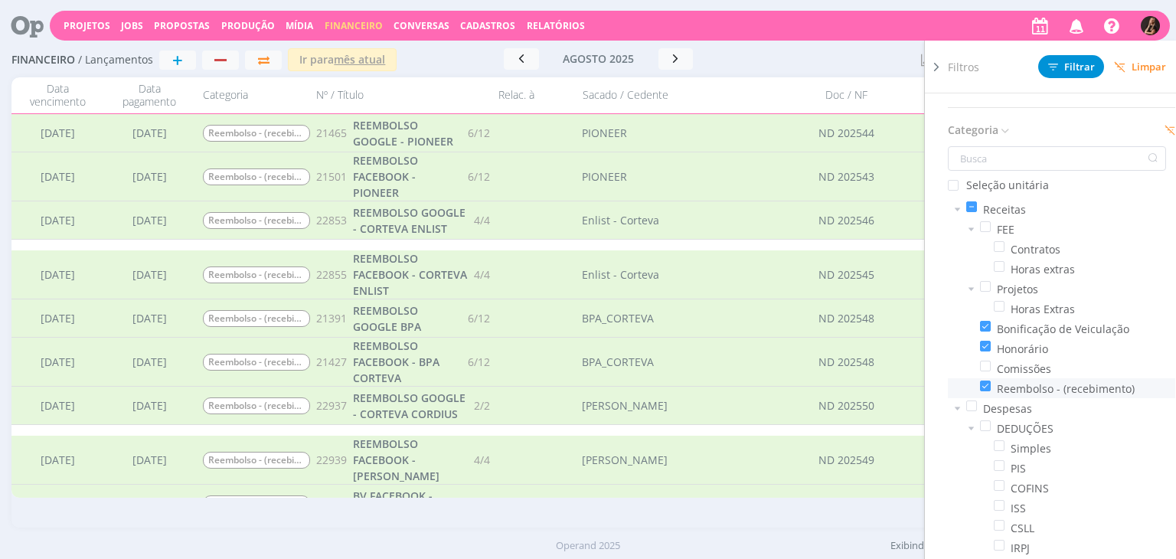
click at [991, 381] on input "checkbox" at bounding box center [991, 381] width 0 height 0
click at [1071, 54] on div "Filtros Filtrar [GEOGRAPHIC_DATA]" at bounding box center [1068, 67] width 240 height 52
click at [1072, 59] on button "Filtrar" at bounding box center [1072, 66] width 66 height 23
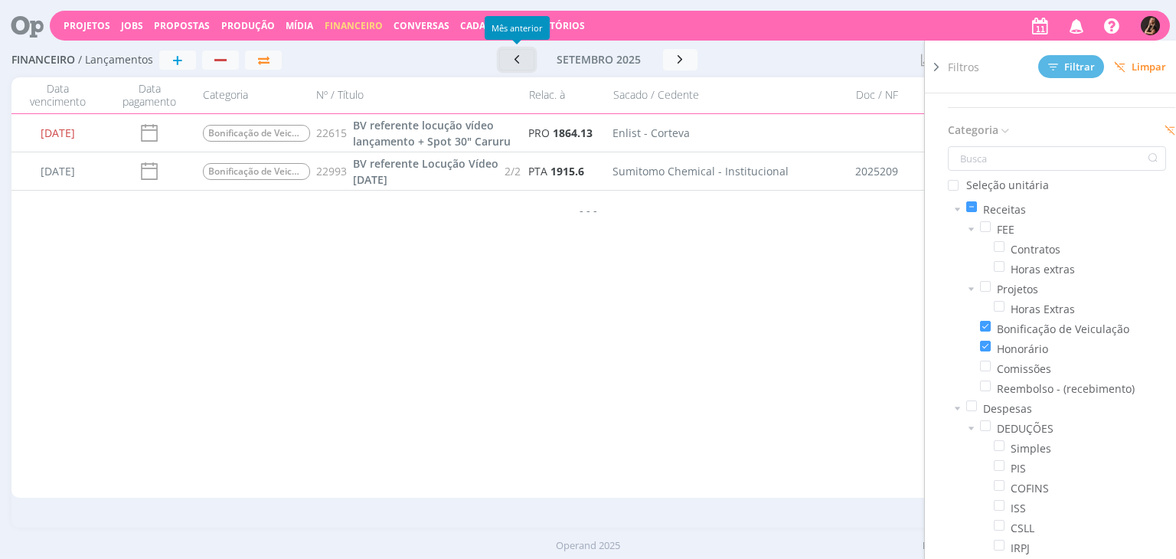
click at [512, 59] on icon "button" at bounding box center [516, 59] width 15 height 15
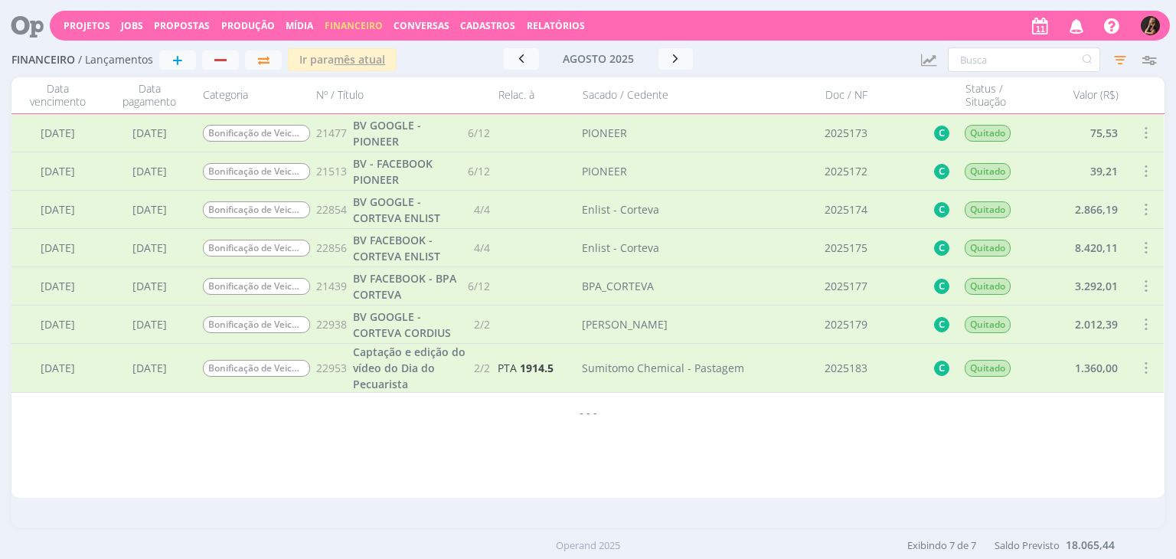
click at [451, 66] on div "[DATE] < 2025 > Janeiro Fevereiro Março Abril Maio Junho Julho Agosto Setembro …" at bounding box center [598, 58] width 295 height 21
click at [926, 59] on icon "button" at bounding box center [928, 60] width 19 height 18
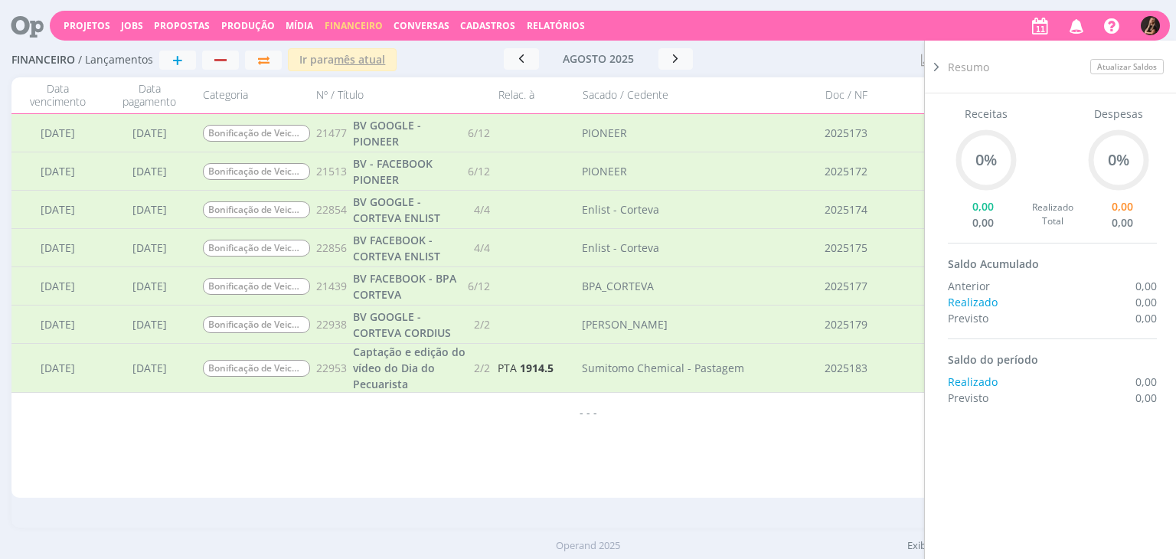
click at [764, 87] on div "Sacado / Cedente" at bounding box center [670, 95] width 191 height 27
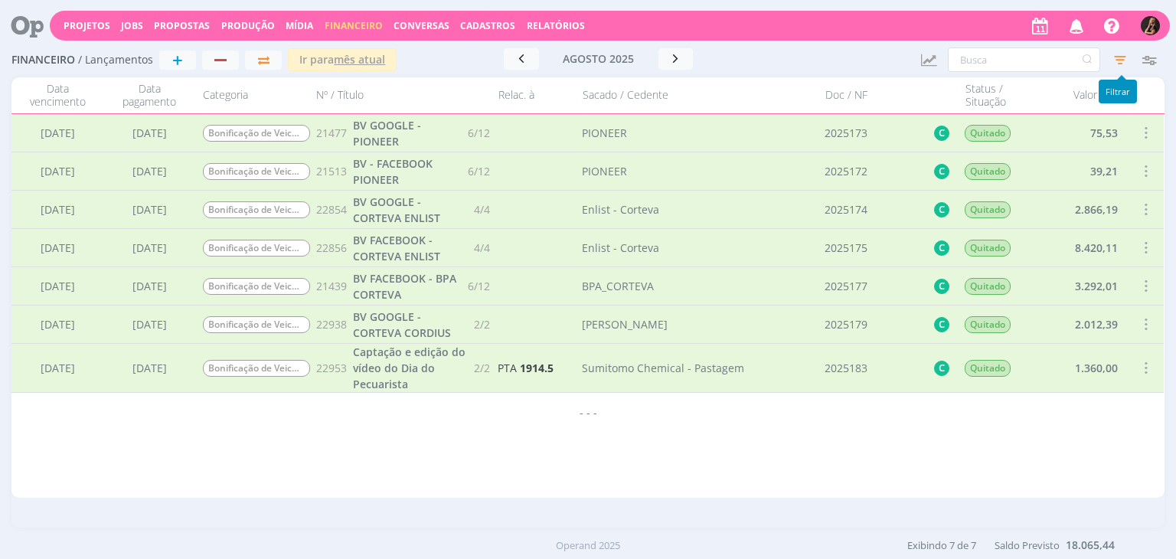
click at [1120, 61] on icon "button" at bounding box center [1121, 60] width 28 height 28
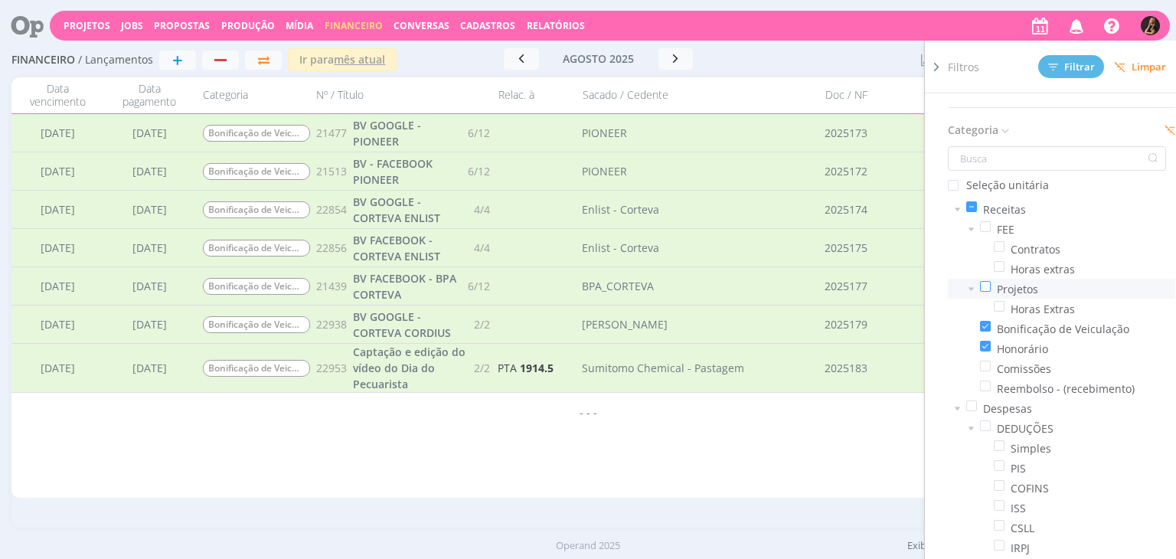
click at [985, 286] on span at bounding box center [985, 286] width 11 height 11
click at [991, 281] on input "checkbox" at bounding box center [991, 281] width 0 height 0
click at [987, 325] on span at bounding box center [985, 326] width 11 height 11
click at [991, 321] on input "checkbox" at bounding box center [991, 321] width 0 height 0
click at [982, 343] on span at bounding box center [985, 346] width 11 height 11
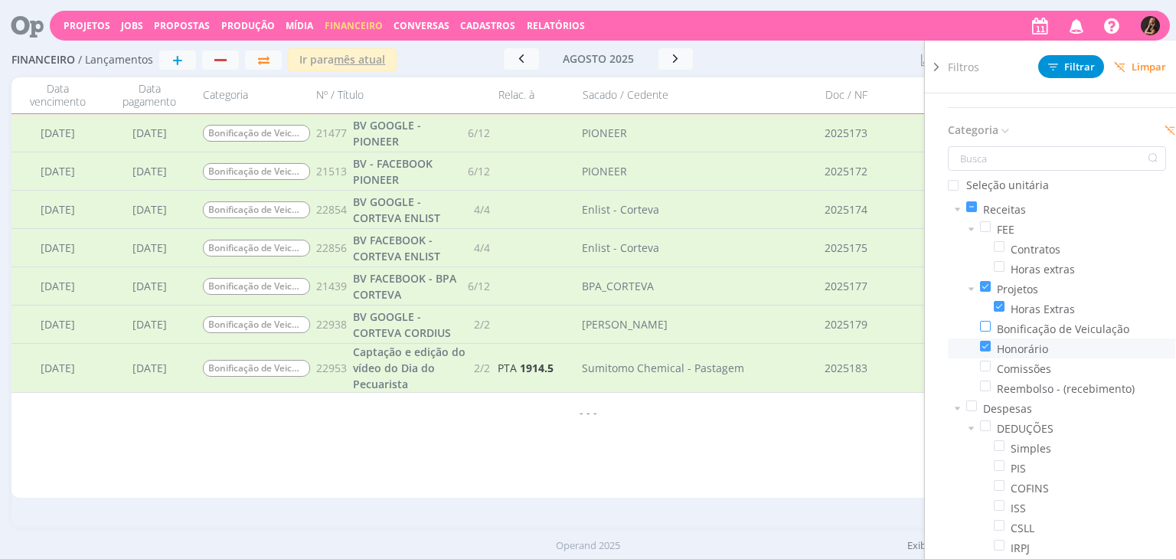
click at [991, 341] on input "checkbox" at bounding box center [991, 341] width 0 height 0
click at [1066, 72] on span "Filtrar" at bounding box center [1071, 67] width 47 height 10
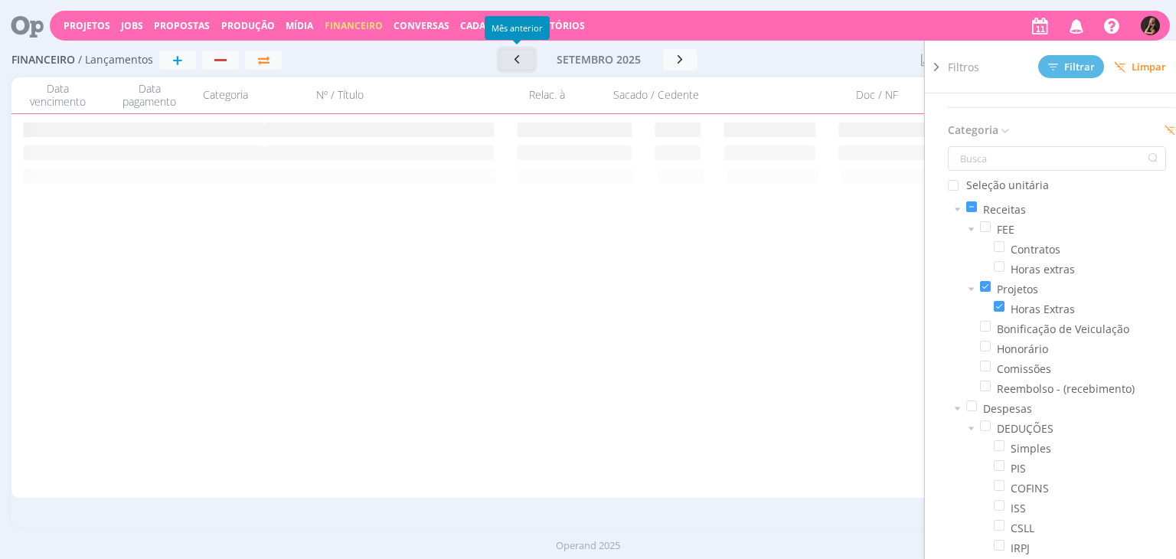
click at [527, 57] on button "button" at bounding box center [516, 59] width 35 height 21
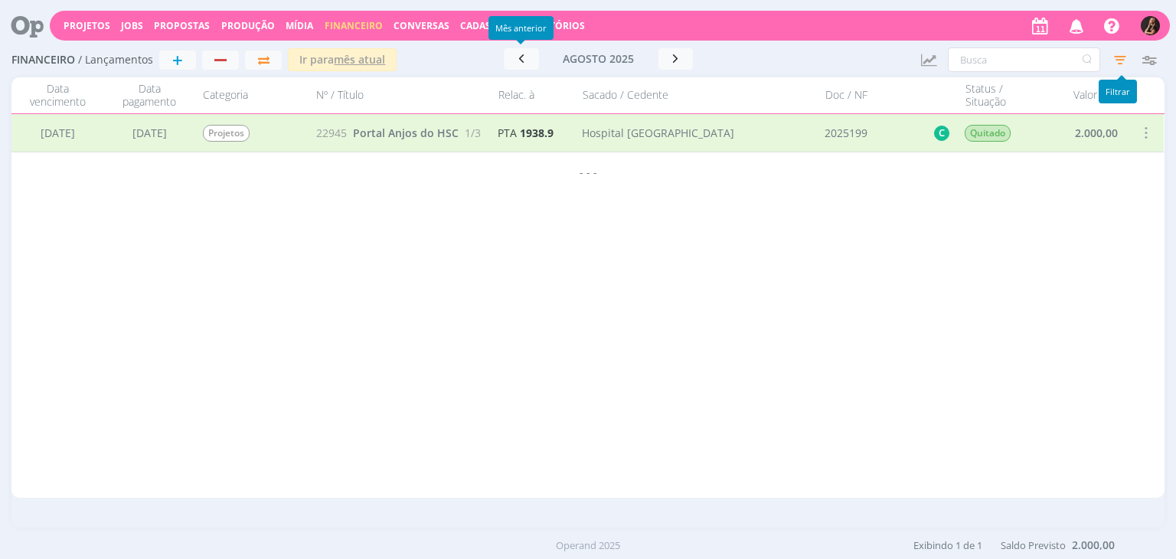
click at [1121, 57] on icon "button" at bounding box center [1121, 60] width 28 height 28
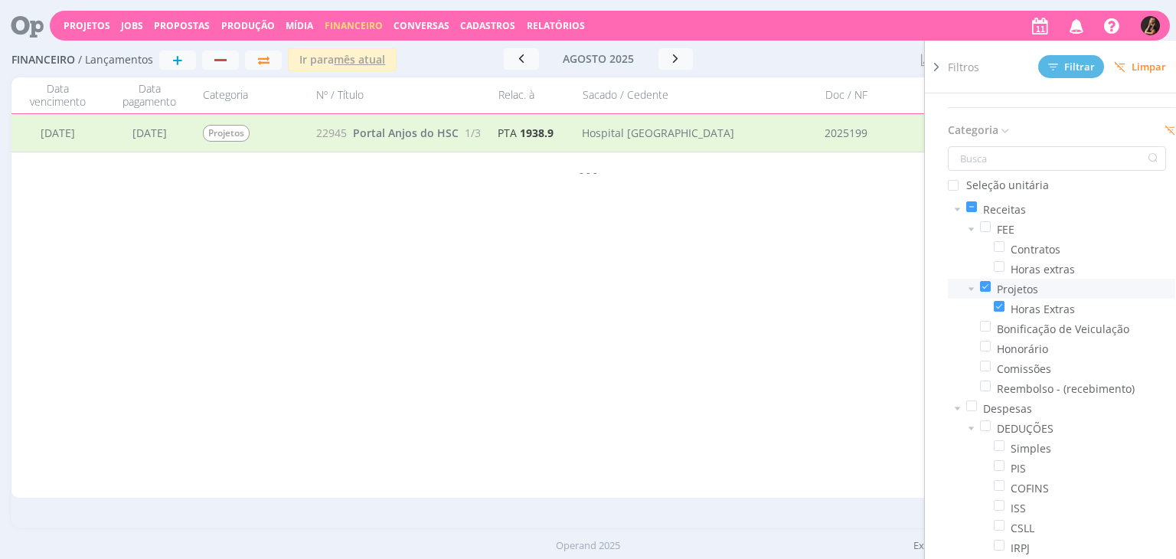
click at [988, 283] on span at bounding box center [985, 286] width 11 height 11
click at [991, 281] on input "checkbox" at bounding box center [991, 281] width 0 height 0
drag, startPoint x: 700, startPoint y: 248, endPoint x: 995, endPoint y: 5, distance: 382.0
click at [701, 238] on div "[DATE] [DATE] Reembolso - (recebimento) 21465 REEMBOLSO GOOGLE - PIONEER 6/12 P…" at bounding box center [587, 306] width 1153 height 384
